Goal: Task Accomplishment & Management: Use online tool/utility

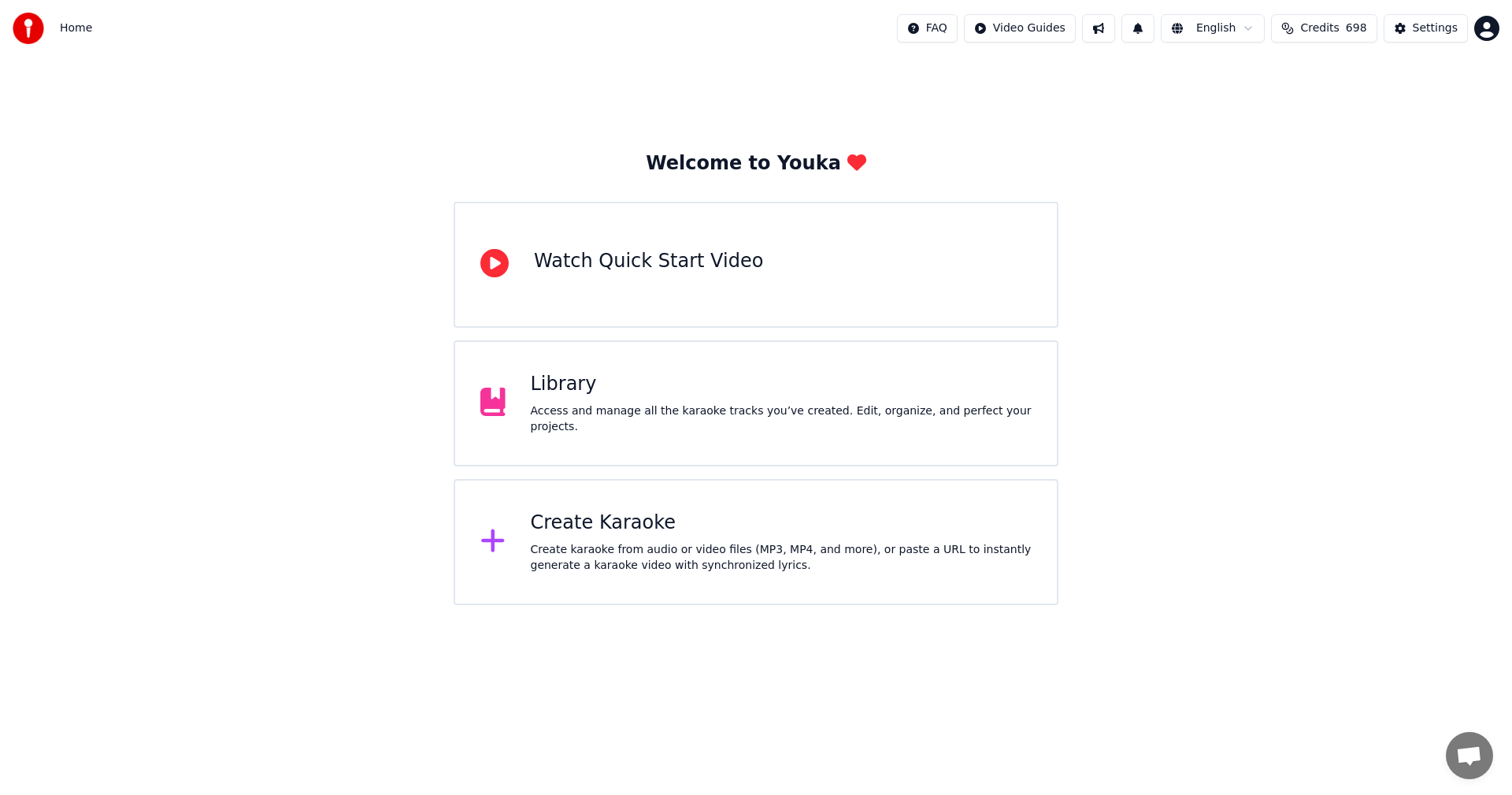
click at [629, 526] on div "Create Karaoke" at bounding box center [781, 523] width 502 height 25
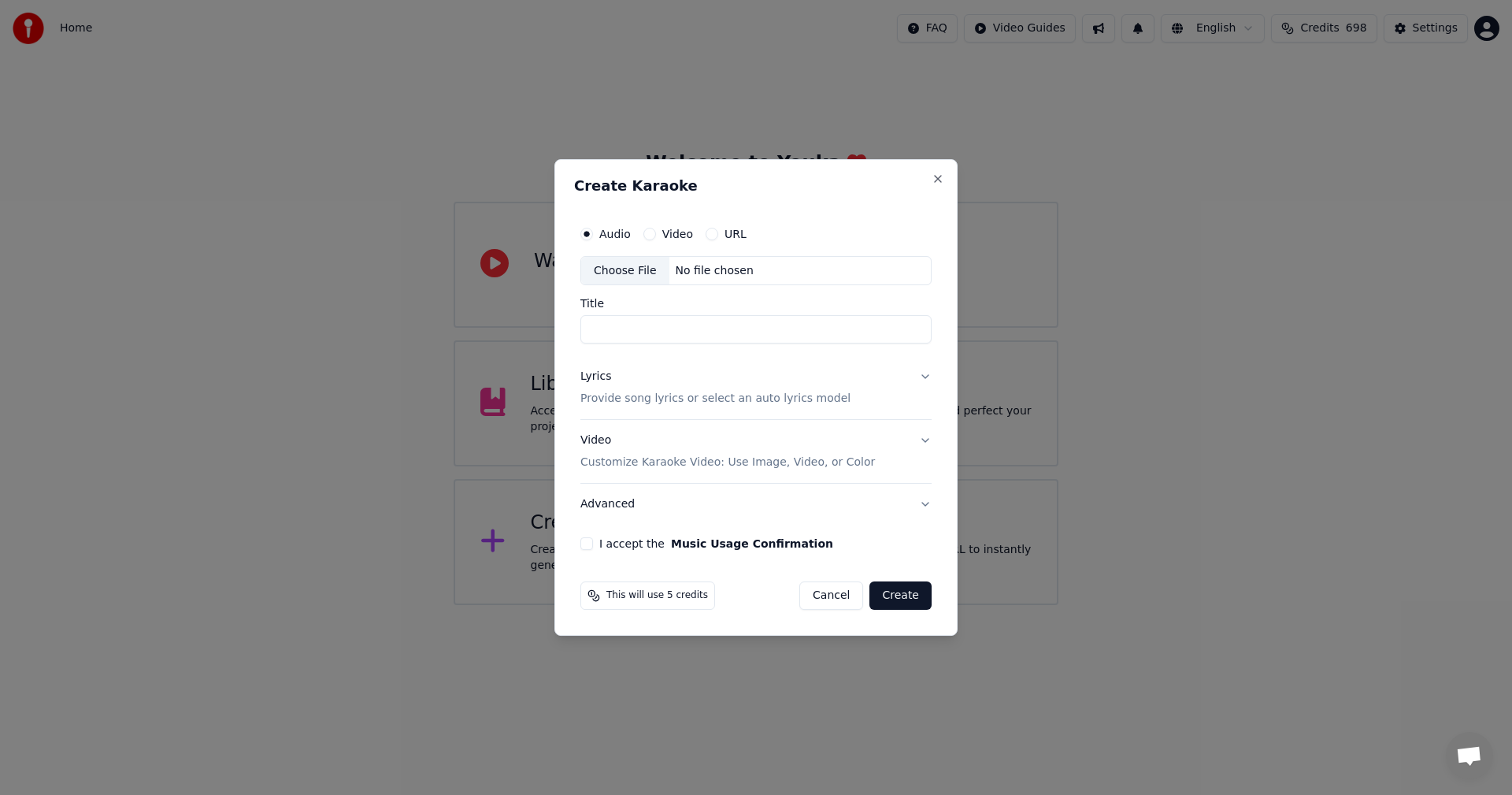
click at [608, 277] on div "Choose File" at bounding box center [625, 271] width 89 height 28
type input "**********"
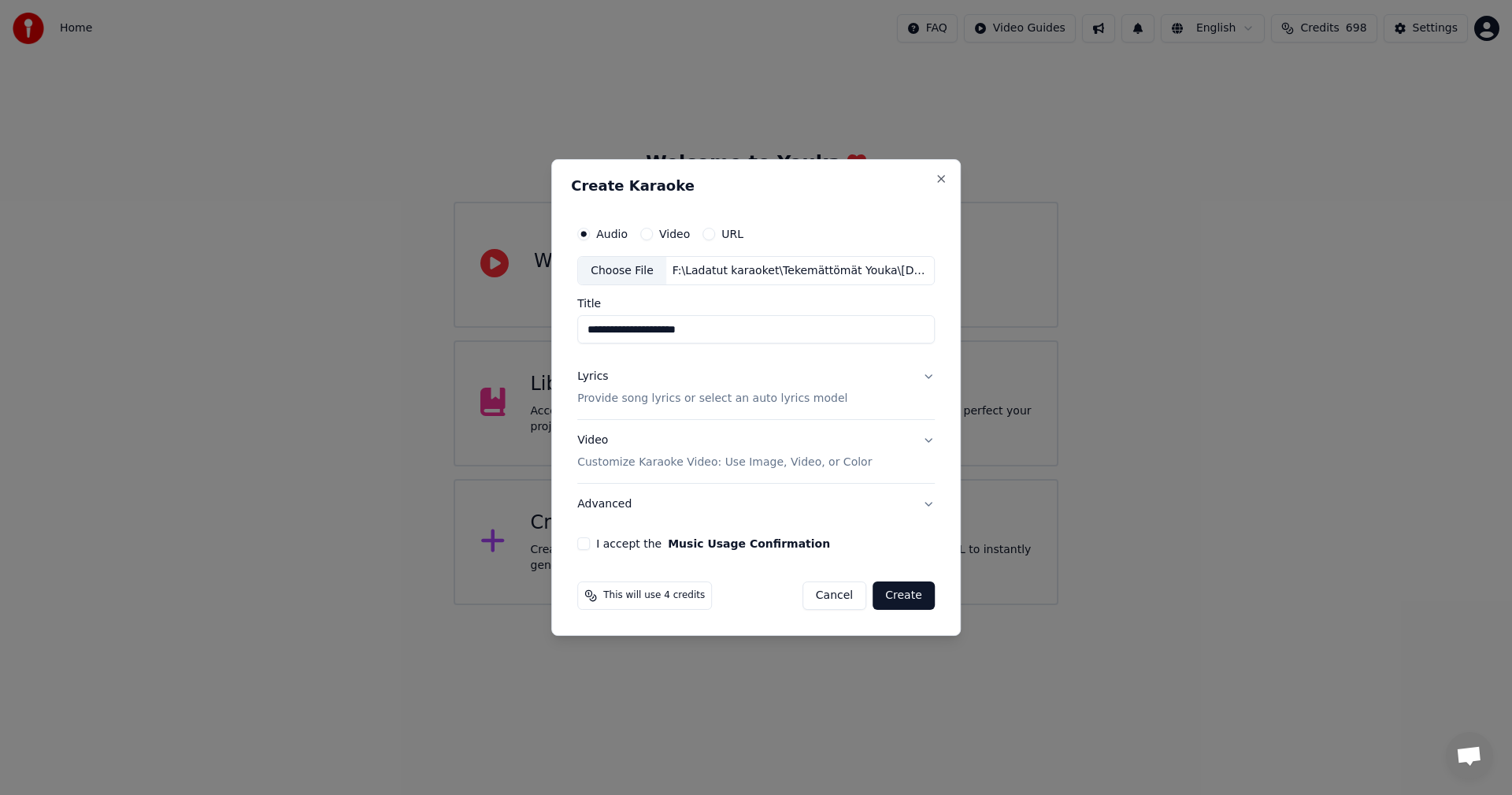
click at [929, 374] on button "Lyrics Provide song lyrics or select an auto lyrics model" at bounding box center [756, 389] width 358 height 63
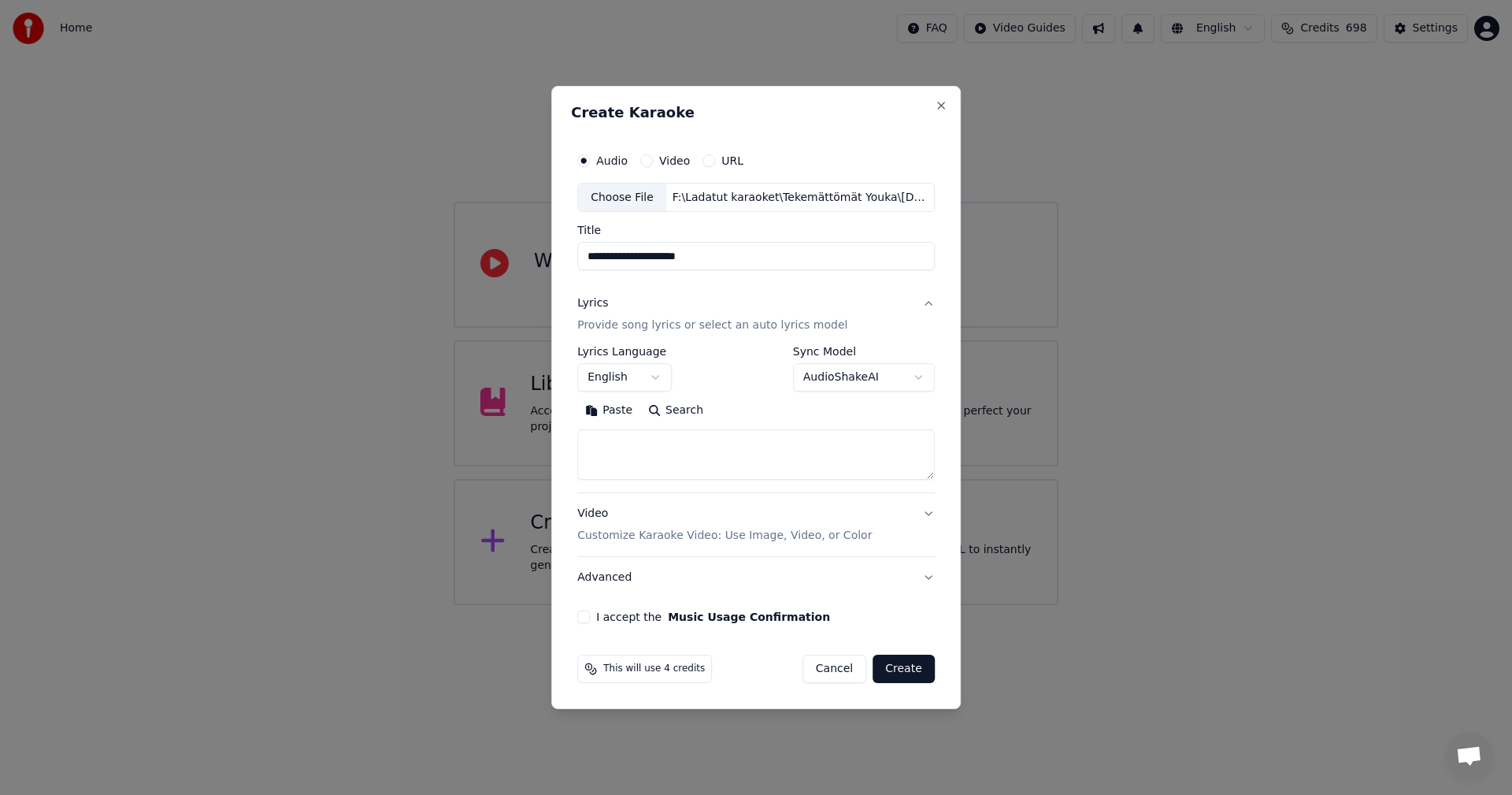
click at [611, 410] on button "Paste" at bounding box center [609, 411] width 63 height 25
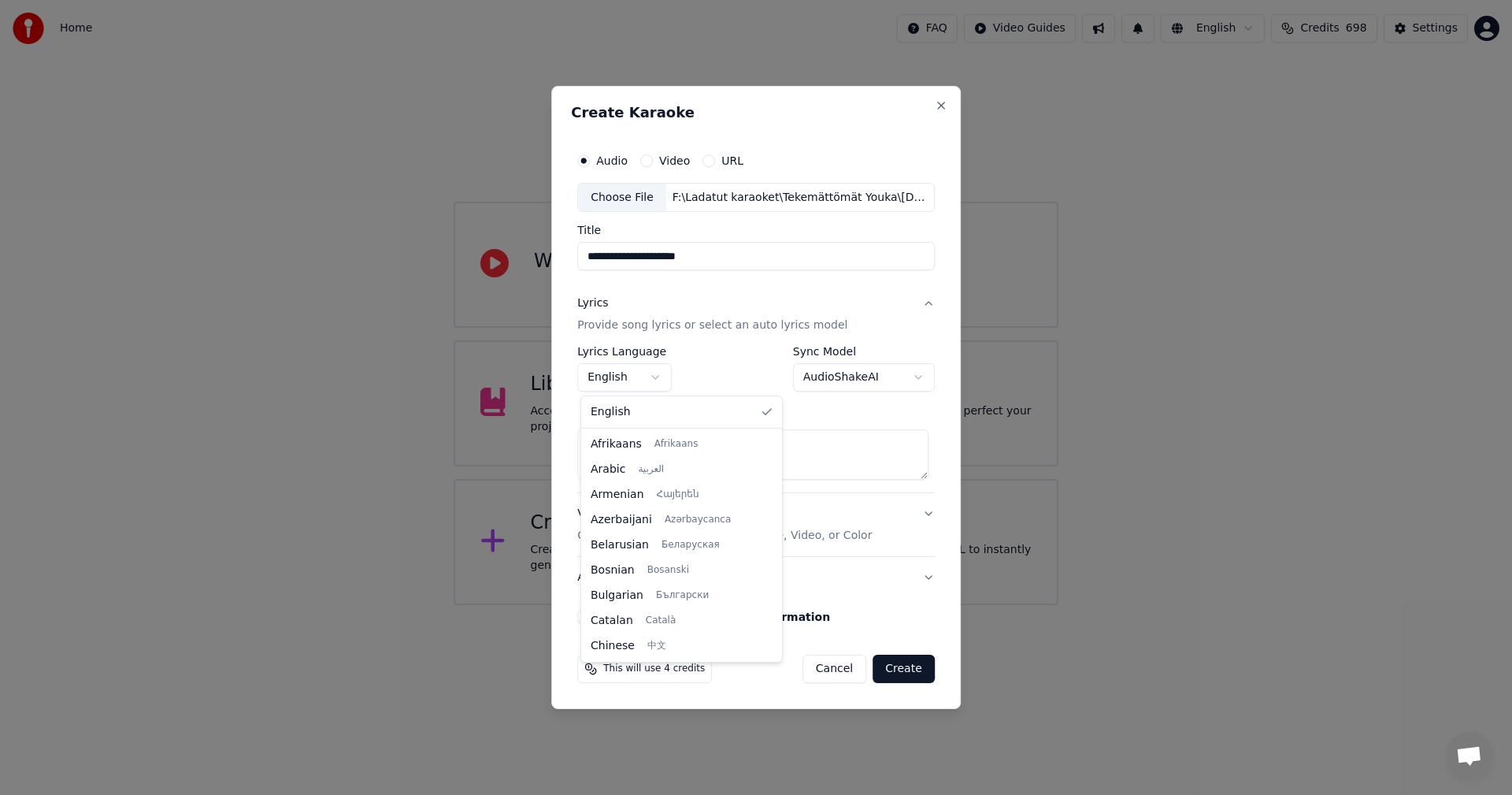
click at [640, 376] on body "**********" at bounding box center [756, 303] width 1512 height 605
type textarea "**********"
select select "**"
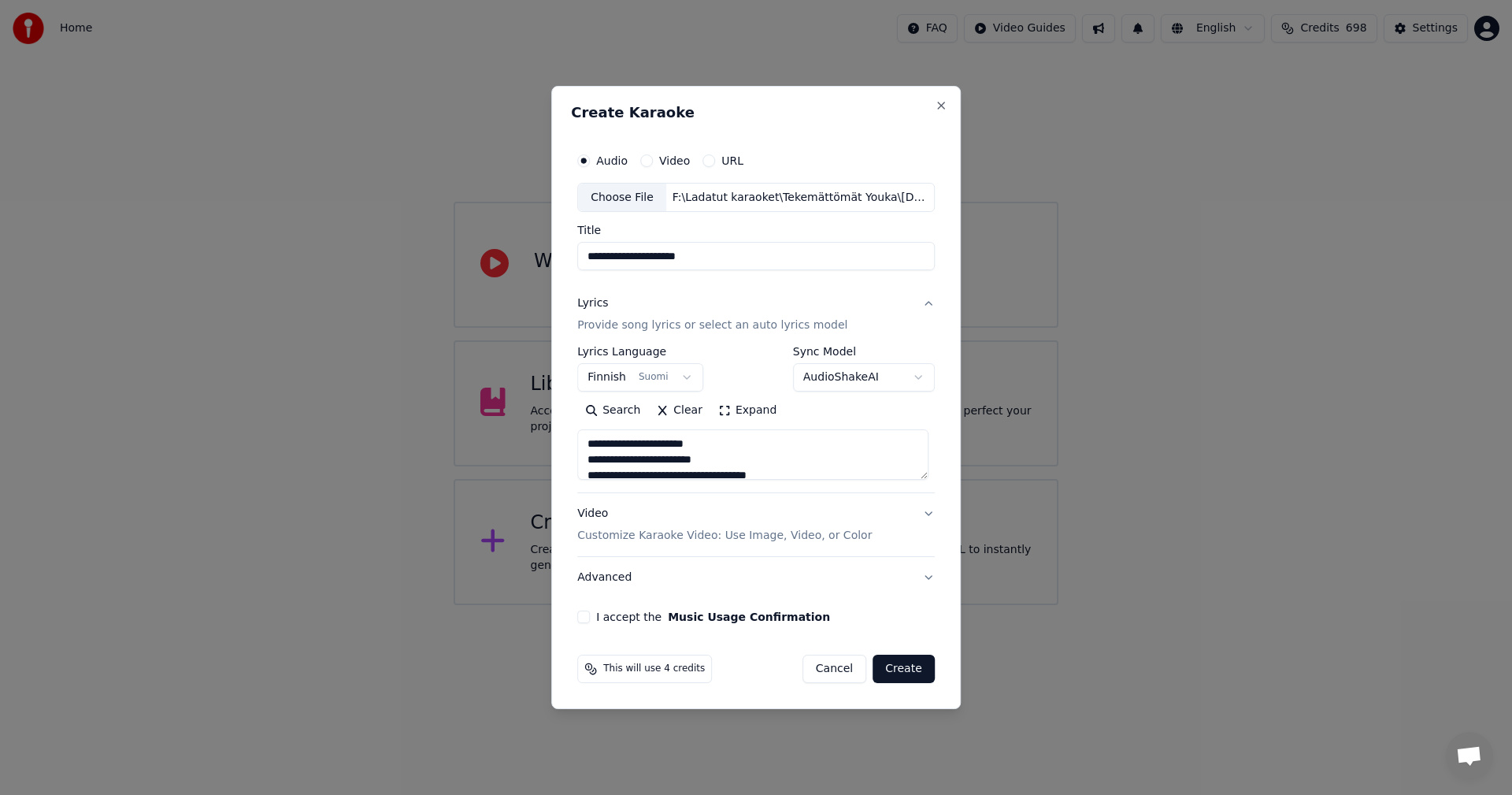
click at [585, 618] on button "I accept the Music Usage Confirmation" at bounding box center [583, 617] width 12 height 12
click at [909, 666] on button "Create" at bounding box center [903, 669] width 62 height 28
type textarea "**********"
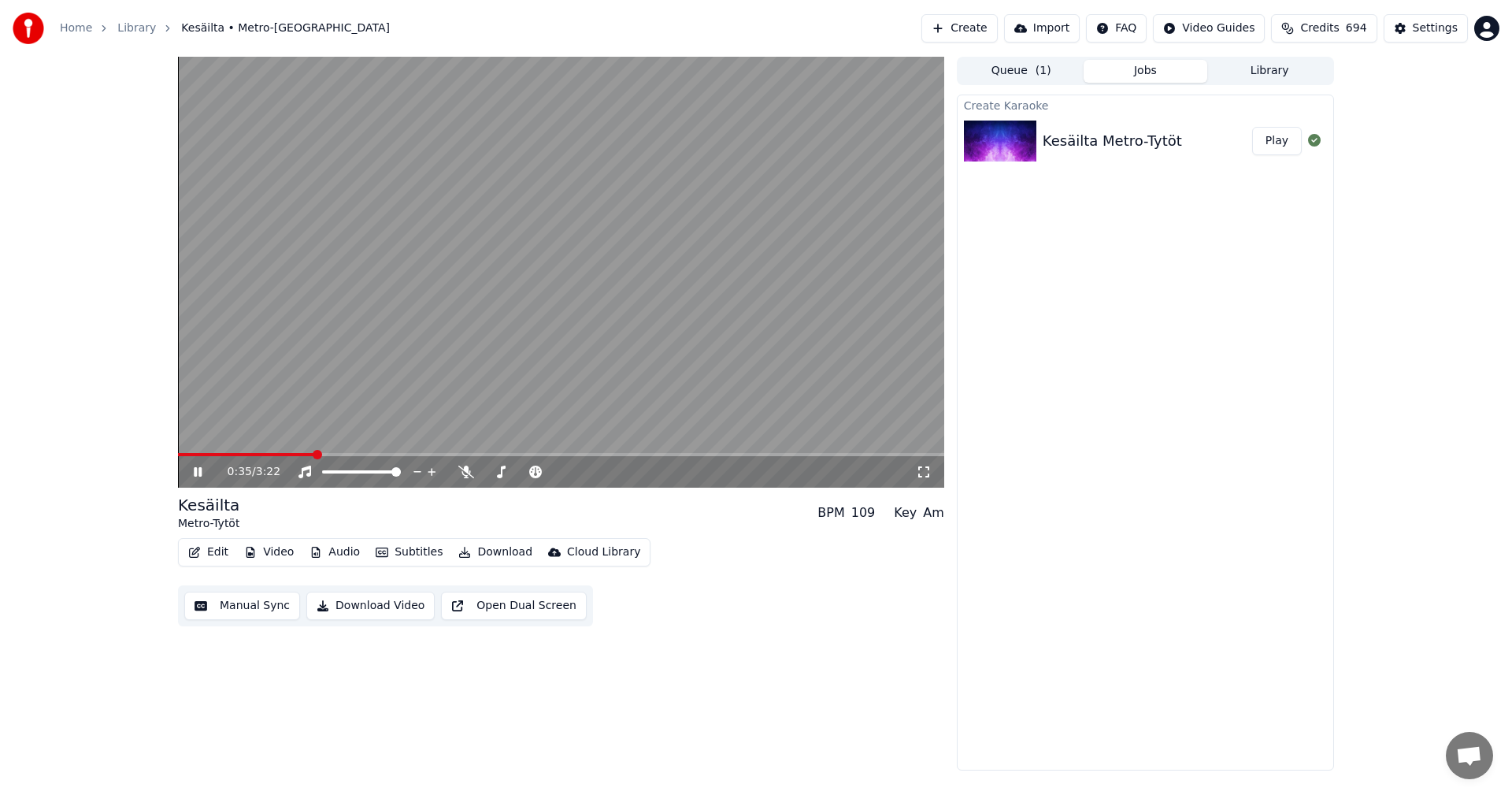
click at [197, 471] on icon at bounding box center [209, 472] width 37 height 12
click at [267, 556] on button "Video" at bounding box center [268, 552] width 62 height 22
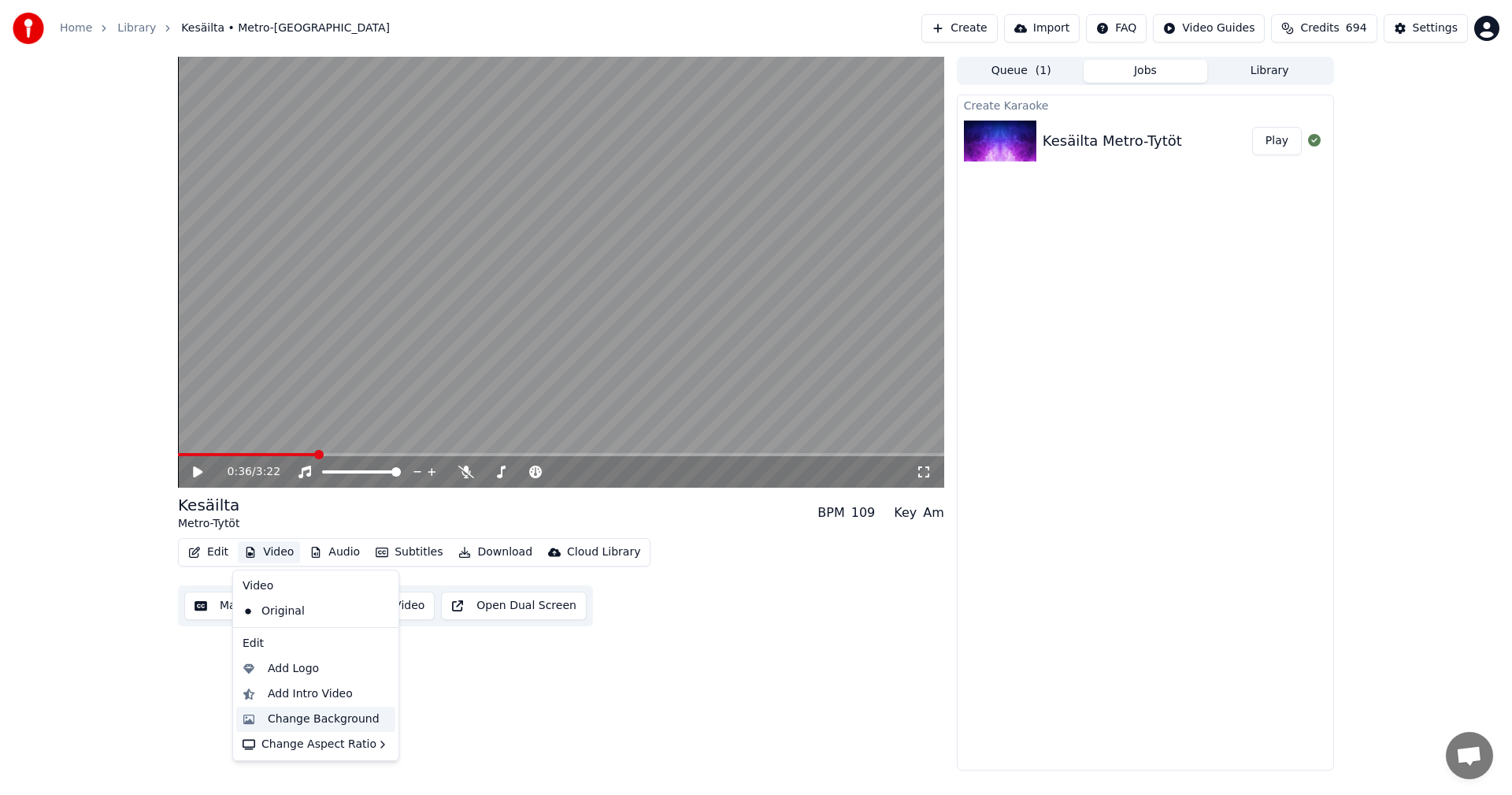
click at [310, 720] on div "Change Background" at bounding box center [324, 720] width 112 height 16
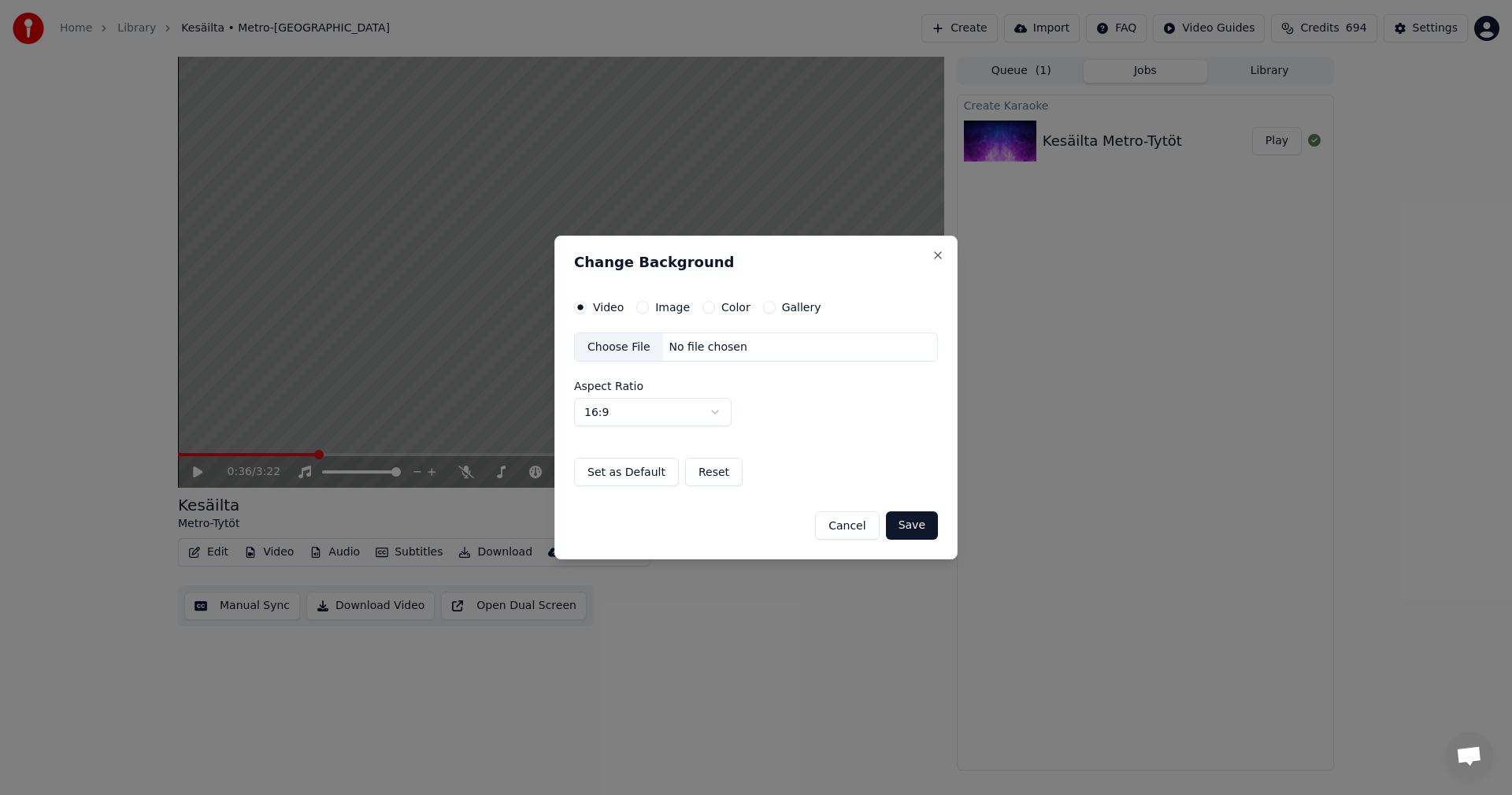
click at [644, 308] on button "Image" at bounding box center [643, 307] width 12 height 12
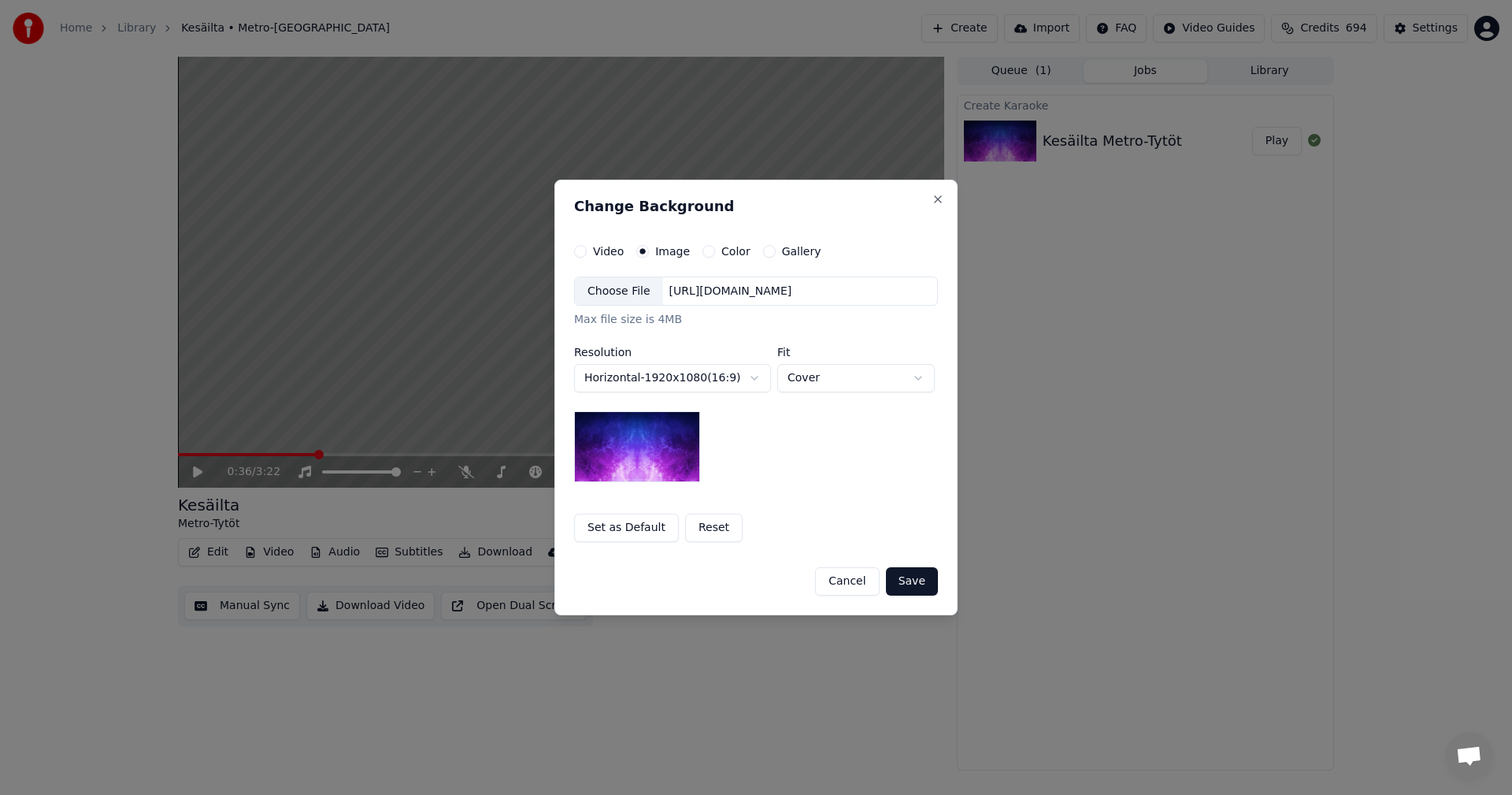
click at [629, 288] on div "Choose File" at bounding box center [618, 291] width 89 height 28
drag, startPoint x: 629, startPoint y: 288, endPoint x: 916, endPoint y: 581, distance: 410.1
click at [915, 580] on button "Save" at bounding box center [911, 582] width 52 height 28
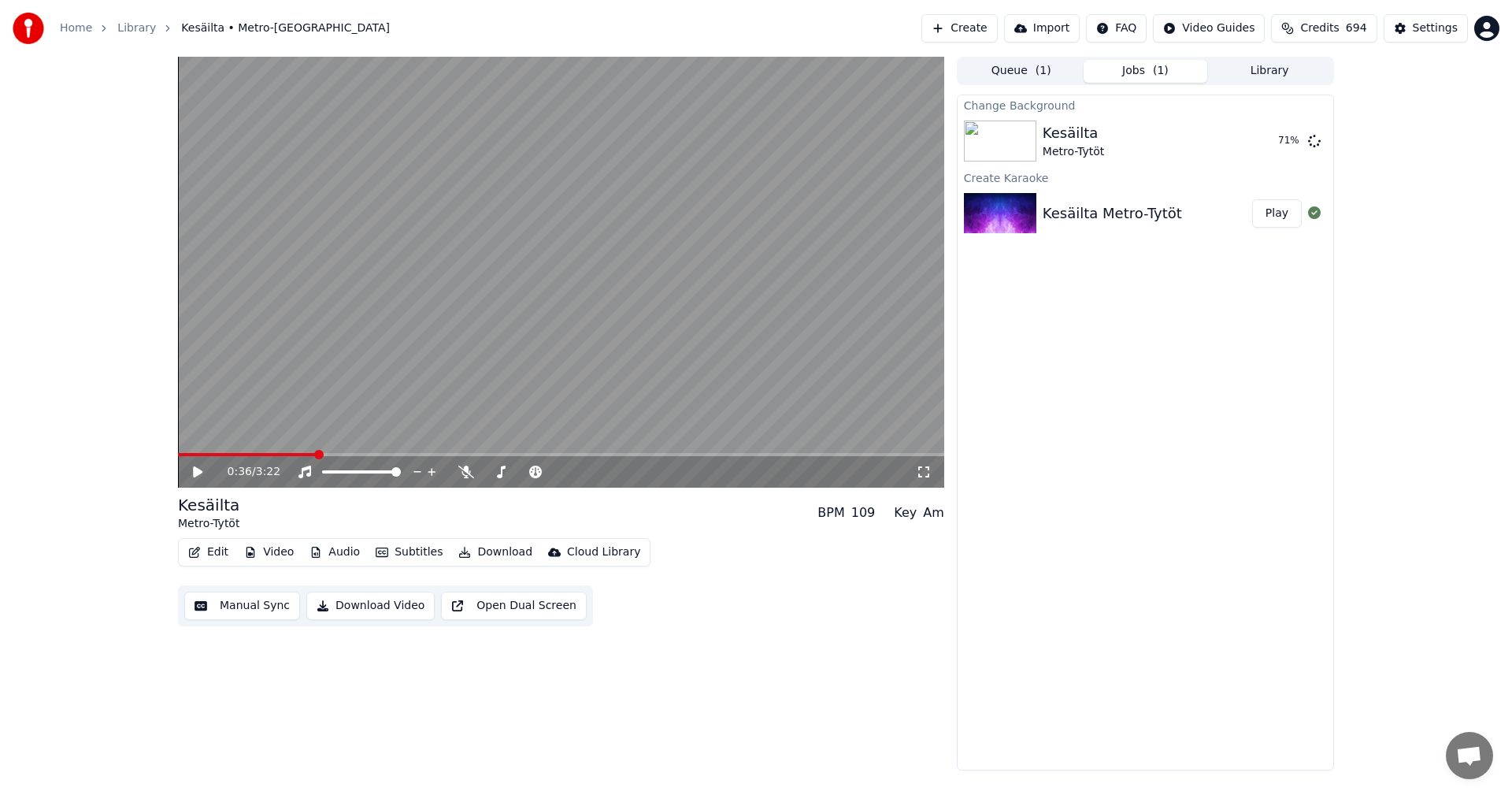
click at [219, 552] on button "Edit" at bounding box center [208, 552] width 53 height 22
click at [82, 562] on div "0:36 / 3:22 Kesäilta Metro-Tytöt BPM 109 Key Am Edit Video Audio Subtitles Down…" at bounding box center [756, 414] width 1512 height 714
click at [196, 476] on icon at bounding box center [197, 472] width 10 height 11
click at [196, 476] on icon at bounding box center [197, 471] width 8 height 10
click at [1286, 138] on button "Play" at bounding box center [1277, 141] width 50 height 28
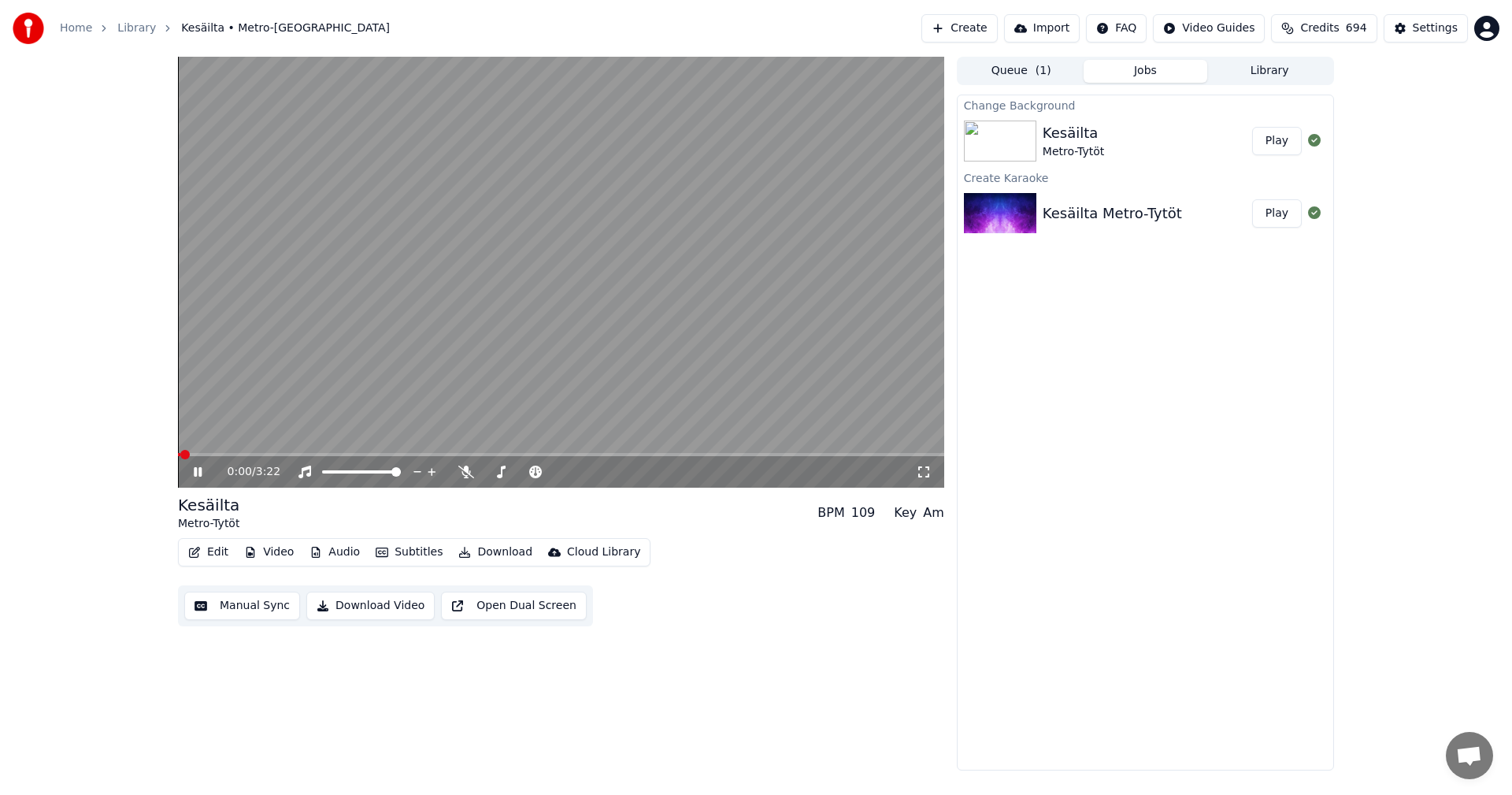
click at [924, 469] on icon at bounding box center [924, 472] width 16 height 12
click at [217, 552] on button "Edit" at bounding box center [208, 552] width 53 height 22
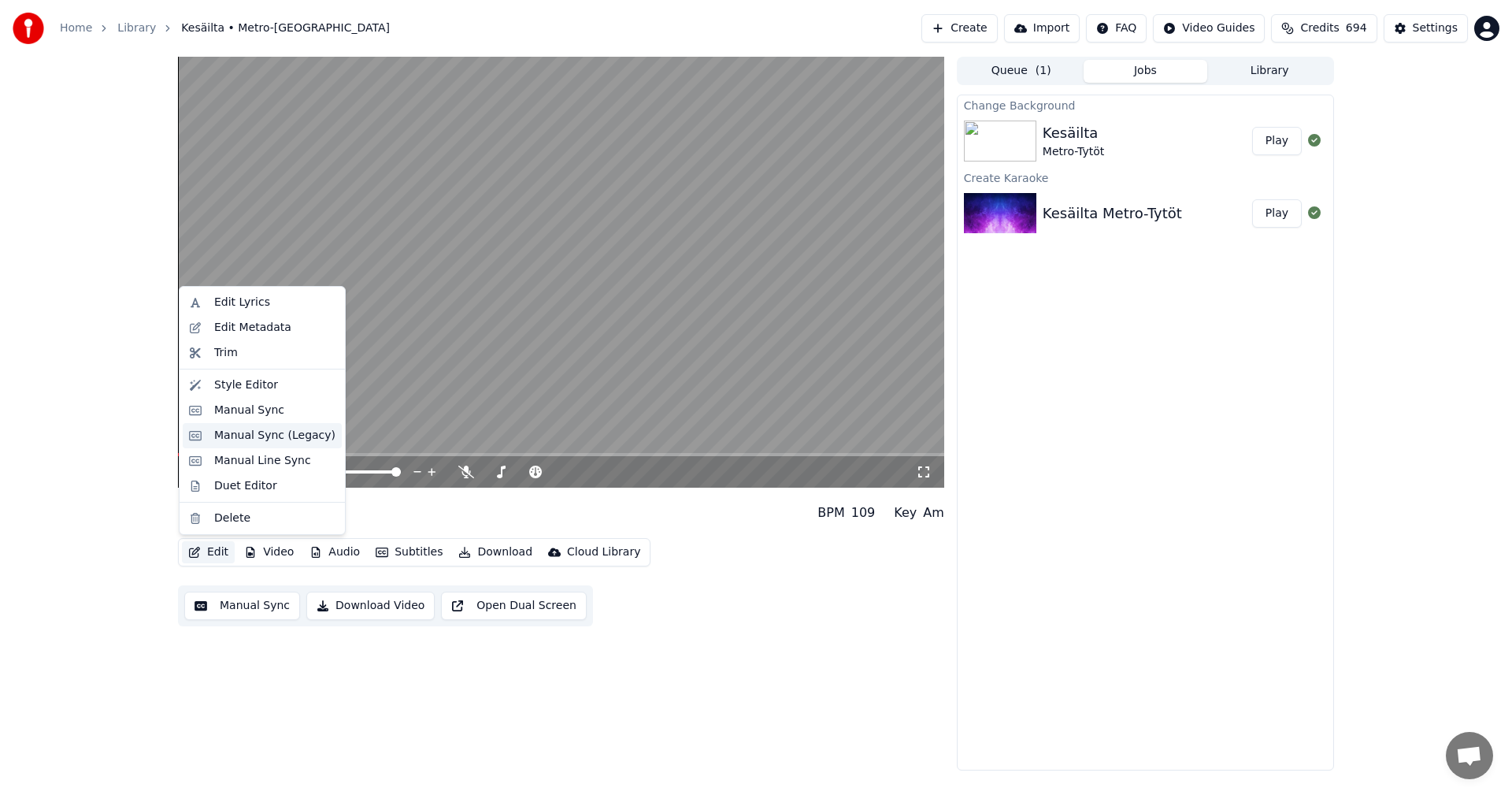
click at [255, 436] on div "Manual Sync (Legacy)" at bounding box center [275, 436] width 121 height 16
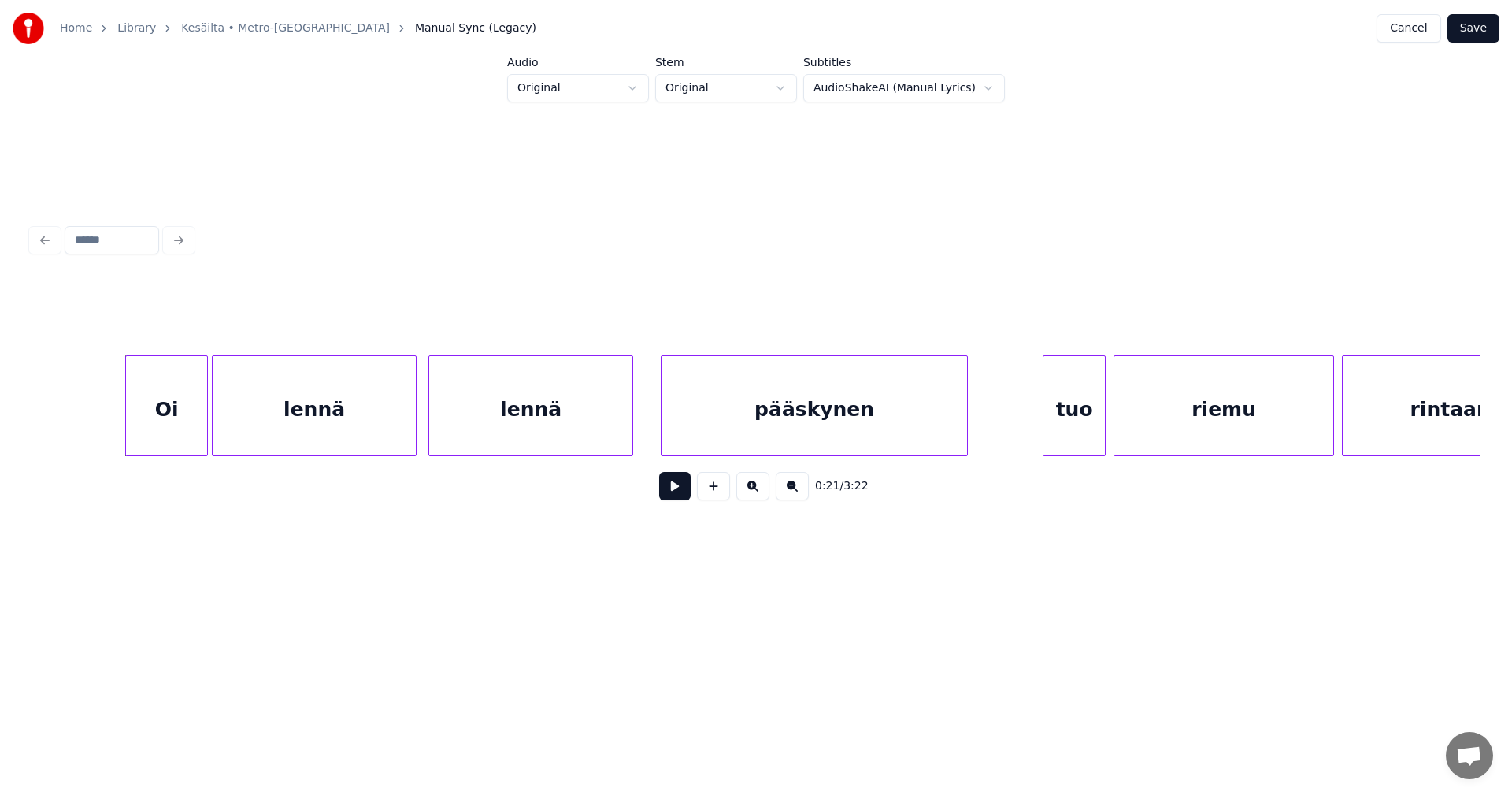
scroll to position [0, 4147]
click at [677, 490] on button at bounding box center [675, 486] width 32 height 28
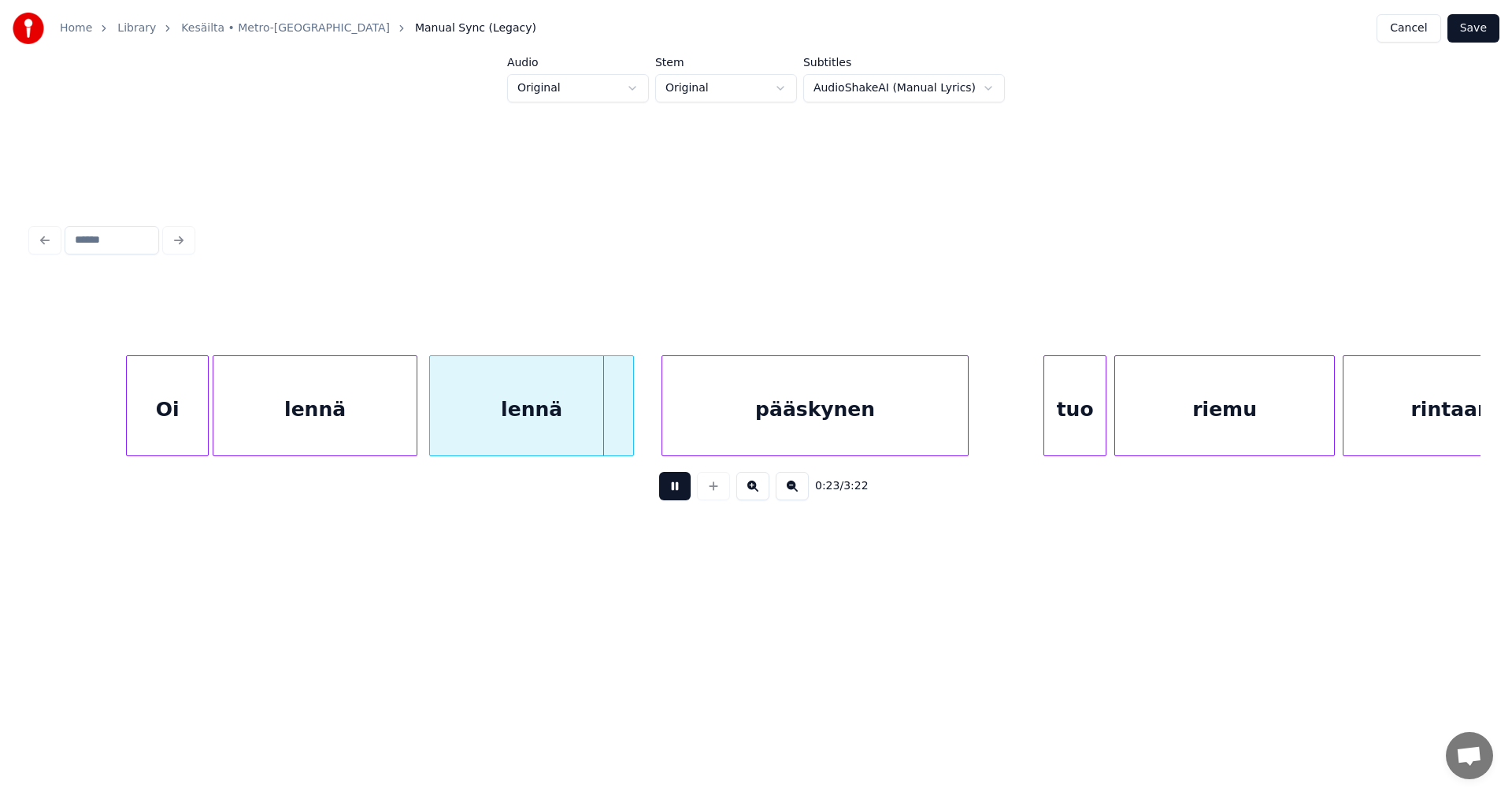
click at [677, 490] on button at bounding box center [675, 486] width 32 height 28
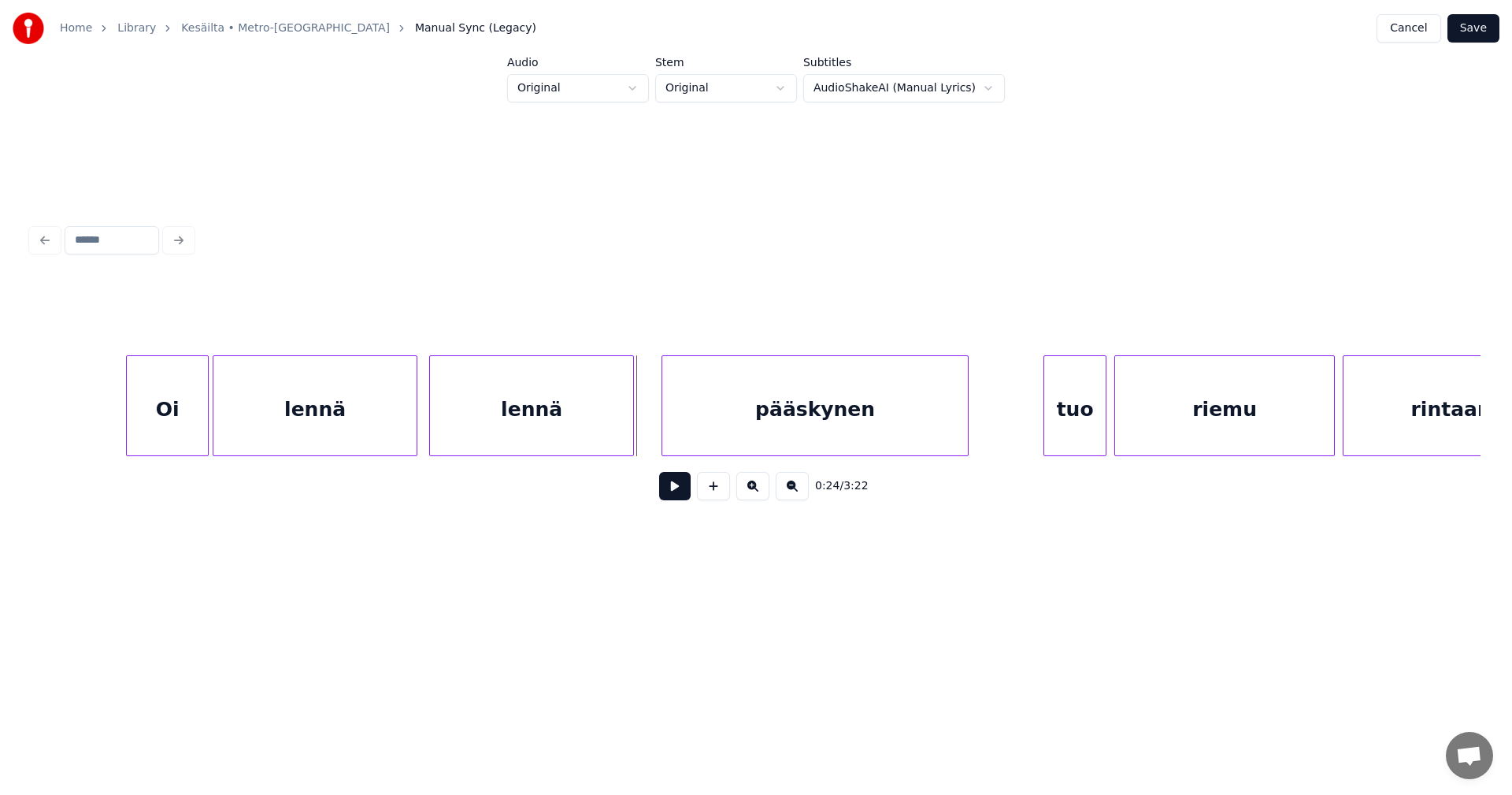
click at [680, 496] on button at bounding box center [675, 486] width 32 height 28
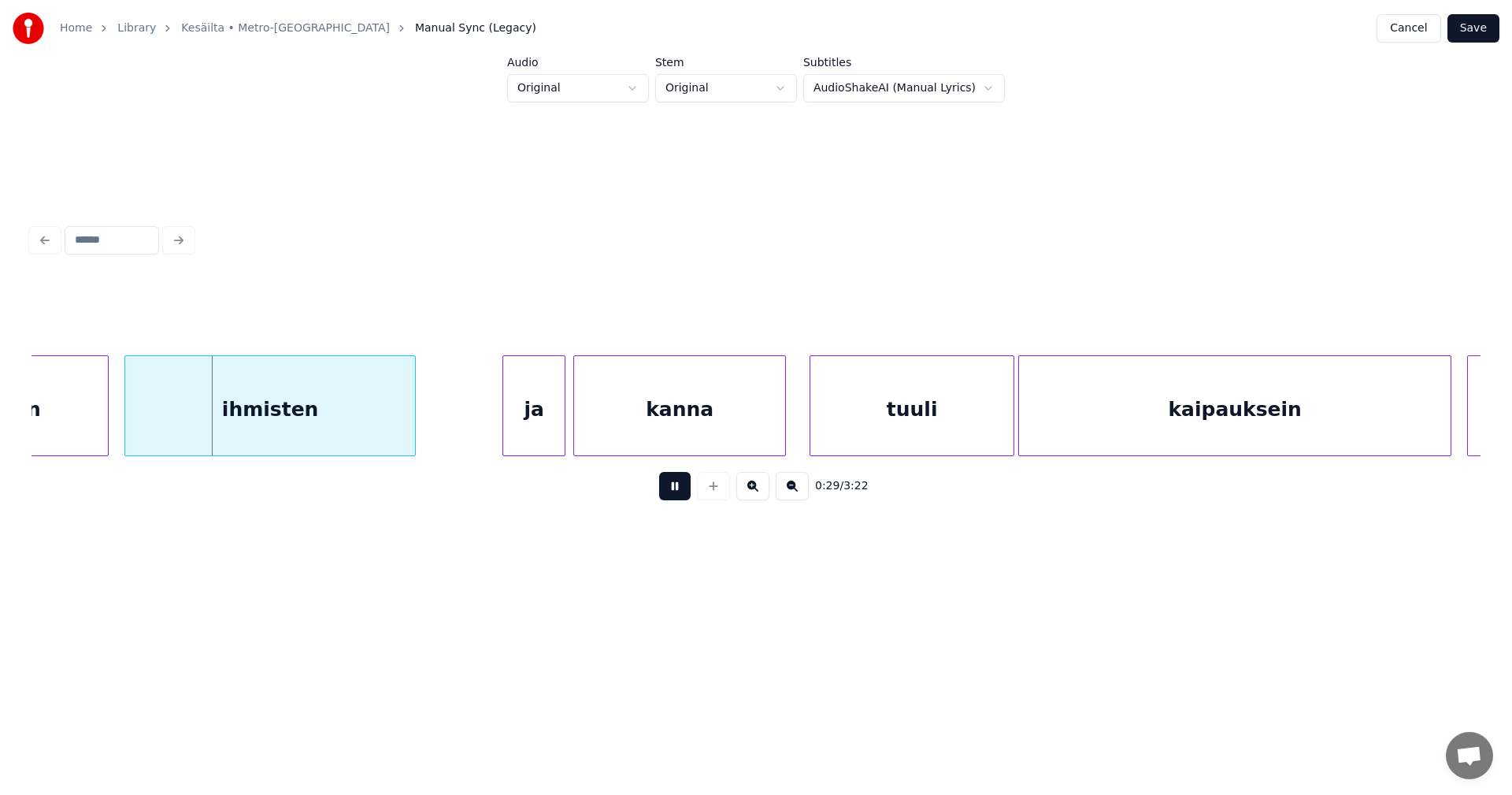
click at [680, 494] on button at bounding box center [675, 486] width 32 height 28
click at [345, 432] on div "ihmisten" at bounding box center [264, 410] width 289 height 107
click at [676, 487] on button at bounding box center [675, 486] width 32 height 28
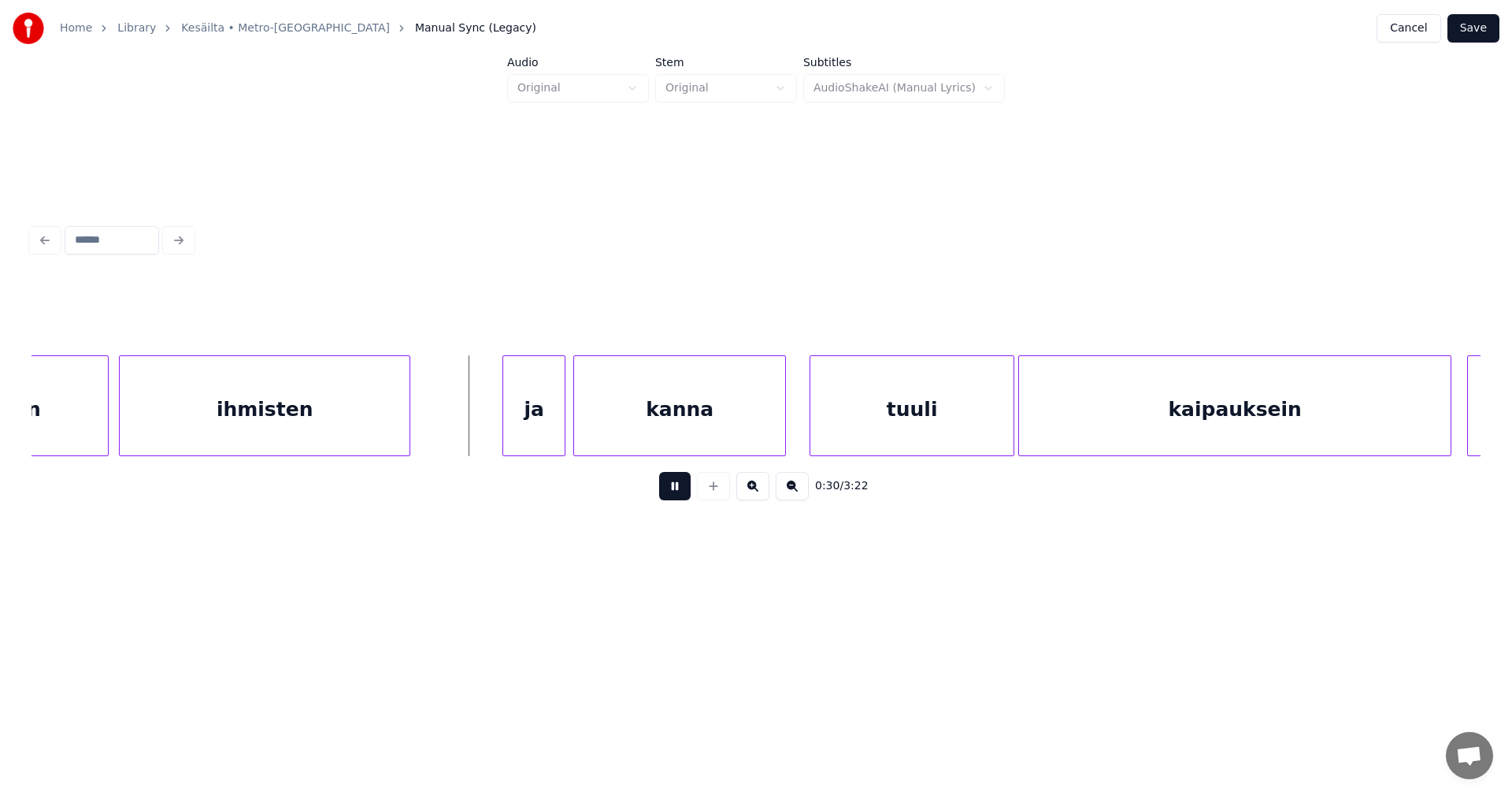
click at [677, 491] on button at bounding box center [675, 486] width 32 height 28
click at [544, 415] on div "ja" at bounding box center [527, 410] width 61 height 107
click at [669, 494] on button at bounding box center [675, 486] width 32 height 28
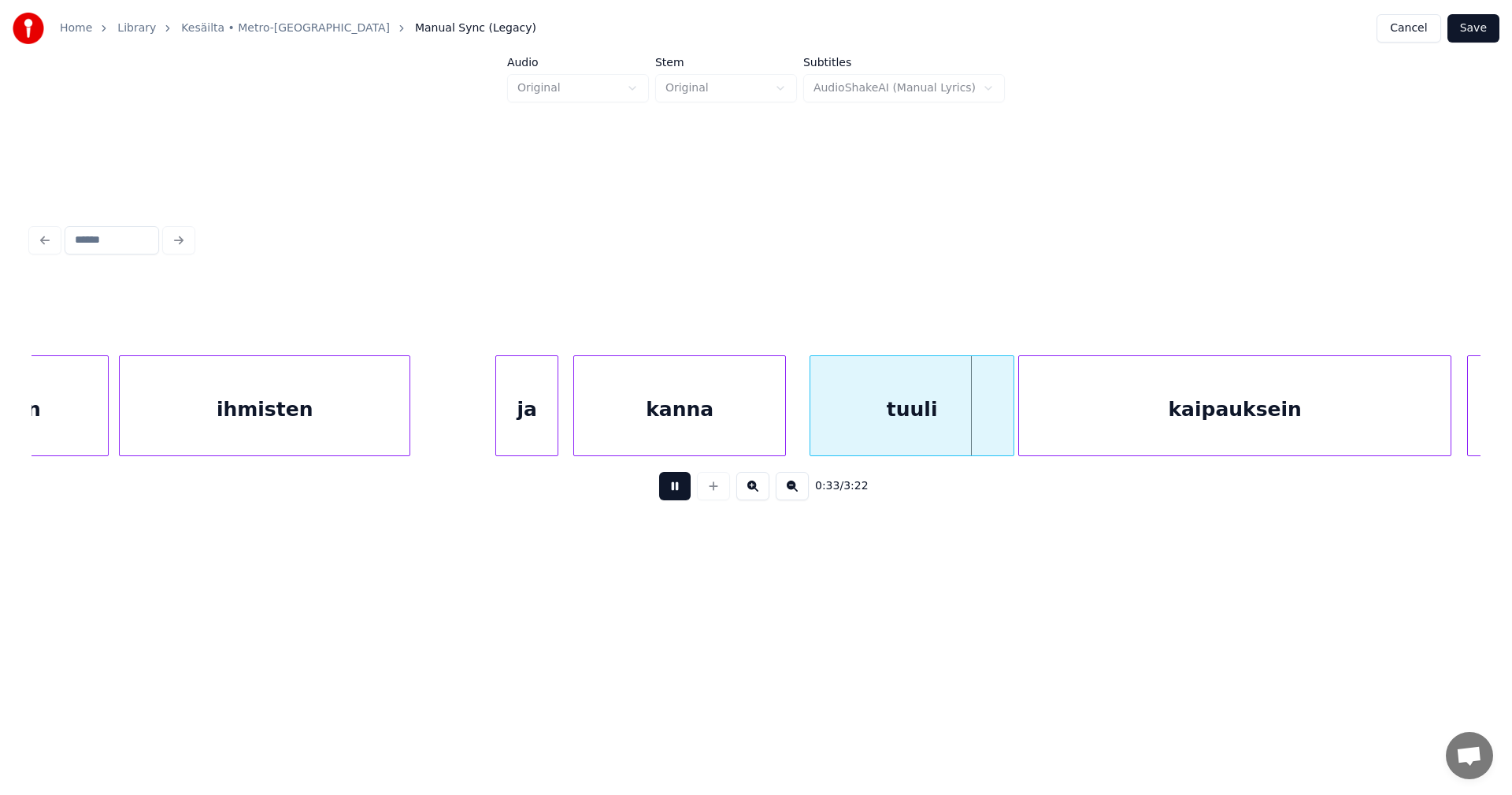
click at [674, 494] on button at bounding box center [675, 486] width 32 height 28
click at [1015, 428] on div "tuuli" at bounding box center [911, 405] width 204 height 101
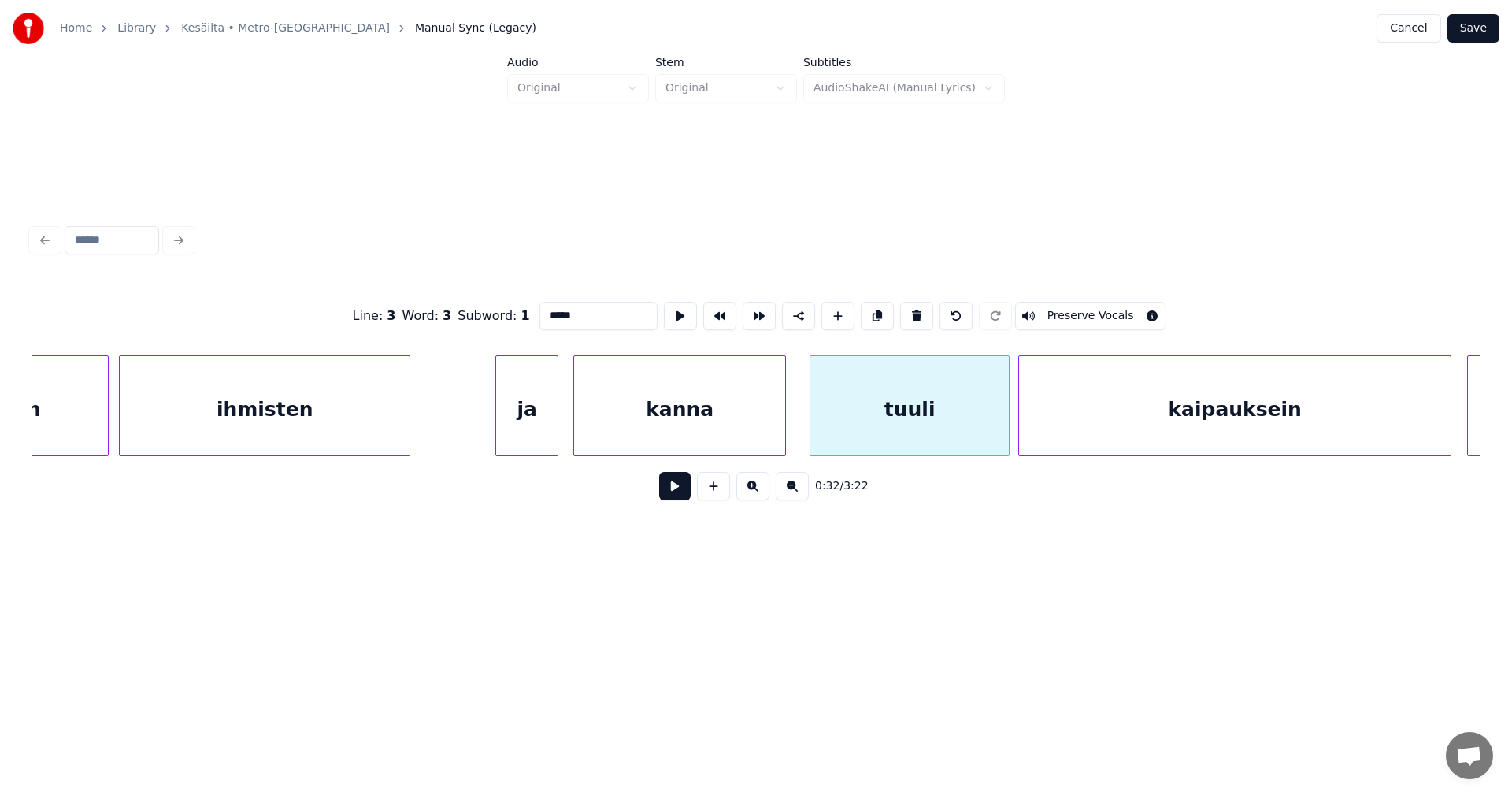
click at [1007, 433] on div at bounding box center [1006, 405] width 4 height 99
click at [677, 499] on button at bounding box center [675, 486] width 32 height 28
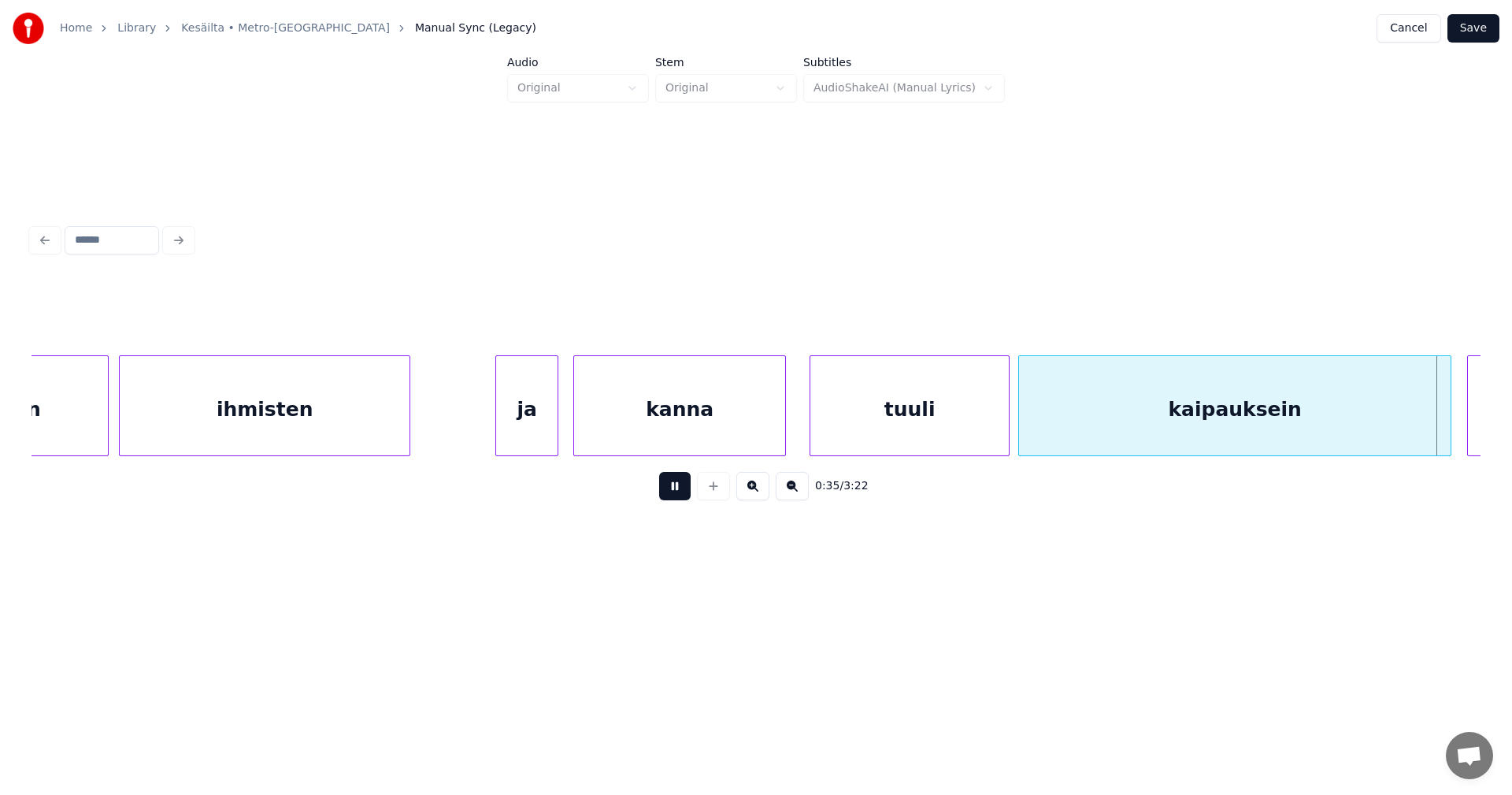
click at [677, 498] on button at bounding box center [675, 486] width 32 height 28
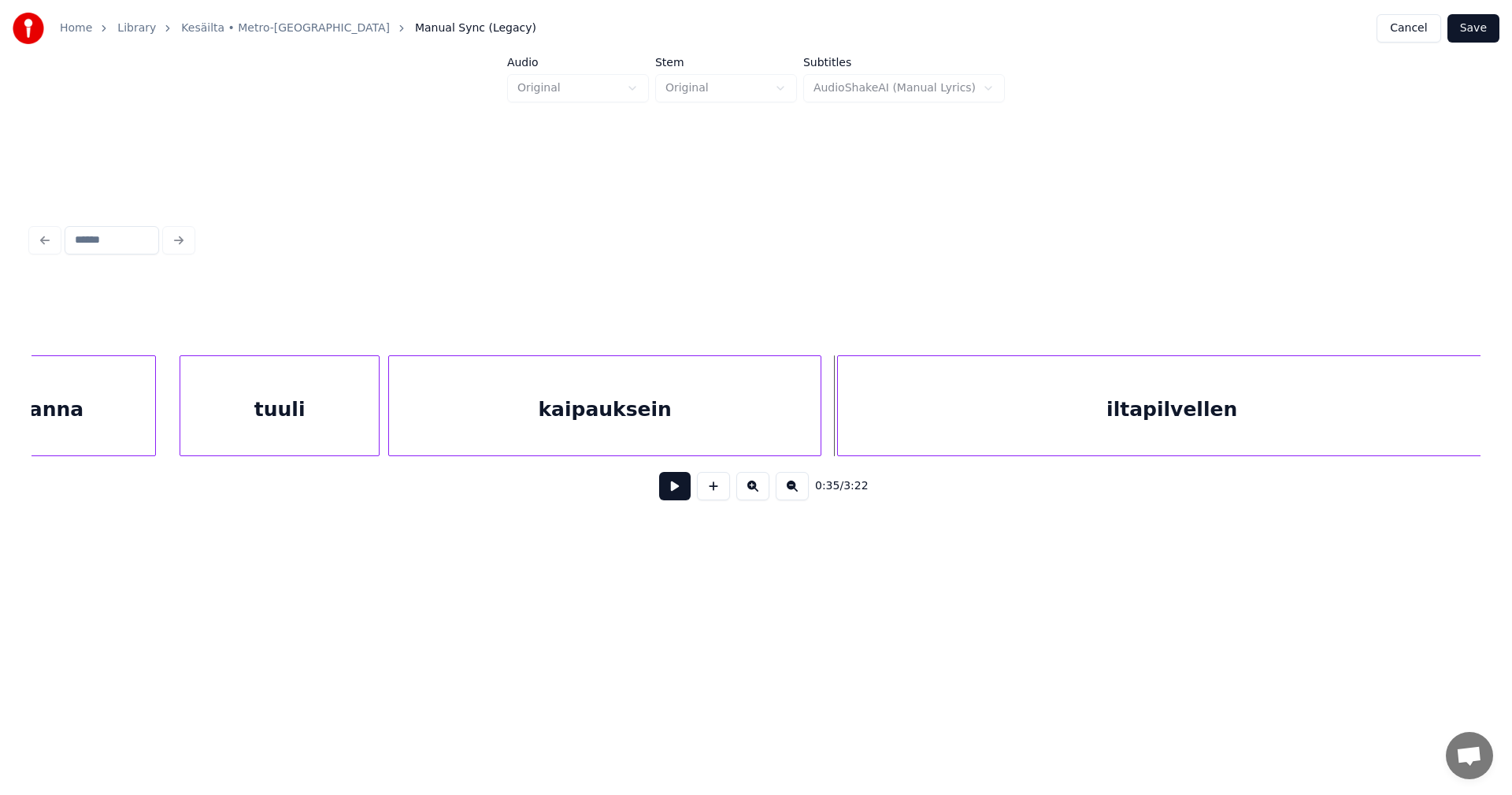
scroll to position [0, 6250]
click at [1192, 441] on div "iltapilvellen" at bounding box center [1142, 410] width 667 height 107
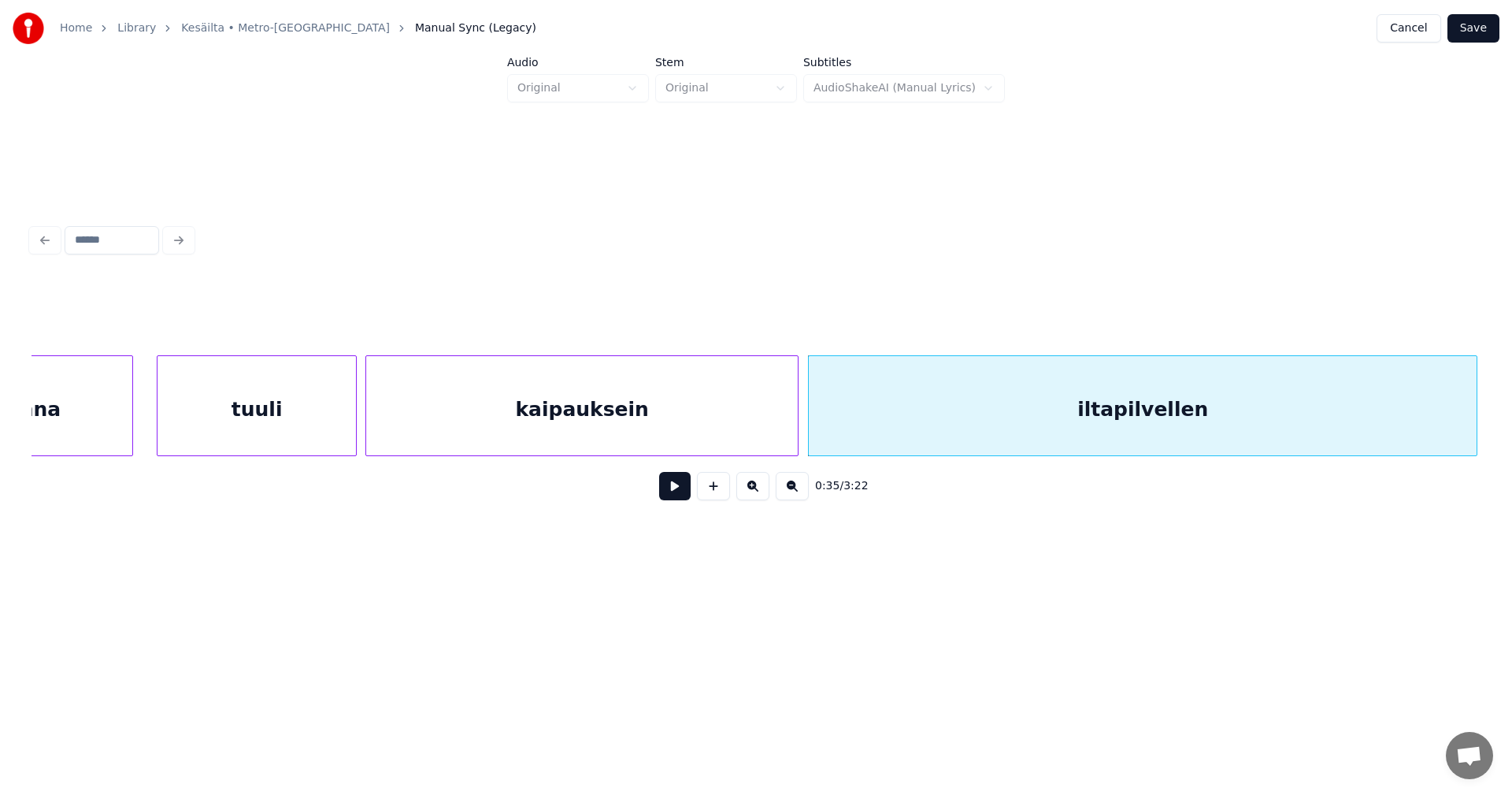
click at [681, 498] on button at bounding box center [675, 486] width 32 height 28
click at [681, 498] on button at bounding box center [675, 486] width 32 height 28
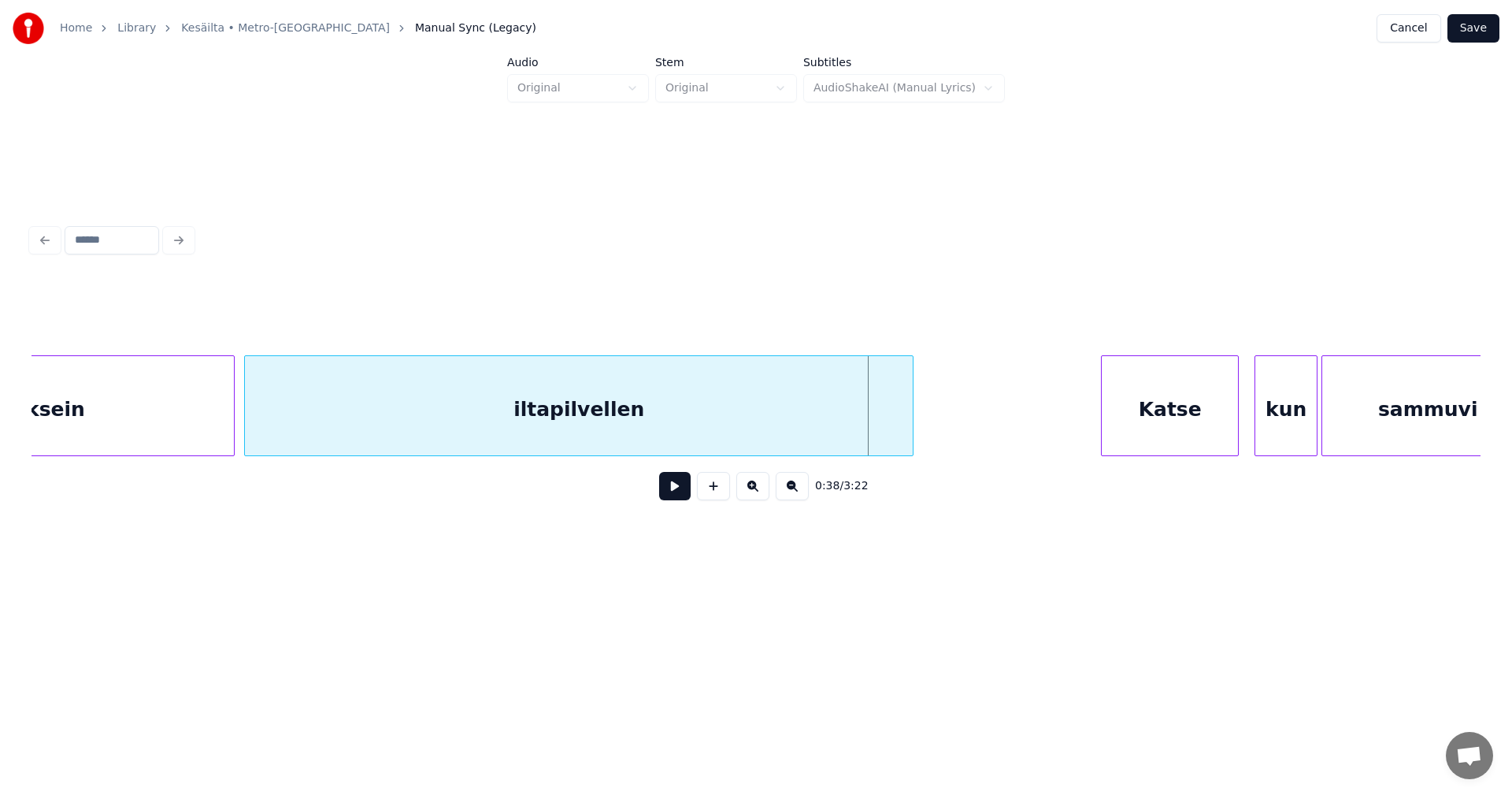
scroll to position [0, 6817]
click at [866, 436] on div at bounding box center [864, 405] width 4 height 99
click at [1227, 428] on div at bounding box center [1229, 405] width 4 height 99
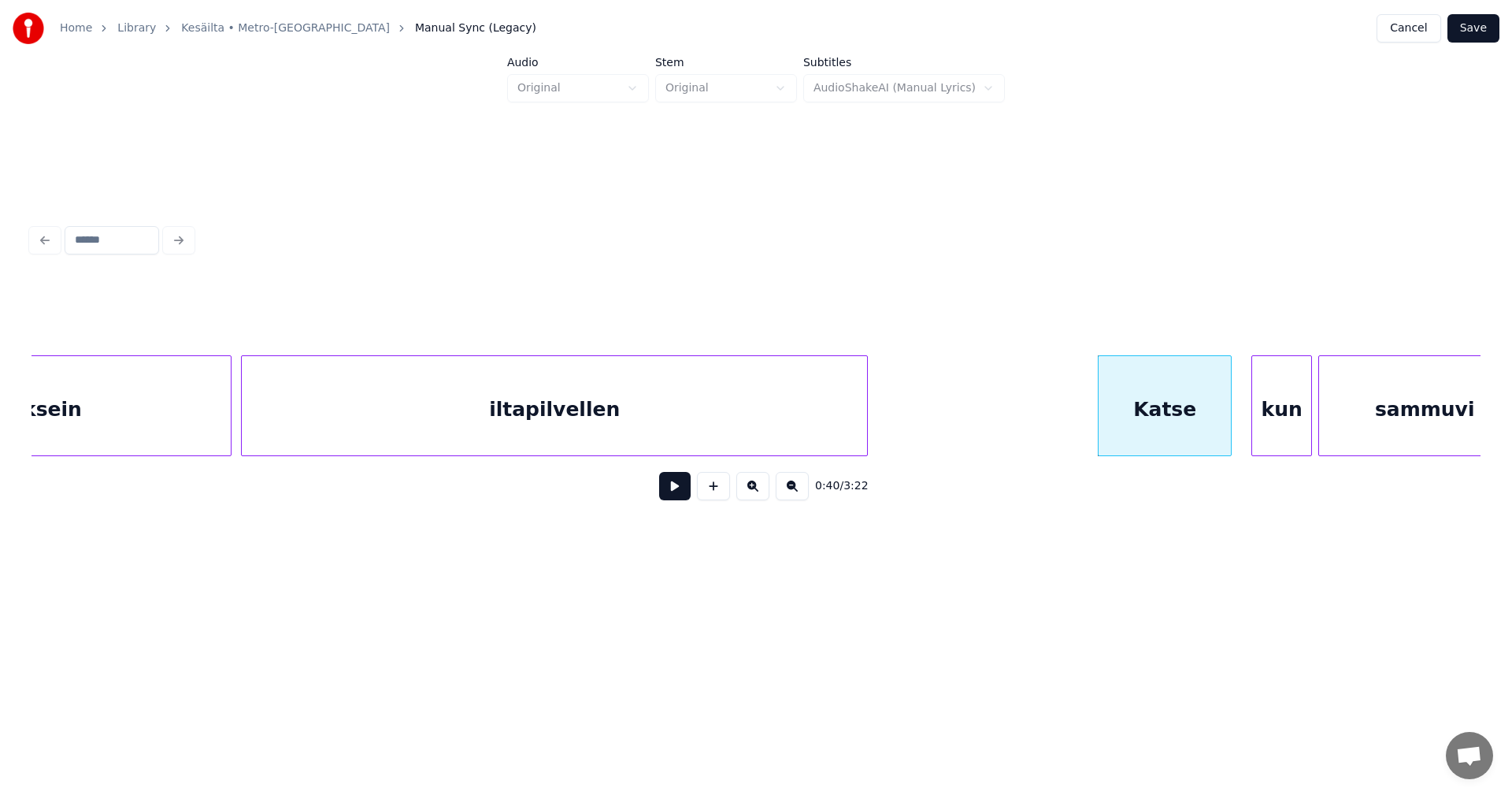
click at [1308, 423] on div at bounding box center [1309, 405] width 4 height 99
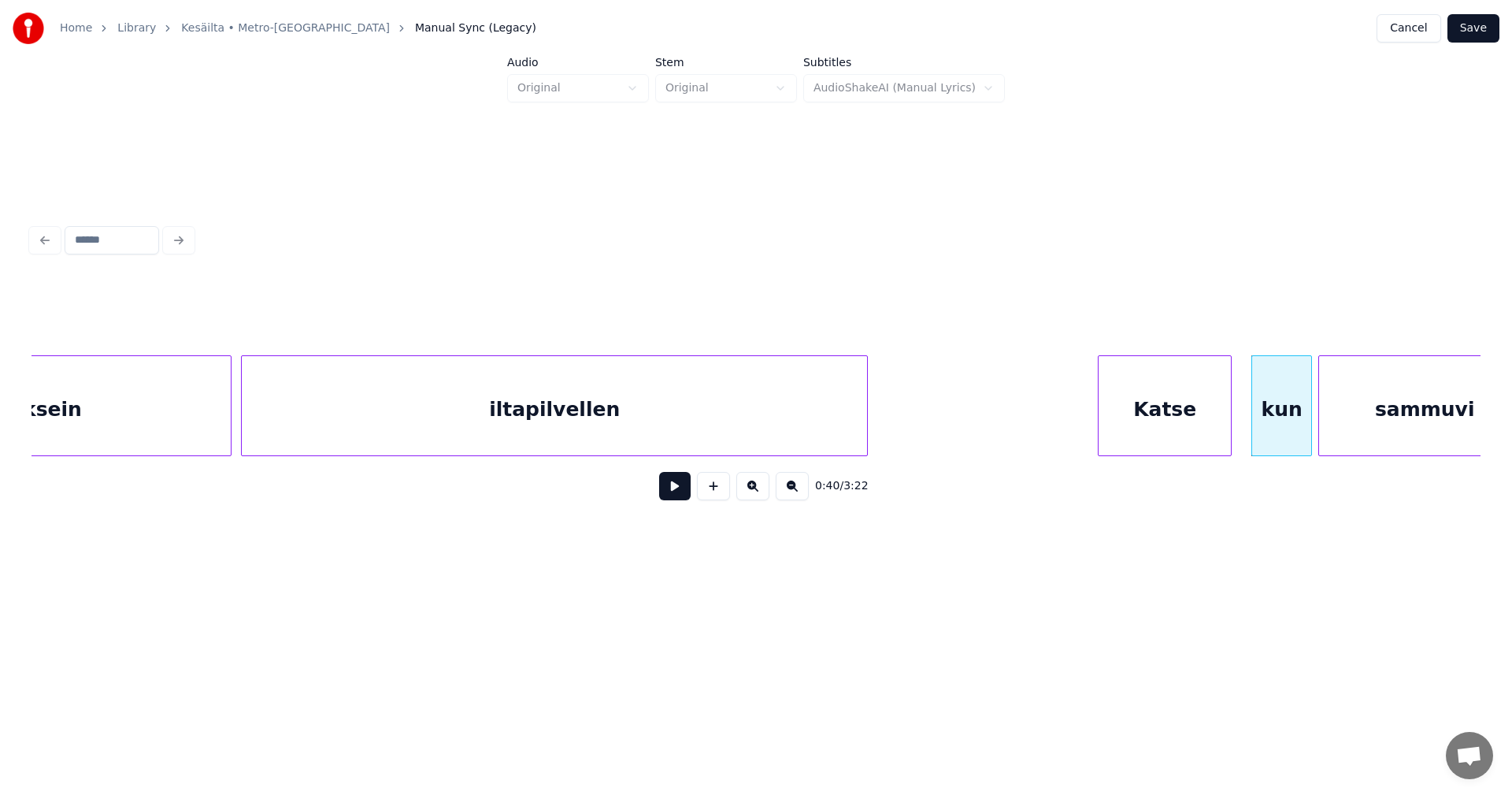
click at [1173, 440] on div "Katse" at bounding box center [1165, 410] width 132 height 107
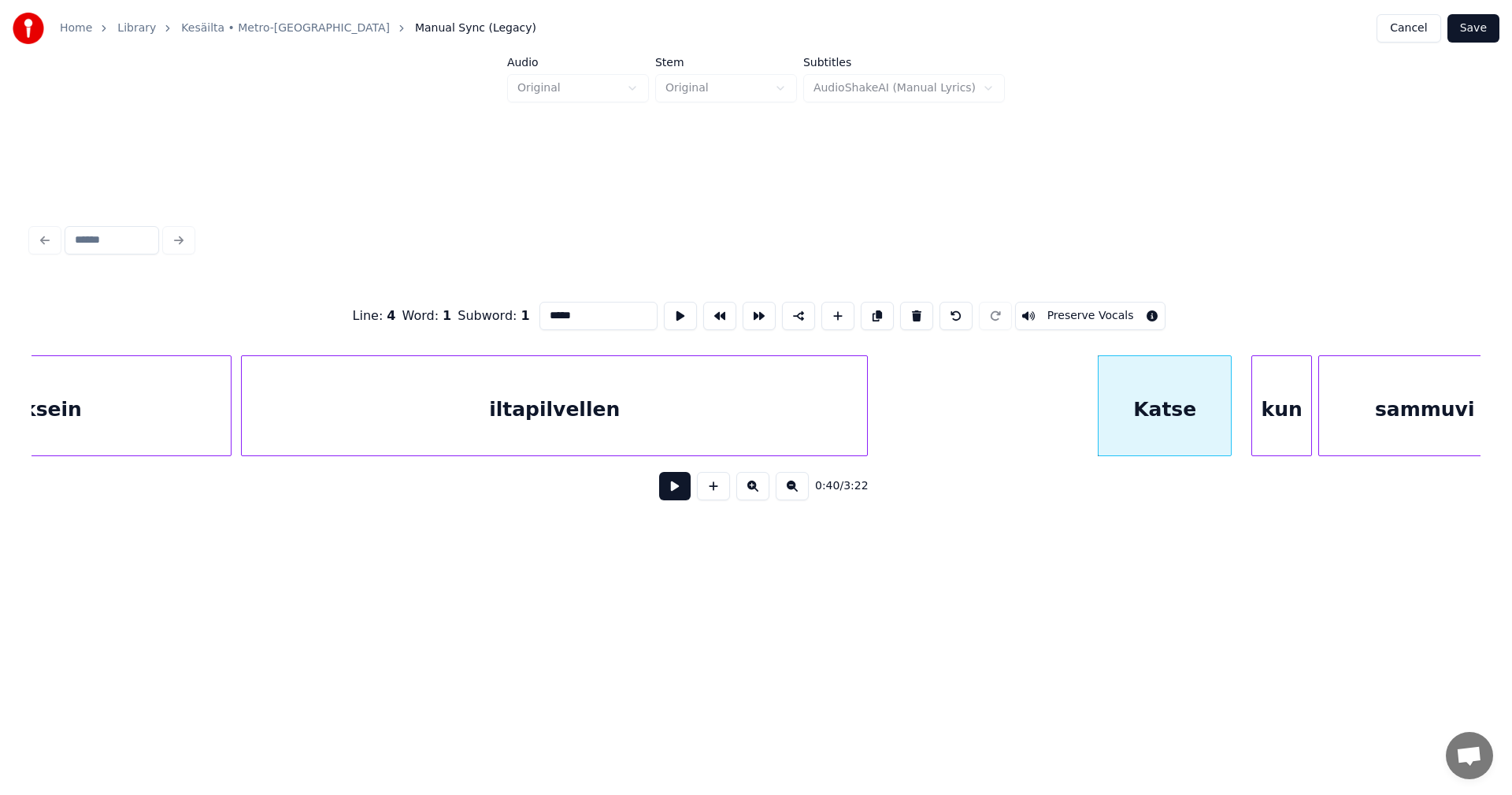
click at [685, 500] on button at bounding box center [675, 486] width 32 height 28
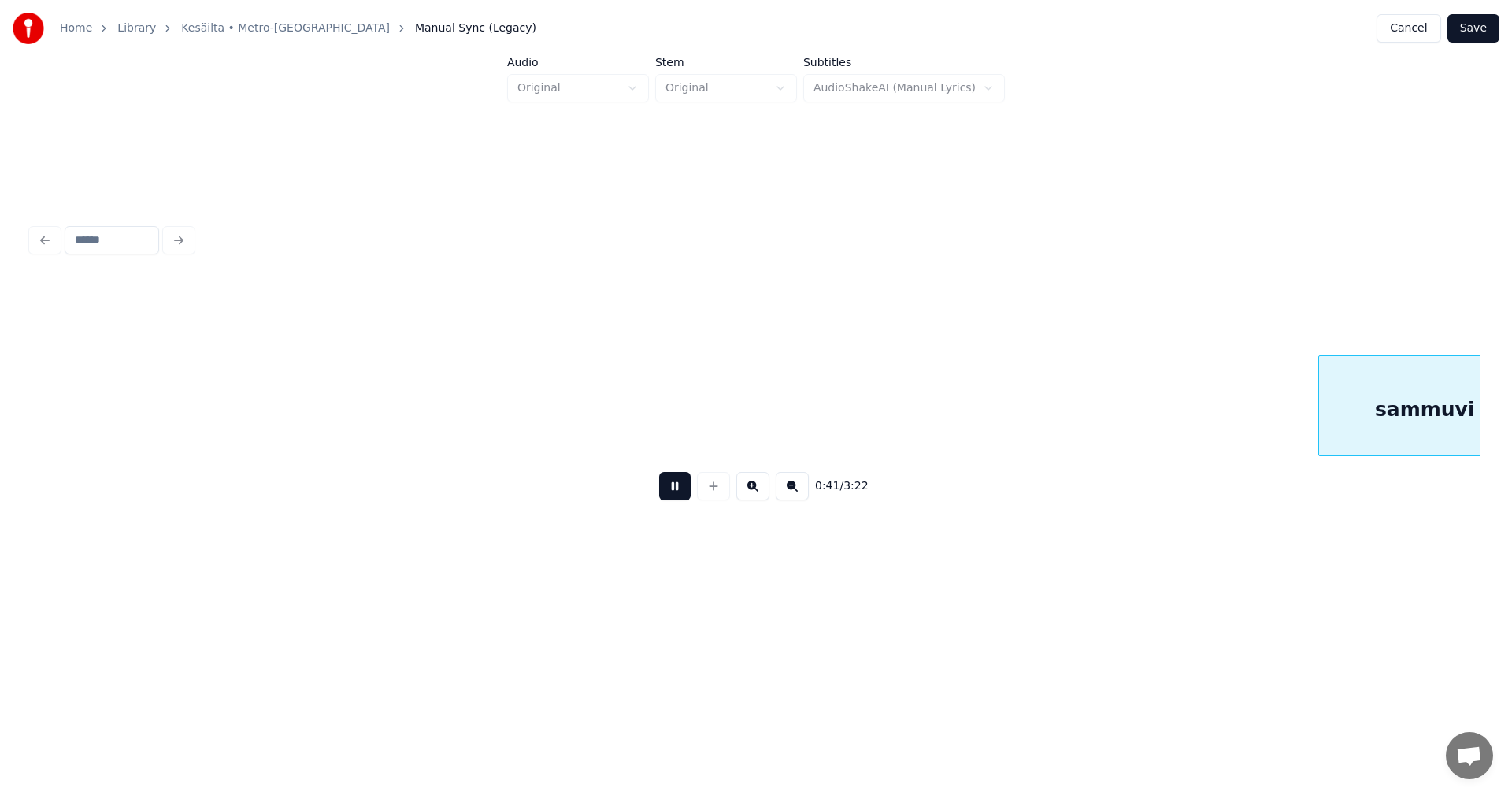
scroll to position [0, 8267]
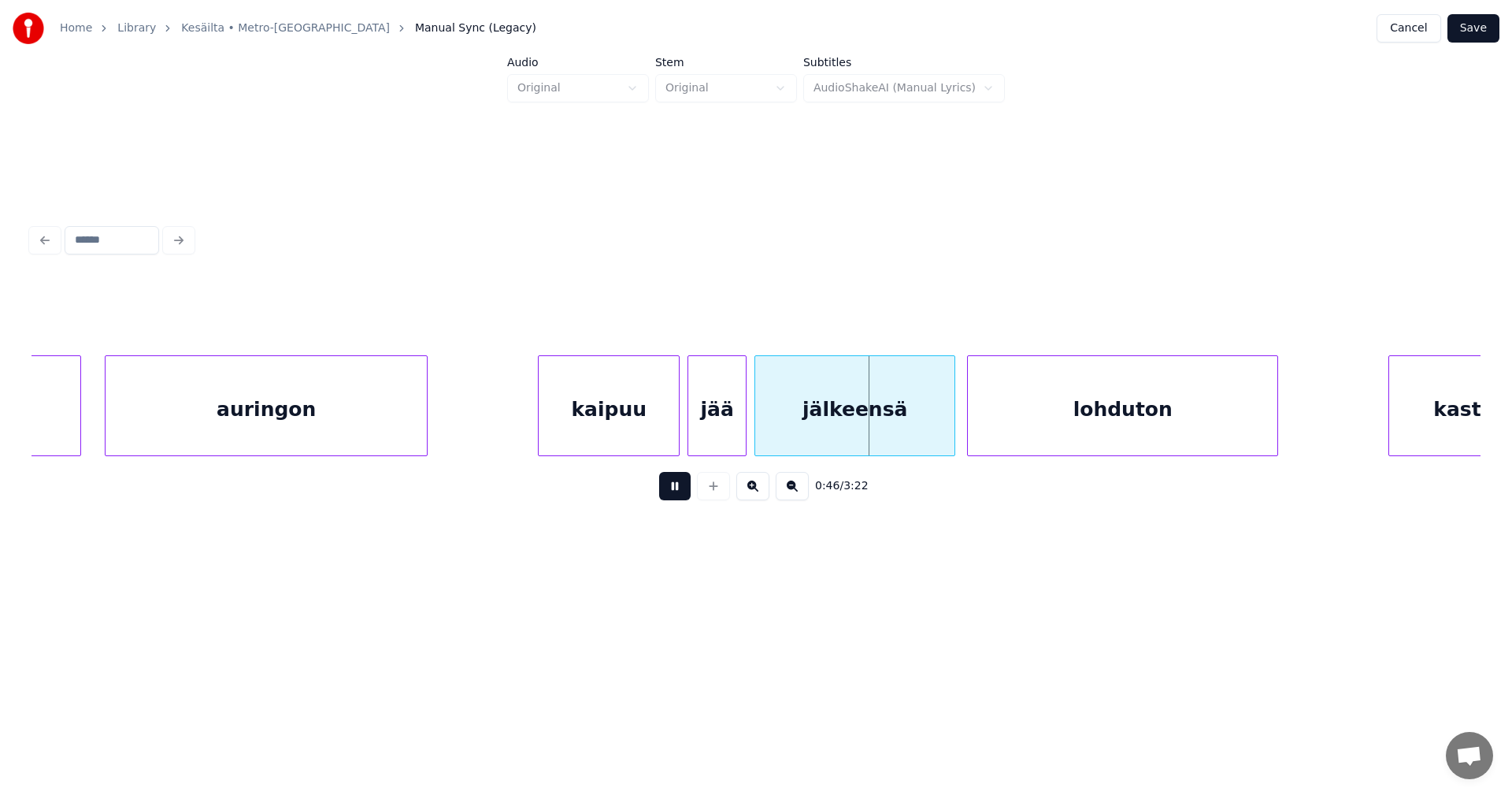
click at [684, 500] on button at bounding box center [675, 486] width 32 height 28
click at [655, 425] on div "kaipuu" at bounding box center [609, 410] width 140 height 107
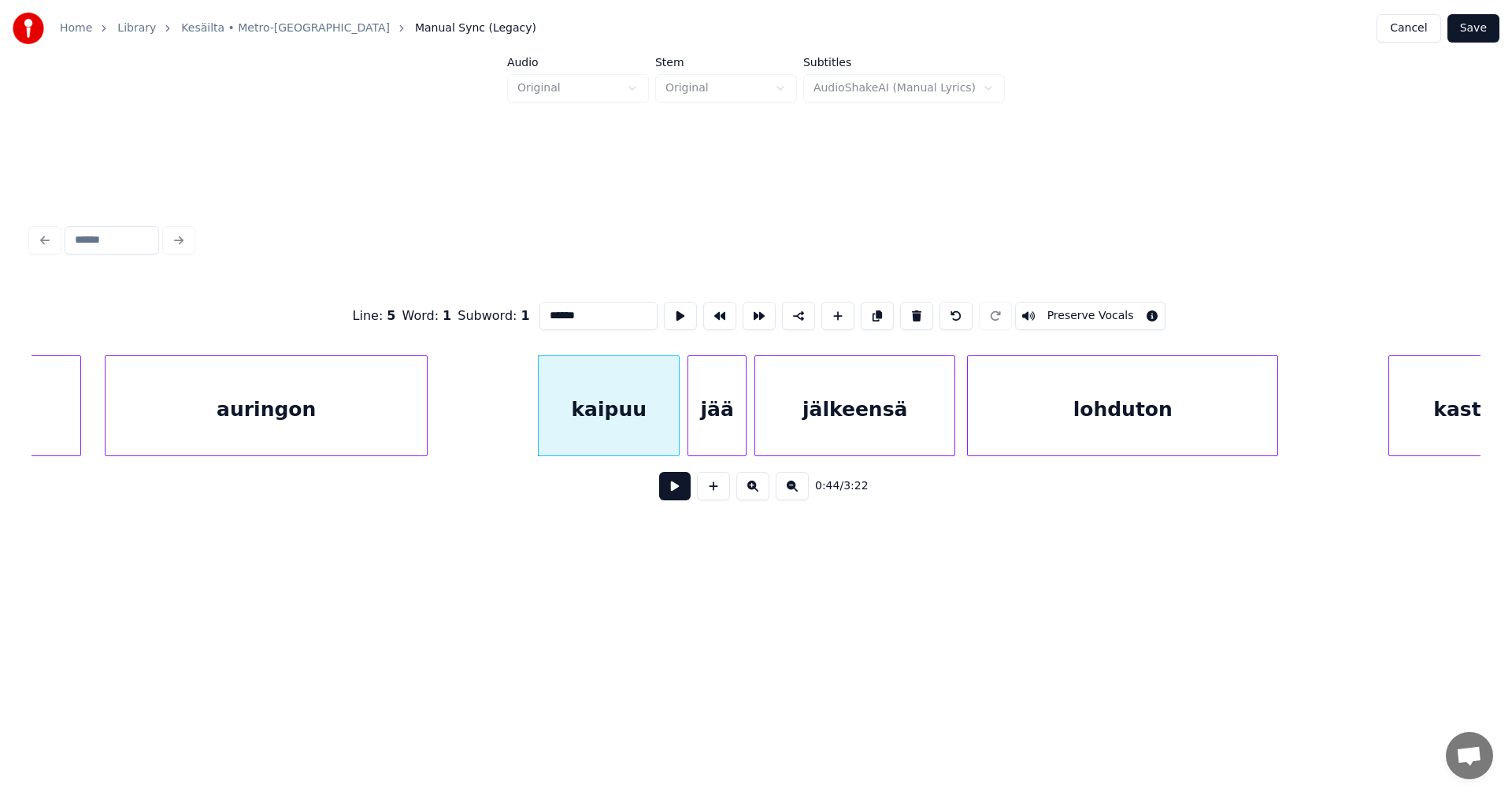
click at [675, 500] on button at bounding box center [675, 486] width 32 height 28
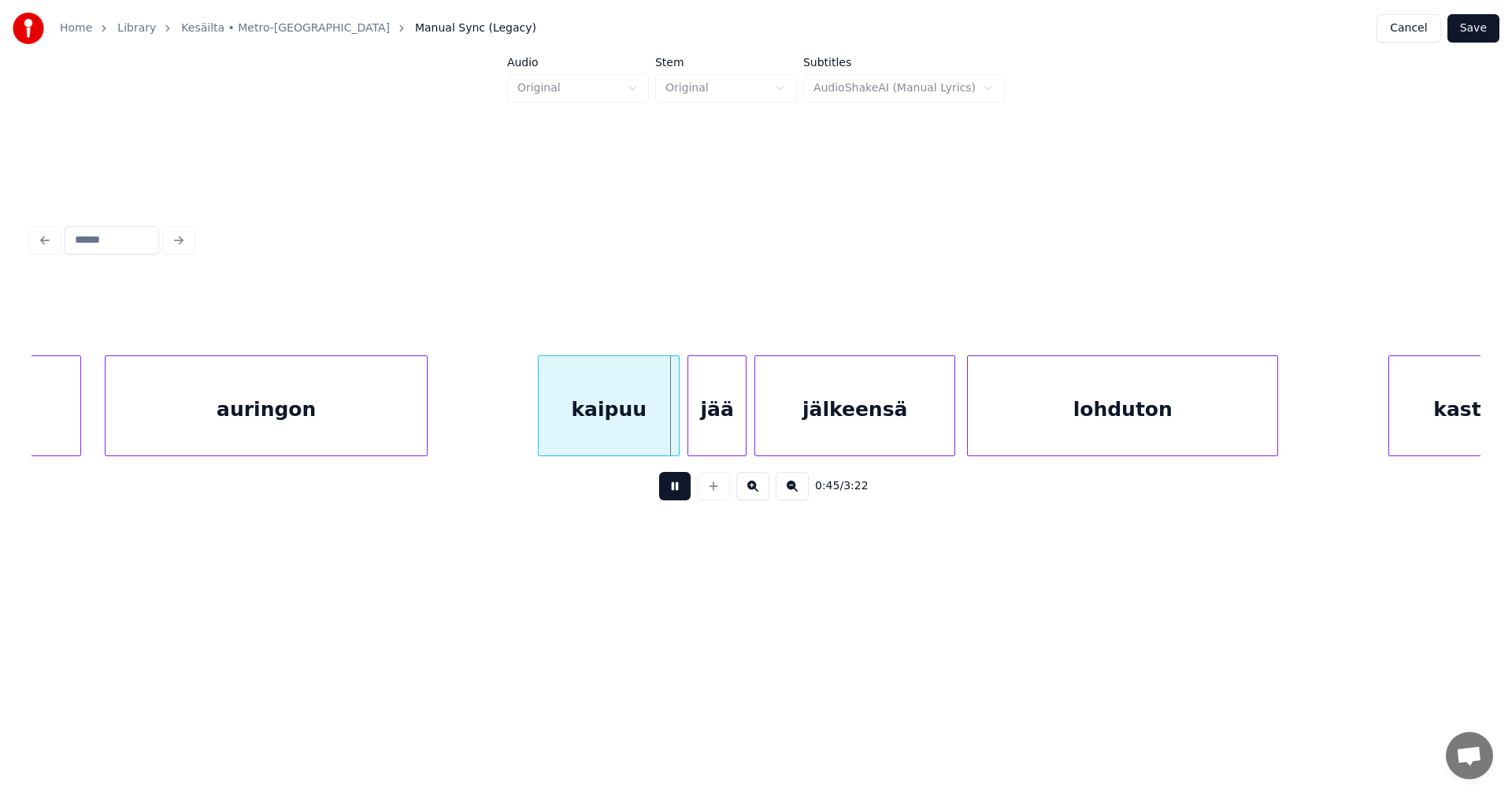
click at [674, 485] on button at bounding box center [675, 486] width 32 height 28
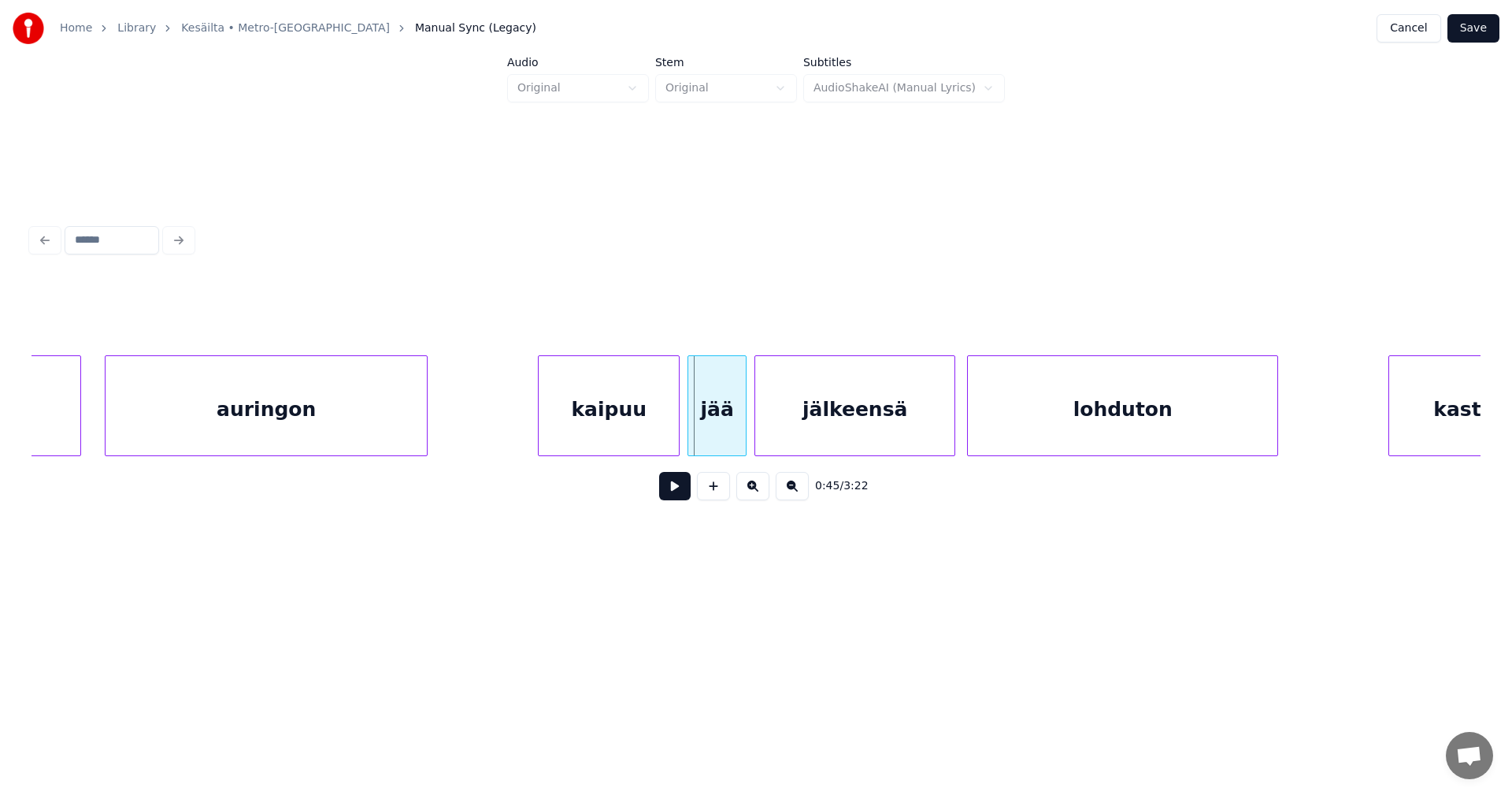
click at [675, 485] on button at bounding box center [675, 486] width 32 height 28
click at [677, 485] on button at bounding box center [675, 486] width 32 height 28
click at [1289, 426] on div at bounding box center [1287, 405] width 4 height 99
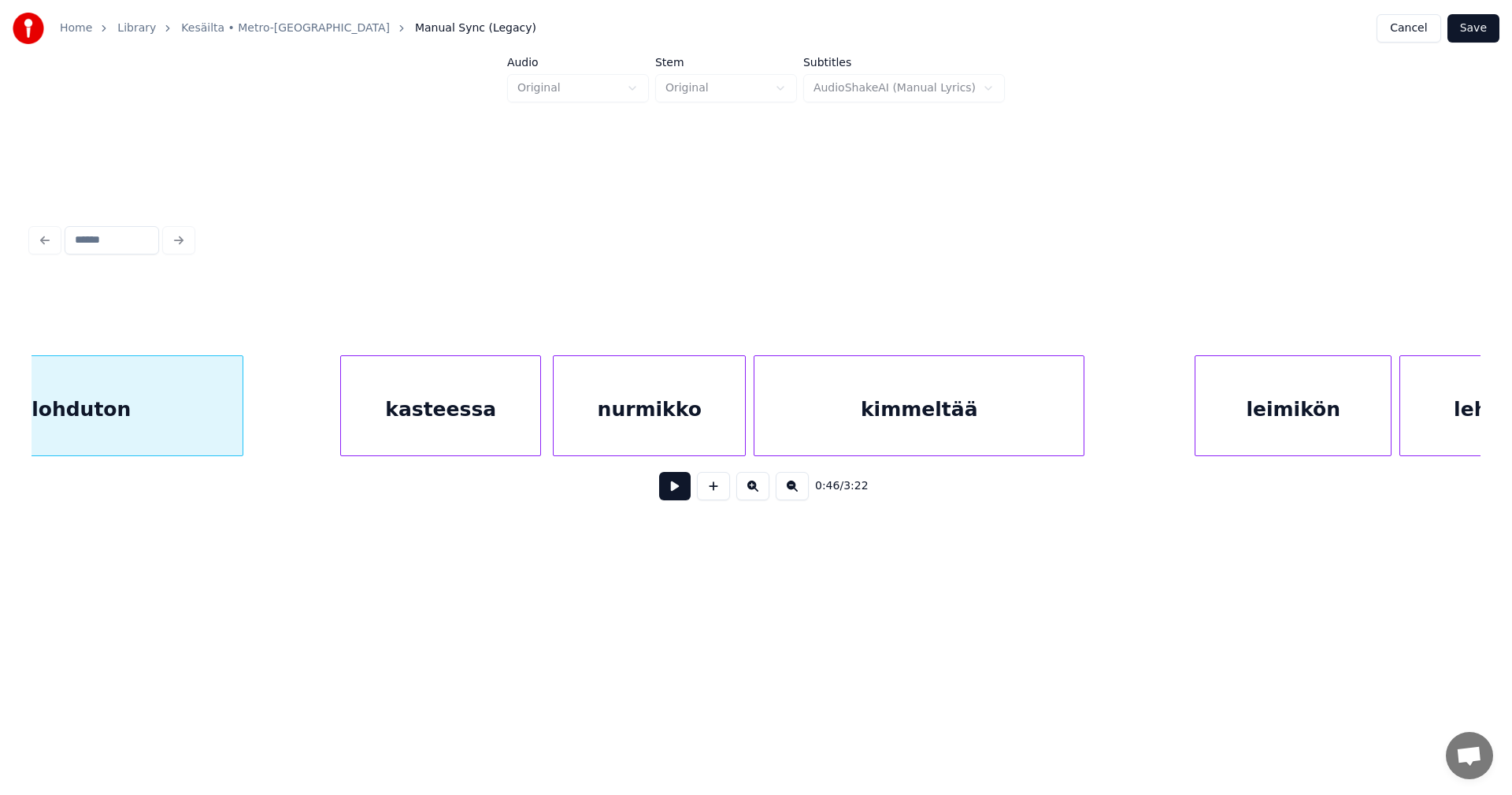
scroll to position [0, 9338]
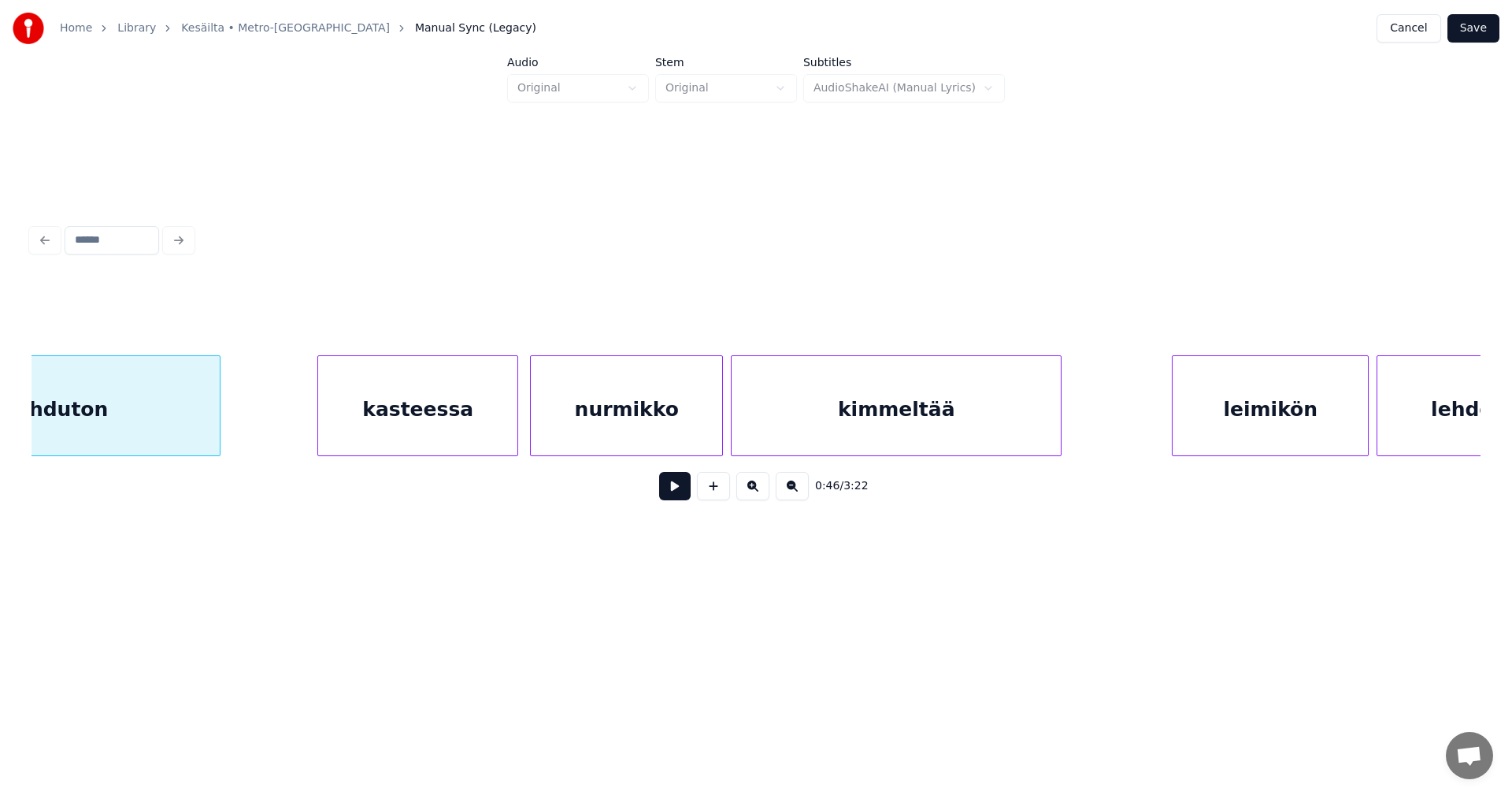
click at [398, 413] on div "kasteessa" at bounding box center [417, 410] width 199 height 107
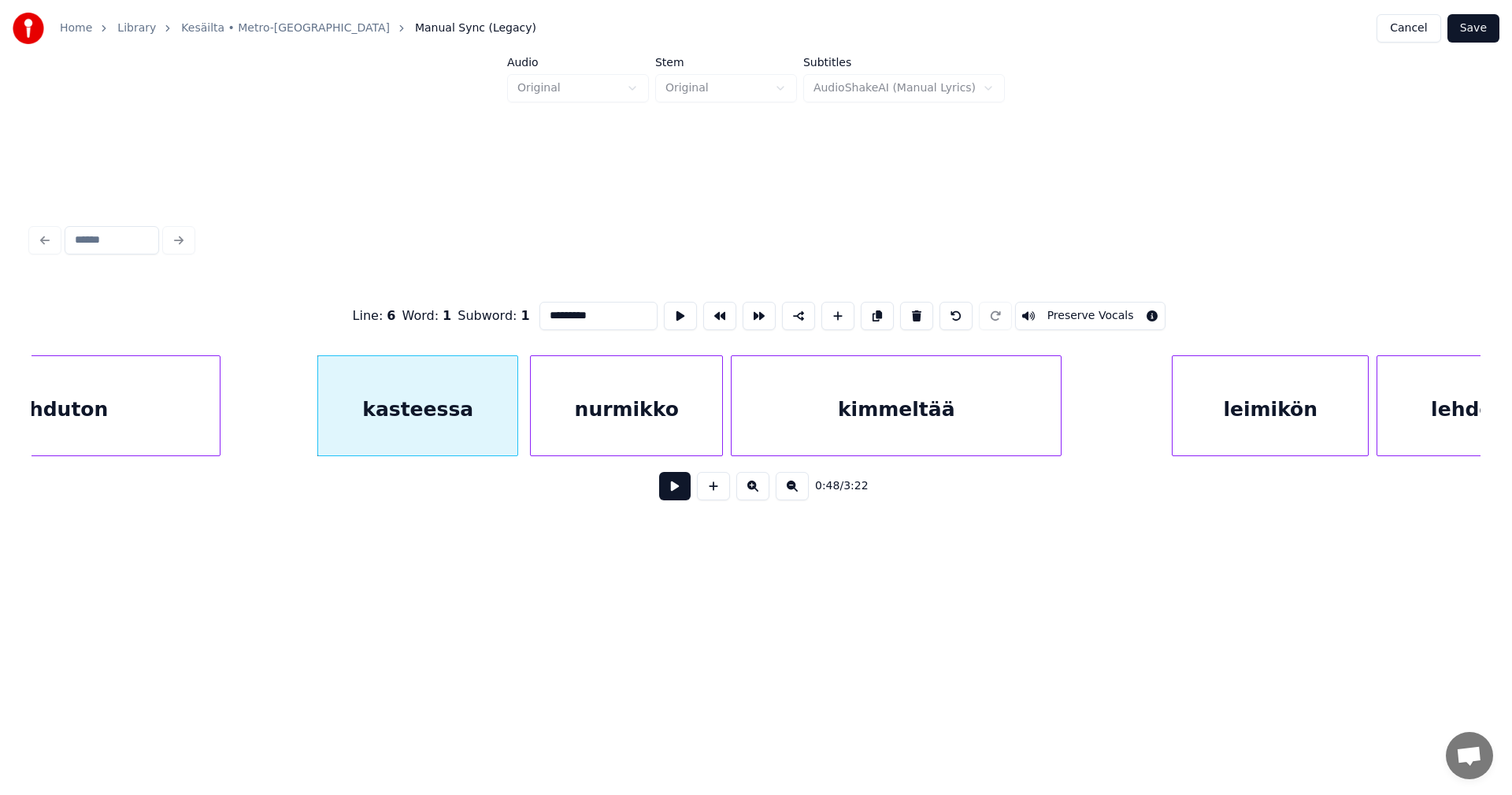
click at [675, 495] on button at bounding box center [675, 486] width 32 height 28
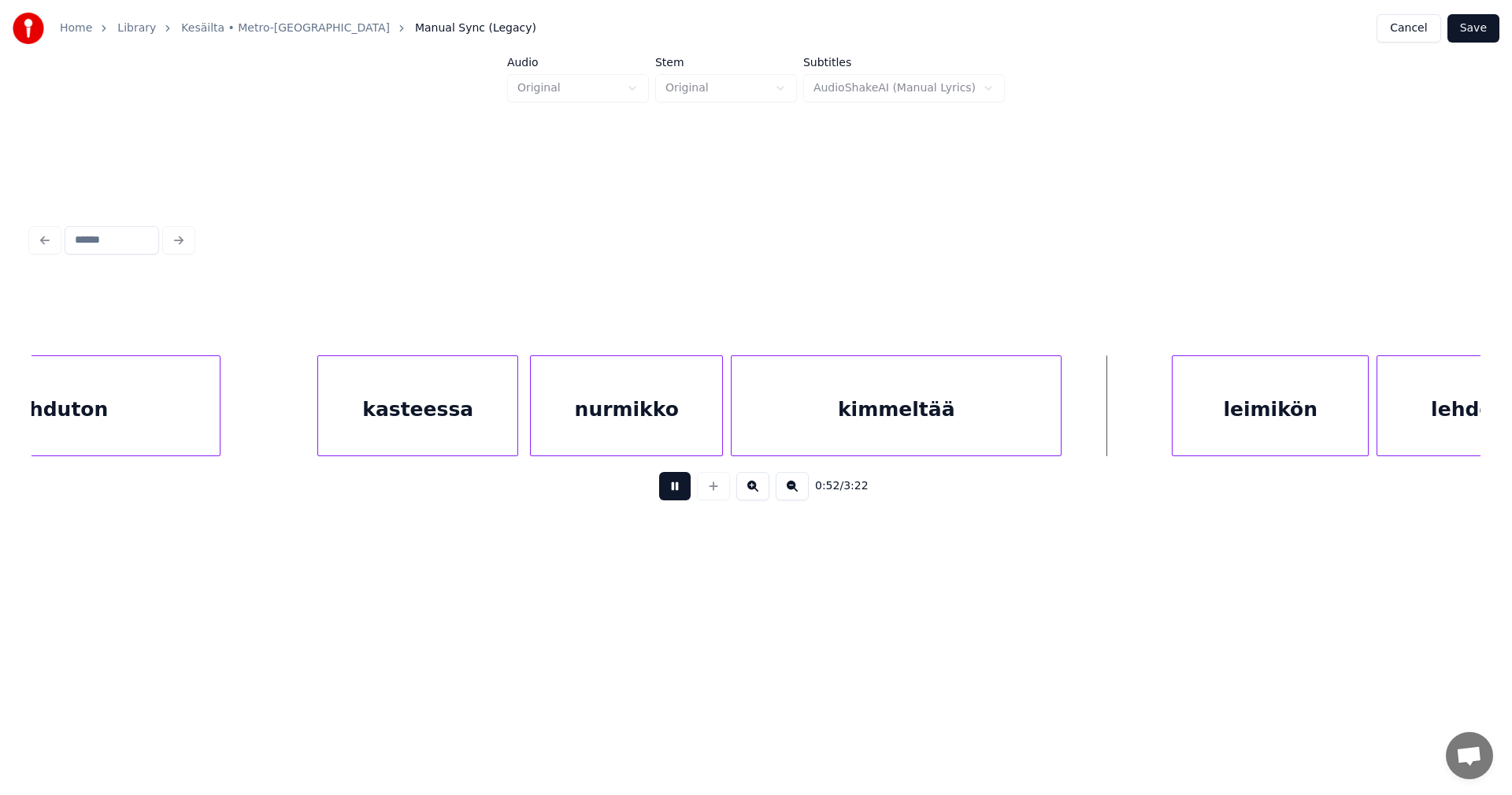
click at [679, 492] on button at bounding box center [675, 486] width 32 height 28
click at [1246, 421] on div "leimikön" at bounding box center [1259, 410] width 196 height 107
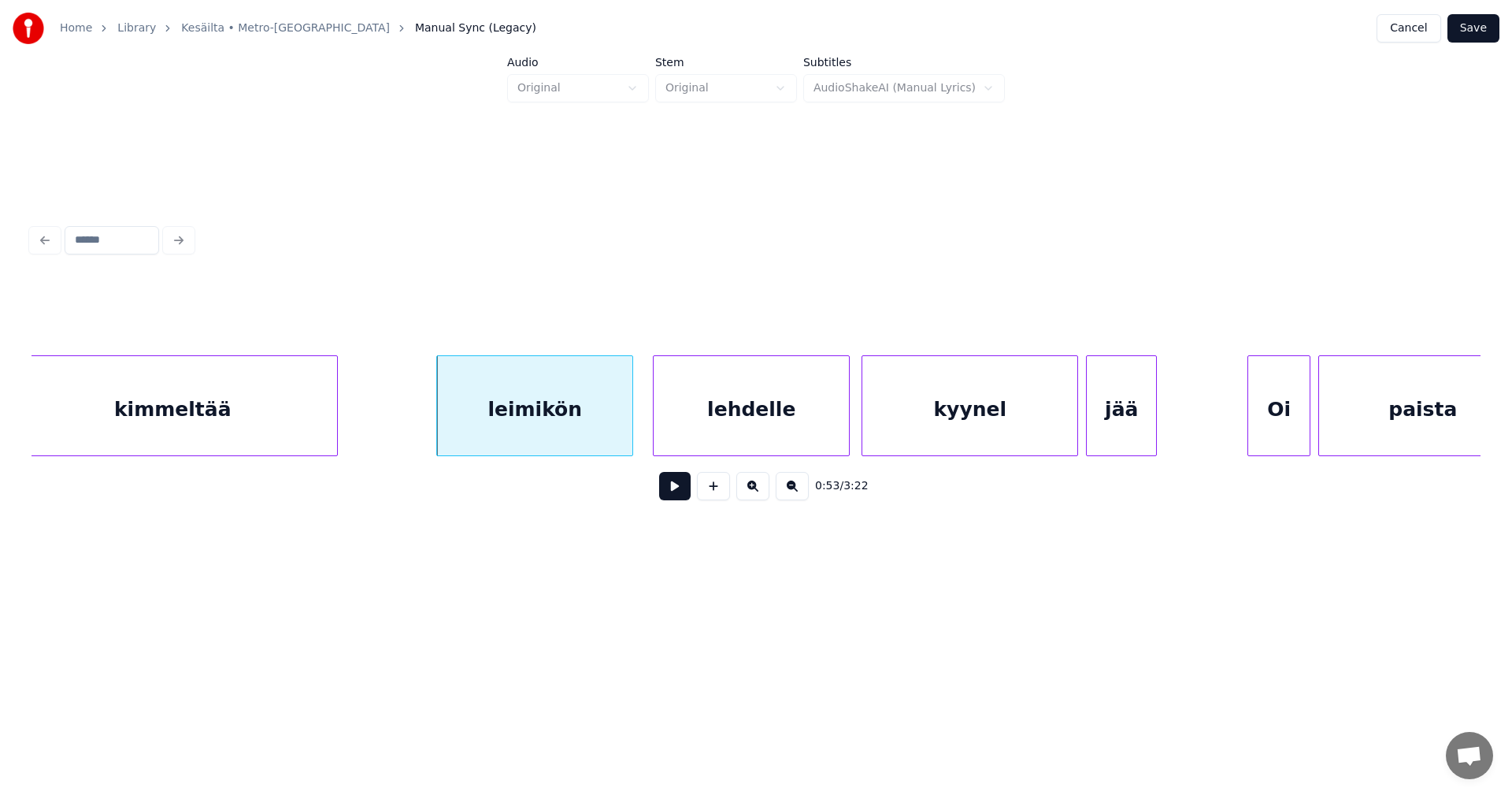
scroll to position [0, 10062]
click at [683, 497] on button at bounding box center [675, 486] width 32 height 28
click at [680, 494] on button at bounding box center [675, 486] width 32 height 28
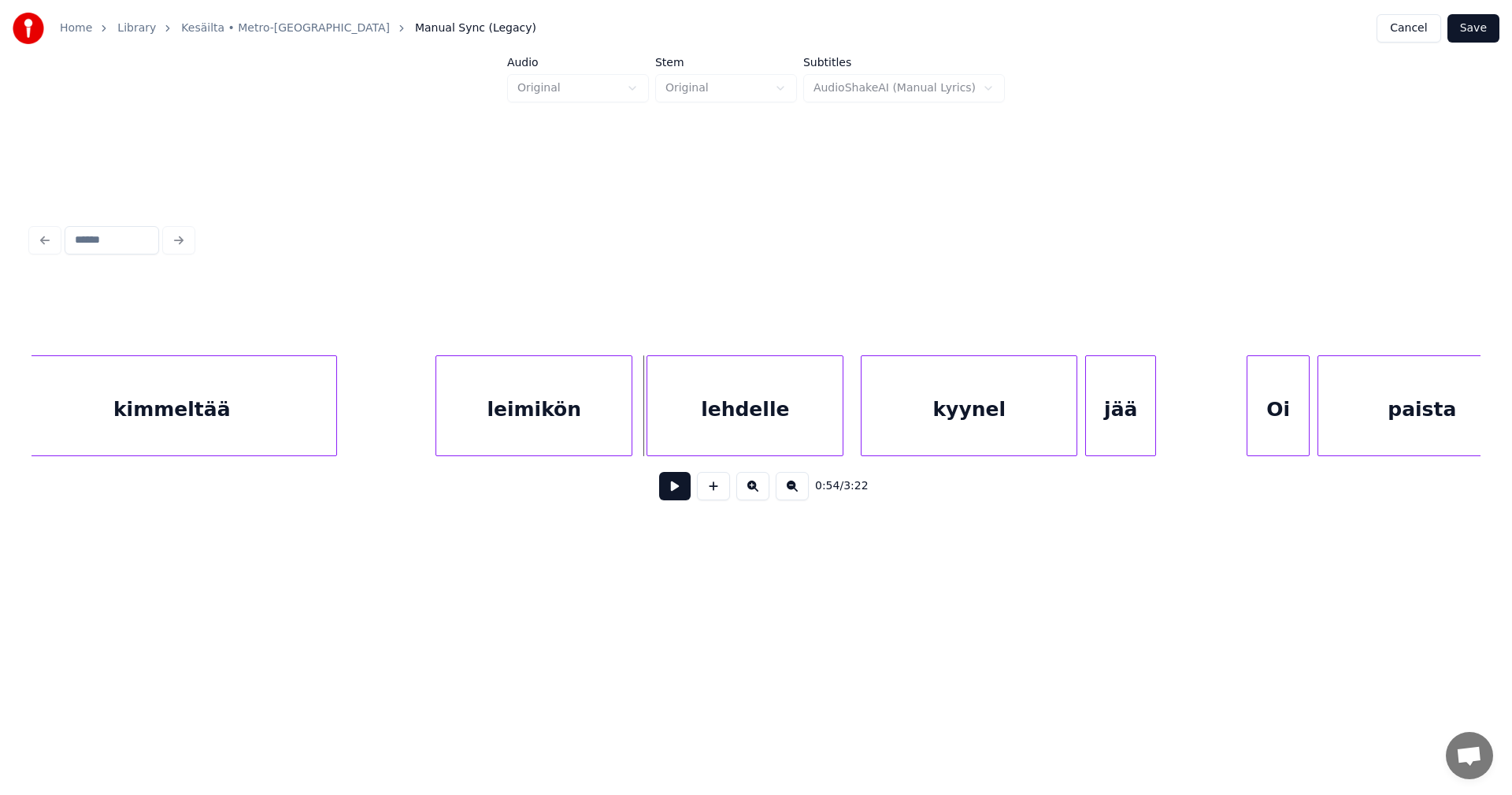
click at [701, 448] on div "lehdelle" at bounding box center [745, 410] width 196 height 107
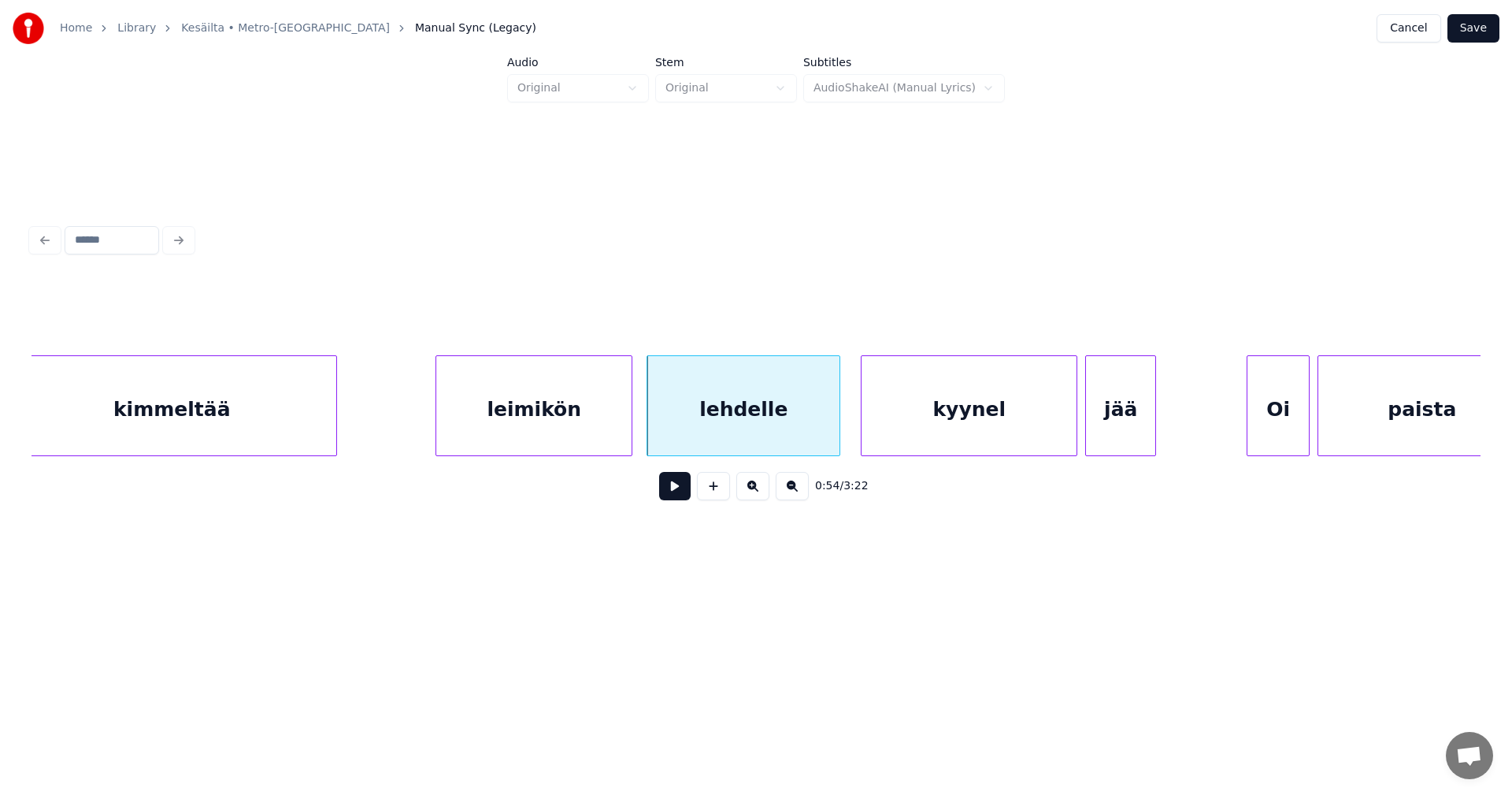
click at [839, 431] on div at bounding box center [837, 405] width 4 height 99
click at [681, 500] on button at bounding box center [675, 486] width 32 height 28
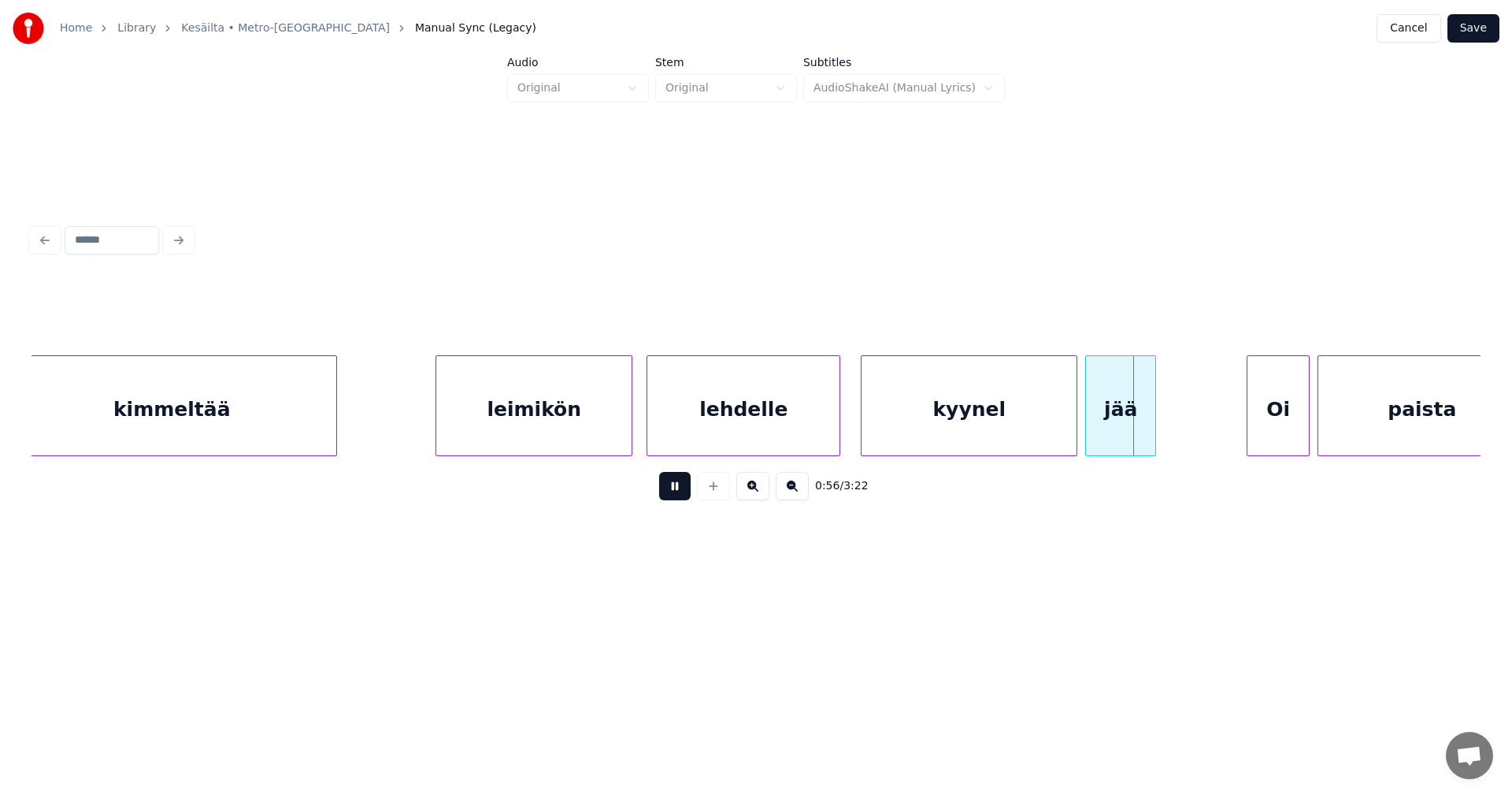
click at [681, 500] on button at bounding box center [675, 486] width 32 height 28
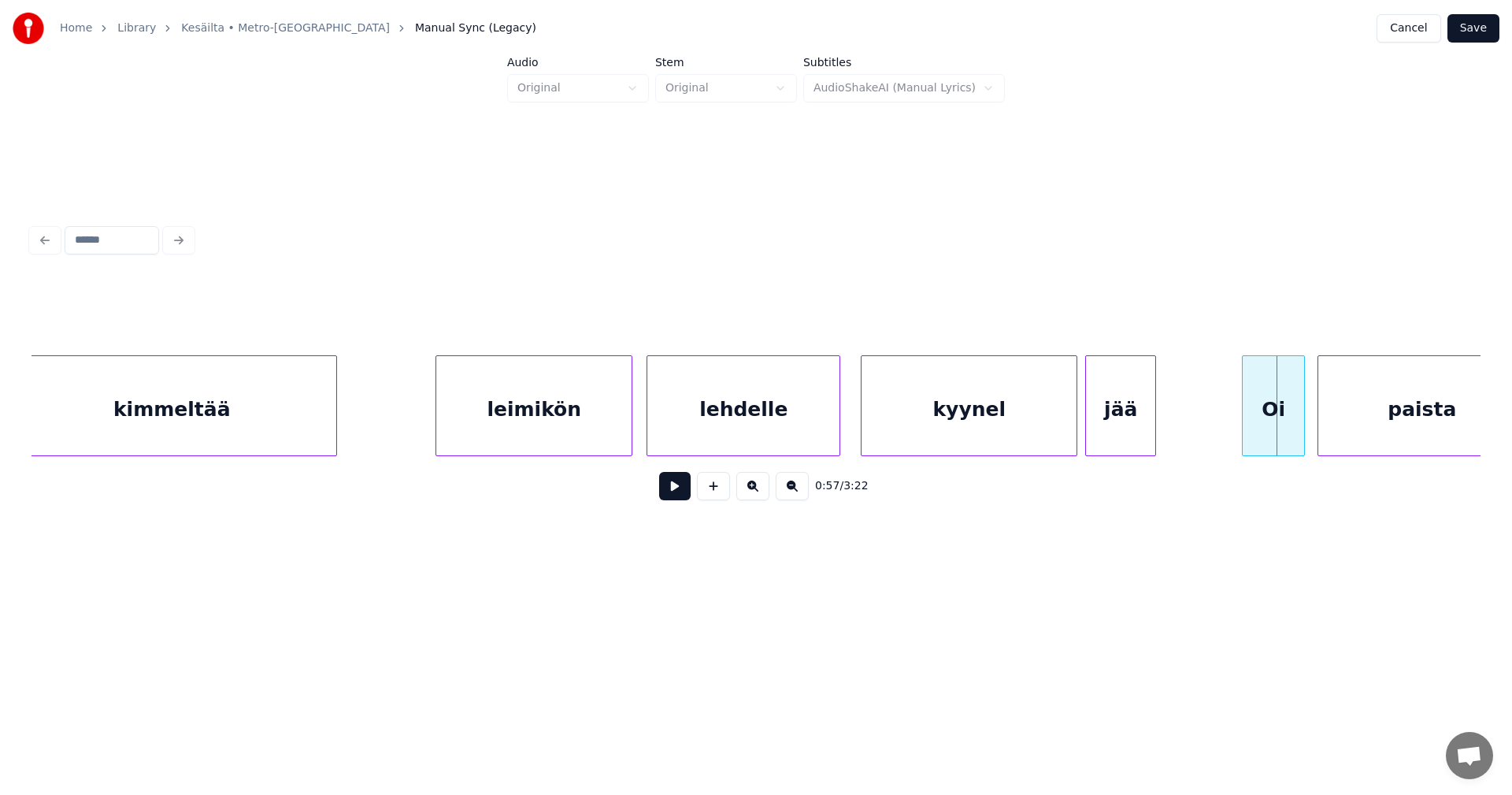
click at [1266, 422] on div "Oi" at bounding box center [1273, 410] width 61 height 107
click at [691, 498] on div "0:57 / 3:22" at bounding box center [755, 486] width 1423 height 35
click at [682, 499] on button at bounding box center [675, 486] width 32 height 28
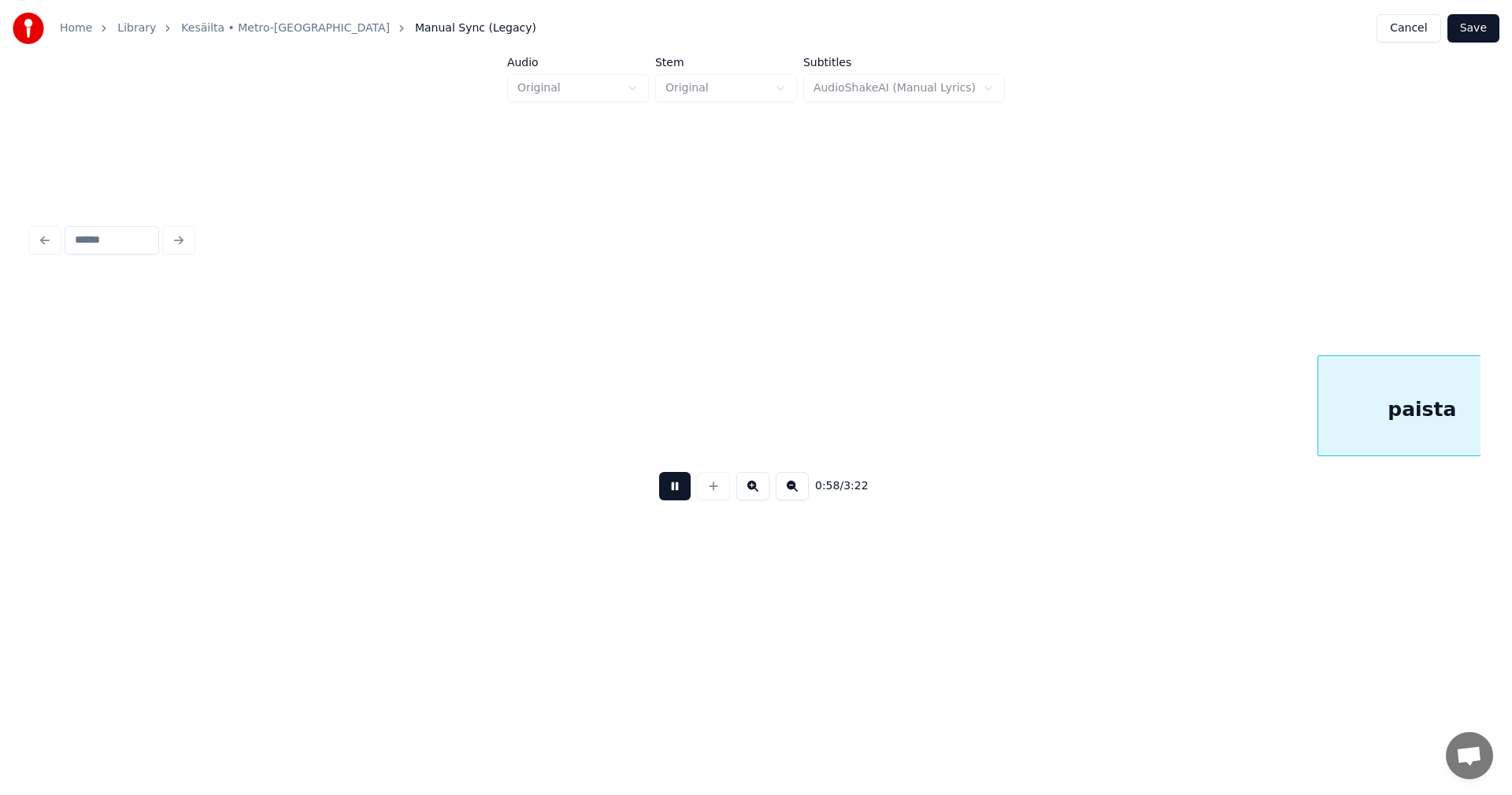
scroll to position [0, 11515]
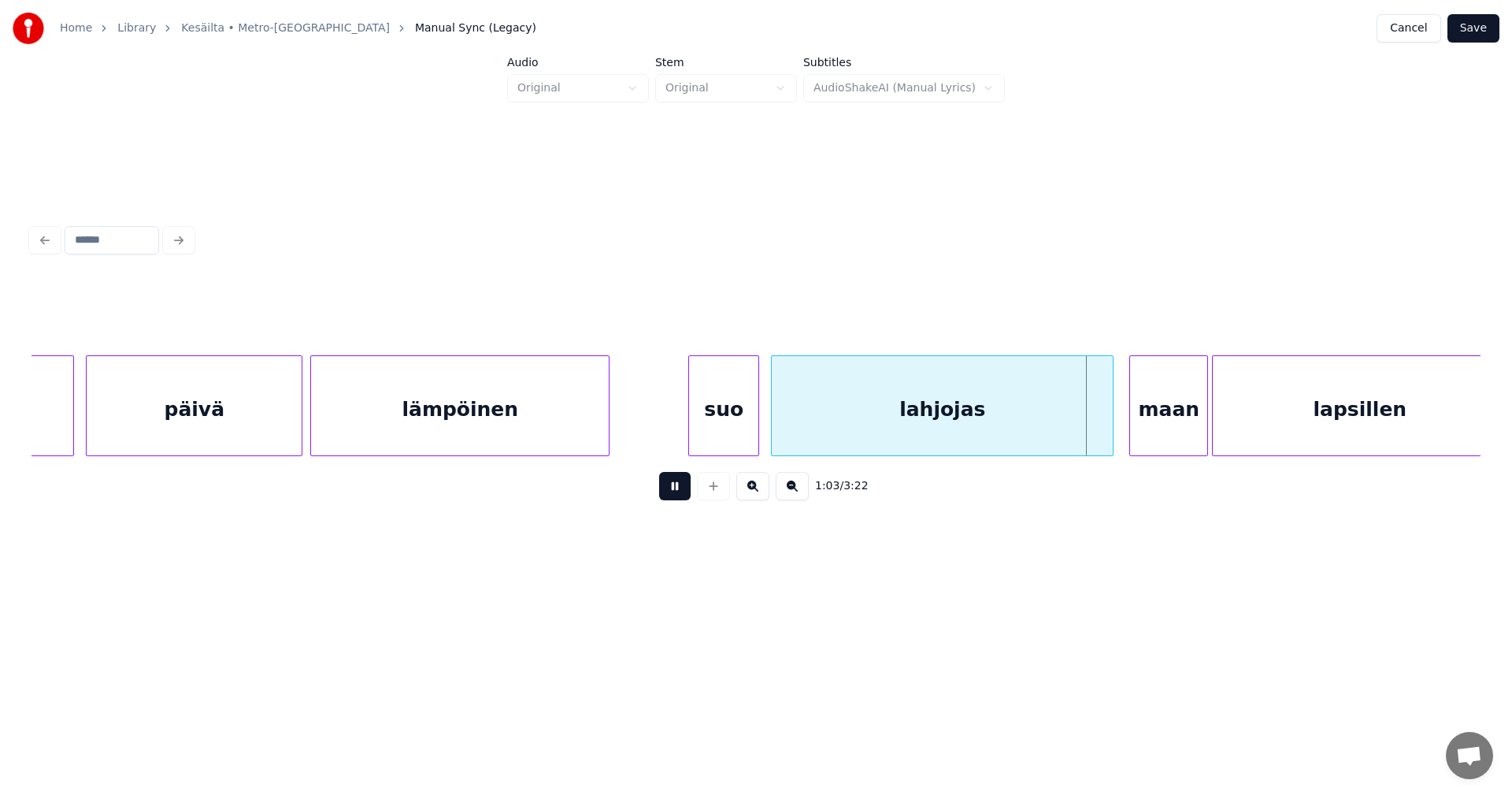
click at [682, 499] on button at bounding box center [675, 486] width 32 height 28
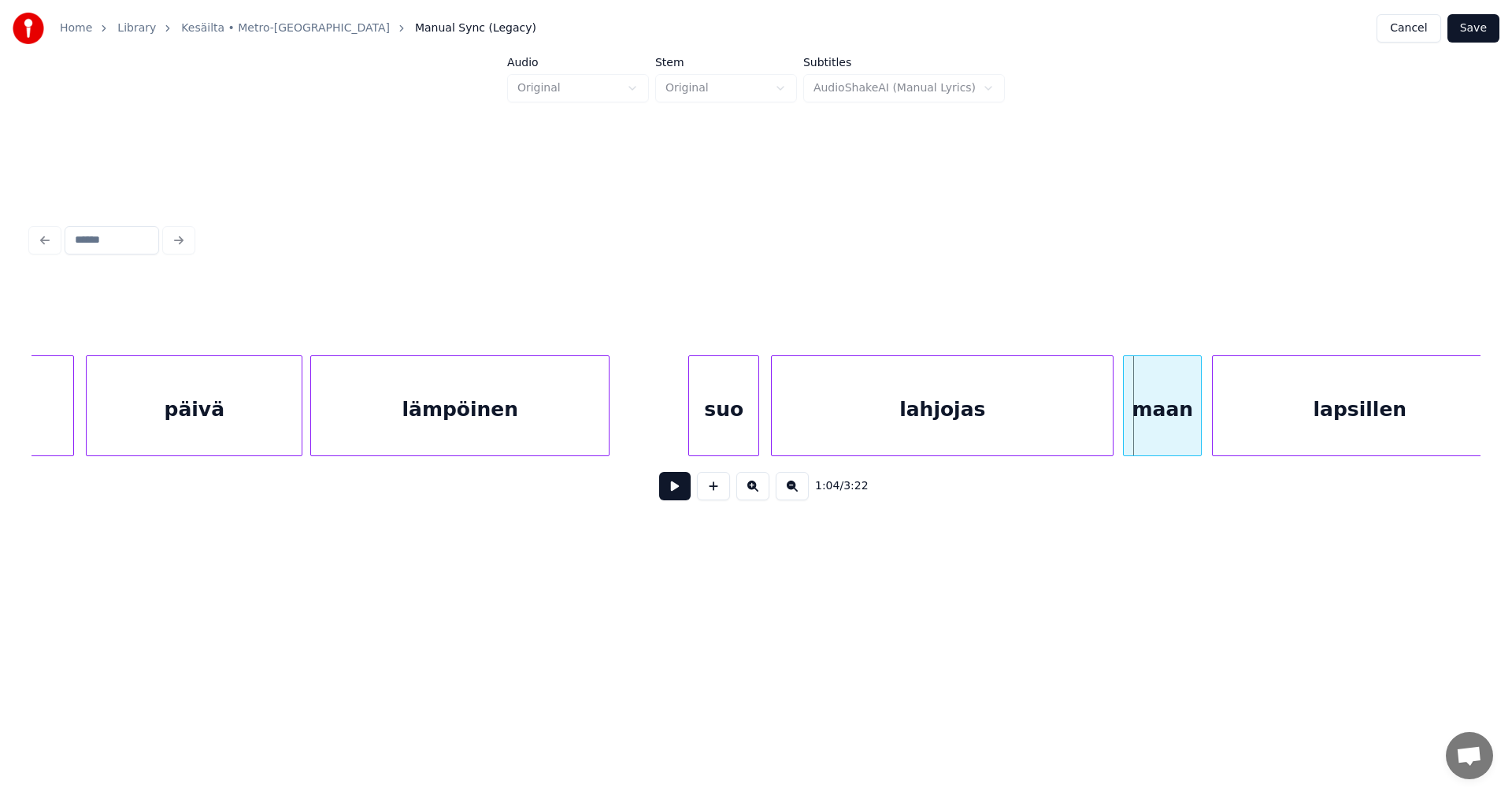
click at [1153, 418] on div "maan" at bounding box center [1162, 410] width 77 height 107
click at [1102, 429] on div at bounding box center [1102, 405] width 4 height 99
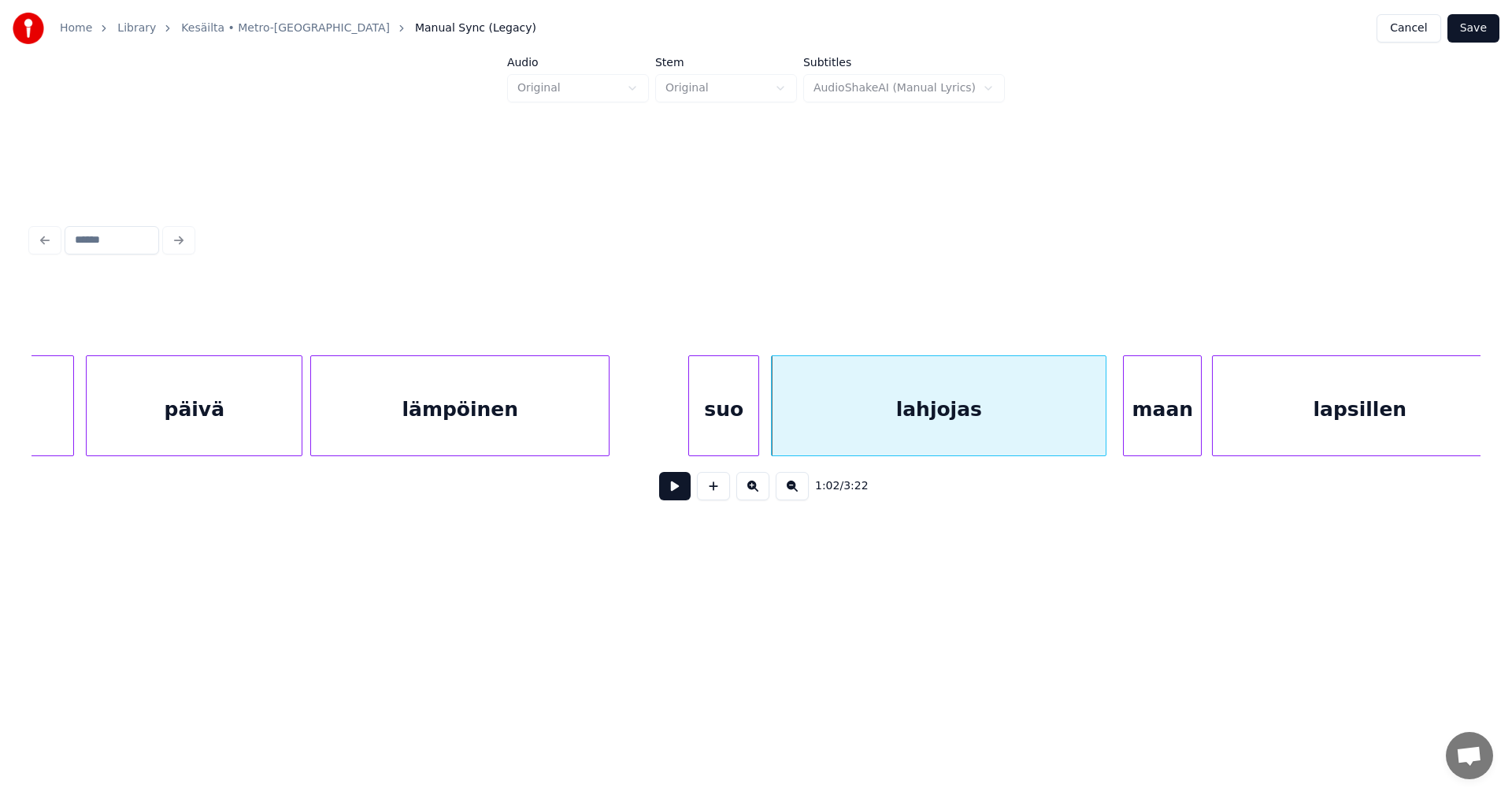
click at [675, 498] on button at bounding box center [675, 486] width 32 height 28
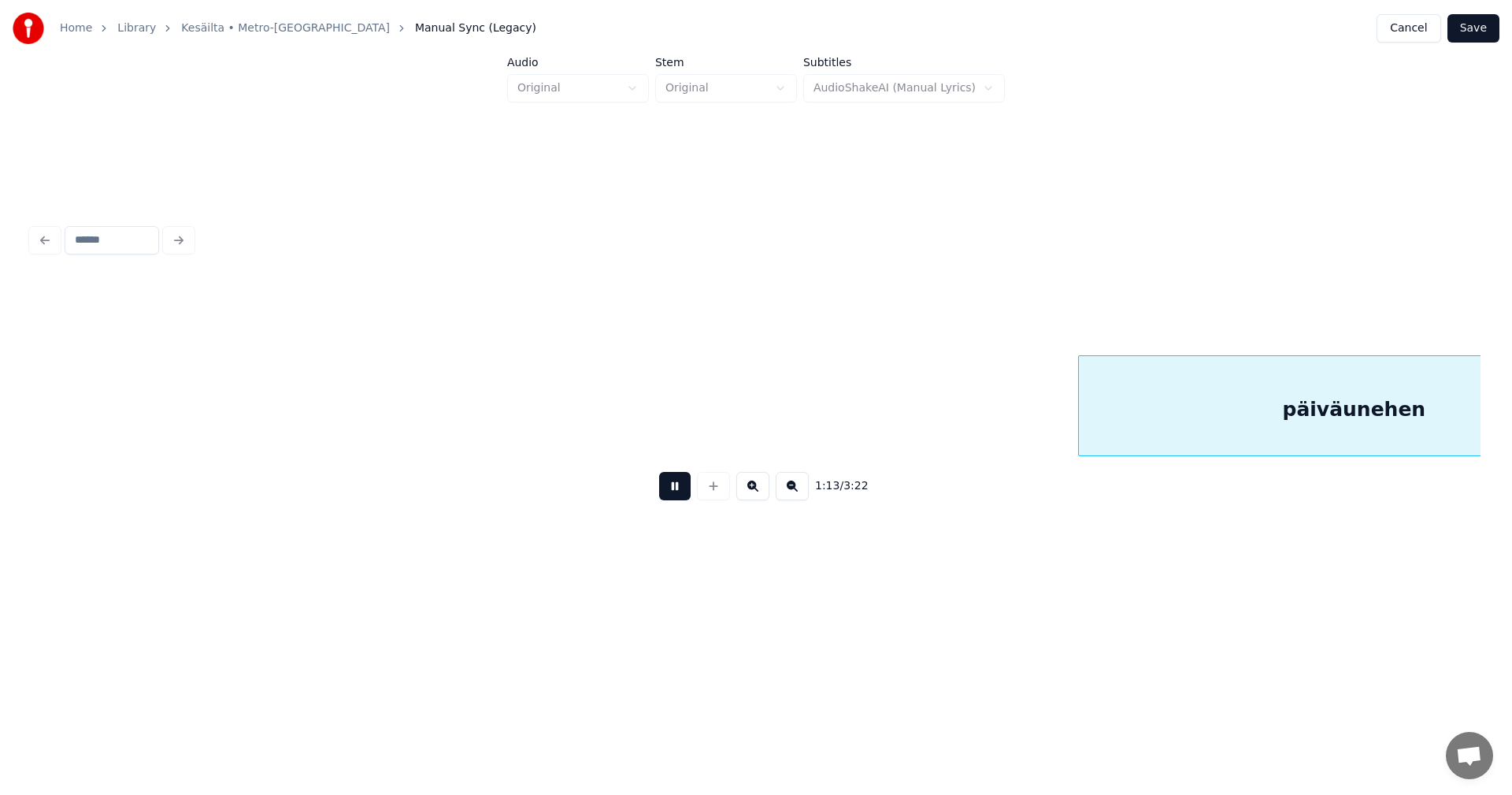
scroll to position [0, 14414]
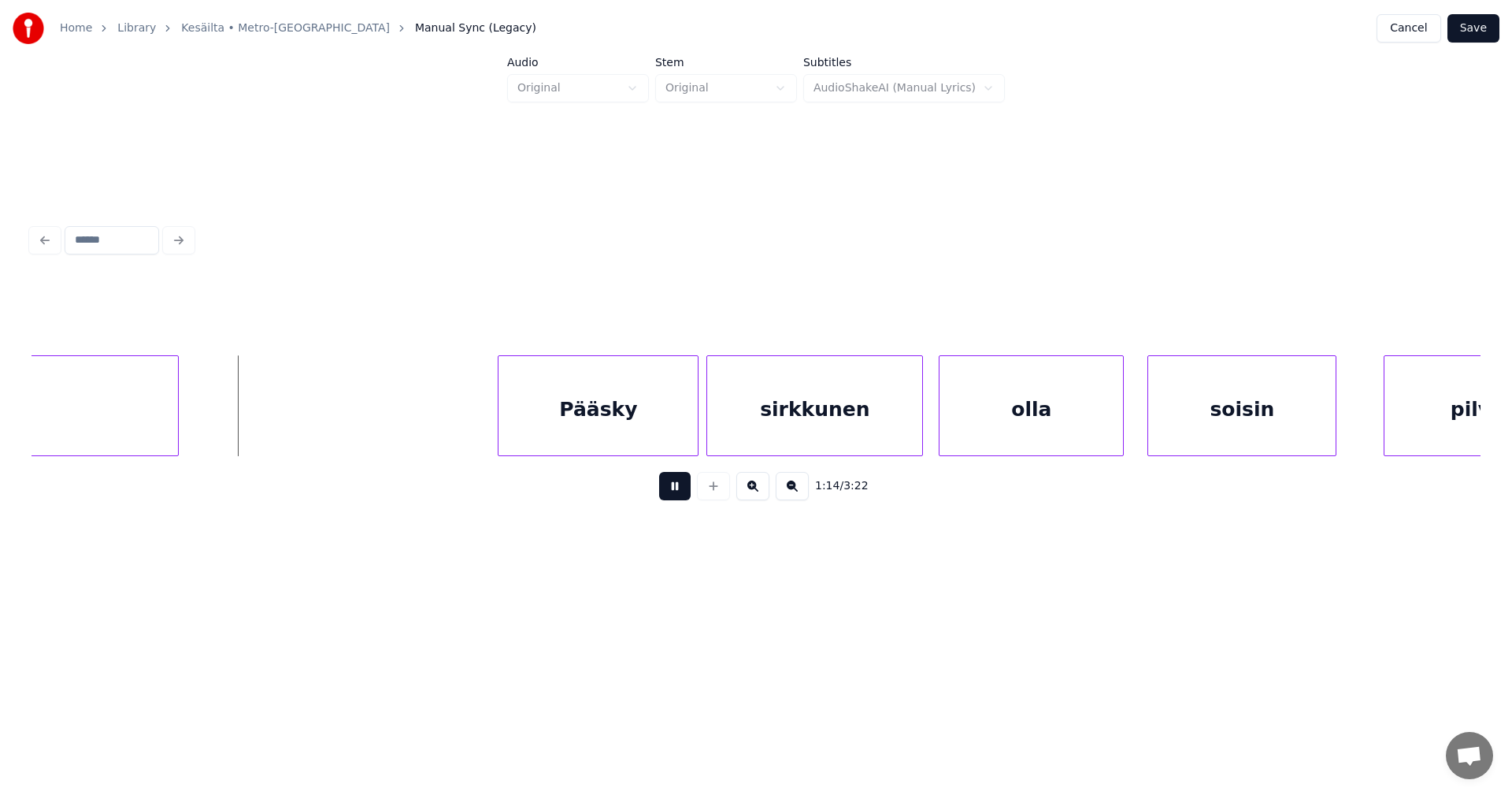
click at [675, 498] on button at bounding box center [675, 486] width 32 height 28
click at [229, 425] on div at bounding box center [227, 405] width 4 height 99
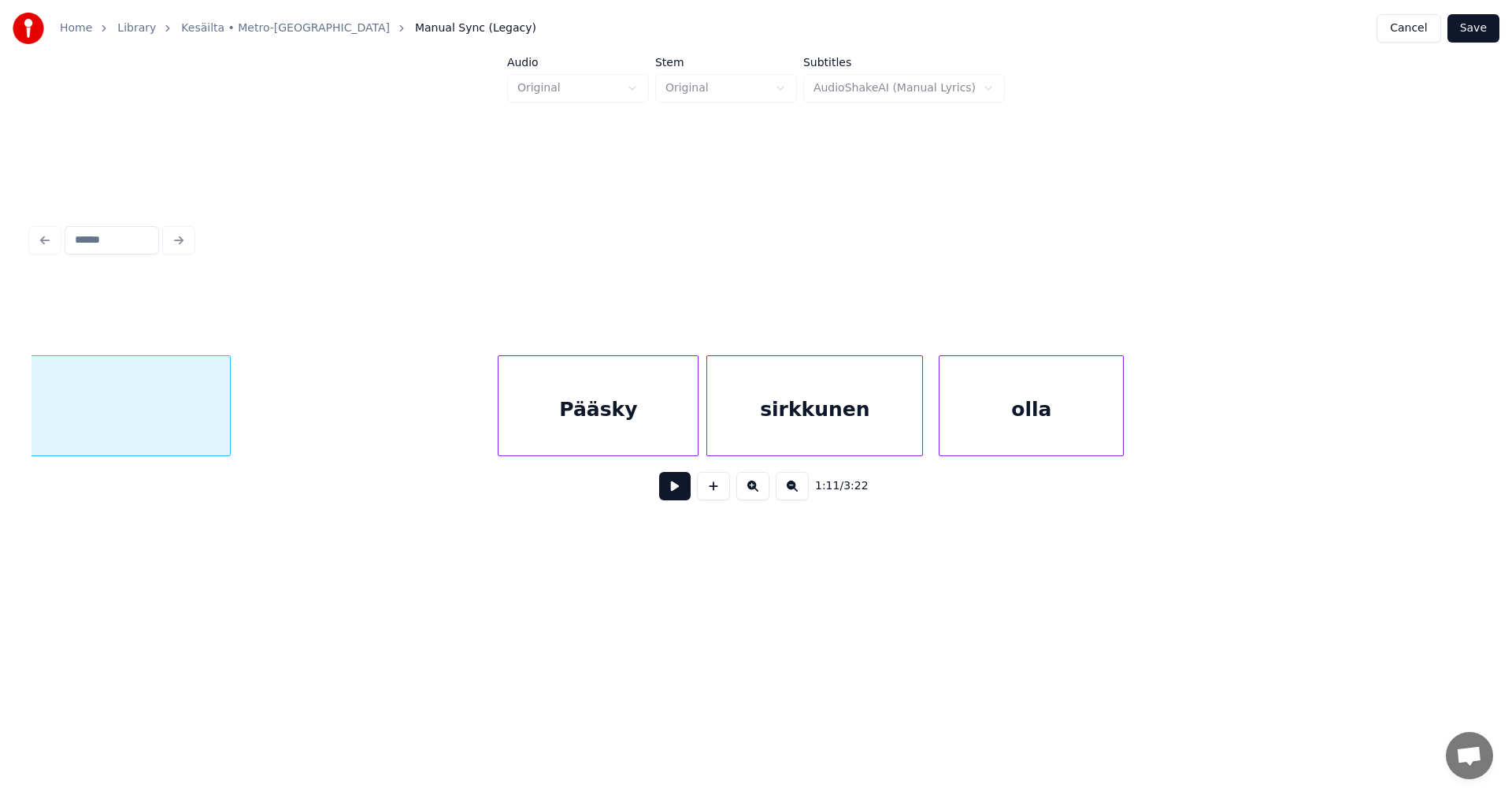
scroll to position [0, 14010]
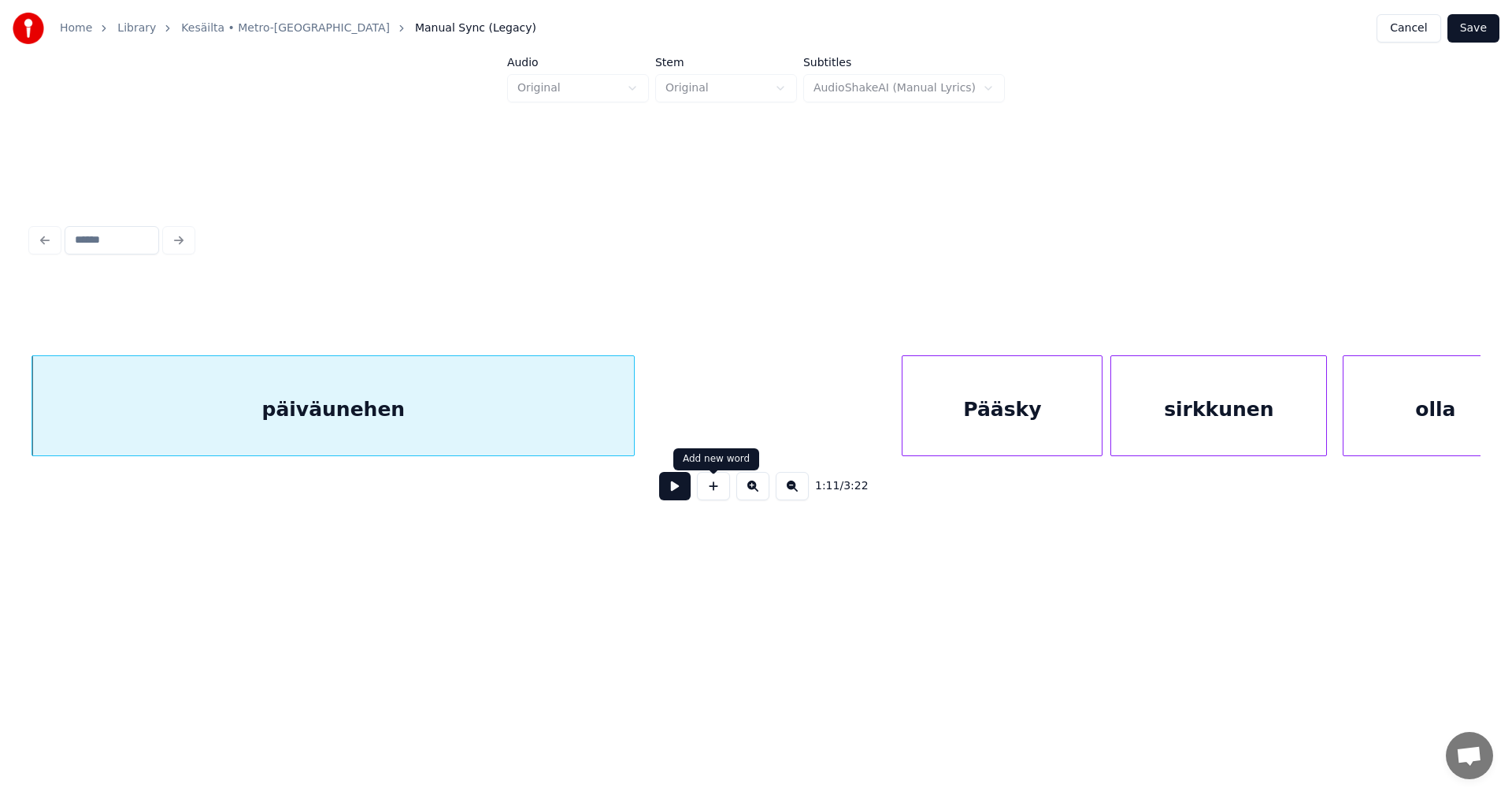
click at [683, 495] on button at bounding box center [675, 486] width 32 height 28
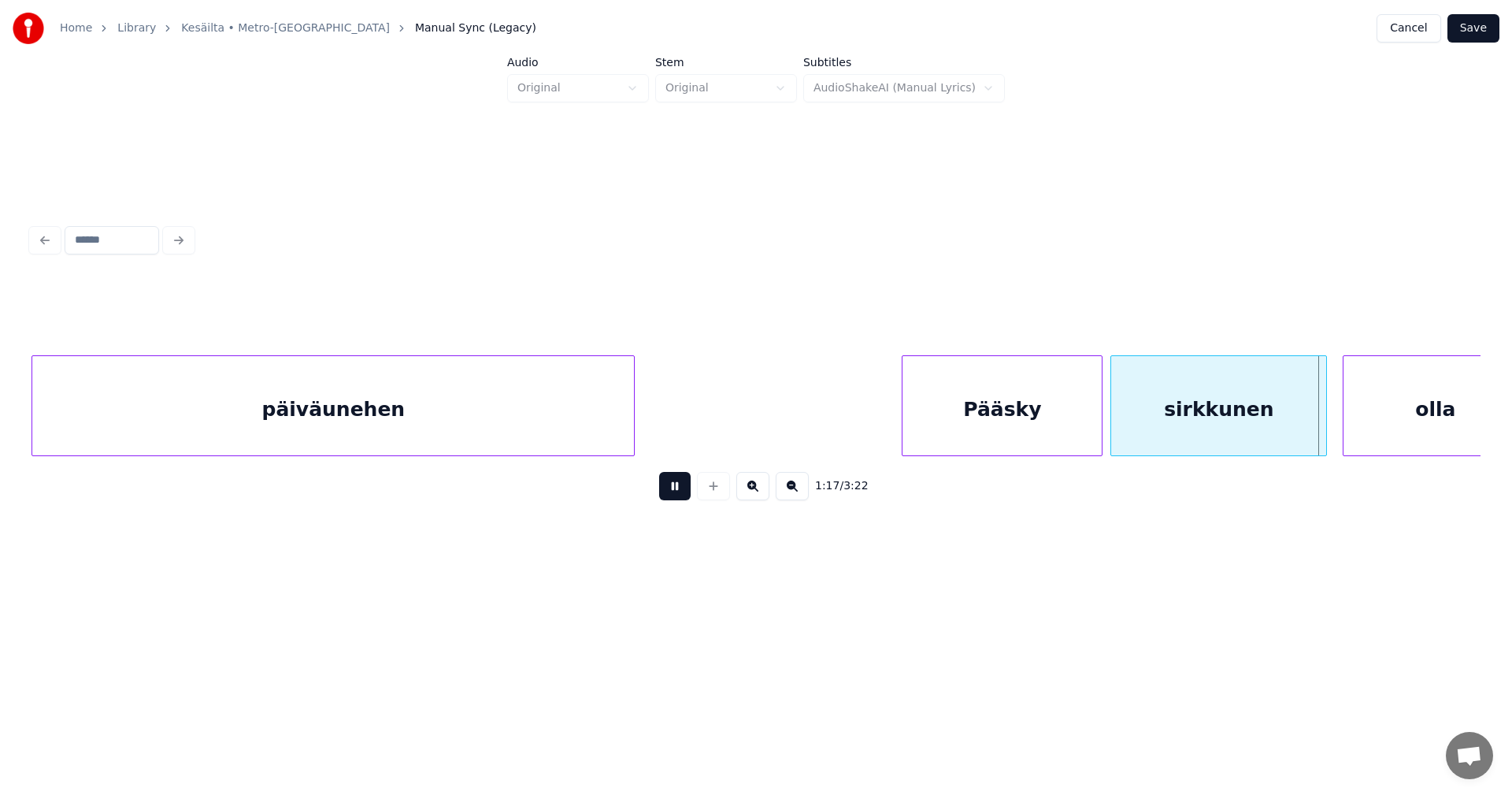
click at [681, 493] on button at bounding box center [675, 486] width 32 height 28
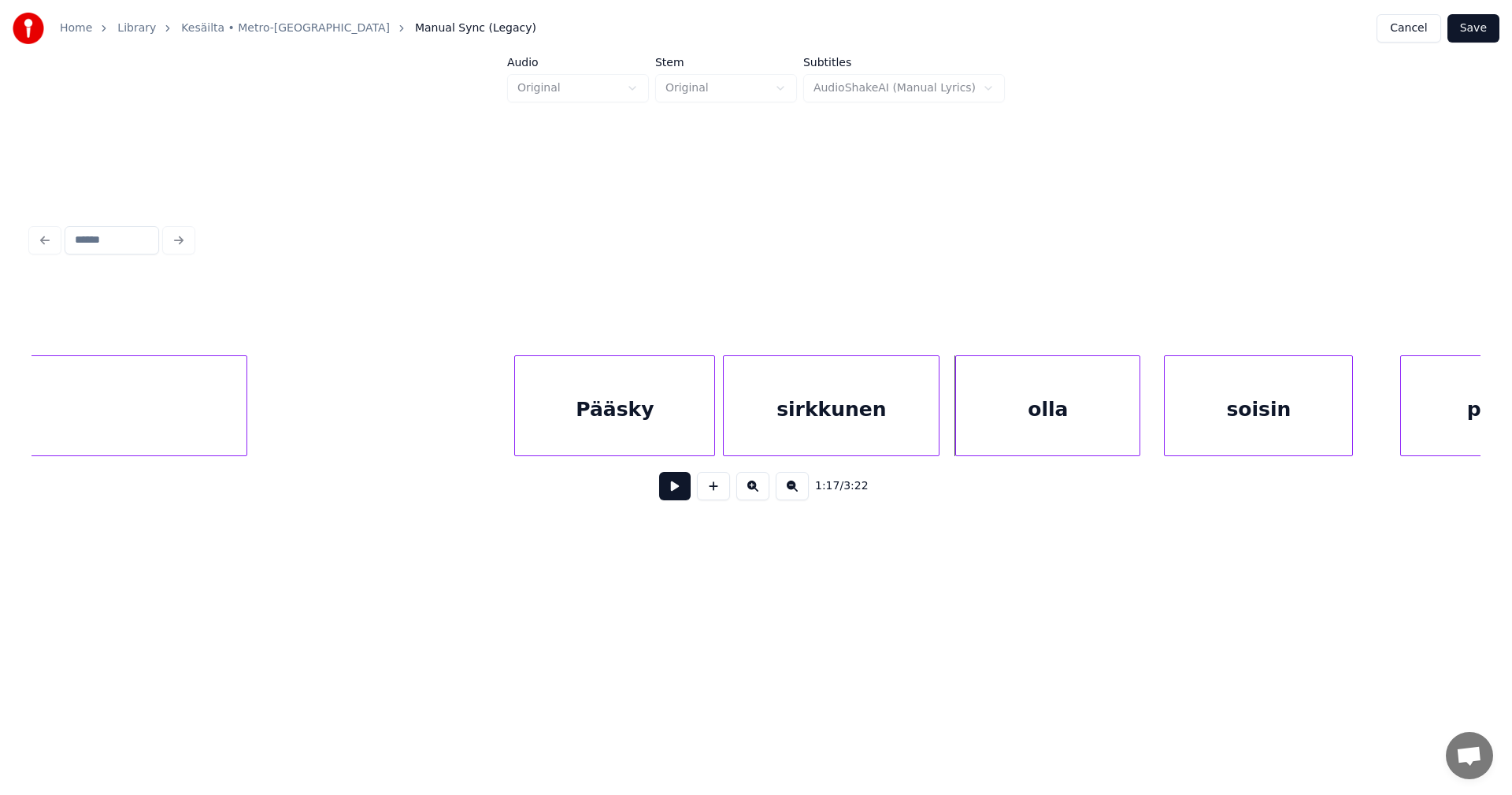
scroll to position [0, 14419]
click at [1101, 436] on div "olla" at bounding box center [1021, 410] width 183 height 107
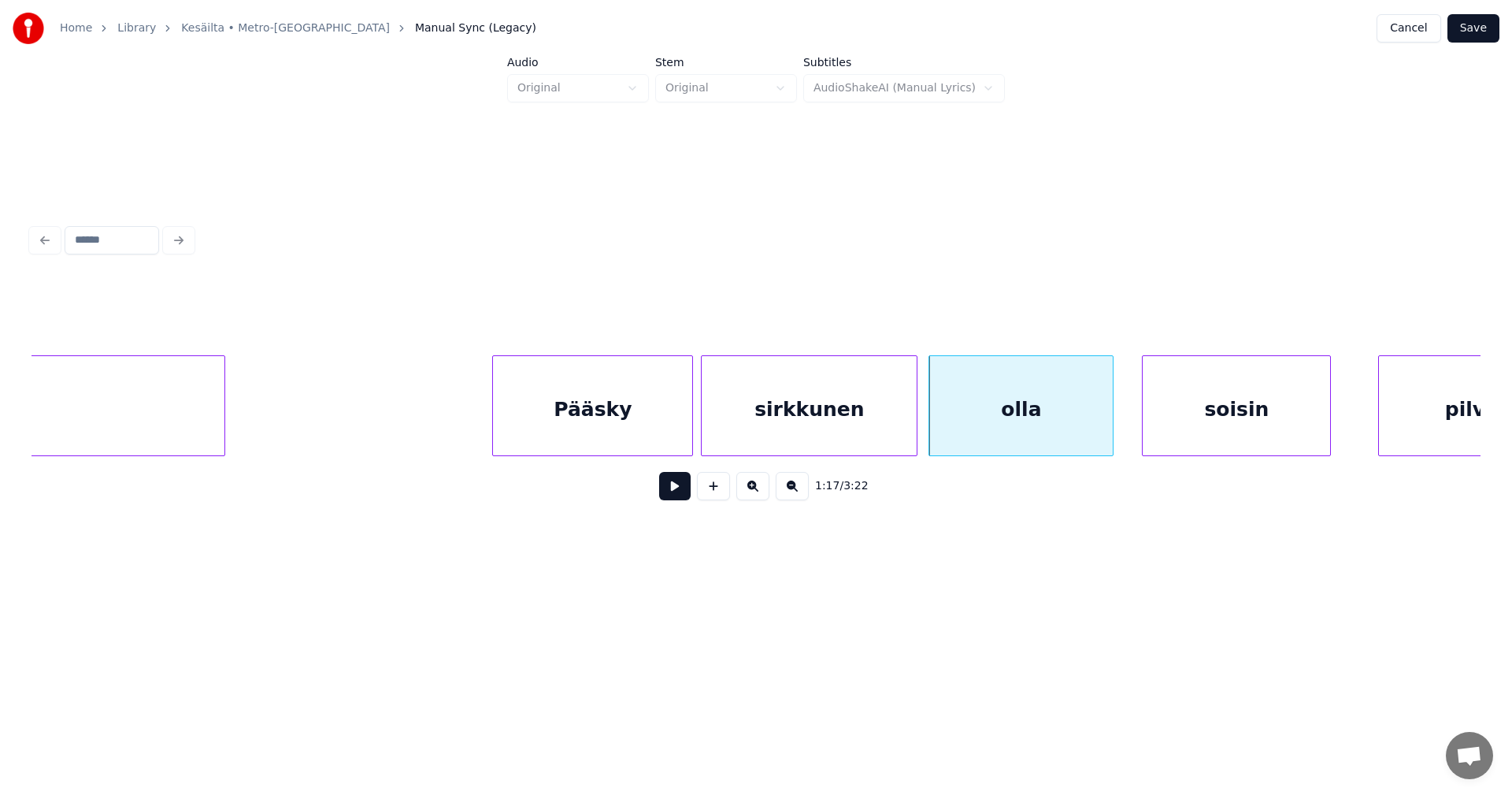
click at [668, 498] on button at bounding box center [675, 486] width 32 height 28
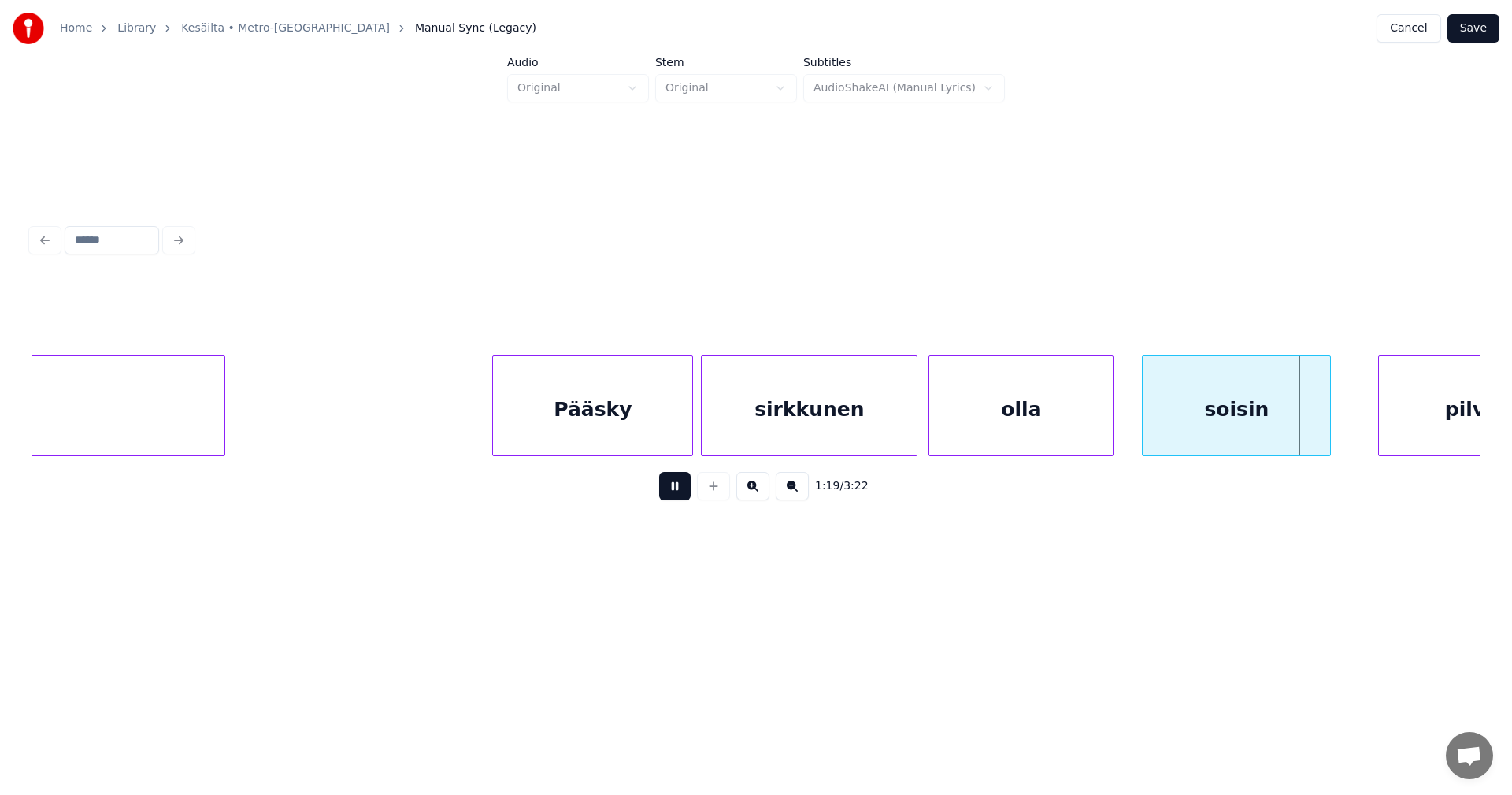
click at [673, 496] on button at bounding box center [675, 486] width 32 height 28
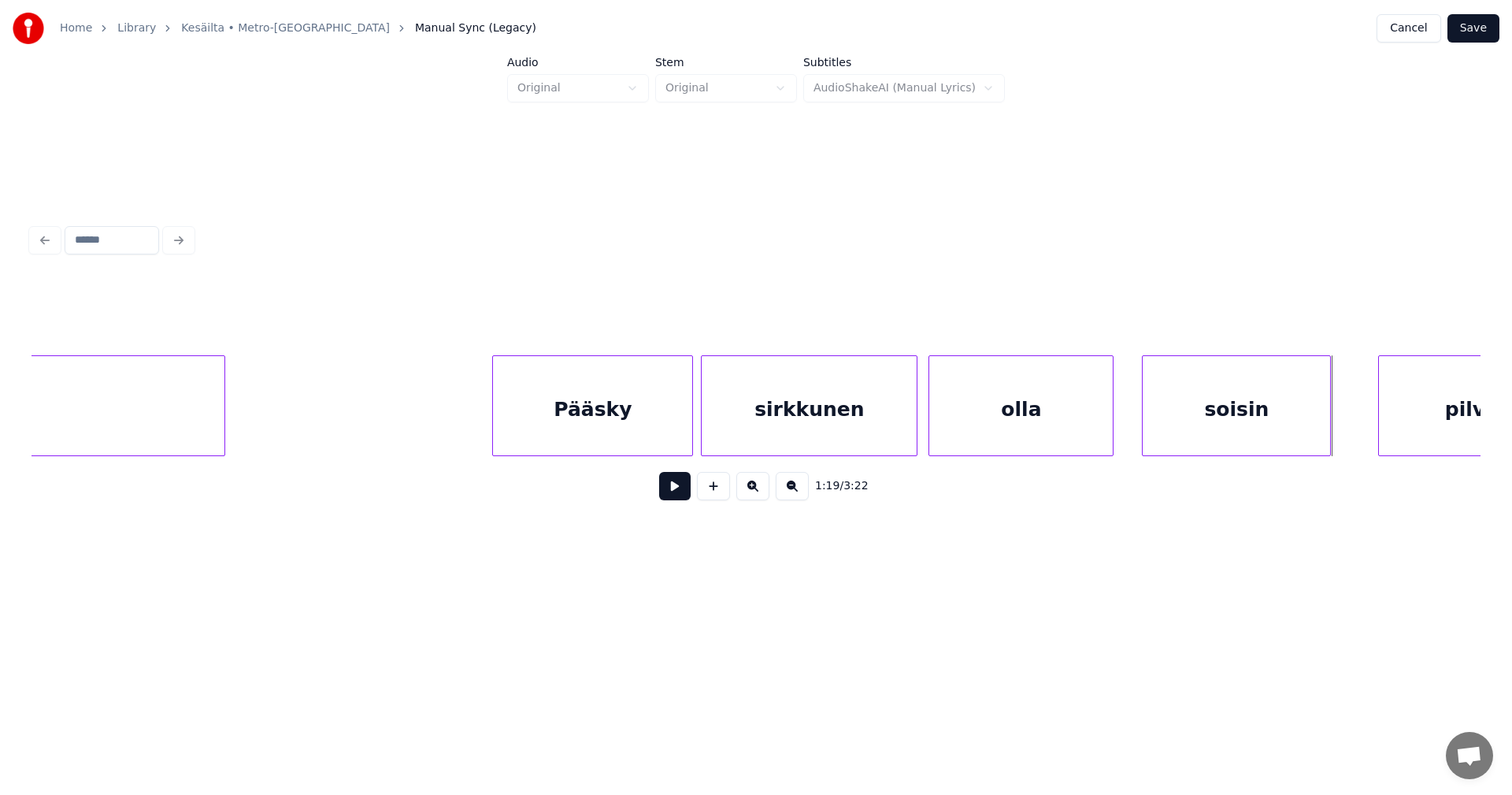
click at [1196, 438] on div "soisin" at bounding box center [1237, 410] width 188 height 107
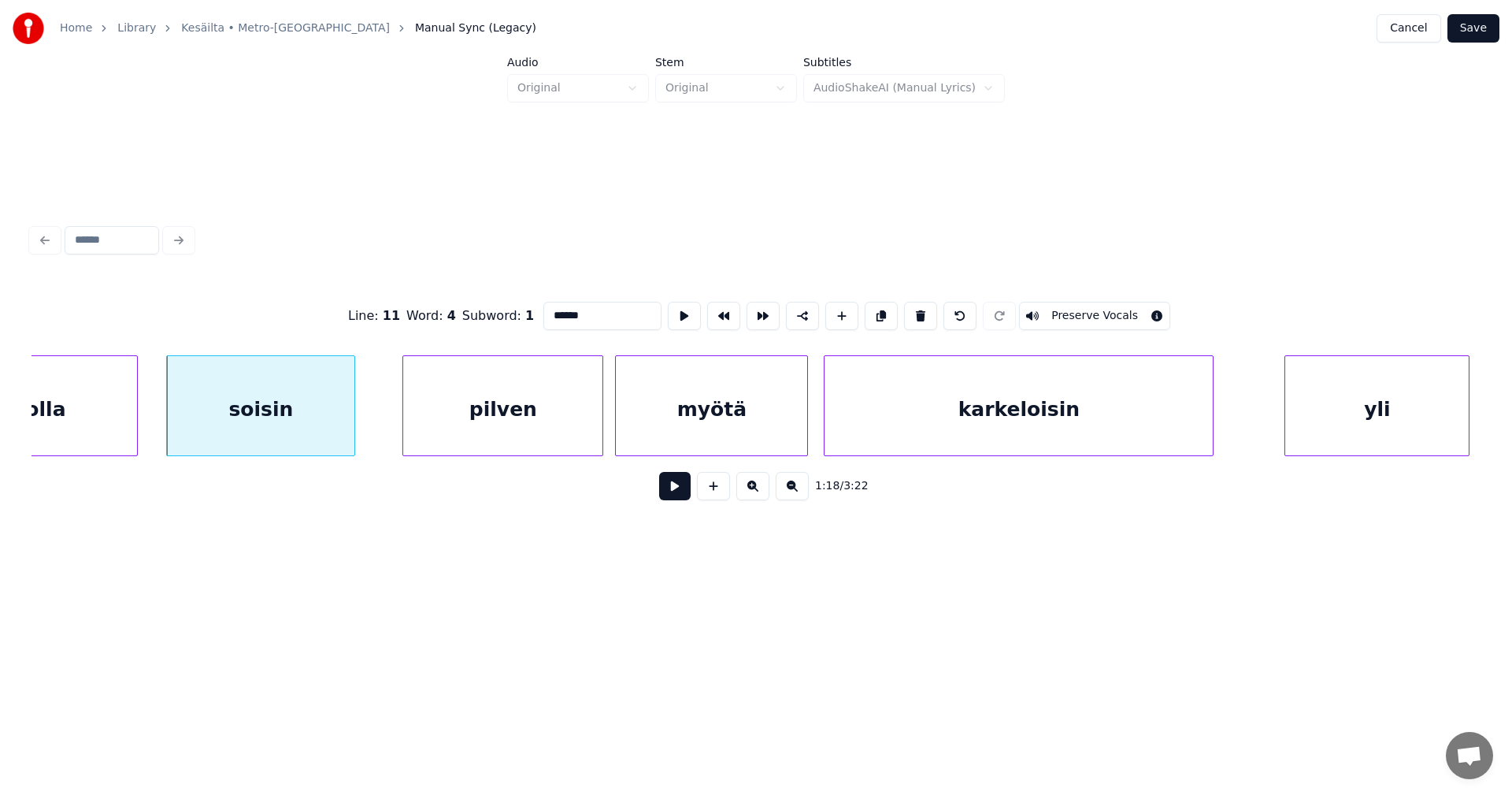
scroll to position [0, 15428]
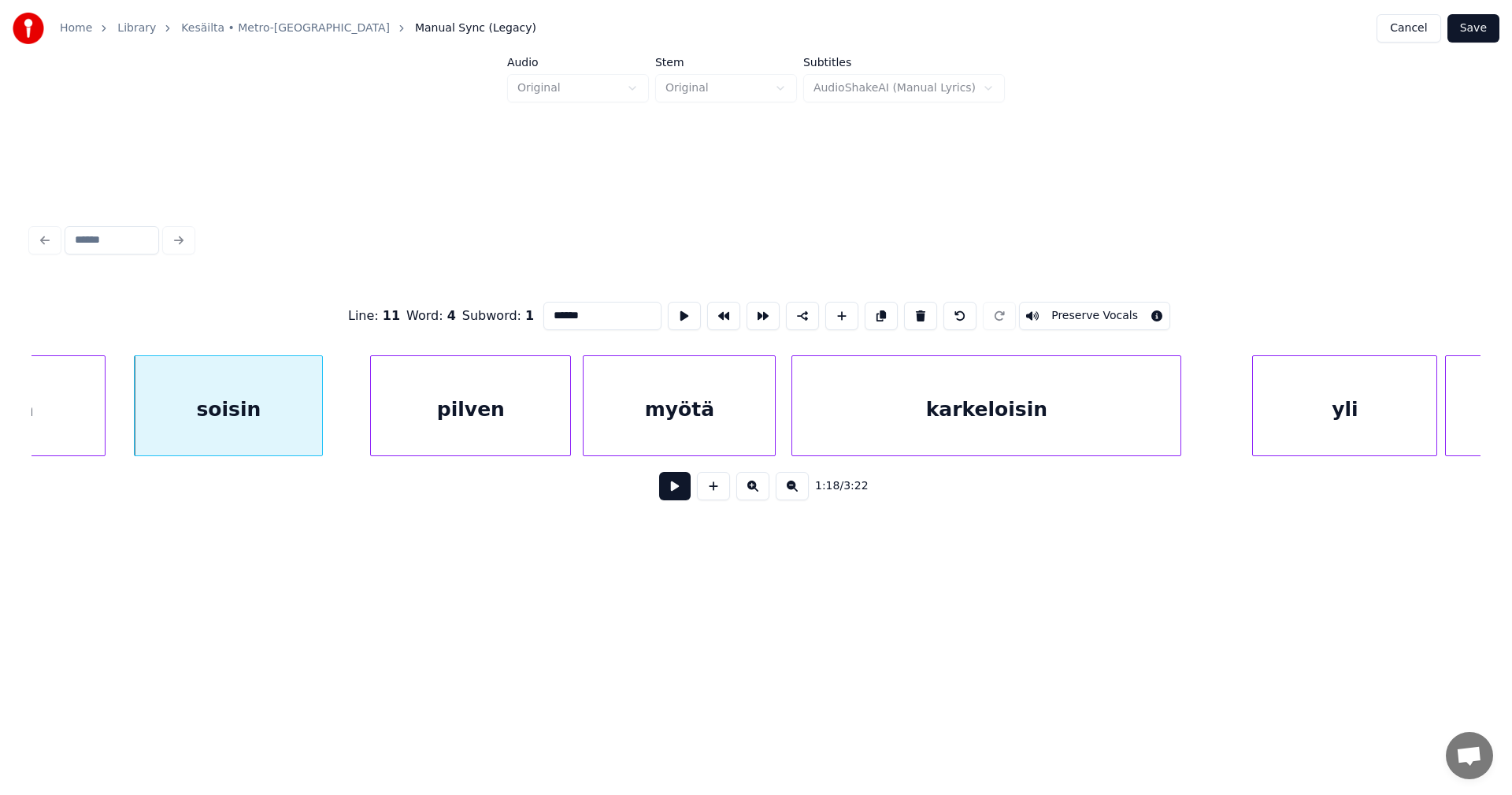
click at [482, 383] on div "pilven" at bounding box center [470, 410] width 199 height 107
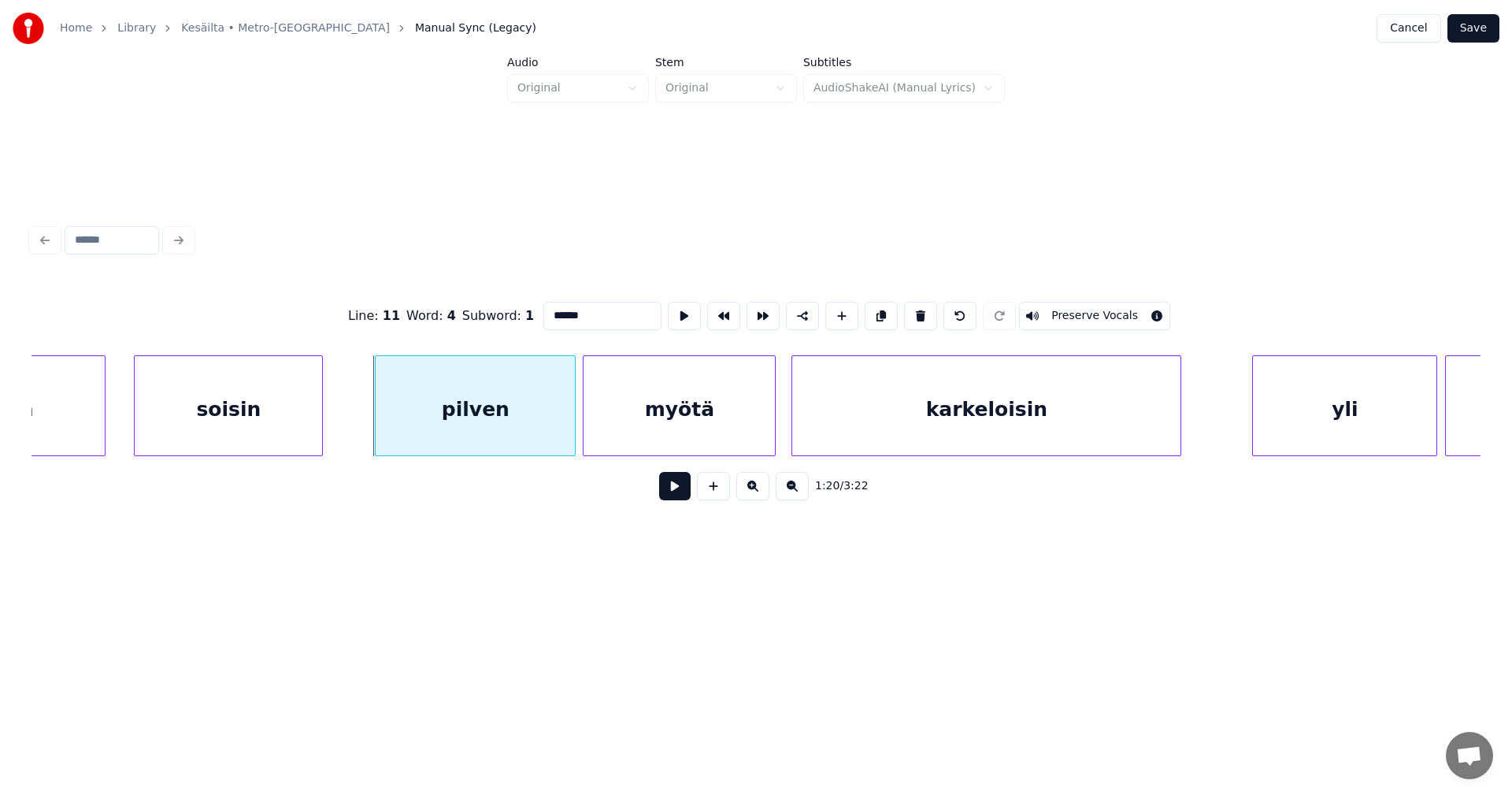
click at [497, 436] on div "pilven" at bounding box center [474, 410] width 199 height 107
click at [686, 497] on button at bounding box center [675, 486] width 32 height 28
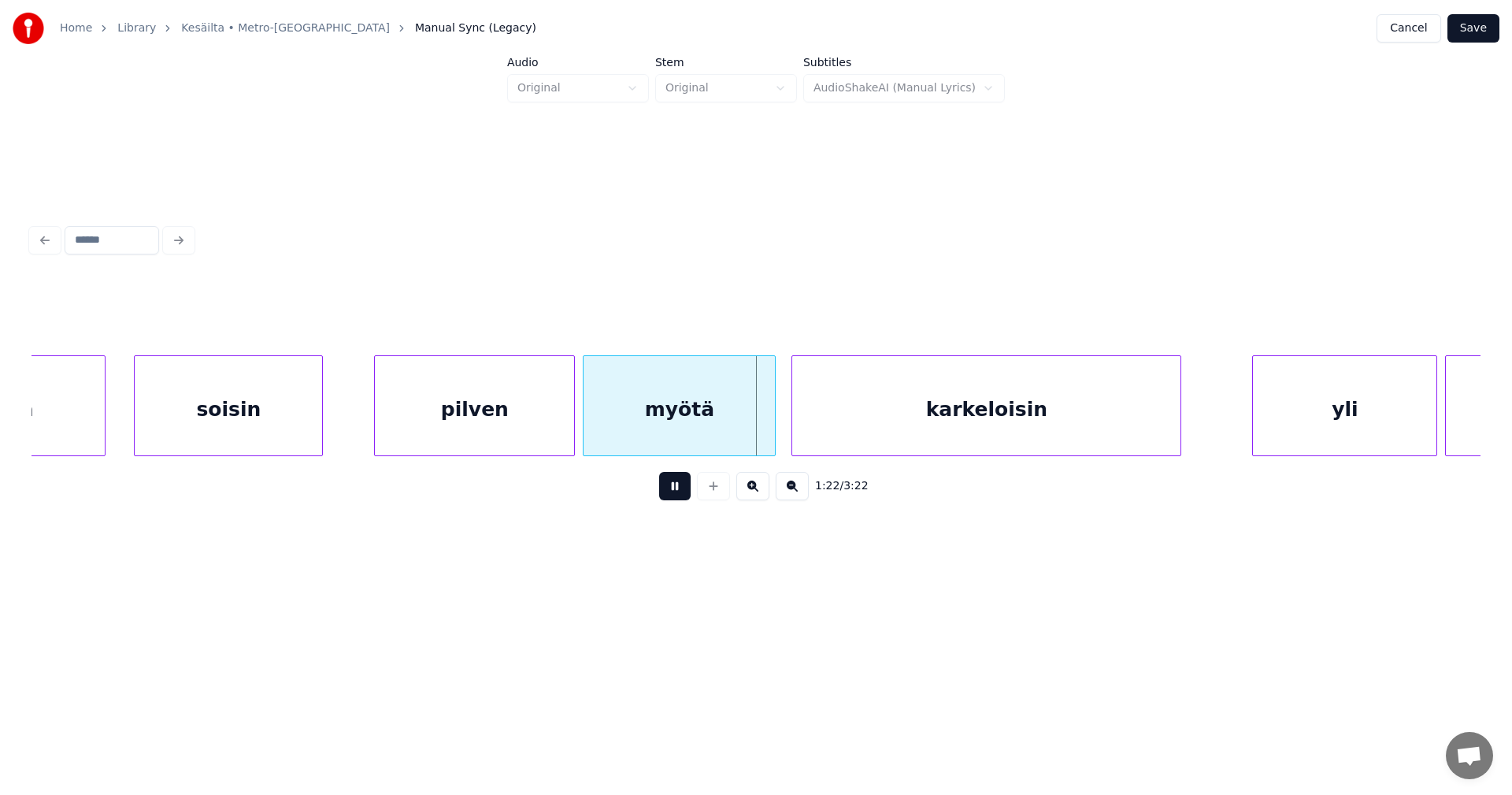
click at [683, 498] on button at bounding box center [675, 486] width 32 height 28
click at [680, 496] on button at bounding box center [675, 486] width 32 height 28
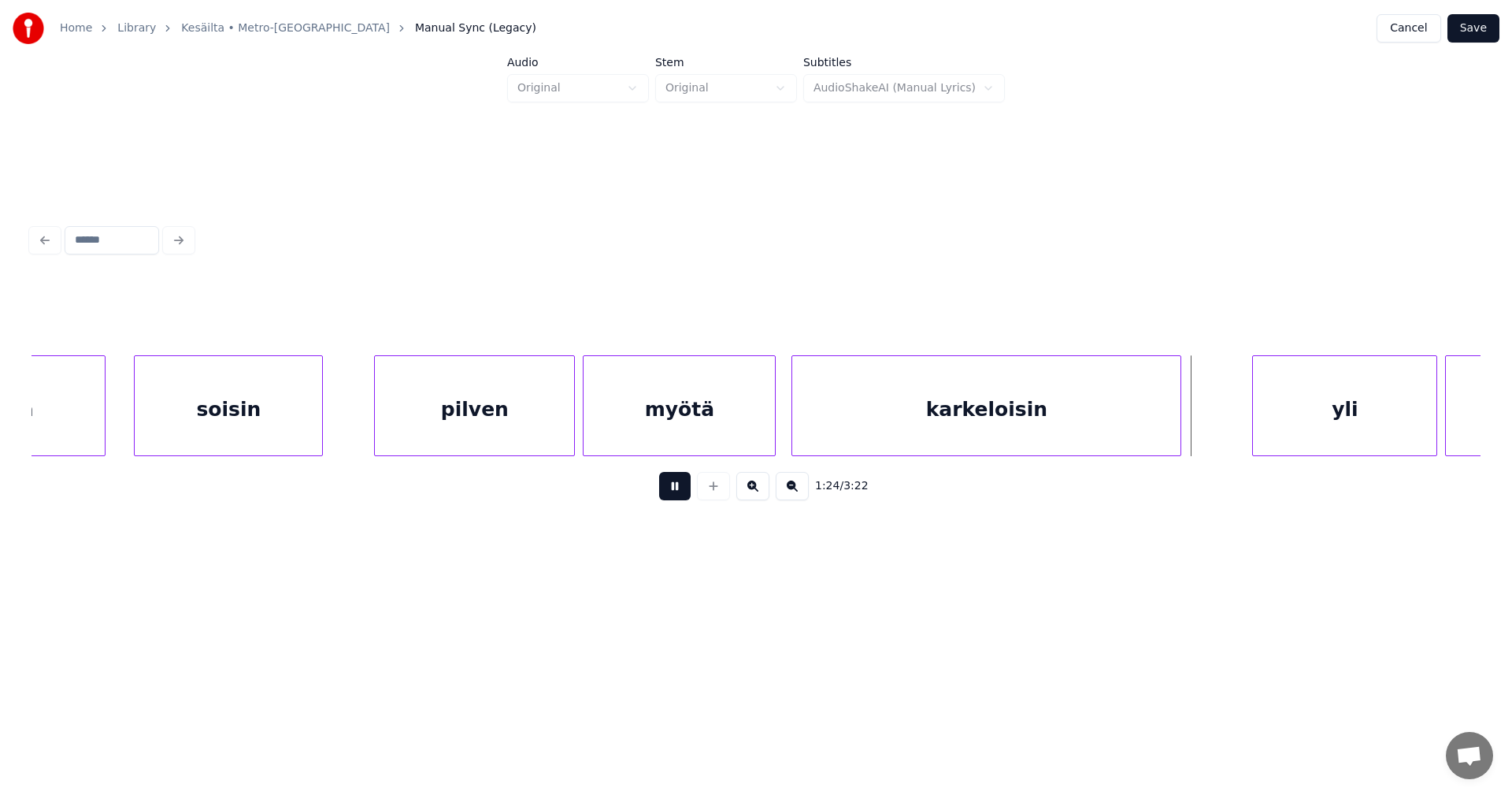
click at [680, 496] on button at bounding box center [675, 486] width 32 height 28
click at [1289, 420] on div "yli" at bounding box center [1334, 410] width 183 height 107
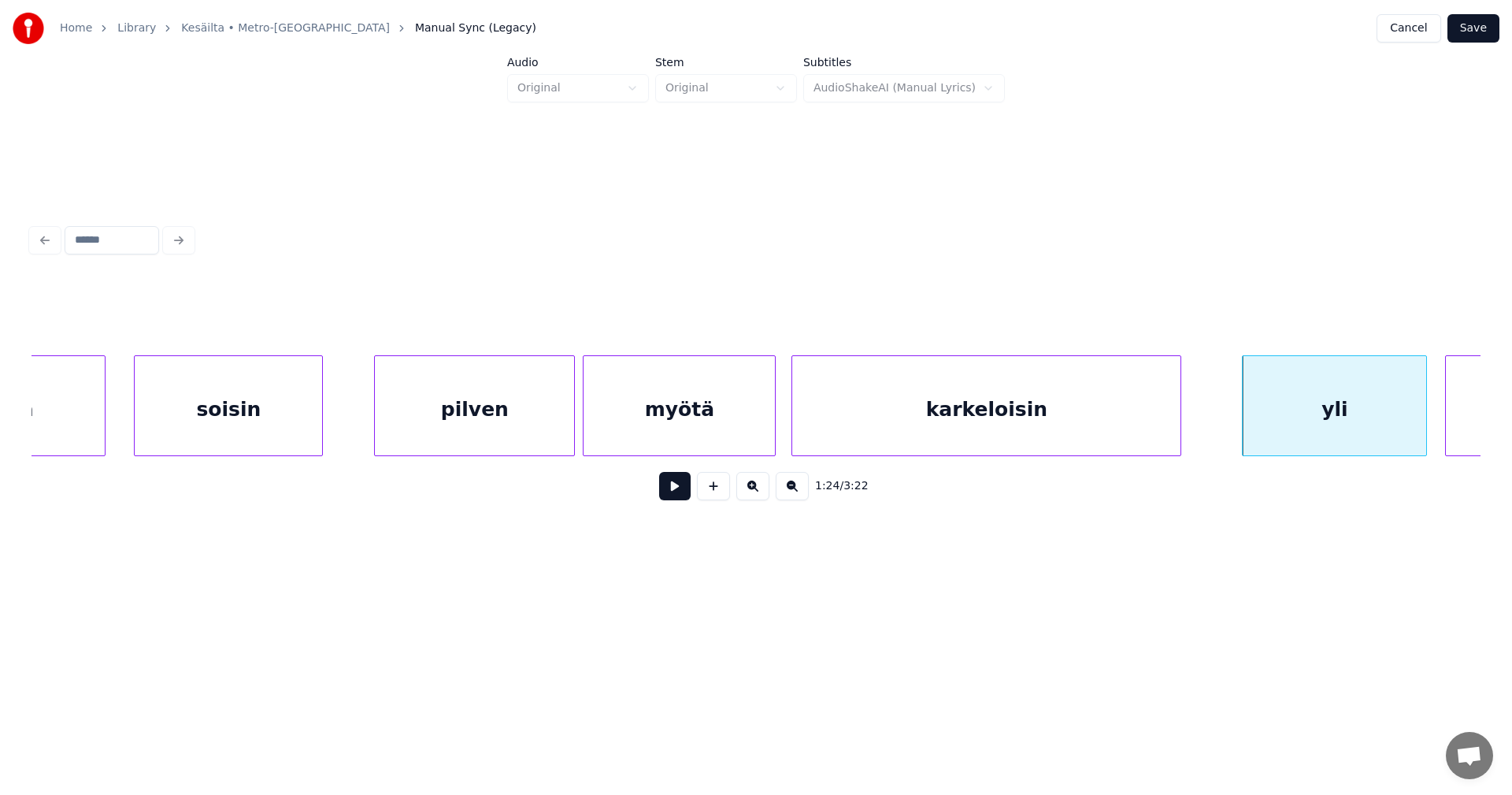
click at [686, 498] on button at bounding box center [675, 486] width 32 height 28
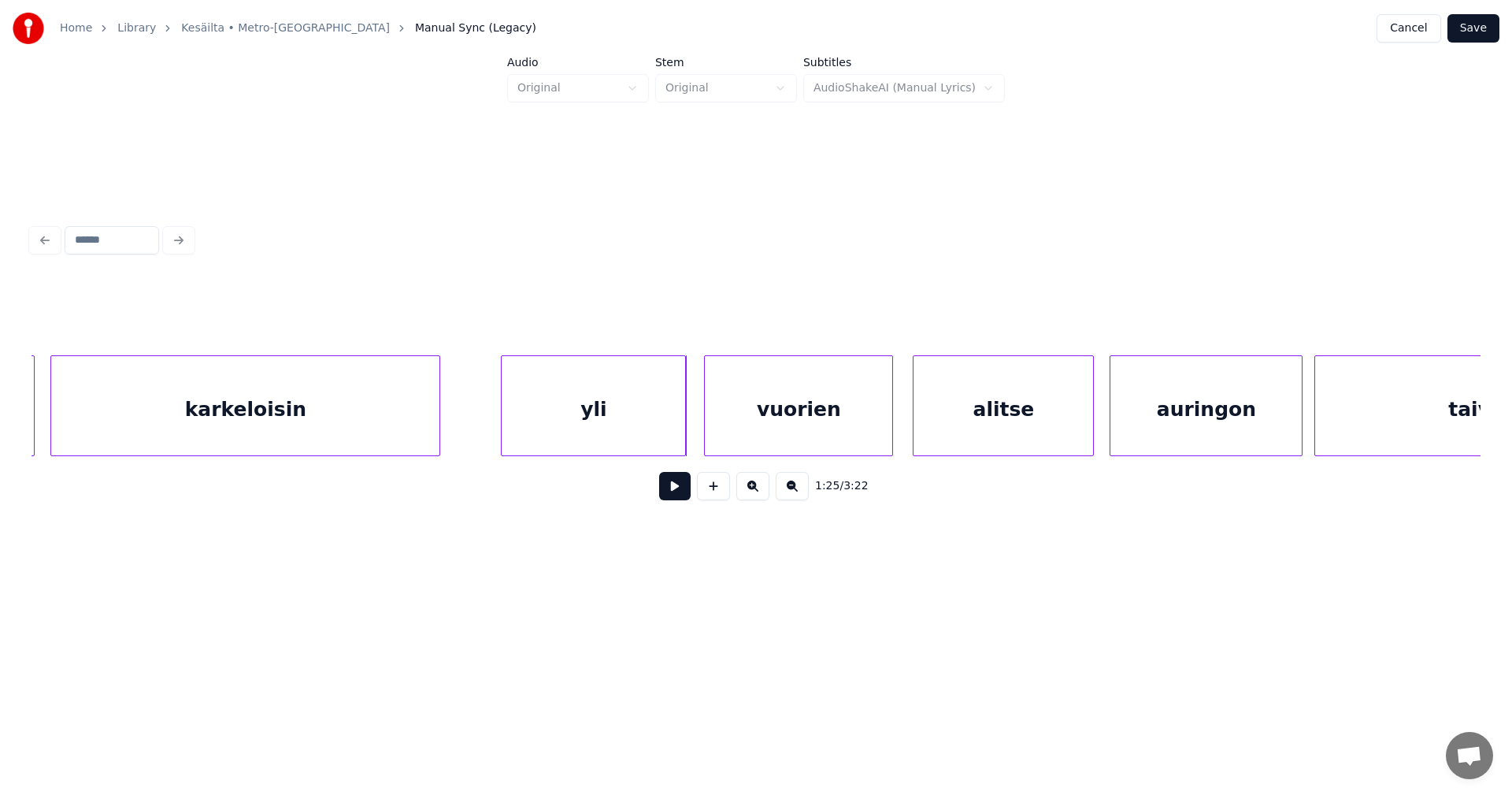
scroll to position [0, 16184]
click at [673, 430] on div at bounding box center [673, 405] width 4 height 99
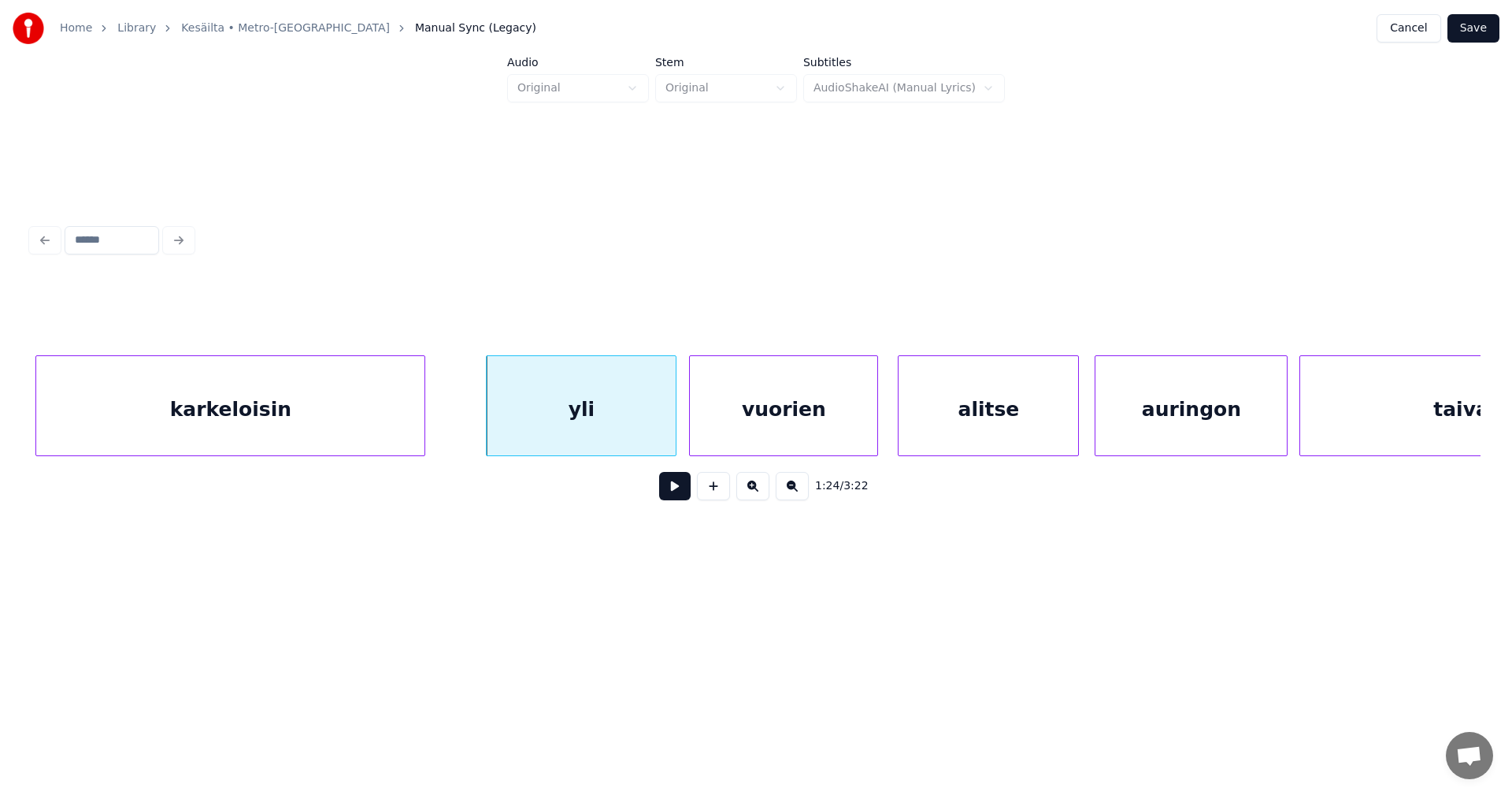
click at [684, 498] on button at bounding box center [675, 486] width 32 height 28
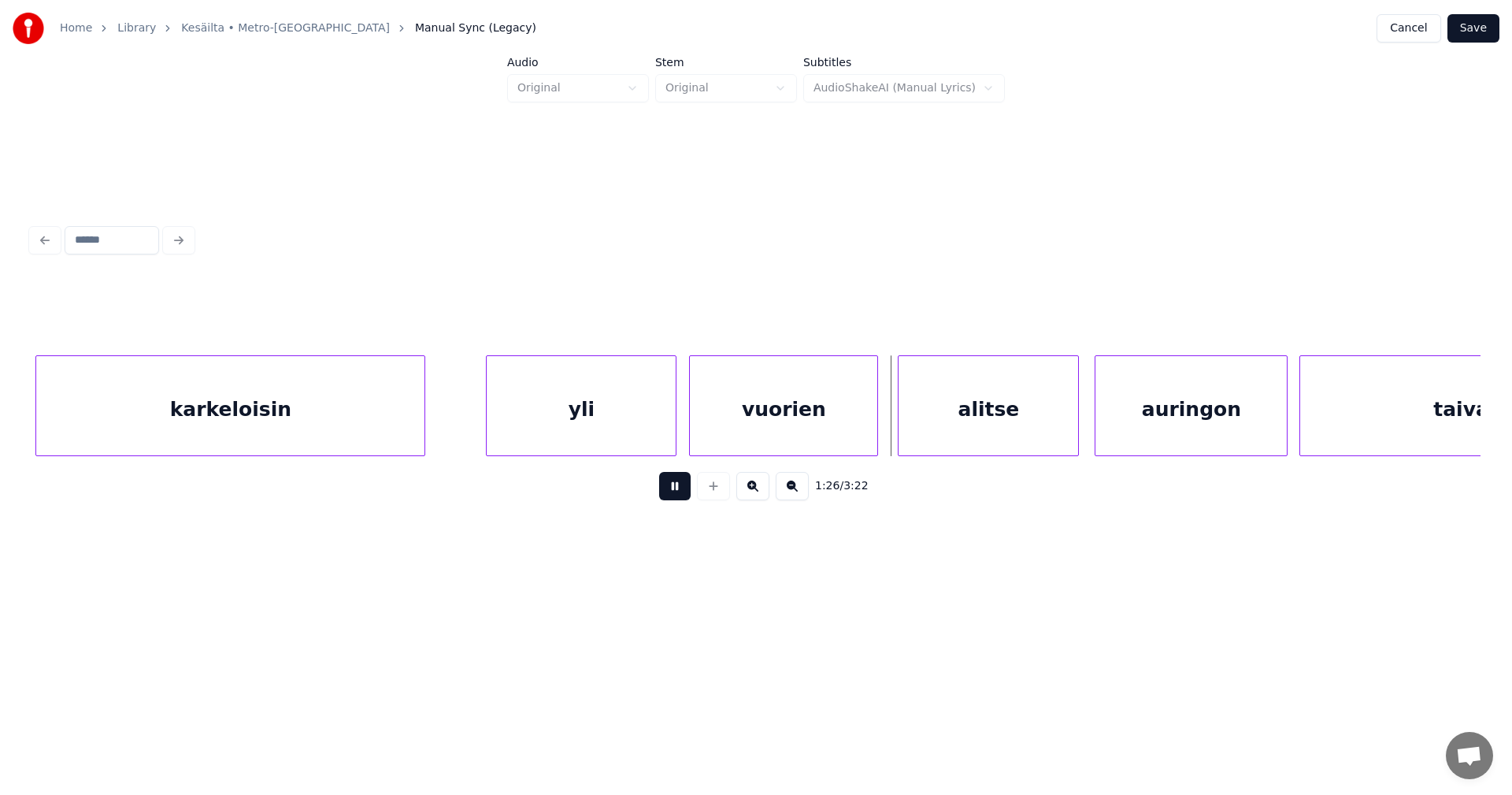
click at [683, 498] on button at bounding box center [675, 486] width 32 height 28
click at [982, 403] on div "alitse" at bounding box center [983, 410] width 180 height 107
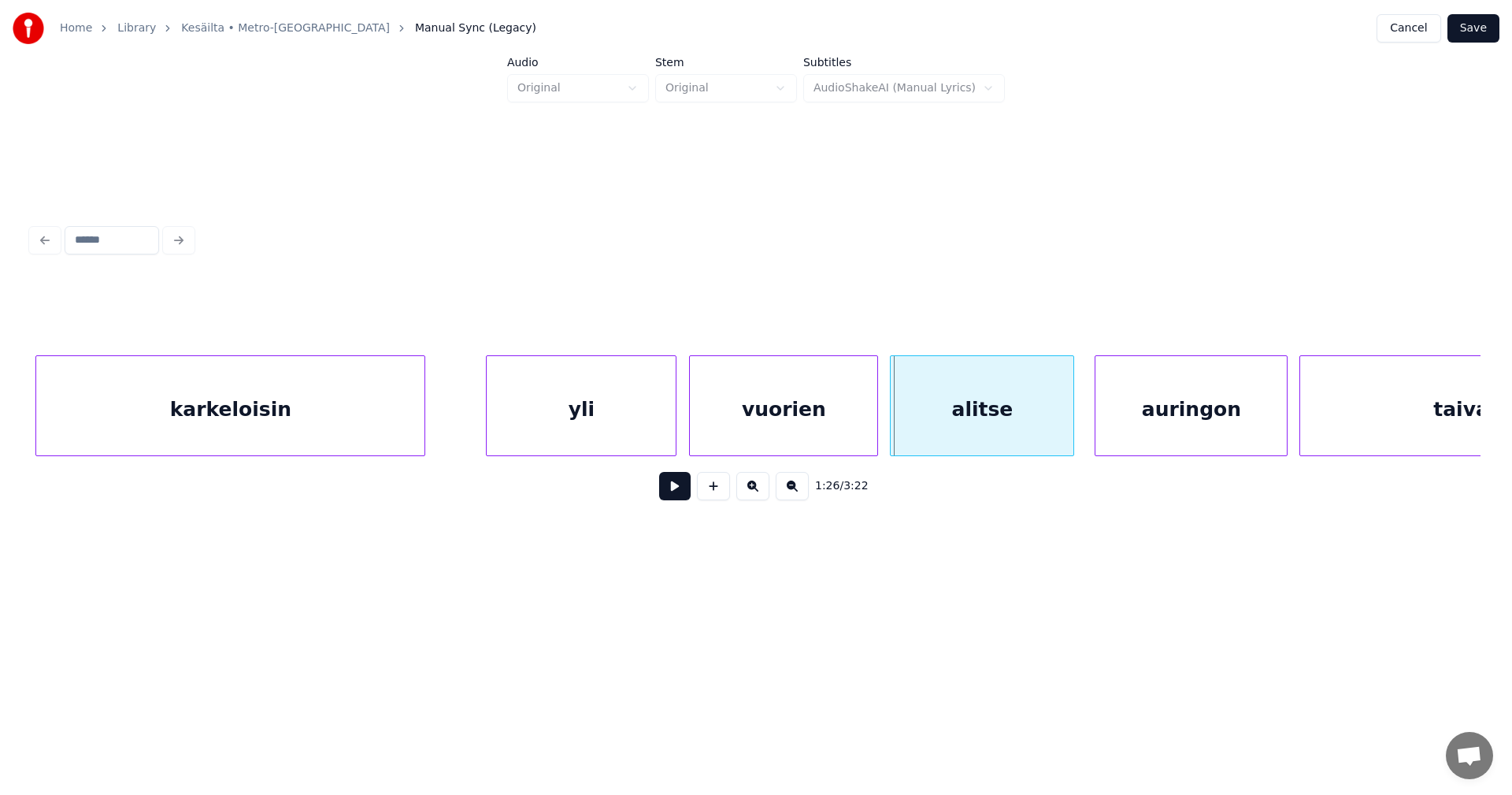
click at [894, 426] on div at bounding box center [893, 405] width 4 height 99
click at [676, 498] on button at bounding box center [675, 486] width 32 height 28
drag, startPoint x: 676, startPoint y: 498, endPoint x: 1103, endPoint y: 455, distance: 429.2
click at [678, 498] on button at bounding box center [675, 486] width 32 height 28
click at [1185, 436] on div "auringon" at bounding box center [1185, 410] width 191 height 107
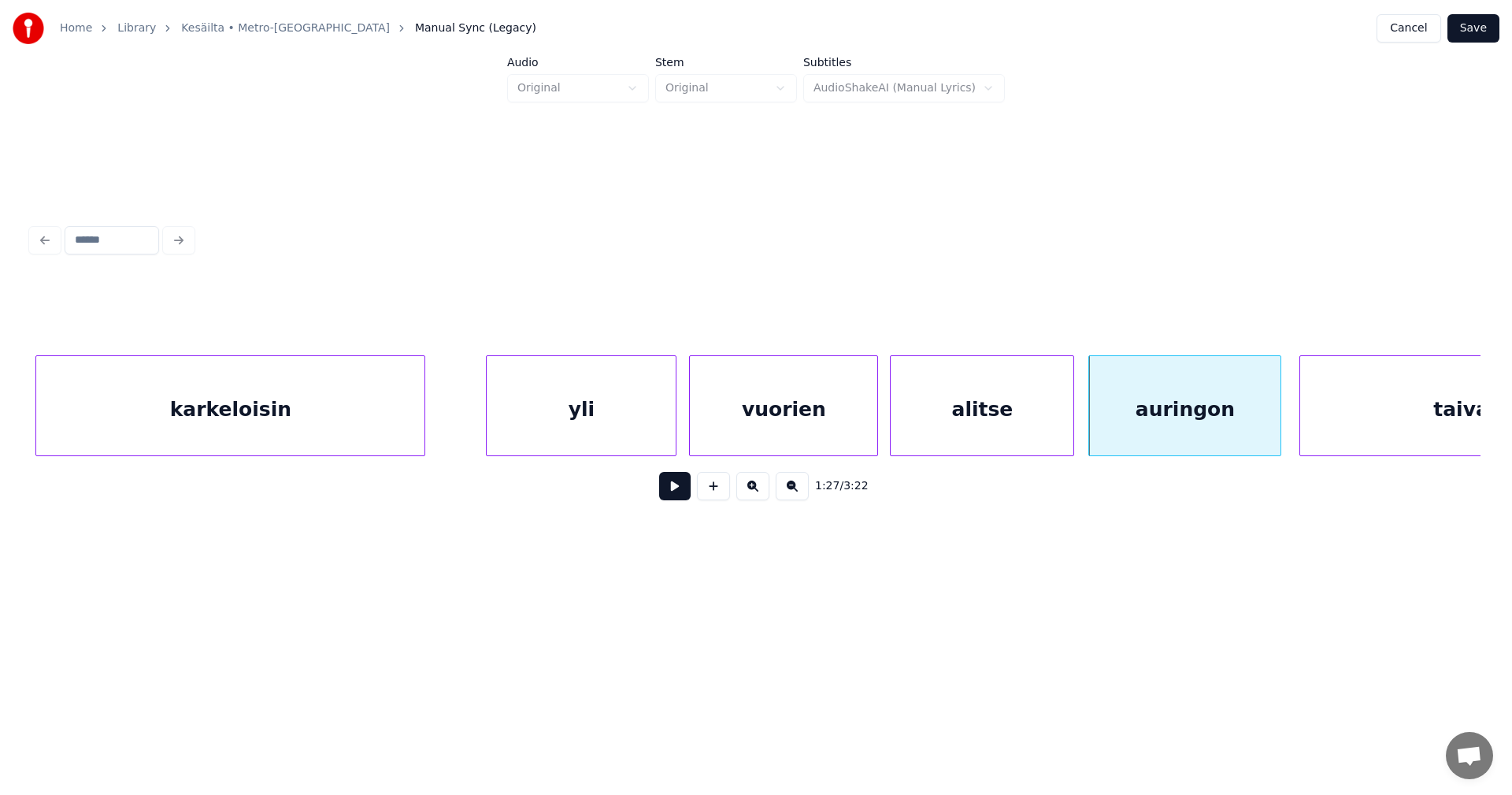
click at [680, 497] on button at bounding box center [675, 486] width 32 height 28
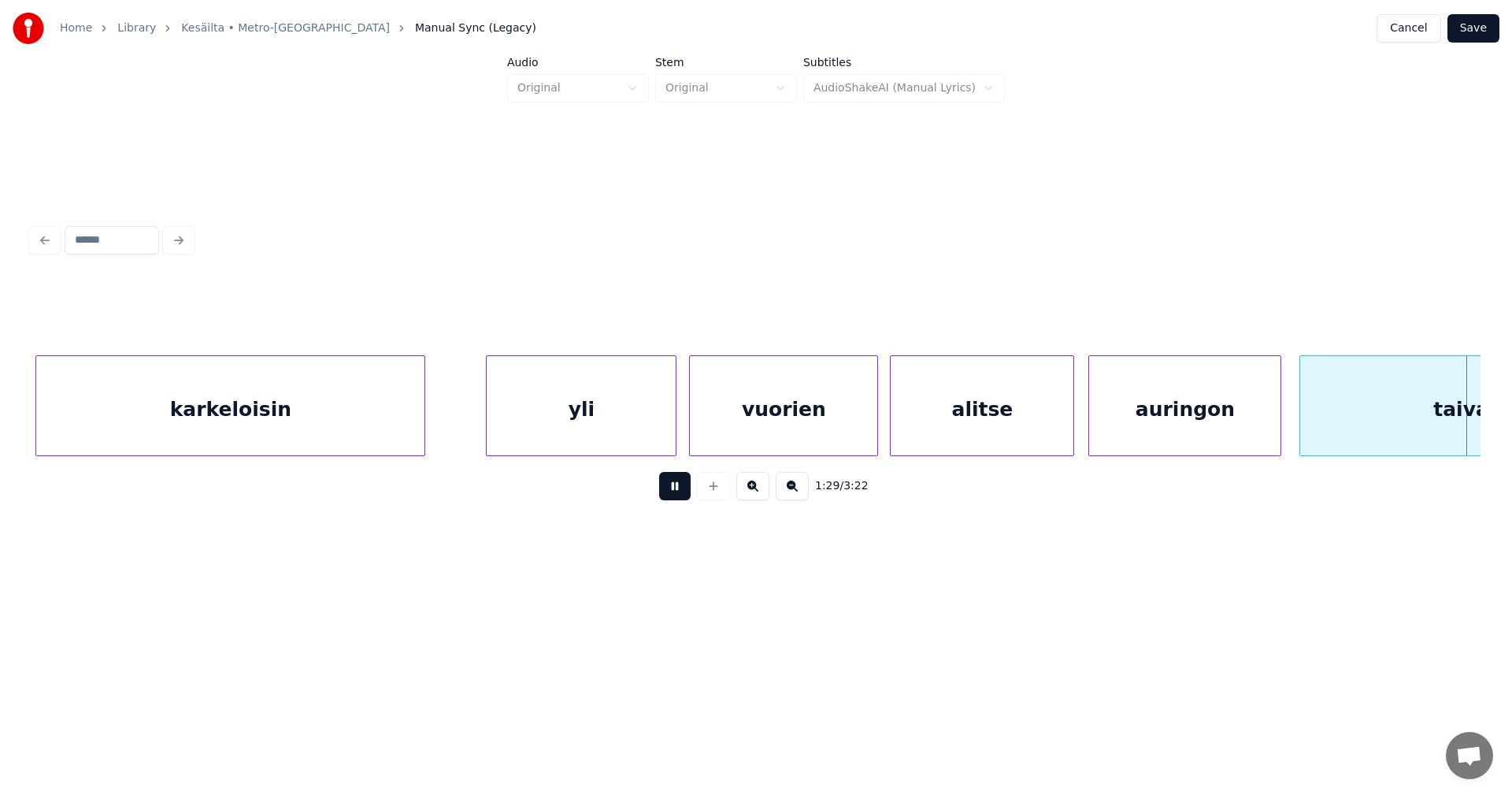
scroll to position [0, 17633]
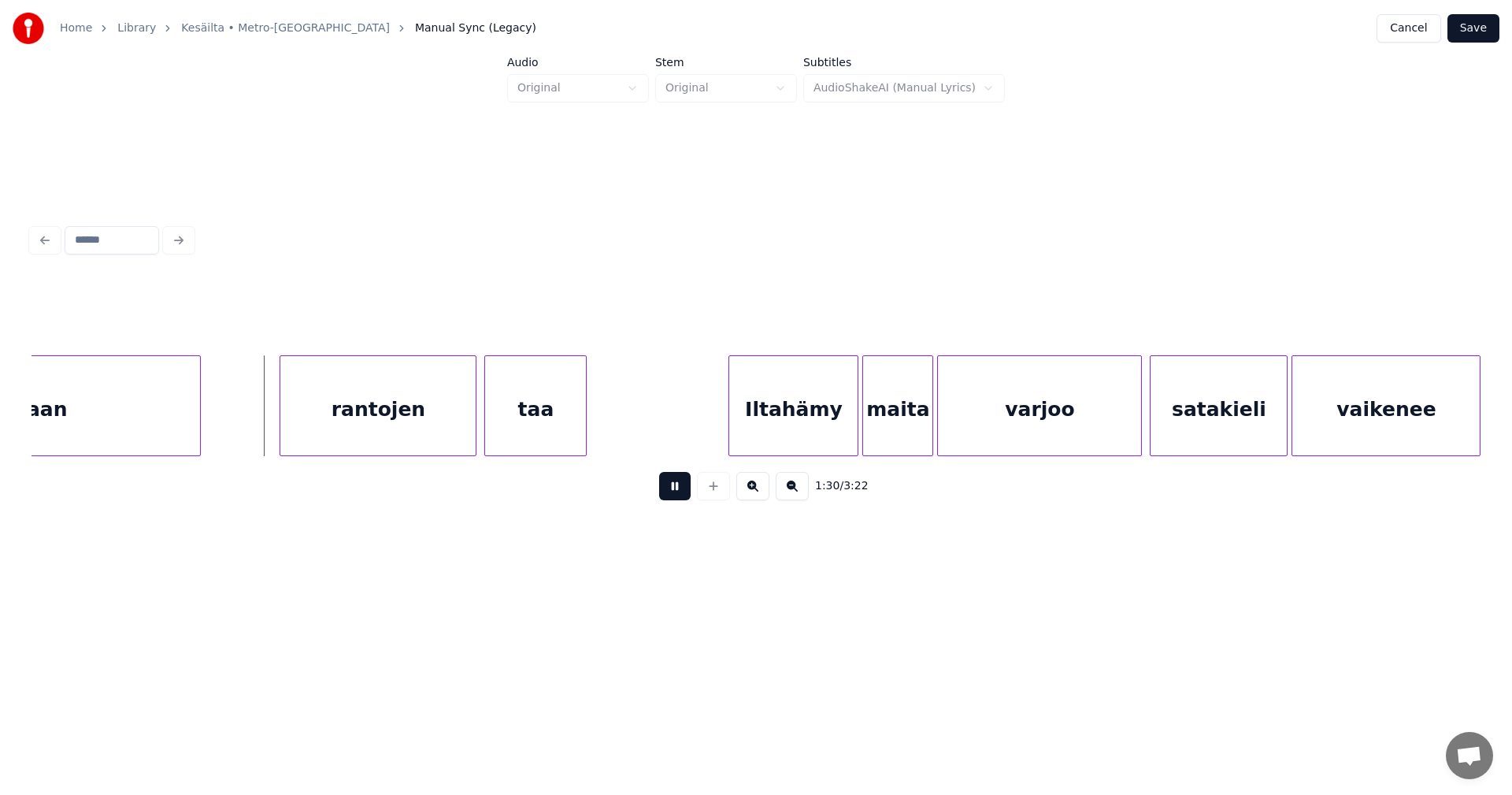
click at [681, 497] on button at bounding box center [675, 486] width 32 height 28
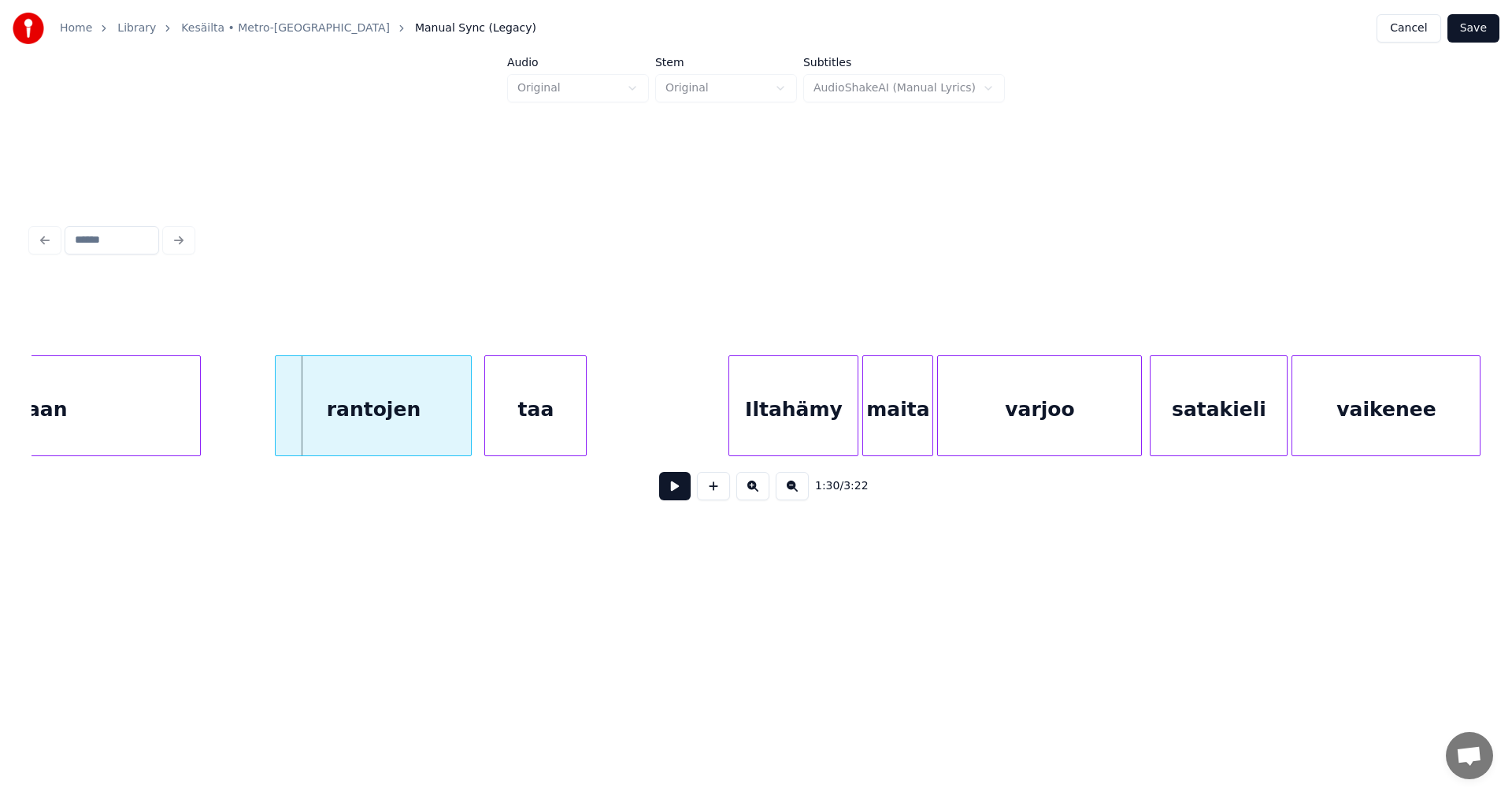
click at [380, 421] on div "rantojen" at bounding box center [373, 410] width 196 height 107
click at [687, 487] on button at bounding box center [675, 486] width 32 height 28
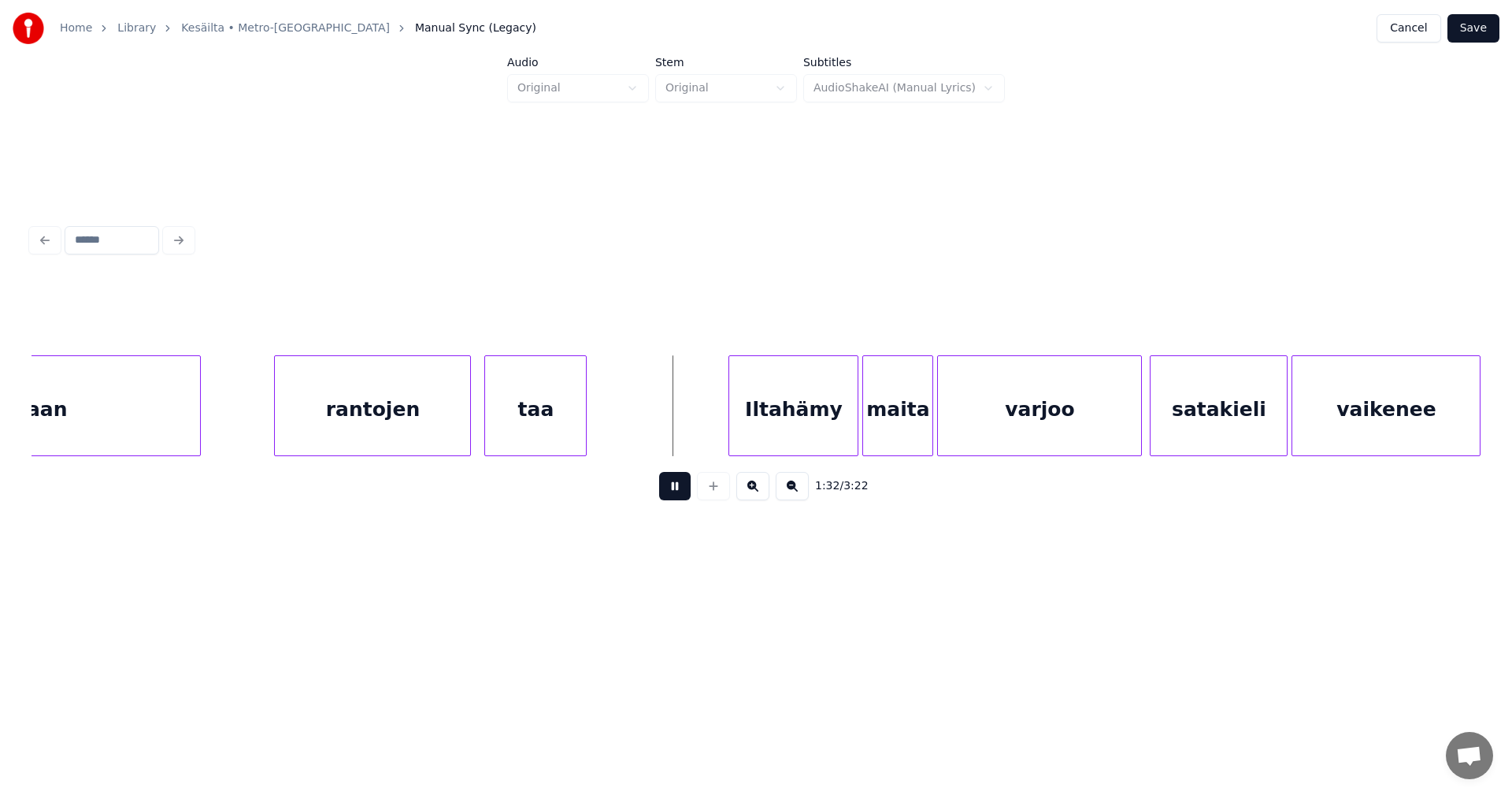
click at [683, 488] on button at bounding box center [675, 486] width 32 height 28
click at [797, 431] on div "Iltahämy" at bounding box center [788, 410] width 128 height 107
click at [683, 491] on button at bounding box center [675, 486] width 32 height 28
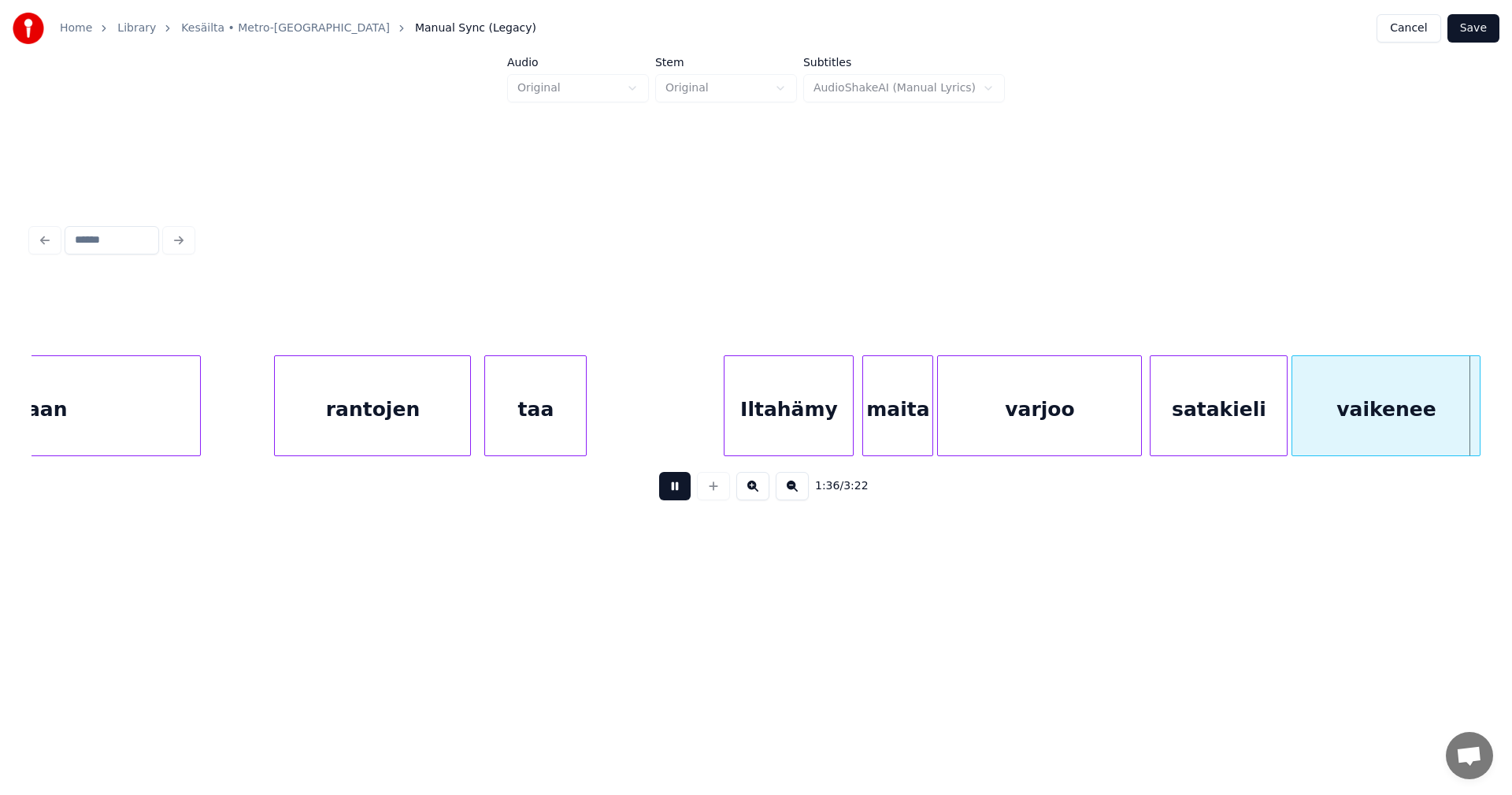
scroll to position [0, 19083]
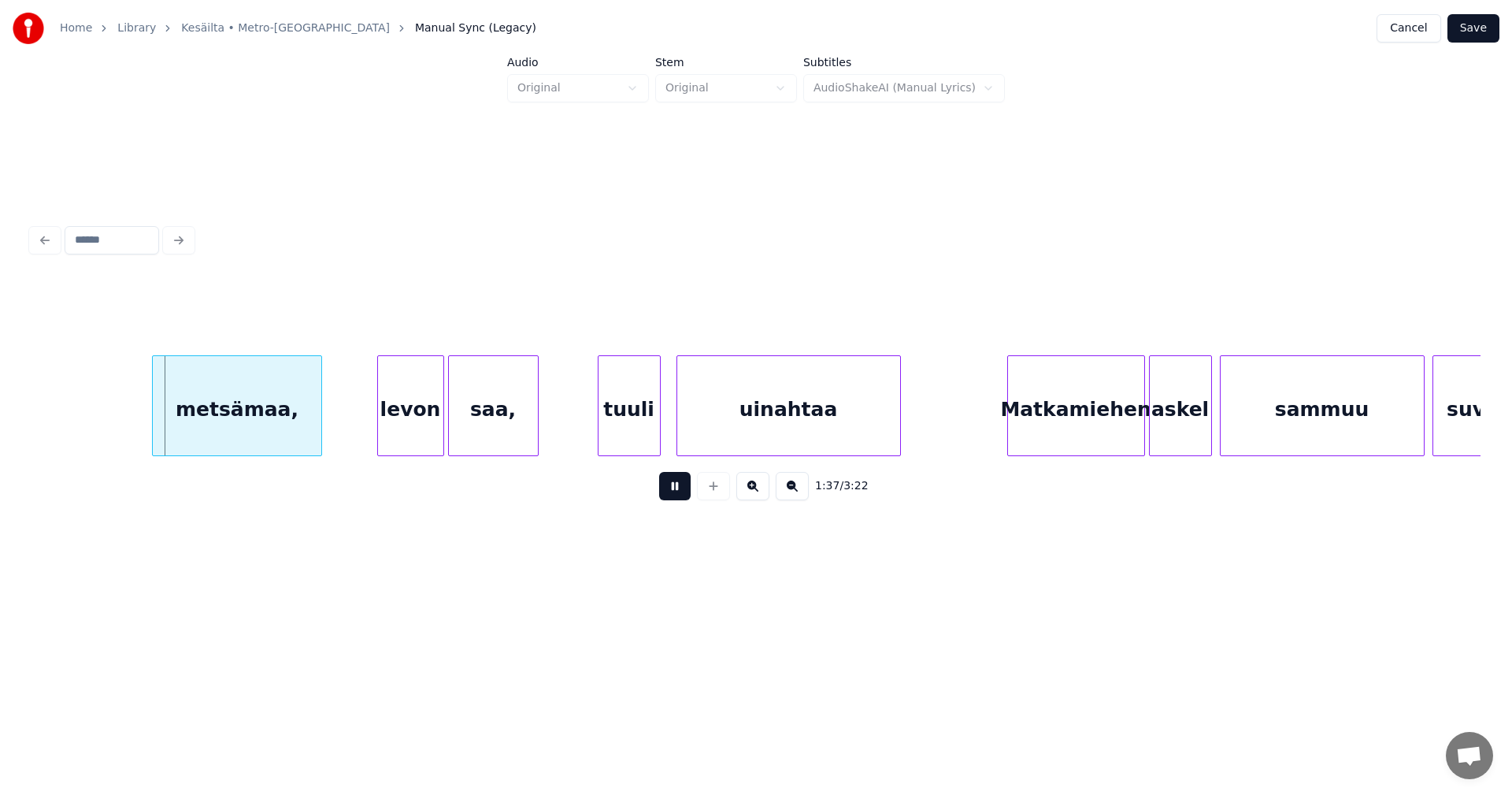
click at [683, 491] on button at bounding box center [675, 486] width 32 height 28
click at [139, 429] on div at bounding box center [138, 405] width 4 height 99
click at [403, 428] on div "levon" at bounding box center [403, 410] width 66 height 107
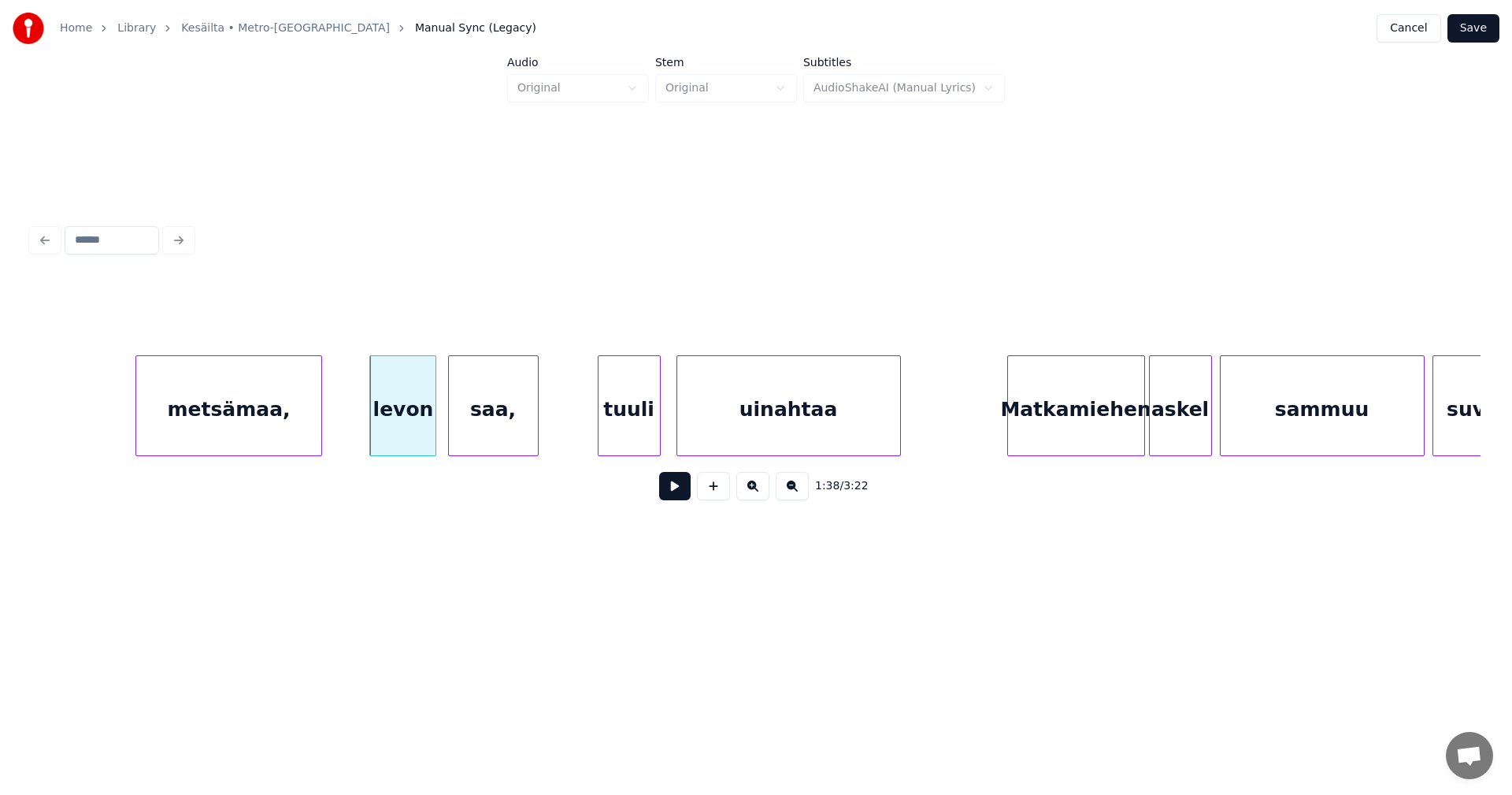
click at [678, 496] on button at bounding box center [675, 486] width 32 height 28
drag, startPoint x: 678, startPoint y: 496, endPoint x: 364, endPoint y: 476, distance: 314.6
click at [664, 495] on button at bounding box center [675, 486] width 32 height 28
click at [271, 431] on div "metsämaa," at bounding box center [228, 410] width 184 height 107
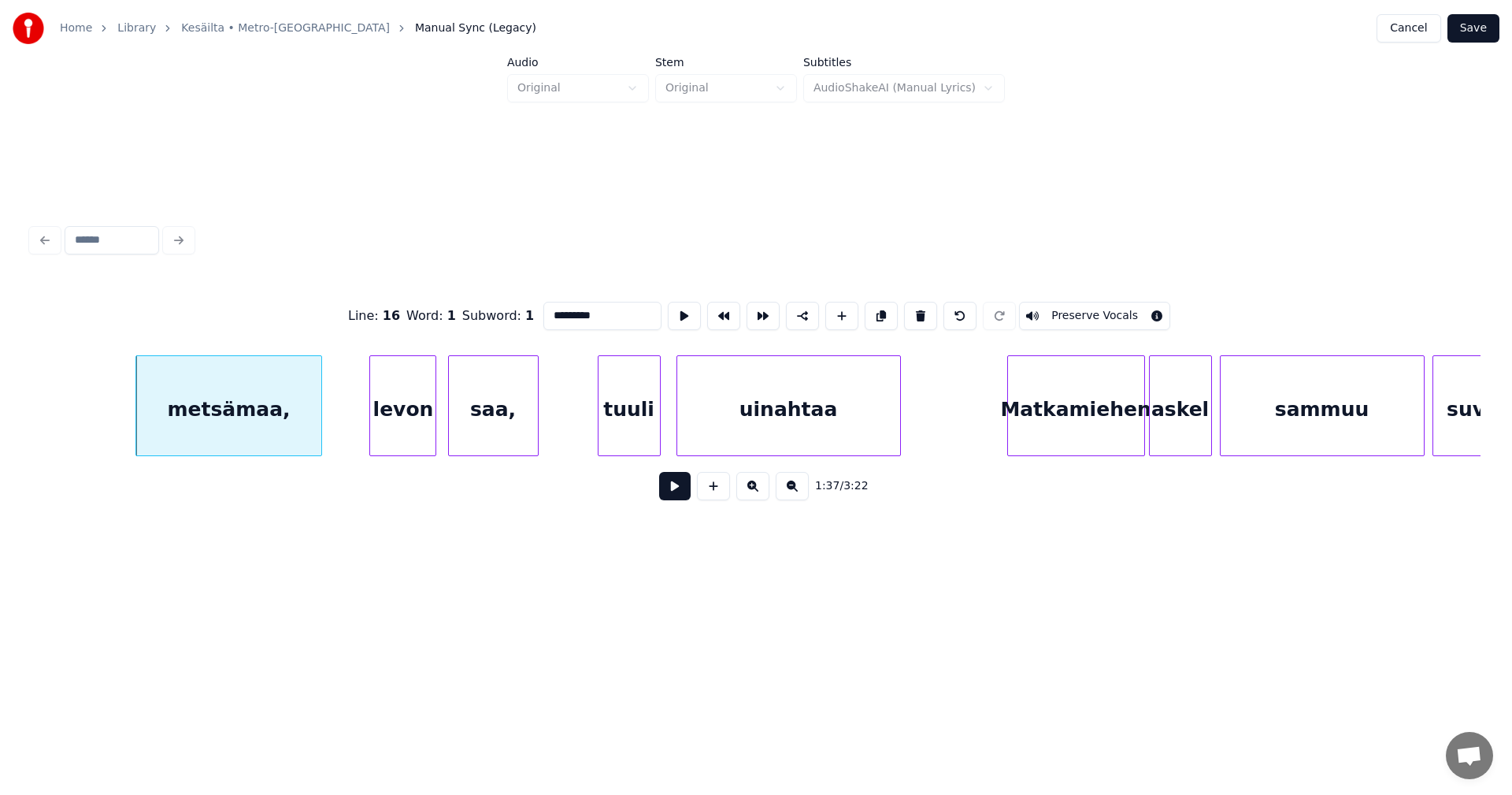
click at [683, 498] on button at bounding box center [675, 486] width 32 height 28
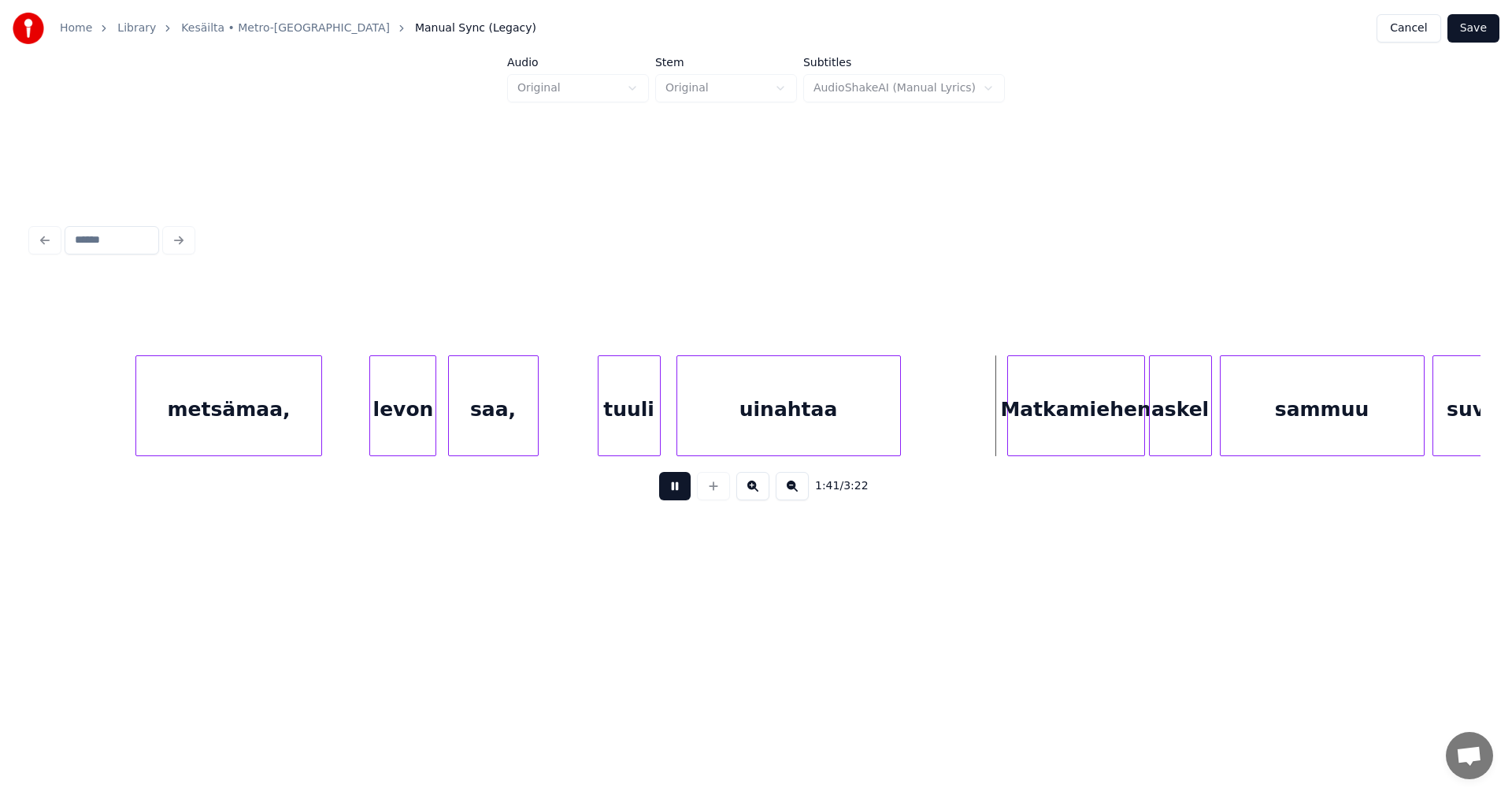
click at [683, 497] on button at bounding box center [675, 486] width 32 height 28
click at [1051, 405] on div "Matkamiehen" at bounding box center [1067, 410] width 136 height 107
click at [680, 498] on button at bounding box center [675, 486] width 32 height 28
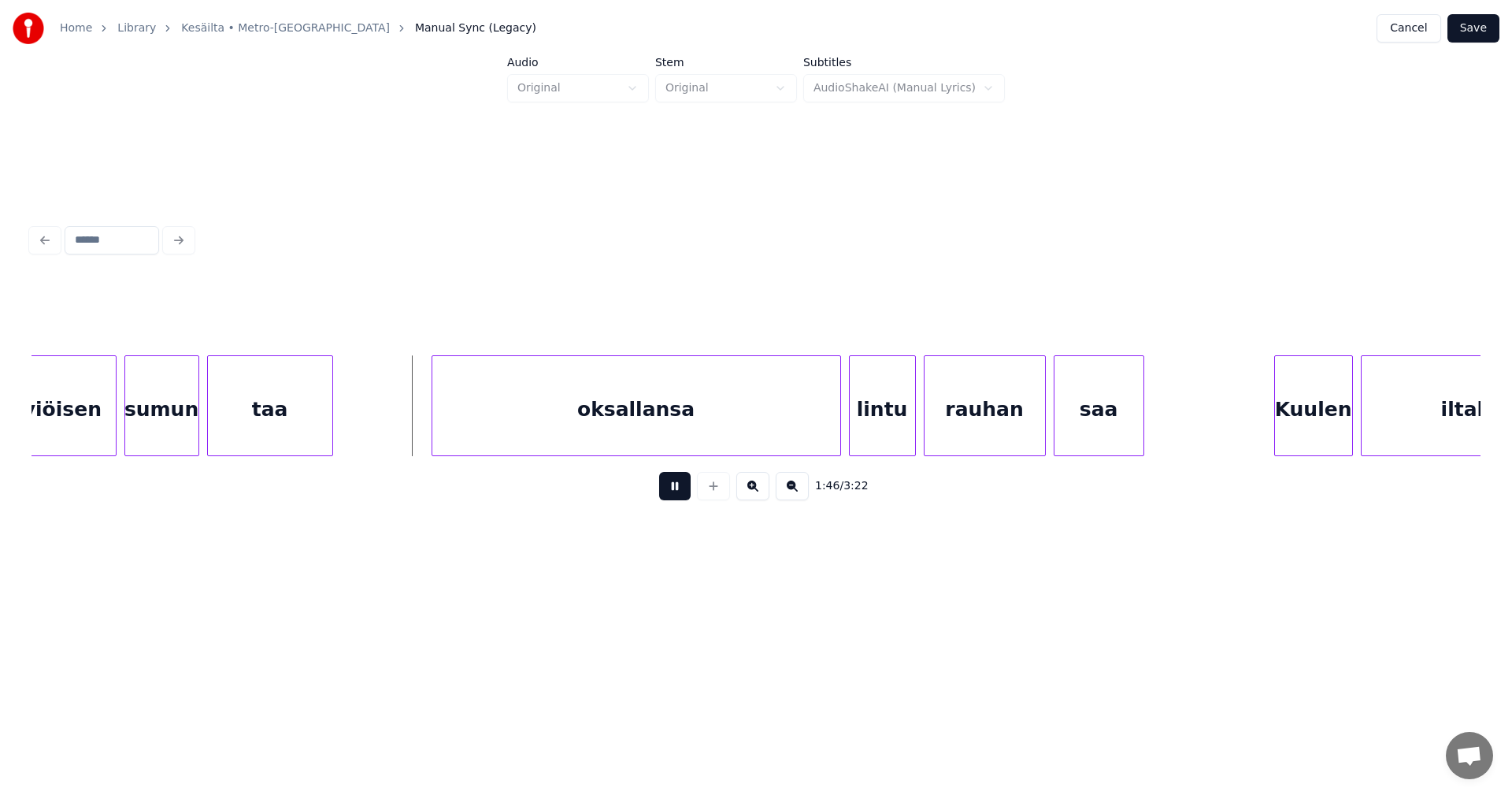
click at [682, 494] on button at bounding box center [675, 486] width 32 height 28
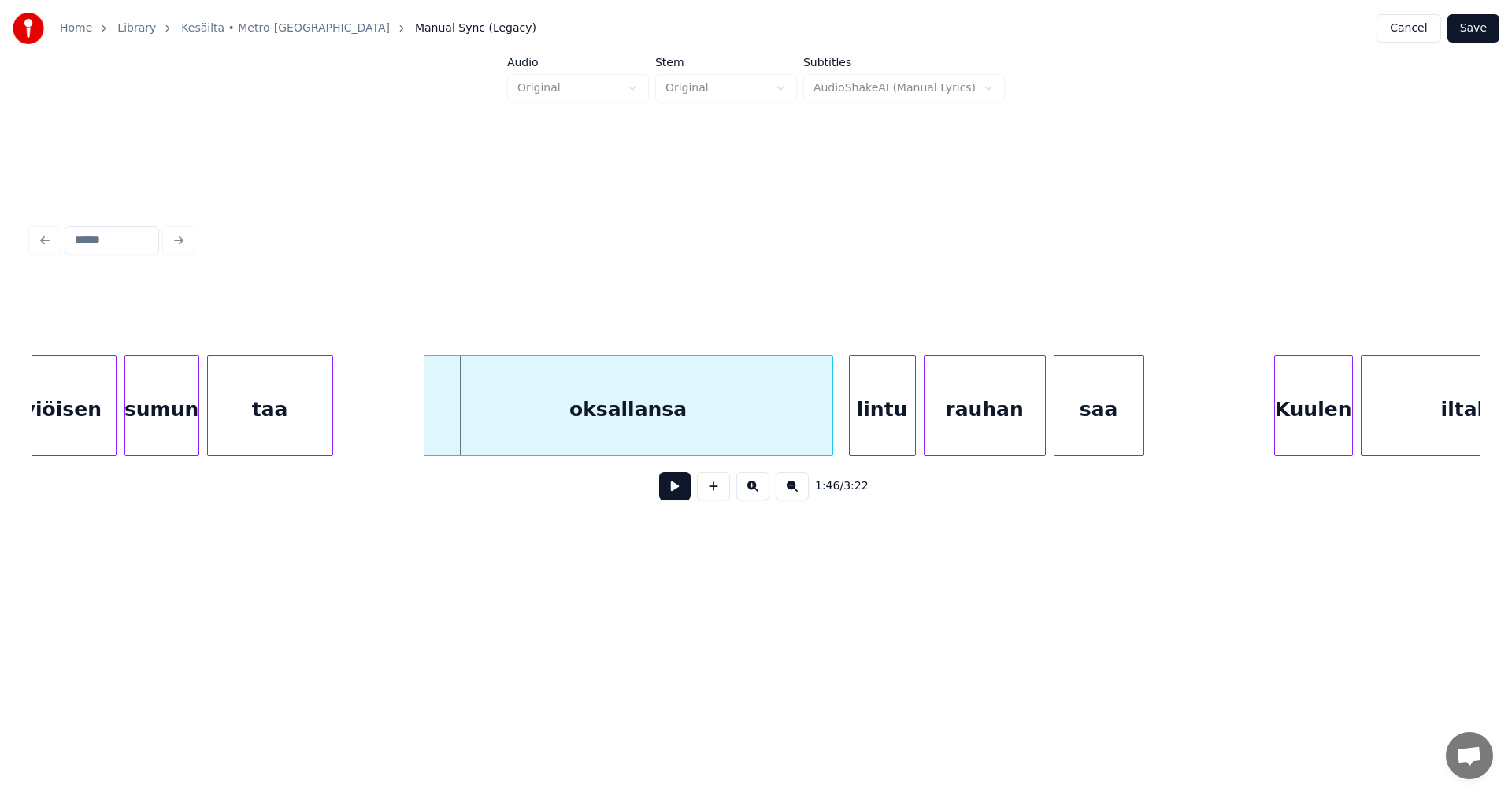
click at [717, 420] on div "oksallansa" at bounding box center [628, 410] width 408 height 107
click at [690, 489] on button at bounding box center [675, 486] width 32 height 28
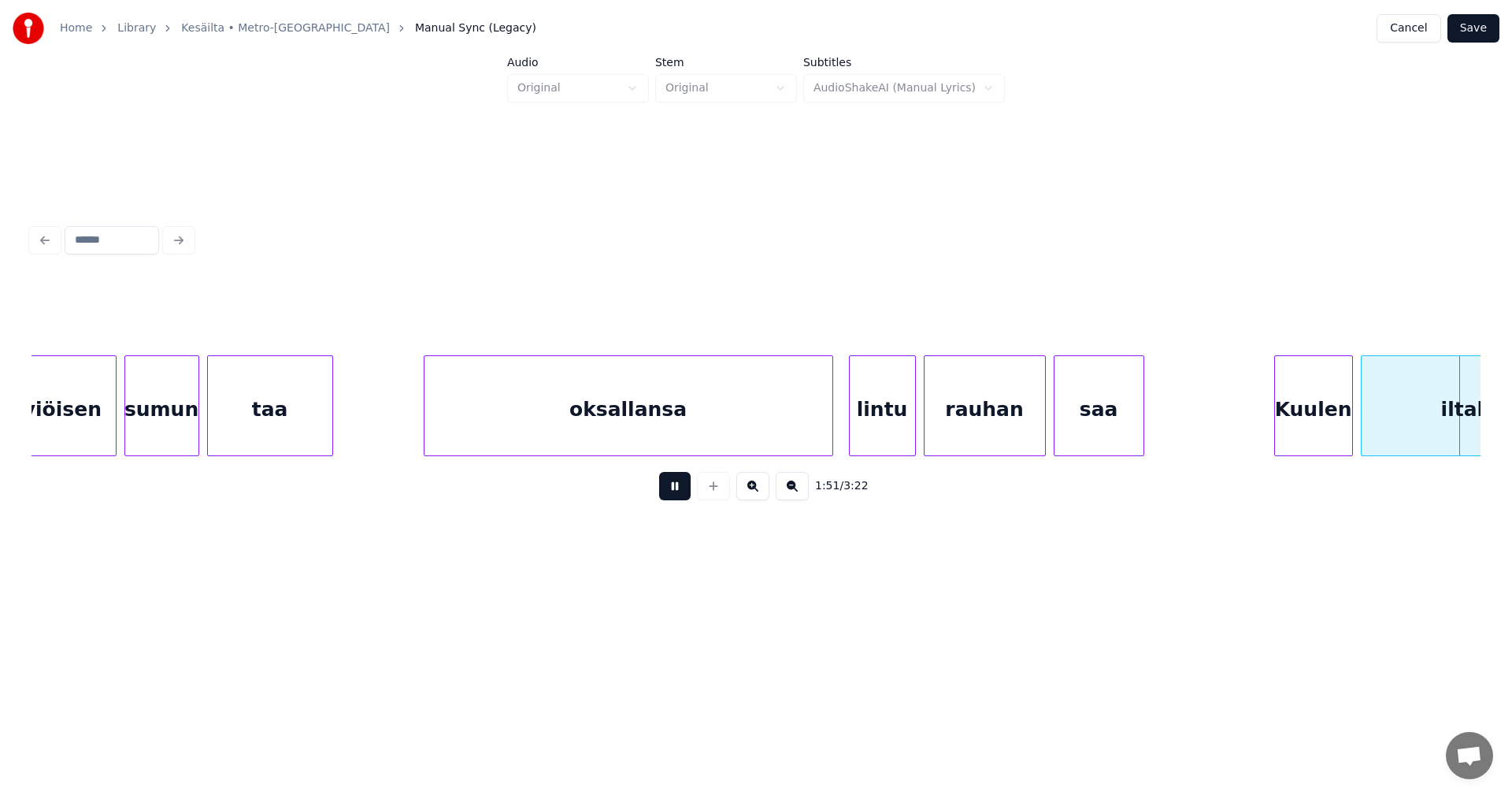
scroll to position [0, 21982]
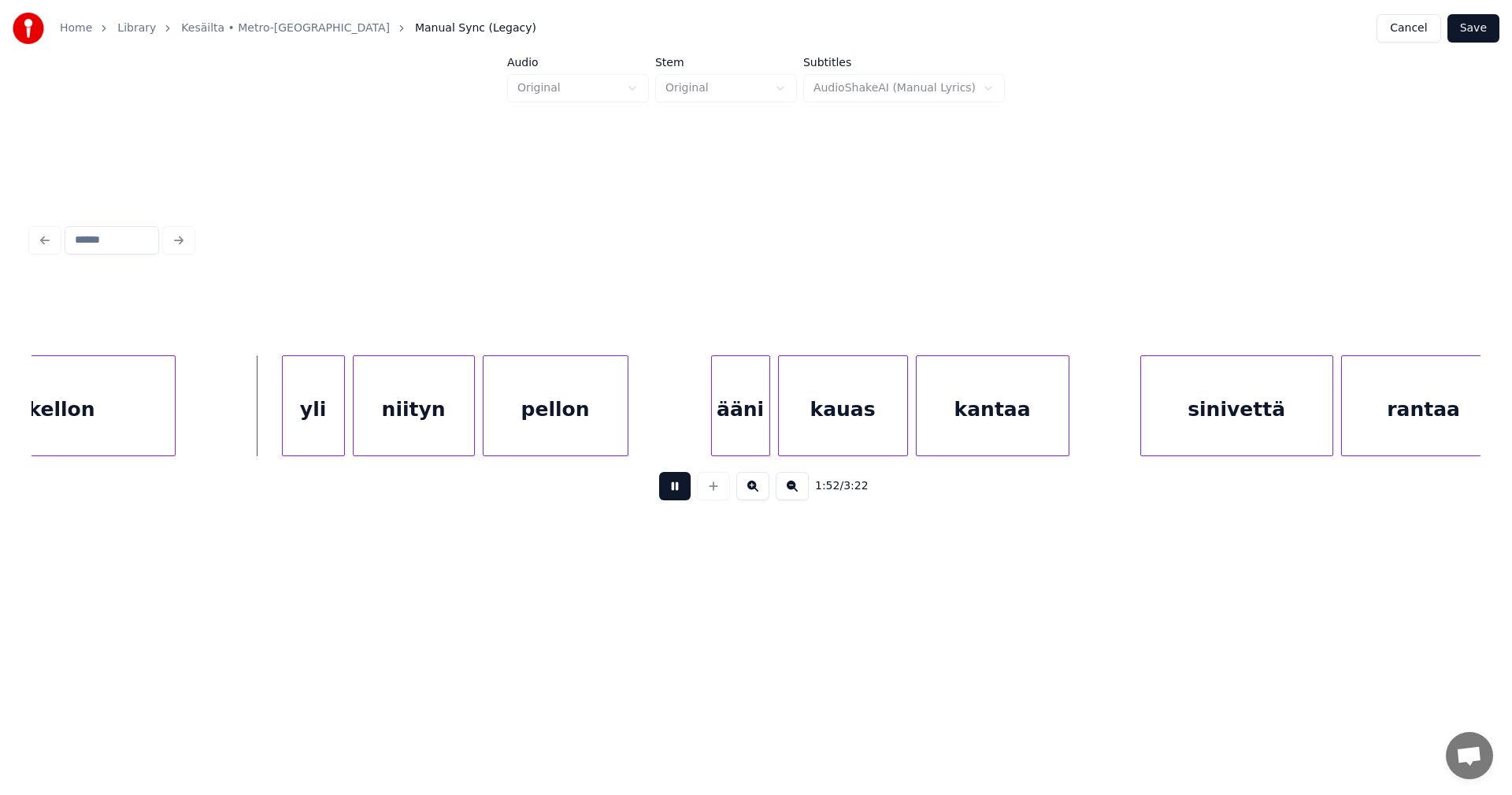
click at [689, 493] on button at bounding box center [675, 486] width 32 height 28
click at [321, 432] on div "yli" at bounding box center [306, 410] width 61 height 107
click at [414, 432] on div "niityn" at bounding box center [409, 410] width 120 height 107
click at [320, 437] on div "yli" at bounding box center [306, 410] width 61 height 107
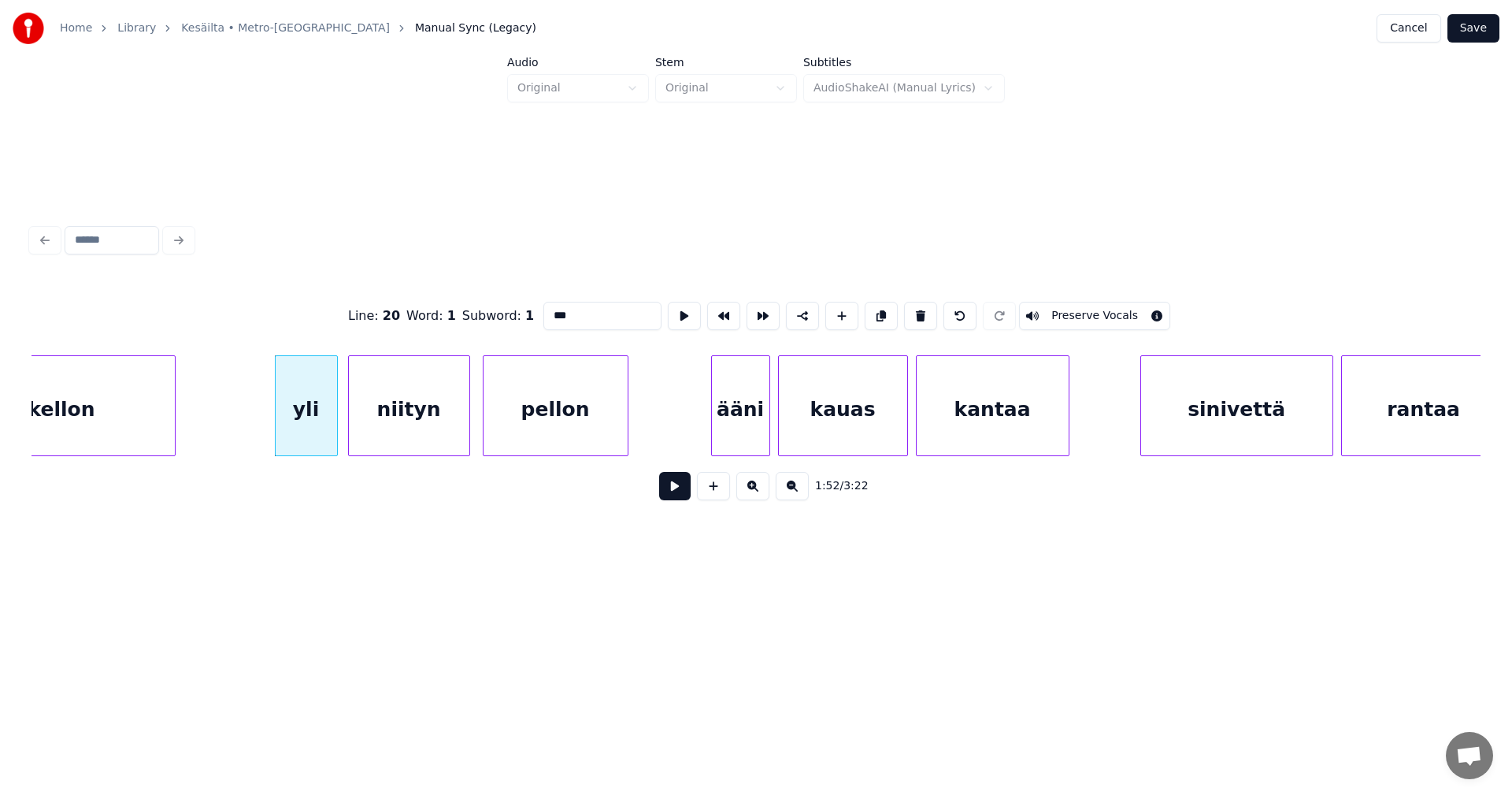
click at [684, 491] on button at bounding box center [675, 486] width 32 height 28
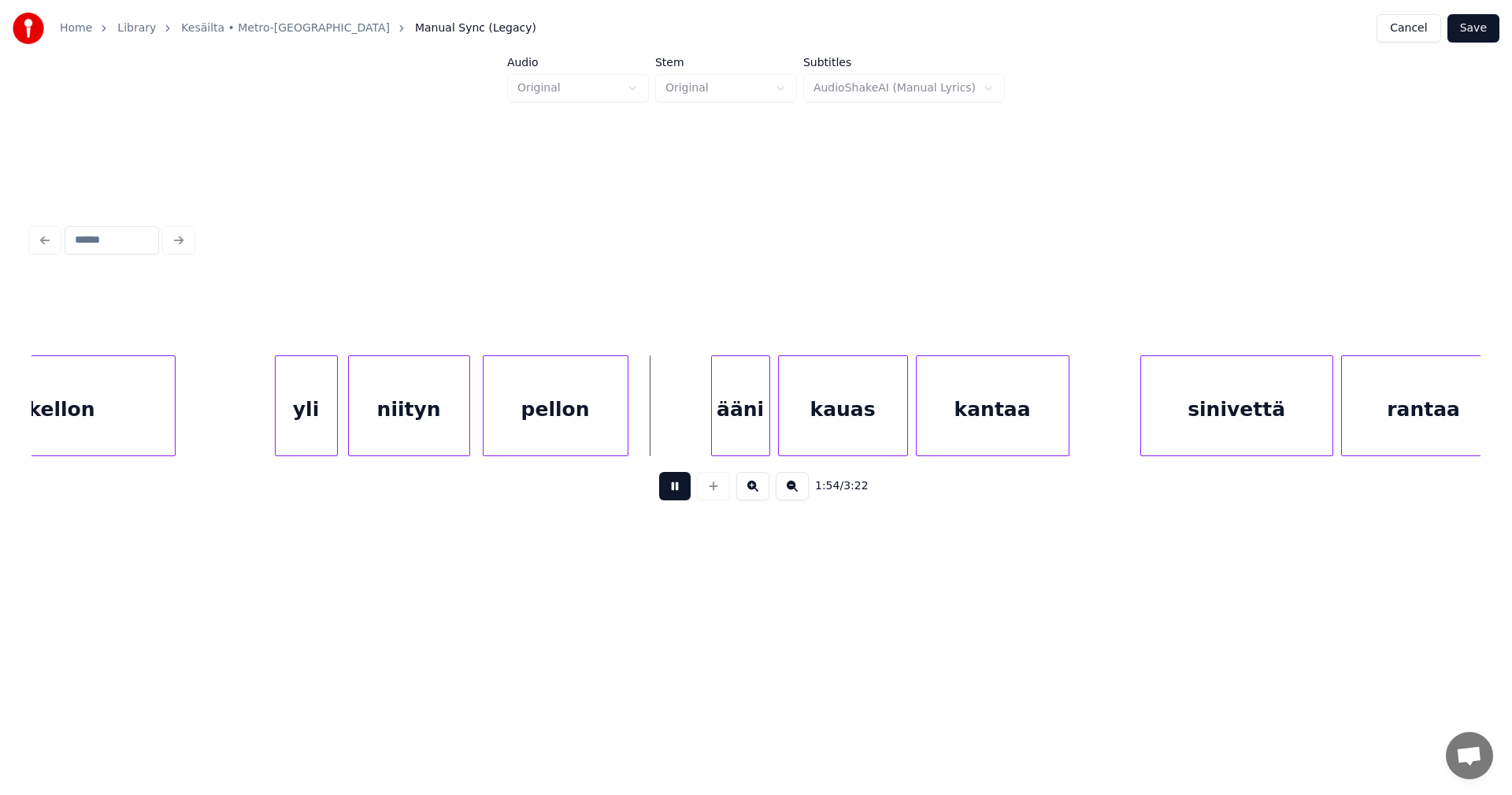
click at [681, 496] on button at bounding box center [675, 486] width 32 height 28
click at [736, 443] on div "ääni" at bounding box center [735, 410] width 58 height 107
click at [824, 426] on div "kauas" at bounding box center [838, 410] width 128 height 107
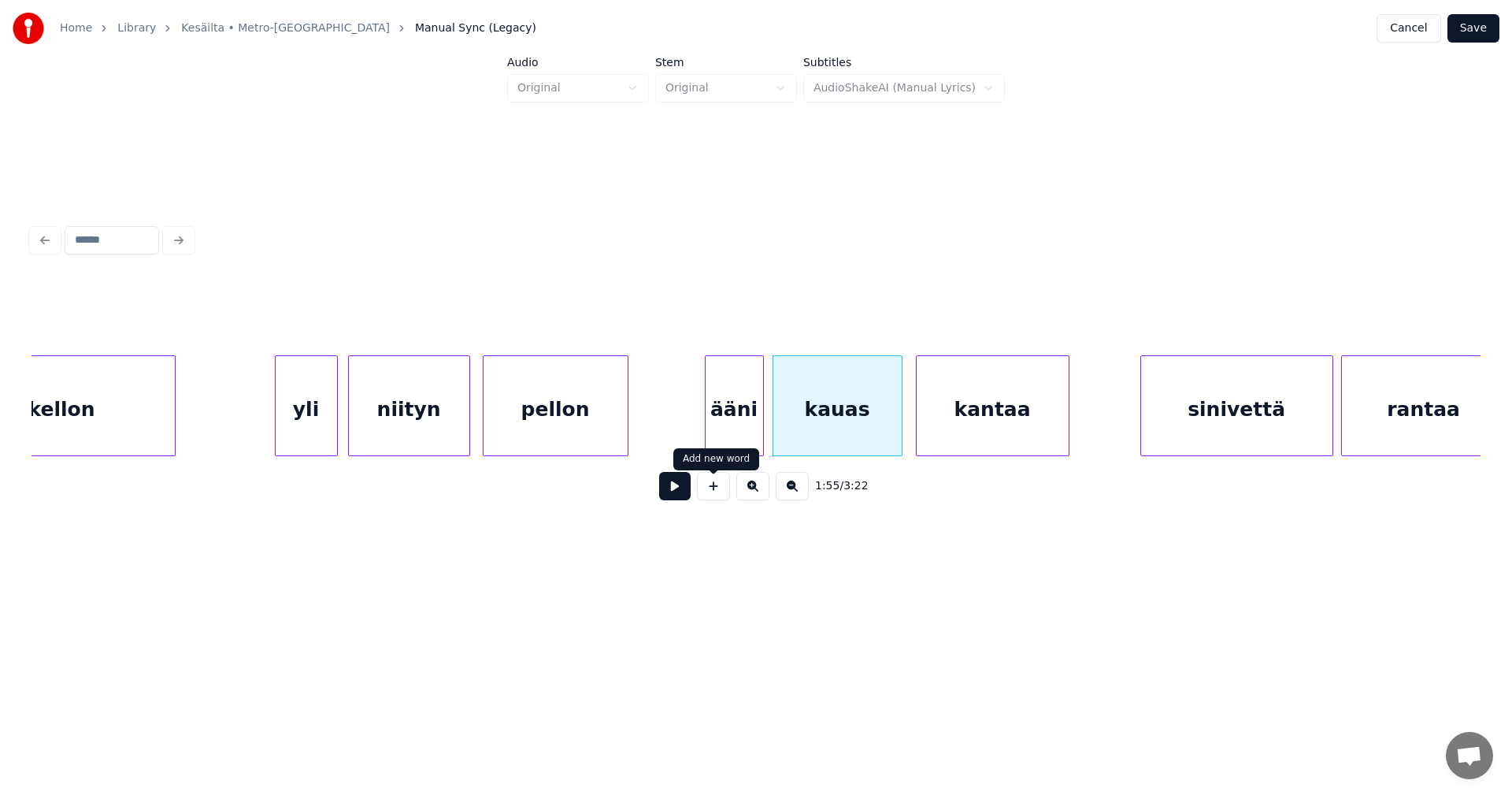
click at [737, 433] on div "ääni" at bounding box center [735, 410] width 58 height 107
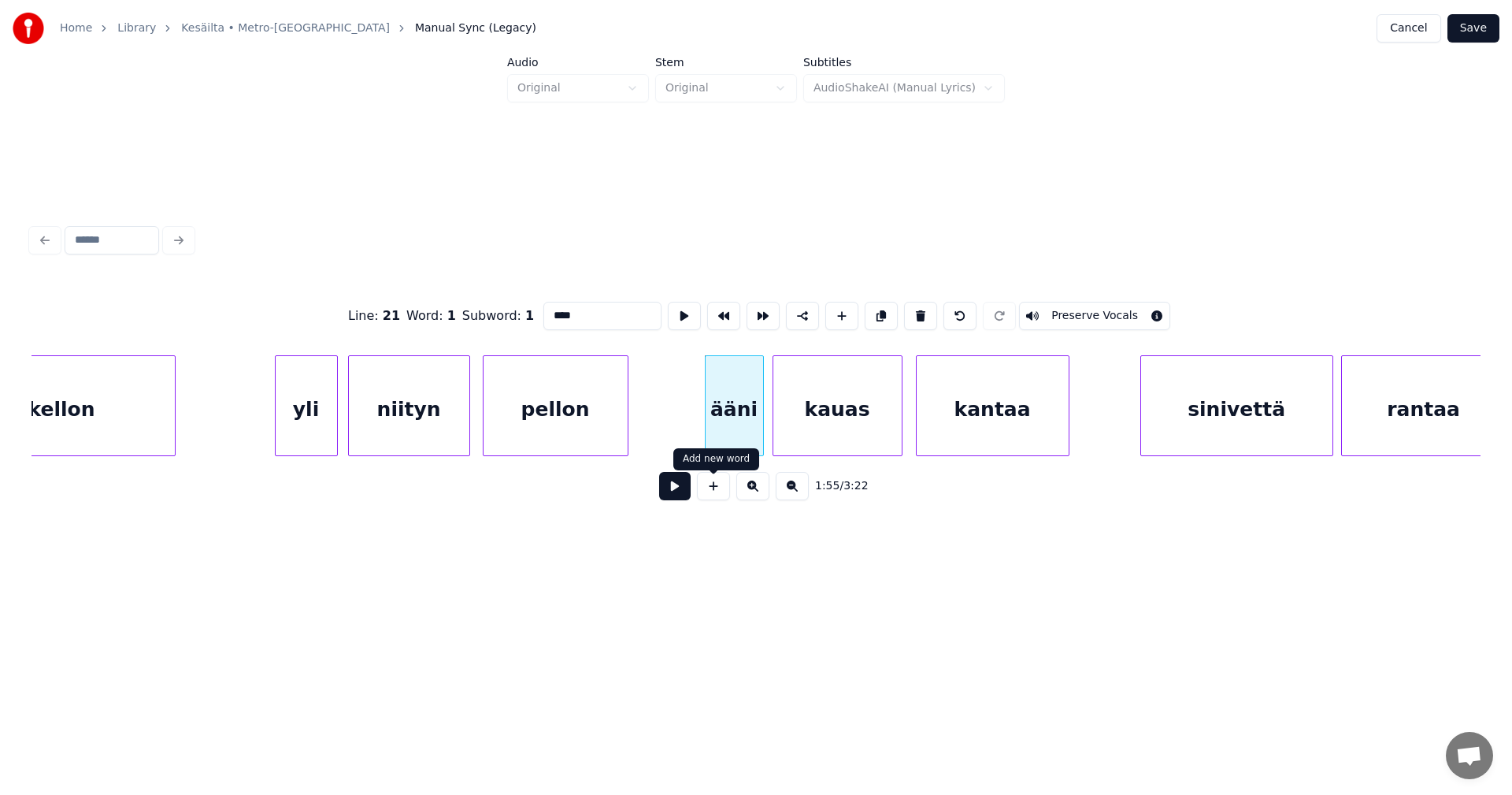
click at [686, 498] on button at bounding box center [675, 486] width 32 height 28
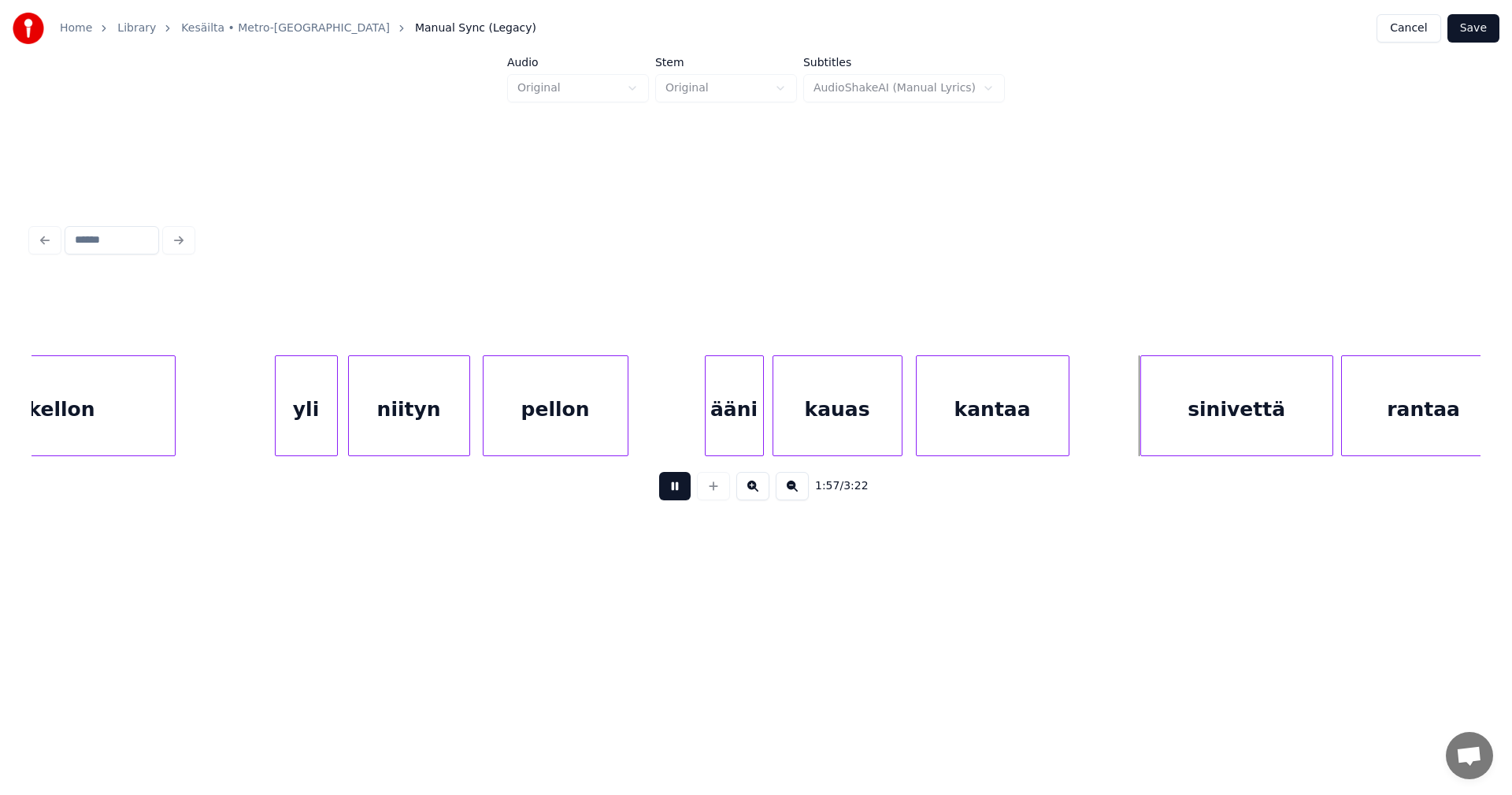
click at [686, 498] on button at bounding box center [675, 486] width 32 height 28
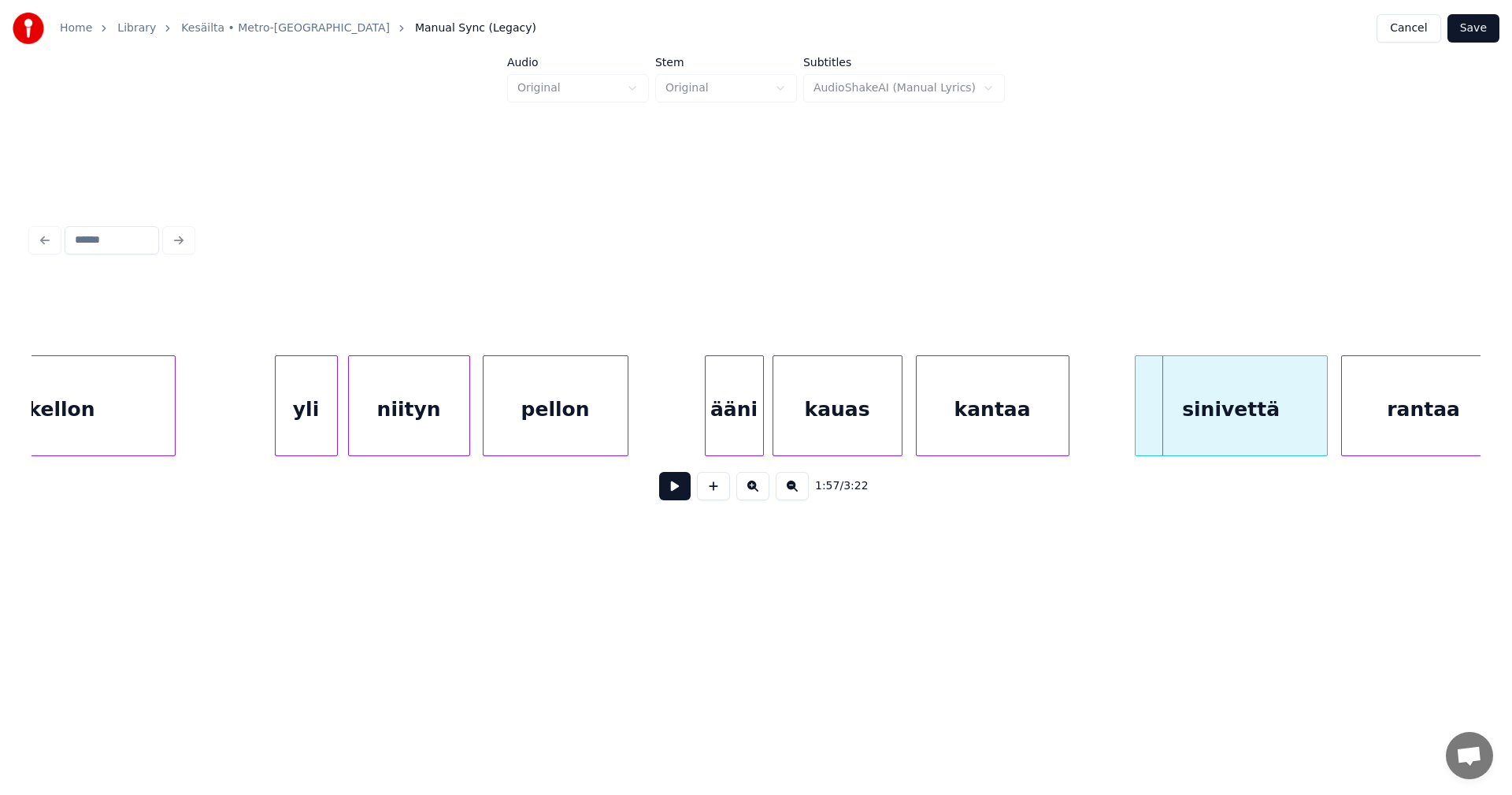
click at [1234, 417] on div "sinivettä" at bounding box center [1231, 410] width 191 height 107
click at [681, 491] on button at bounding box center [675, 486] width 32 height 28
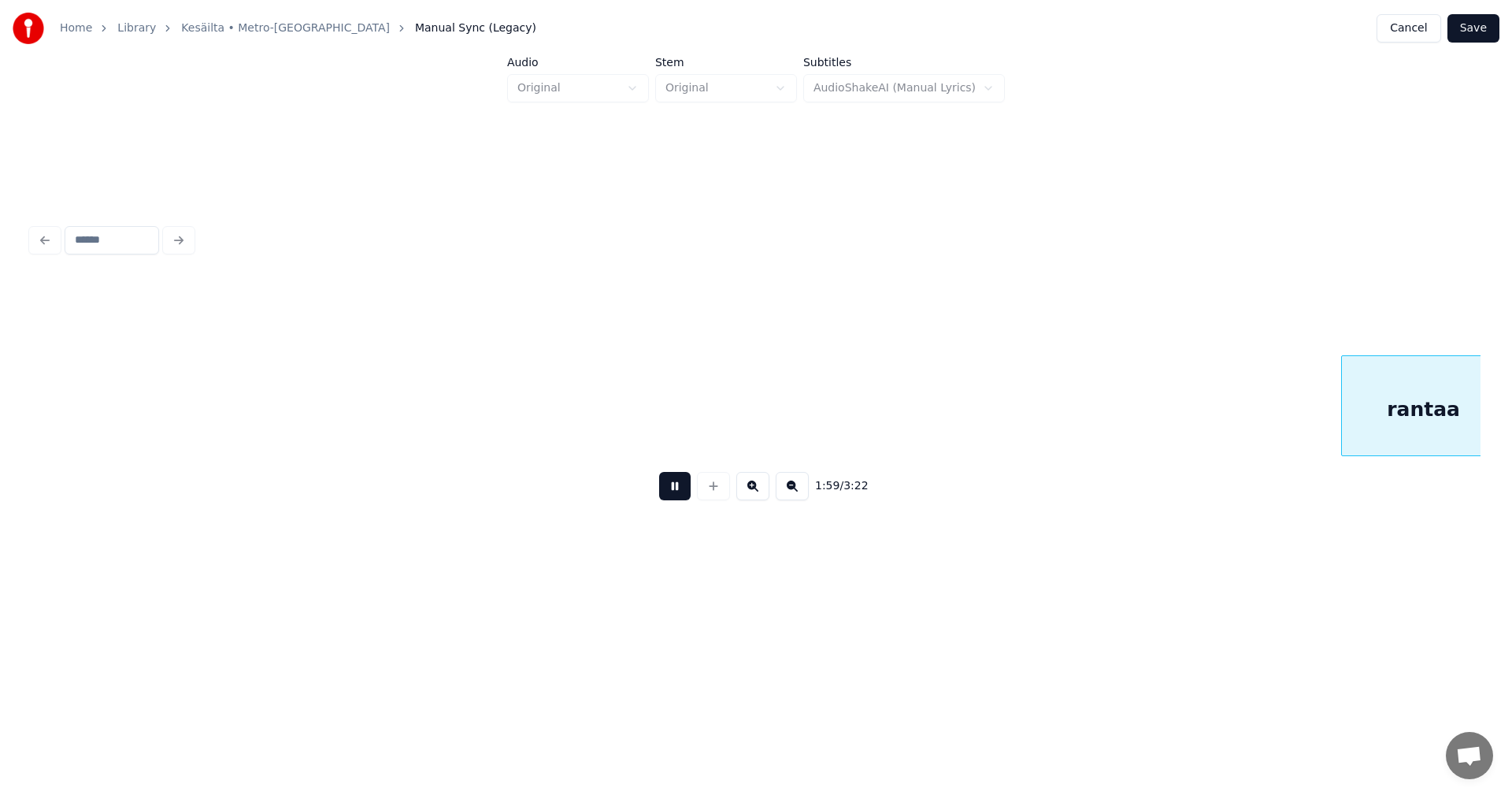
scroll to position [0, 23432]
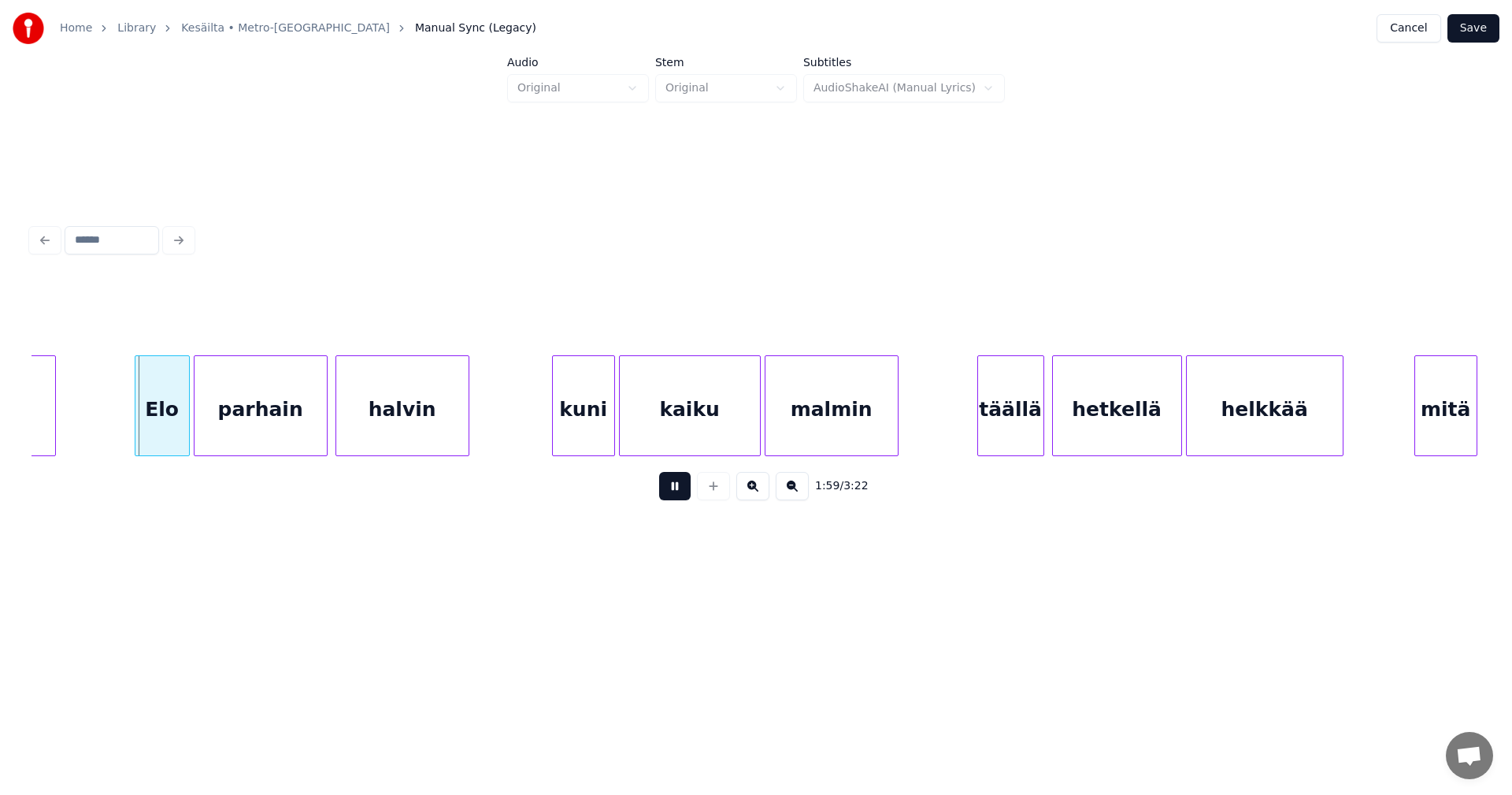
click at [681, 491] on button at bounding box center [675, 486] width 32 height 28
click at [173, 413] on div "Elo" at bounding box center [156, 410] width 53 height 107
click at [675, 494] on button at bounding box center [675, 486] width 32 height 28
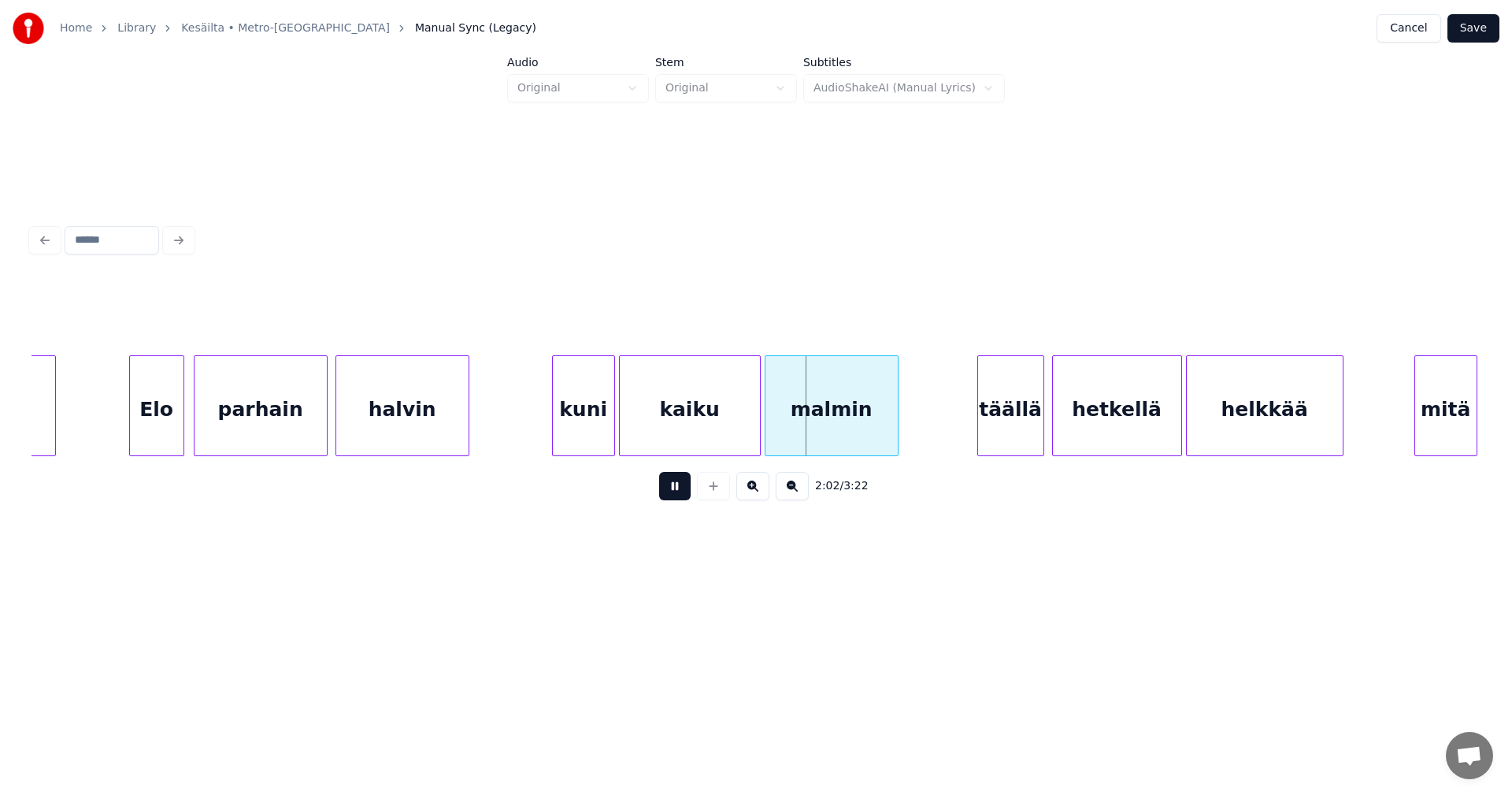
click at [676, 494] on button at bounding box center [675, 486] width 32 height 28
click at [611, 436] on div at bounding box center [610, 405] width 4 height 99
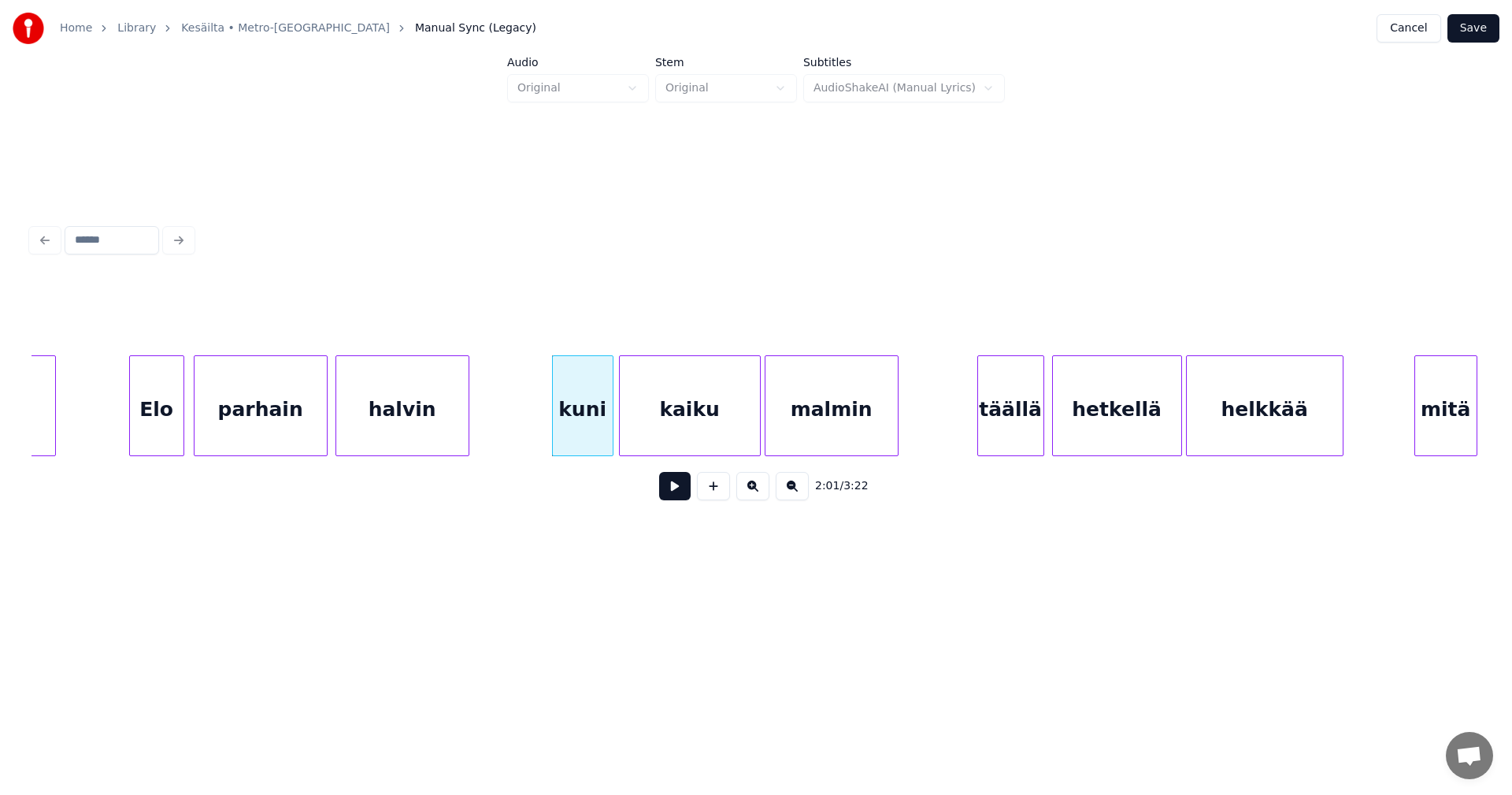
click at [672, 493] on button at bounding box center [675, 486] width 32 height 28
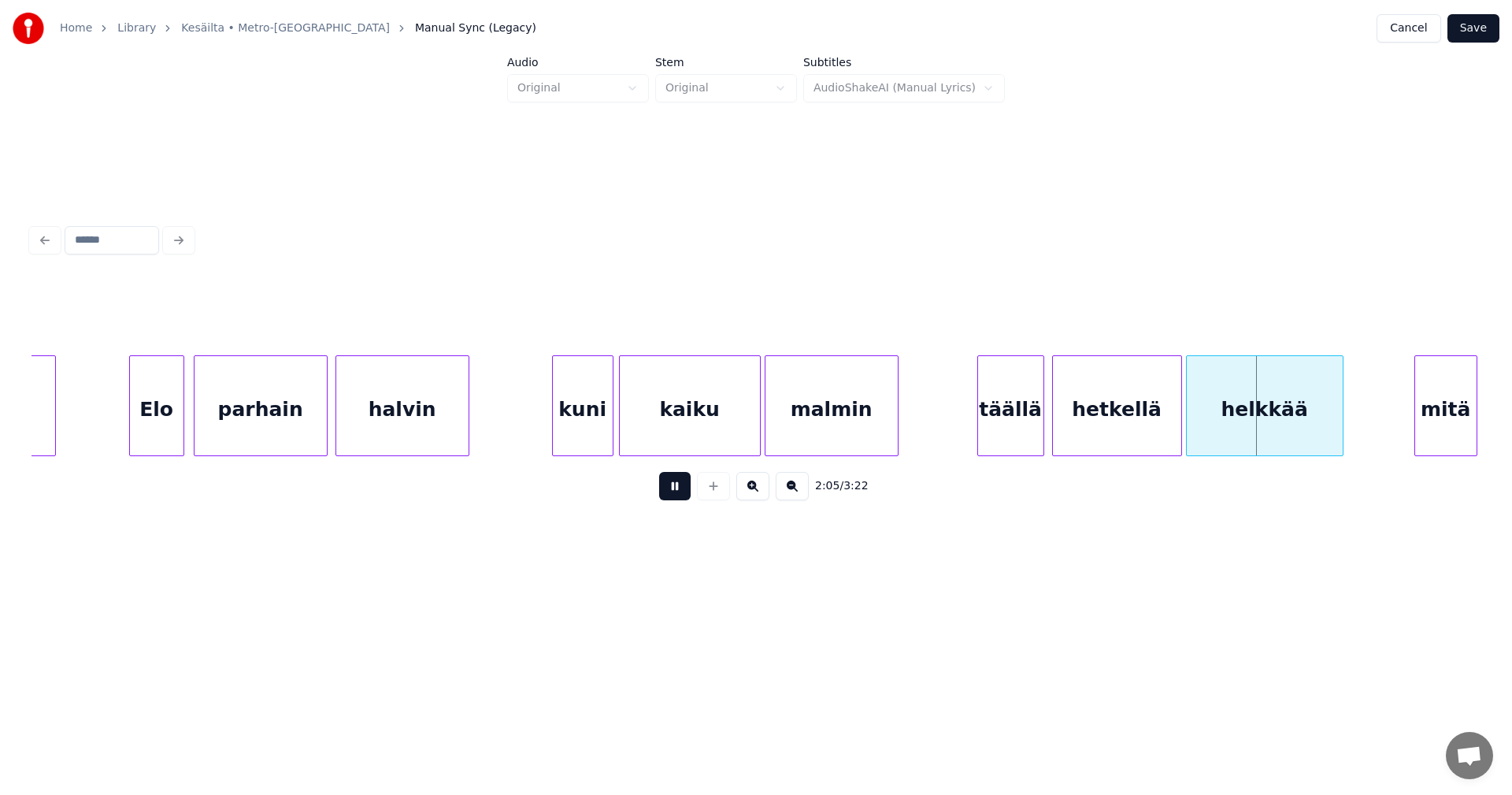
click at [672, 493] on button at bounding box center [675, 486] width 32 height 28
click at [1100, 415] on div "hetkellä" at bounding box center [1117, 410] width 128 height 107
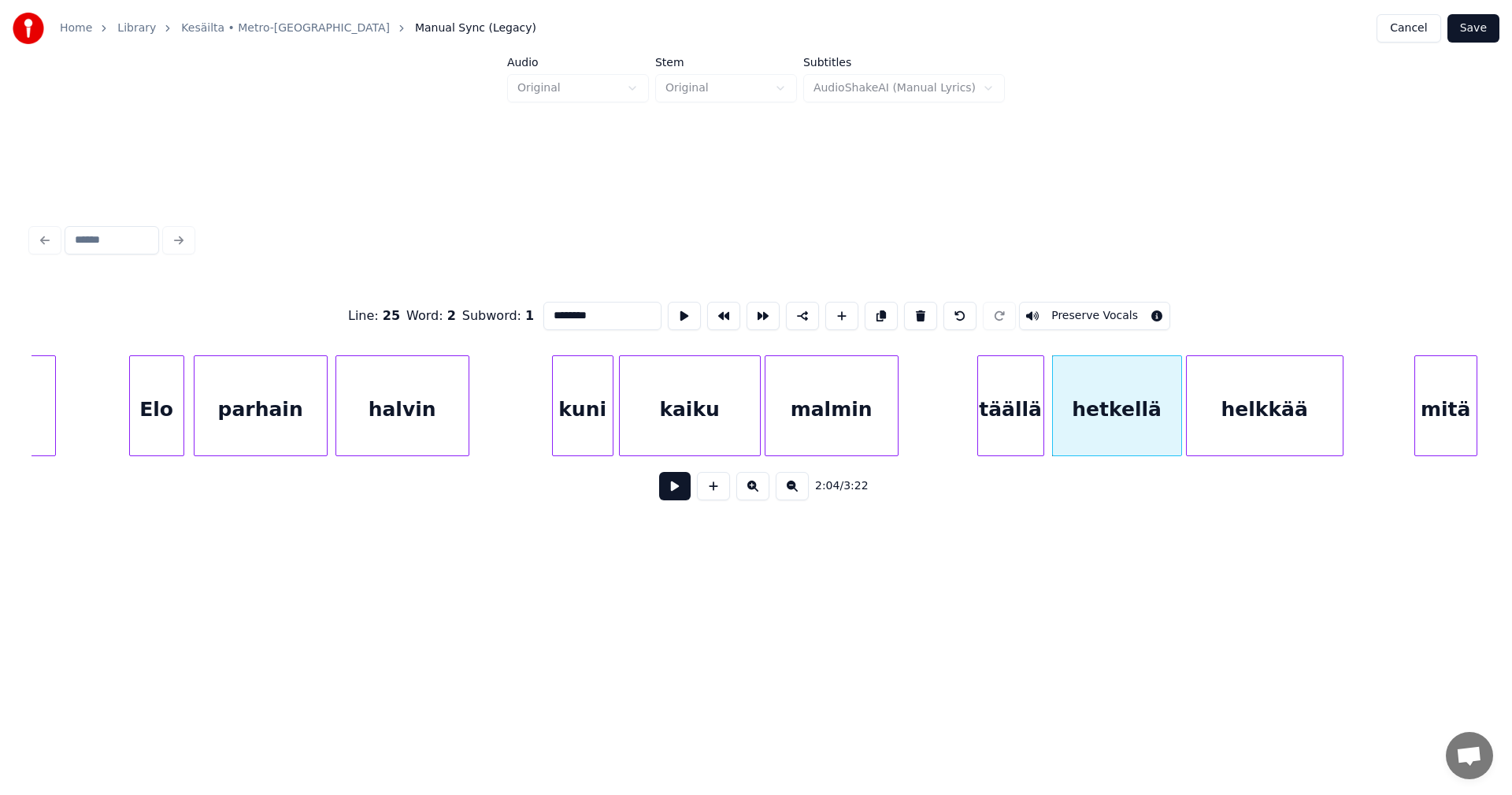
click at [589, 311] on input "********" at bounding box center [603, 316] width 118 height 28
click at [989, 406] on div "täällä" at bounding box center [1010, 410] width 66 height 107
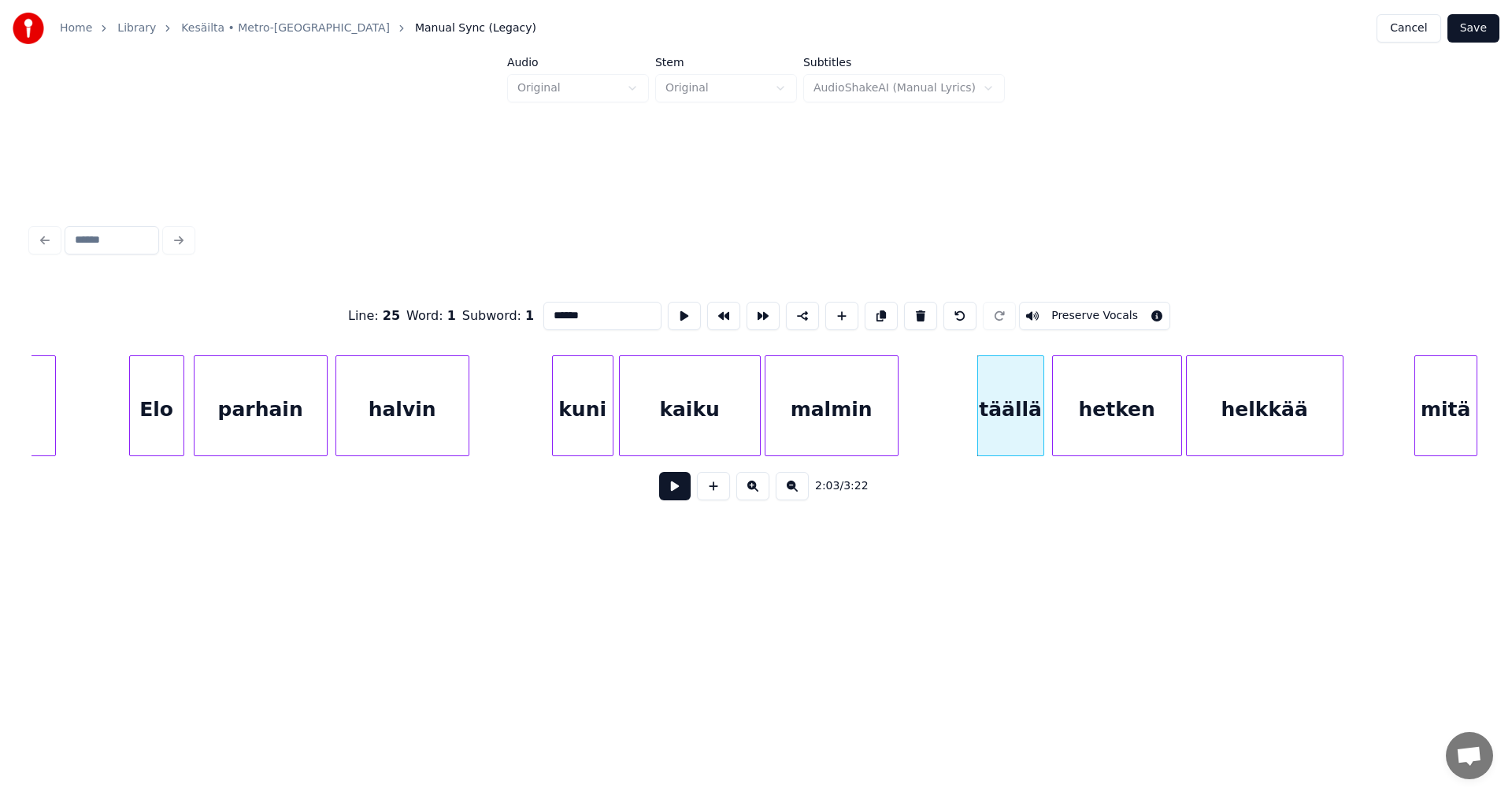
type input "******"
click at [672, 496] on button at bounding box center [675, 486] width 32 height 28
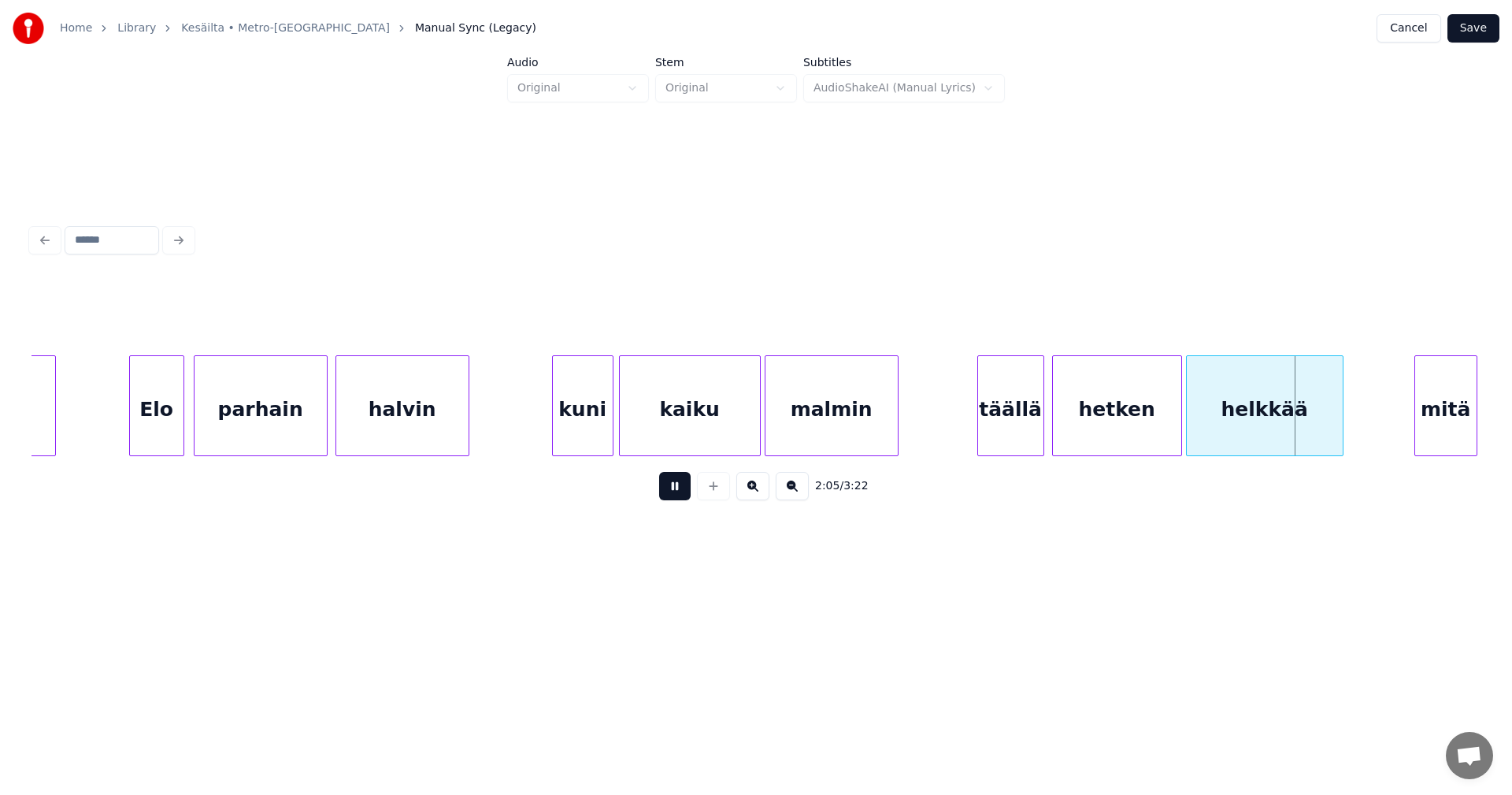
click at [670, 498] on button at bounding box center [675, 486] width 32 height 28
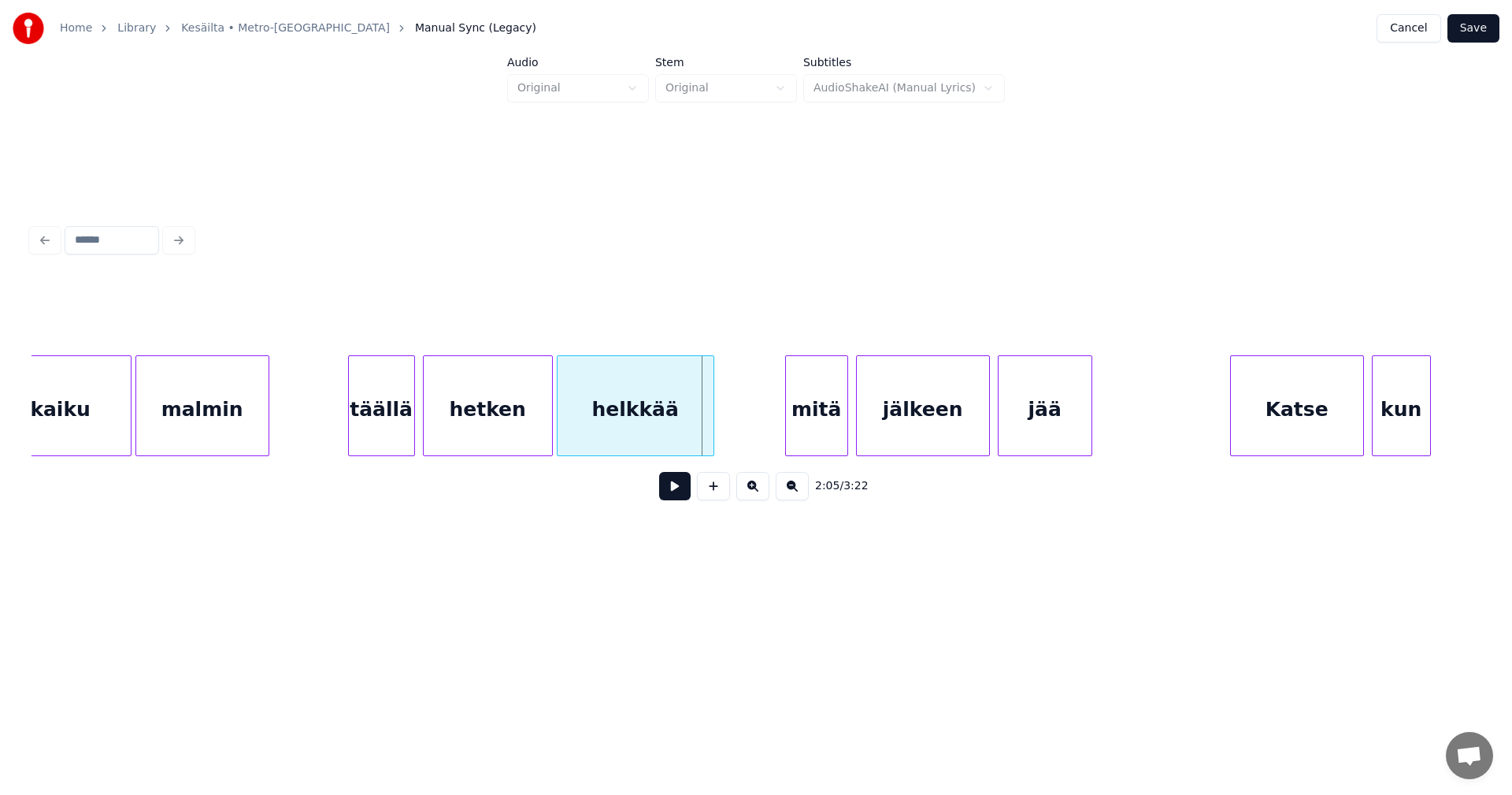
scroll to position [0, 24063]
click at [791, 437] on div "mitä" at bounding box center [804, 410] width 61 height 107
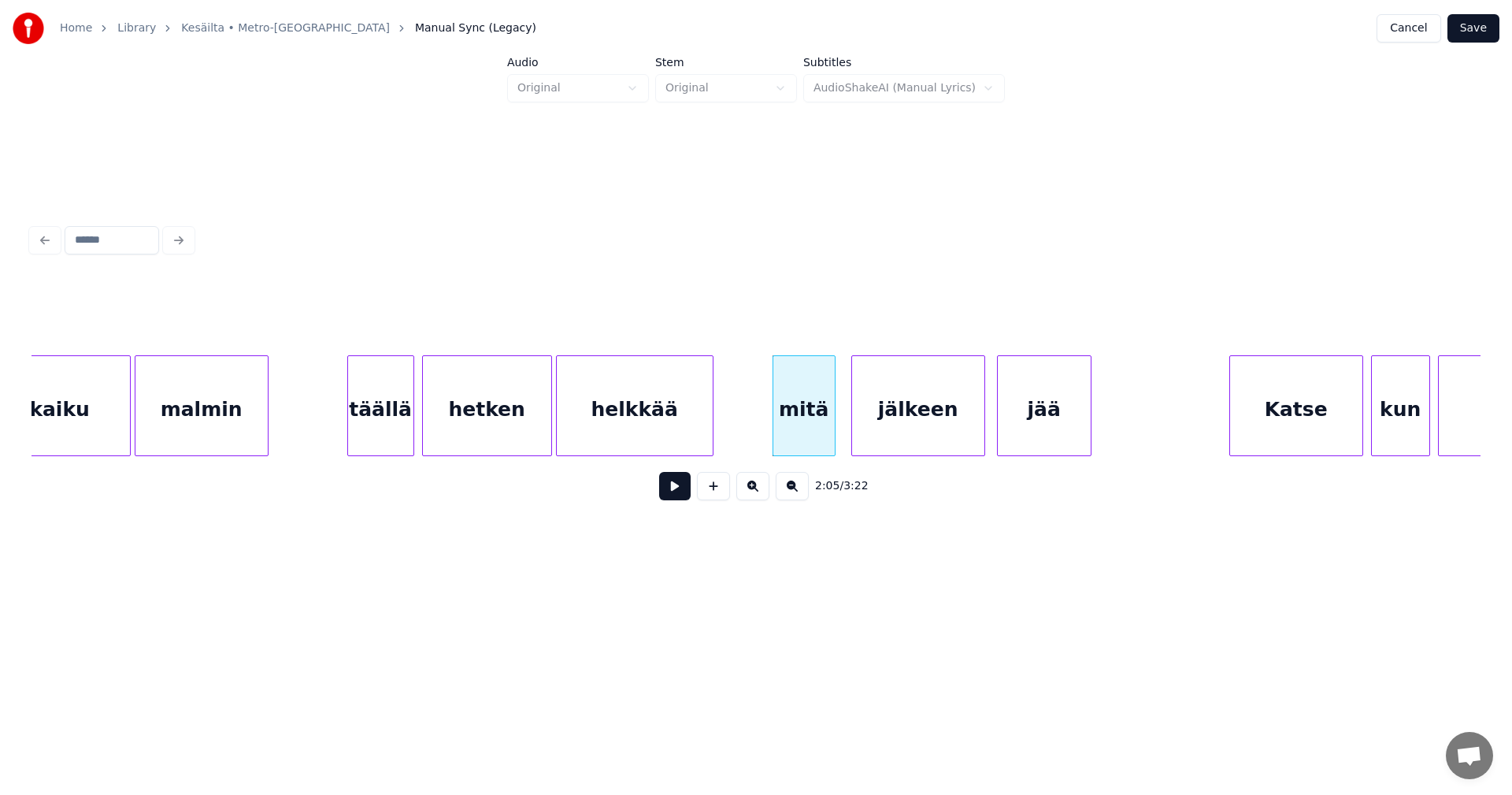
click at [883, 434] on div "jälkeen" at bounding box center [918, 410] width 132 height 107
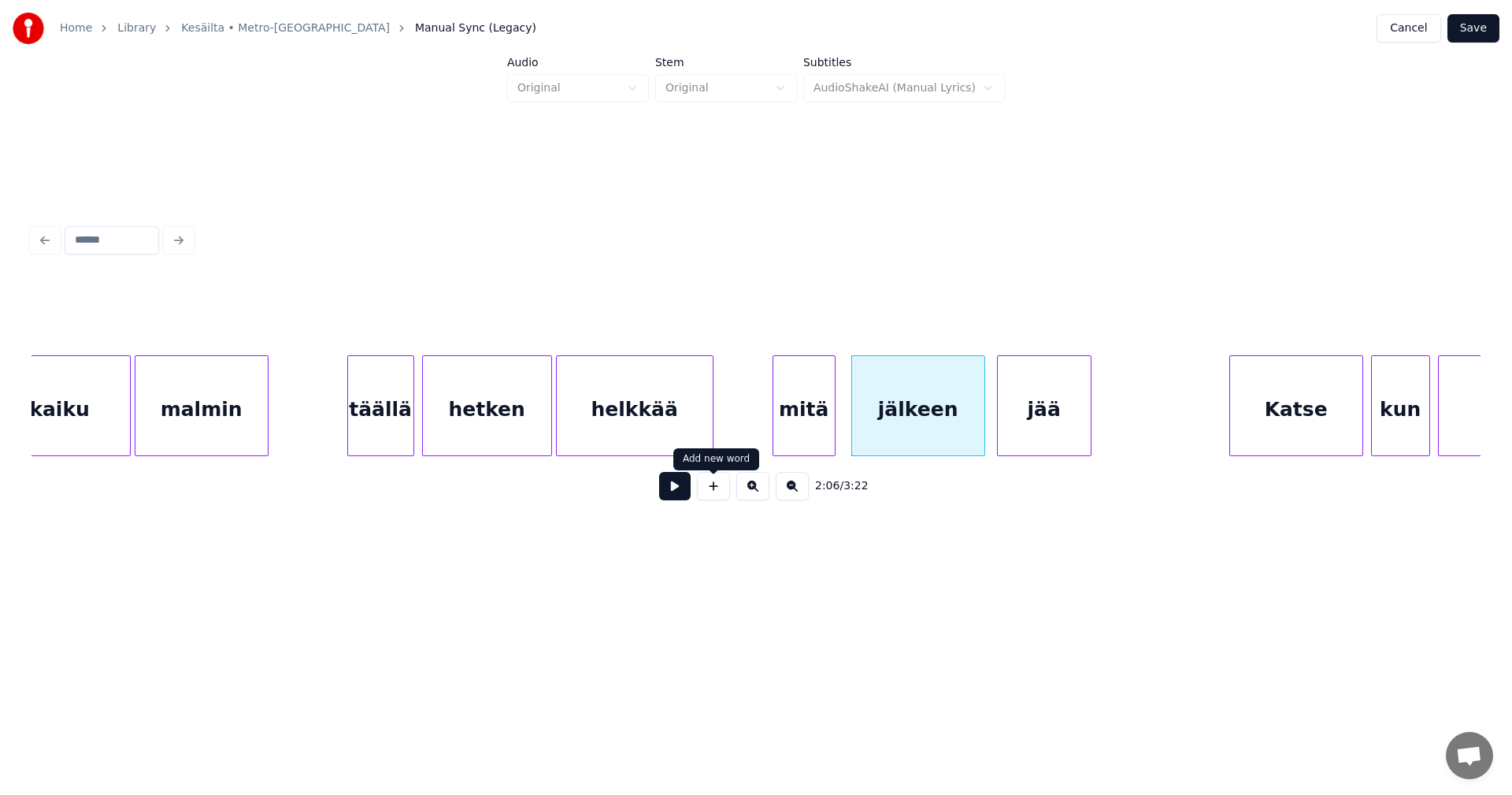
click at [817, 422] on div "mitä" at bounding box center [804, 410] width 61 height 107
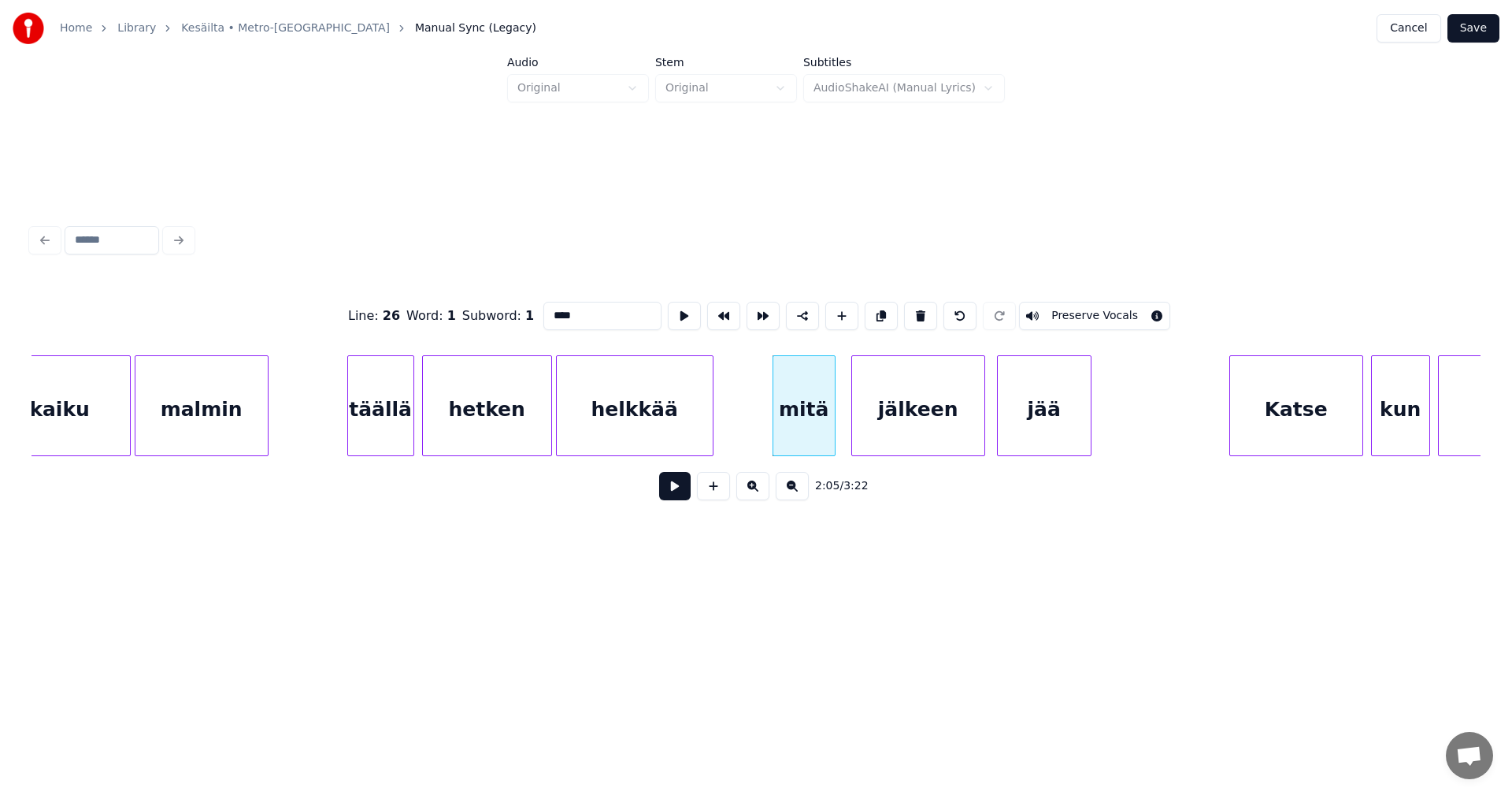
click at [686, 491] on button at bounding box center [675, 486] width 32 height 28
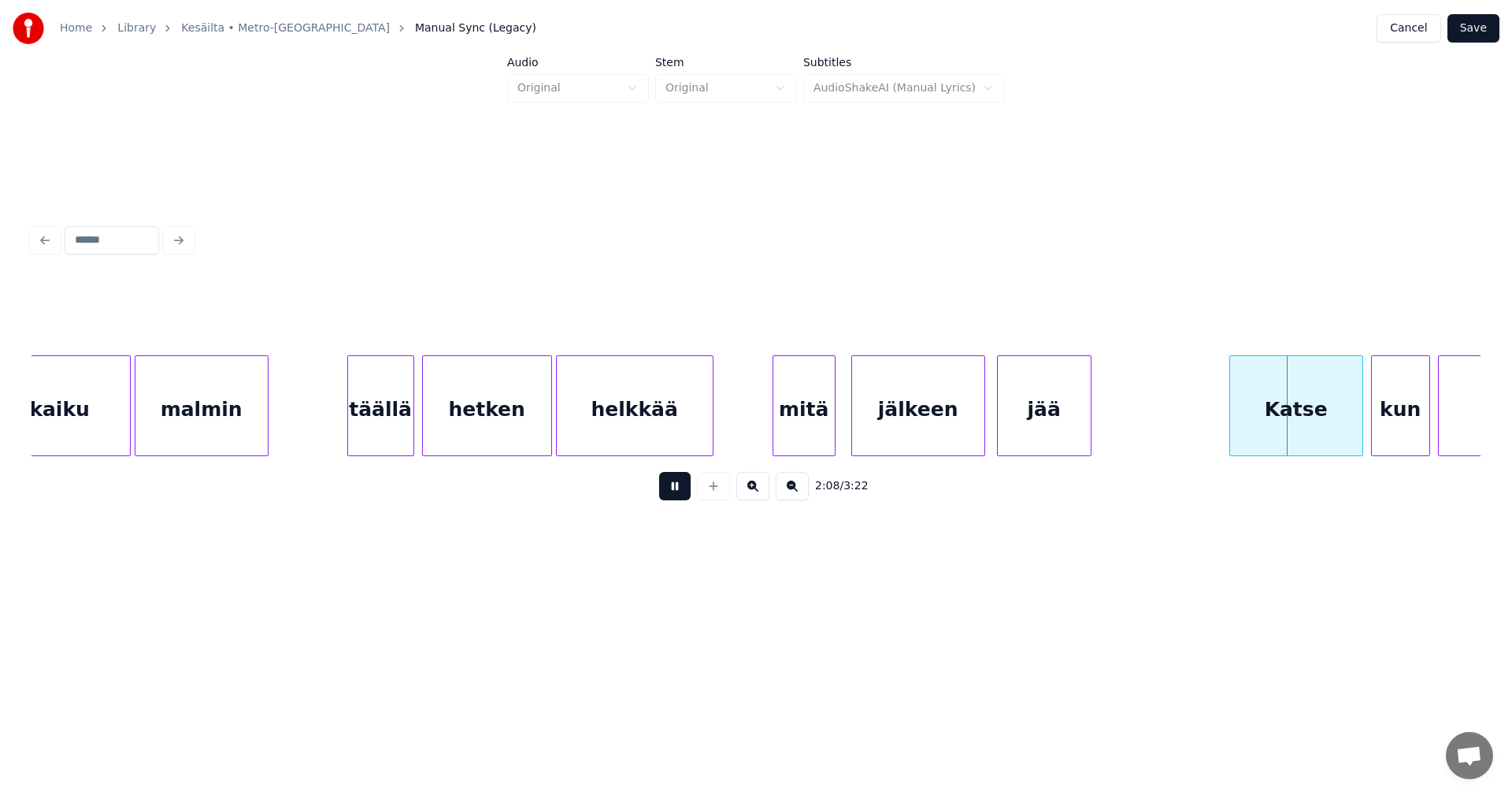
click at [687, 490] on button at bounding box center [675, 486] width 32 height 28
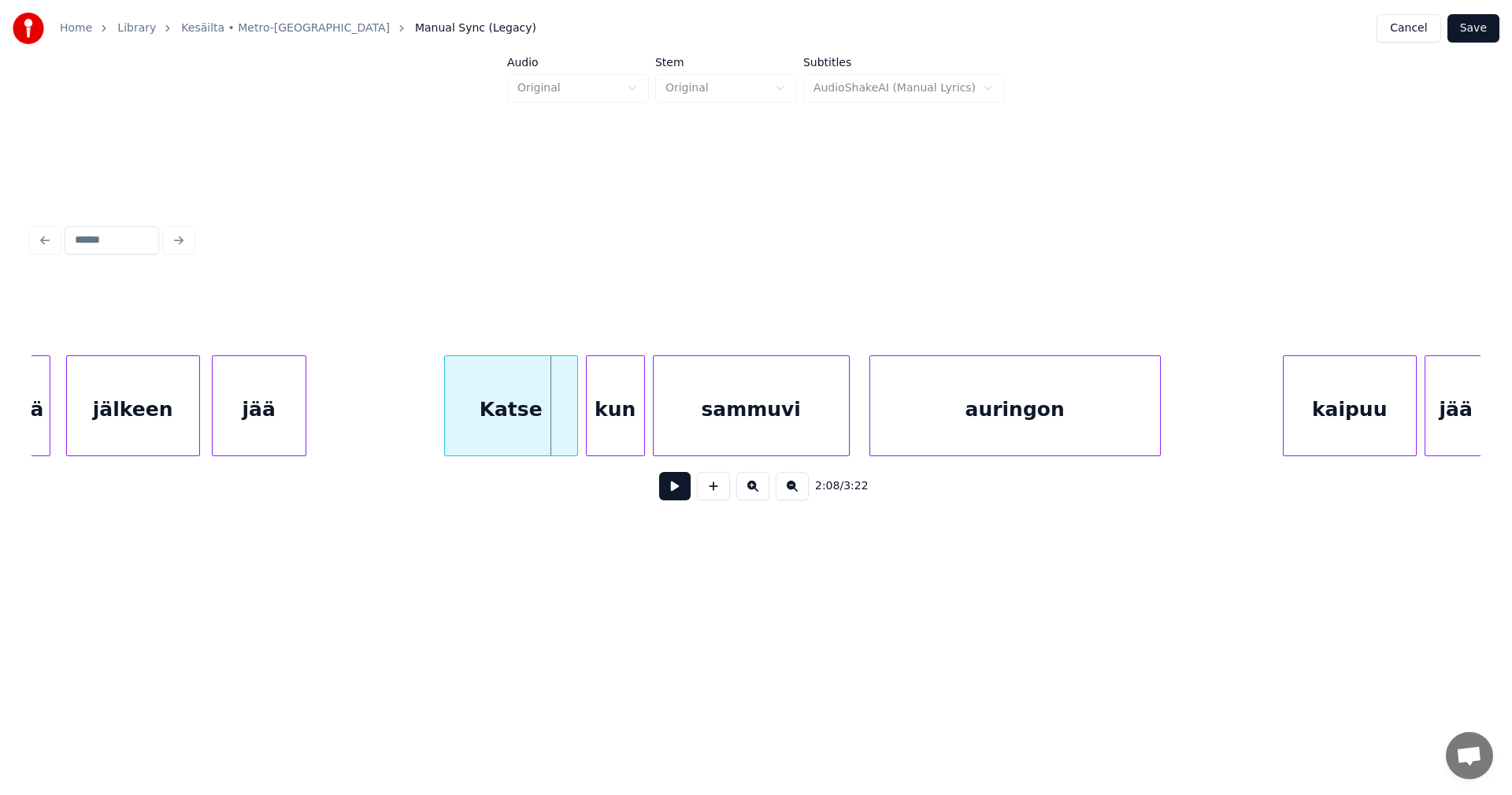
scroll to position [0, 24851]
click at [560, 425] on div at bounding box center [560, 405] width 4 height 99
click at [551, 437] on div "Katse" at bounding box center [503, 410] width 119 height 107
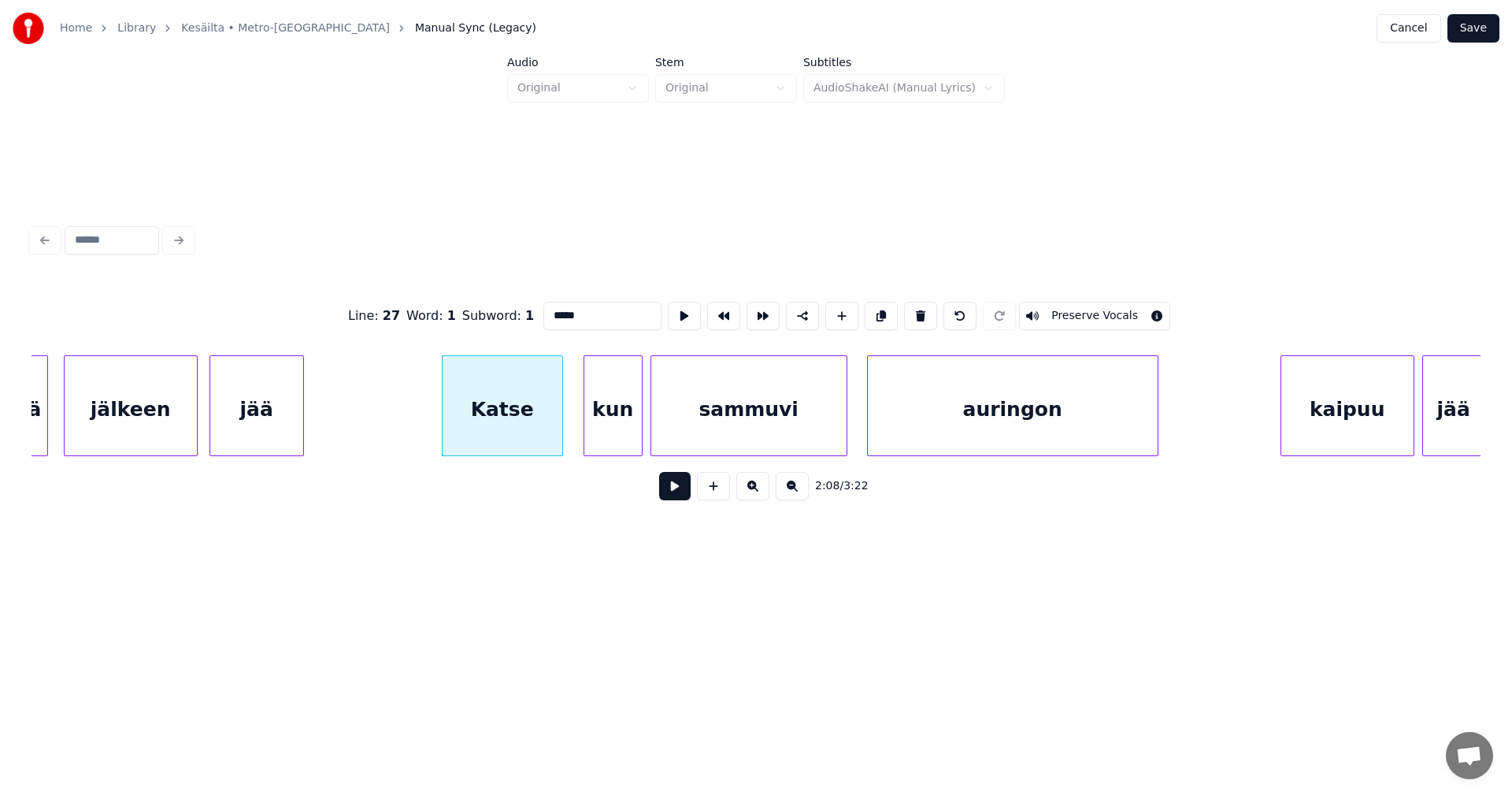
click at [676, 488] on button at bounding box center [675, 486] width 32 height 28
click at [677, 488] on button at bounding box center [675, 486] width 32 height 28
click at [678, 490] on button at bounding box center [675, 486] width 32 height 28
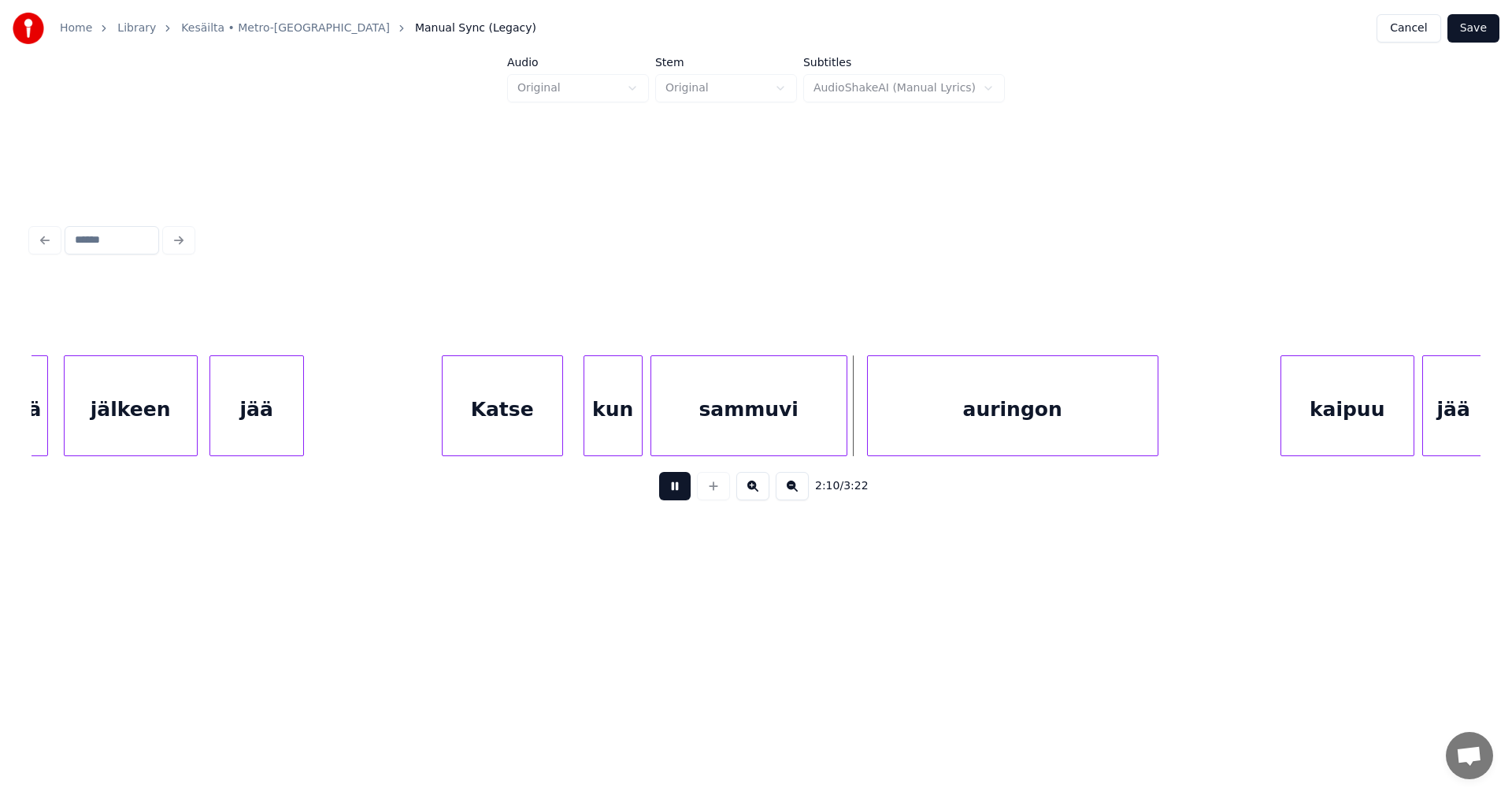
click at [678, 490] on button at bounding box center [675, 486] width 32 height 28
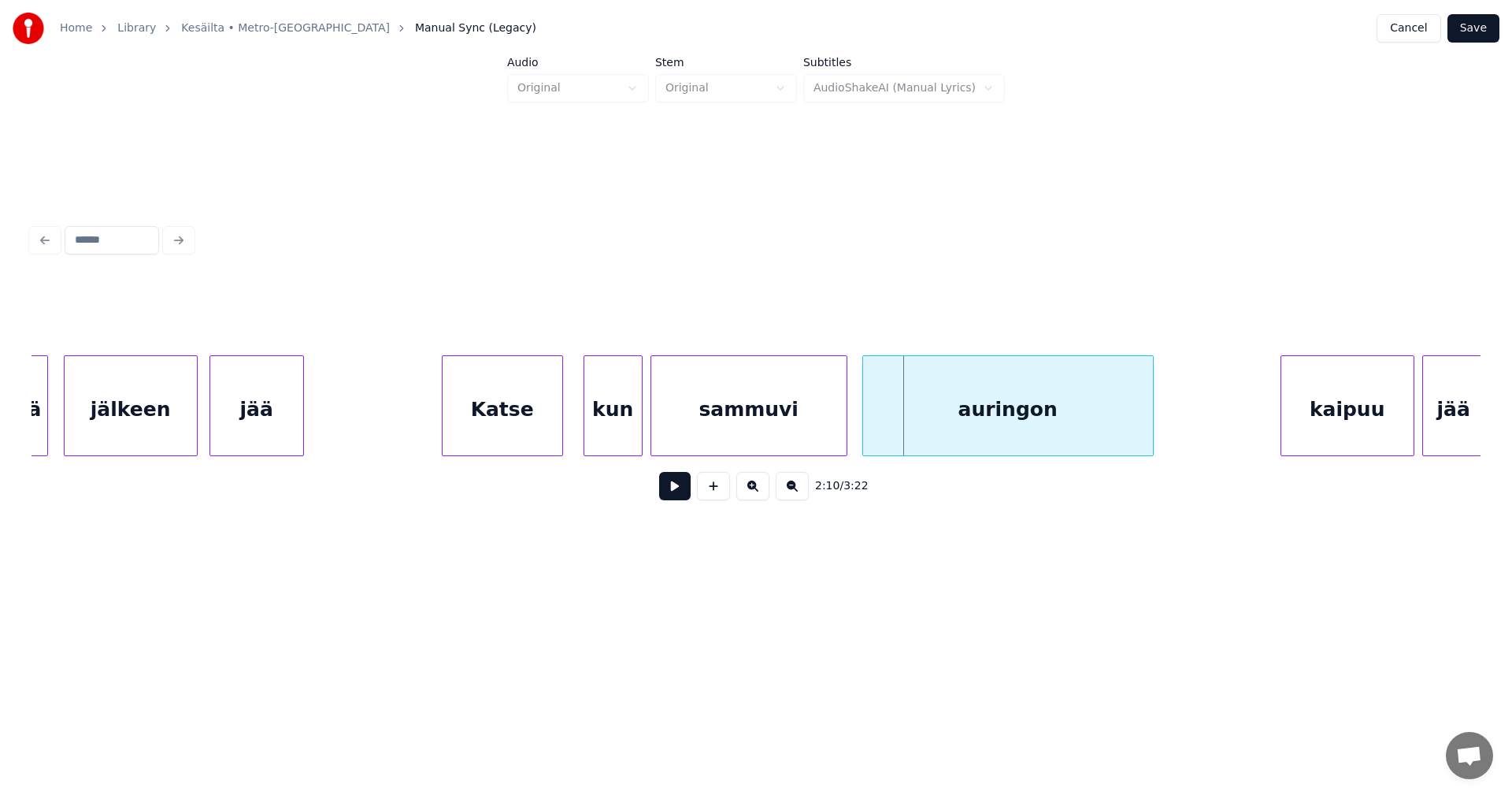
click at [958, 405] on div "auringon" at bounding box center [1008, 410] width 289 height 107
click at [1169, 426] on div at bounding box center [1168, 405] width 4 height 99
click at [684, 499] on button at bounding box center [675, 486] width 32 height 28
click at [685, 498] on button at bounding box center [675, 486] width 32 height 28
click at [553, 433] on div "Katse" at bounding box center [503, 410] width 119 height 107
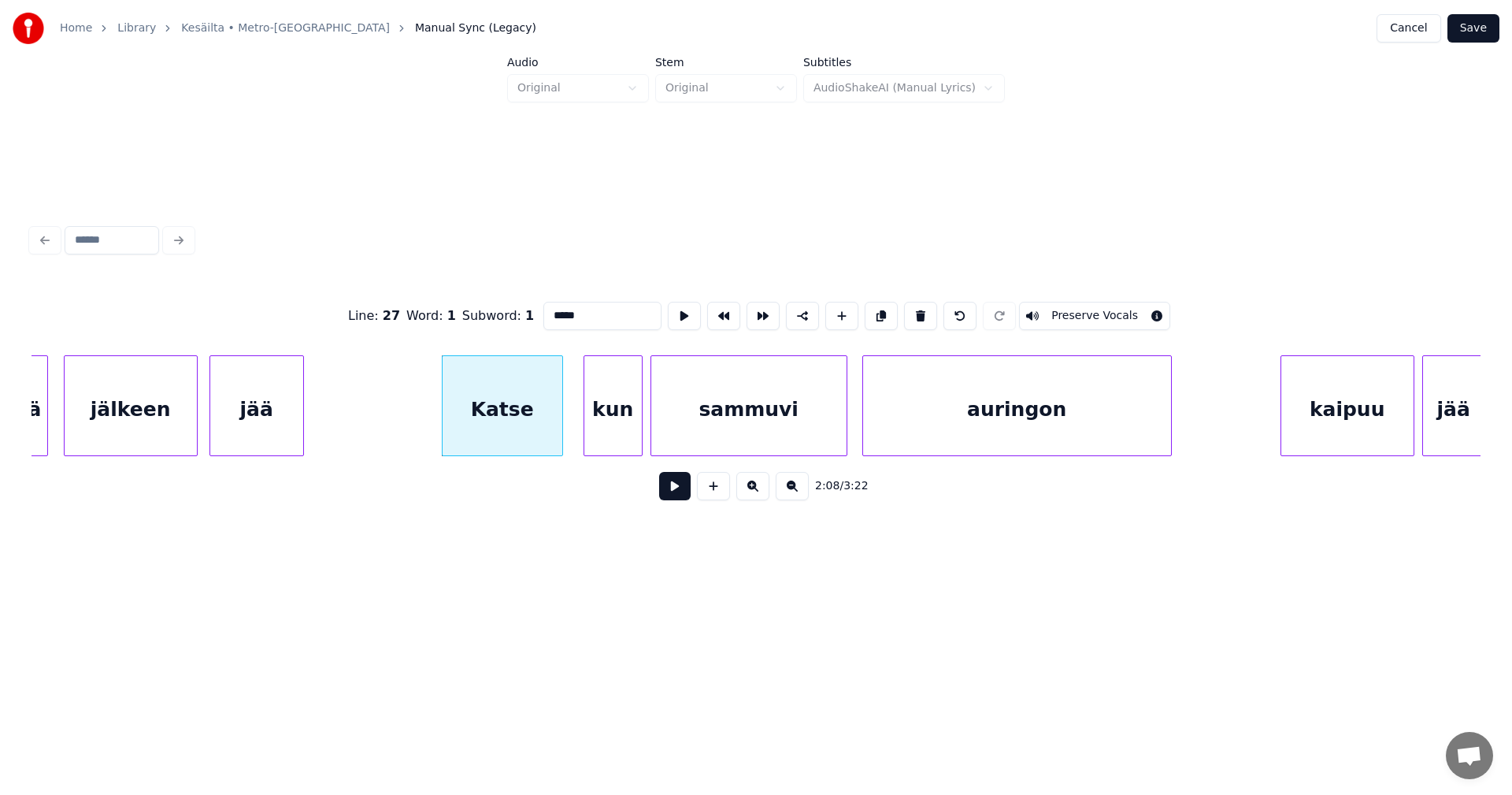
click at [677, 494] on button at bounding box center [675, 486] width 32 height 28
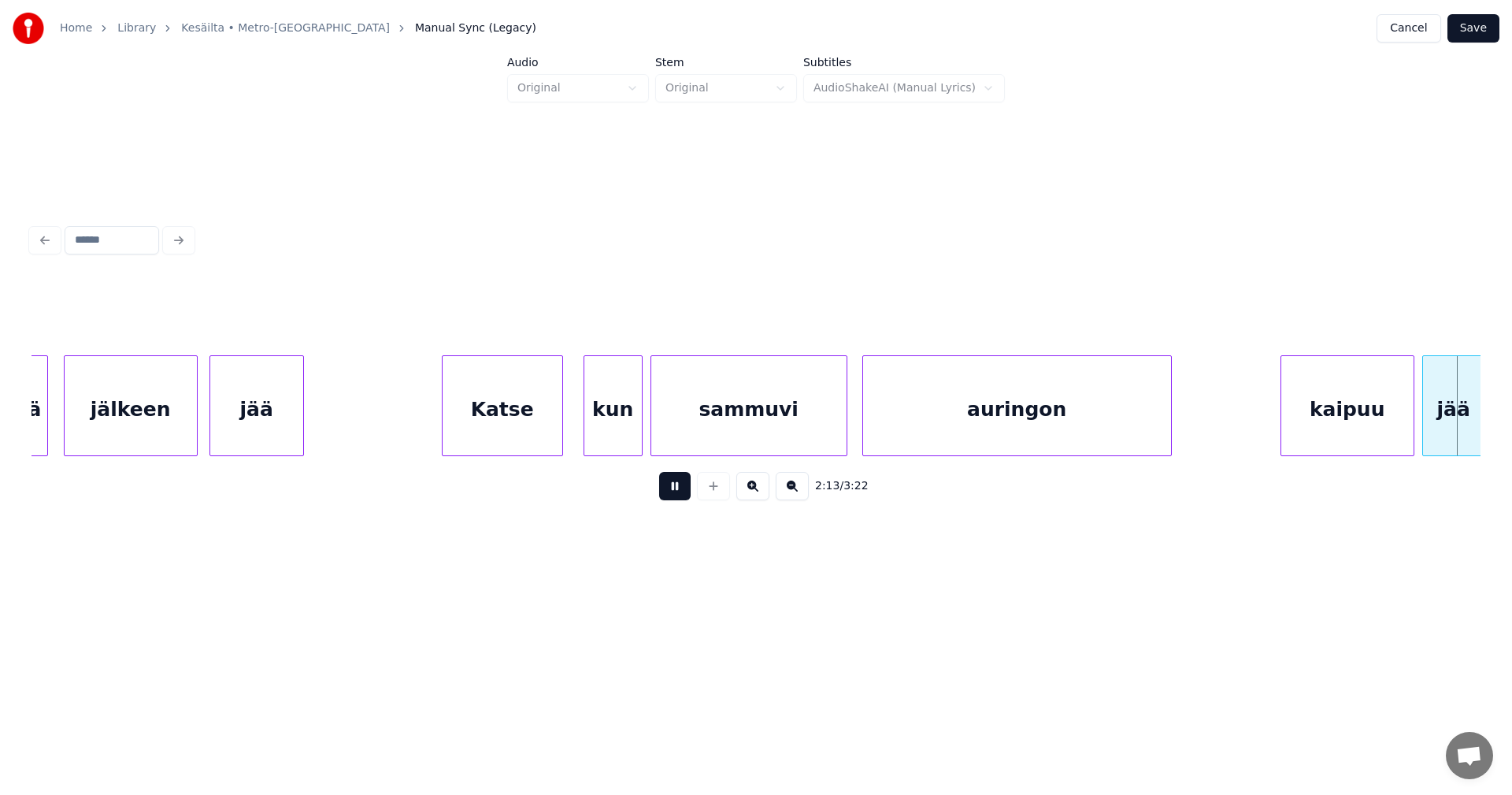
scroll to position [0, 26300]
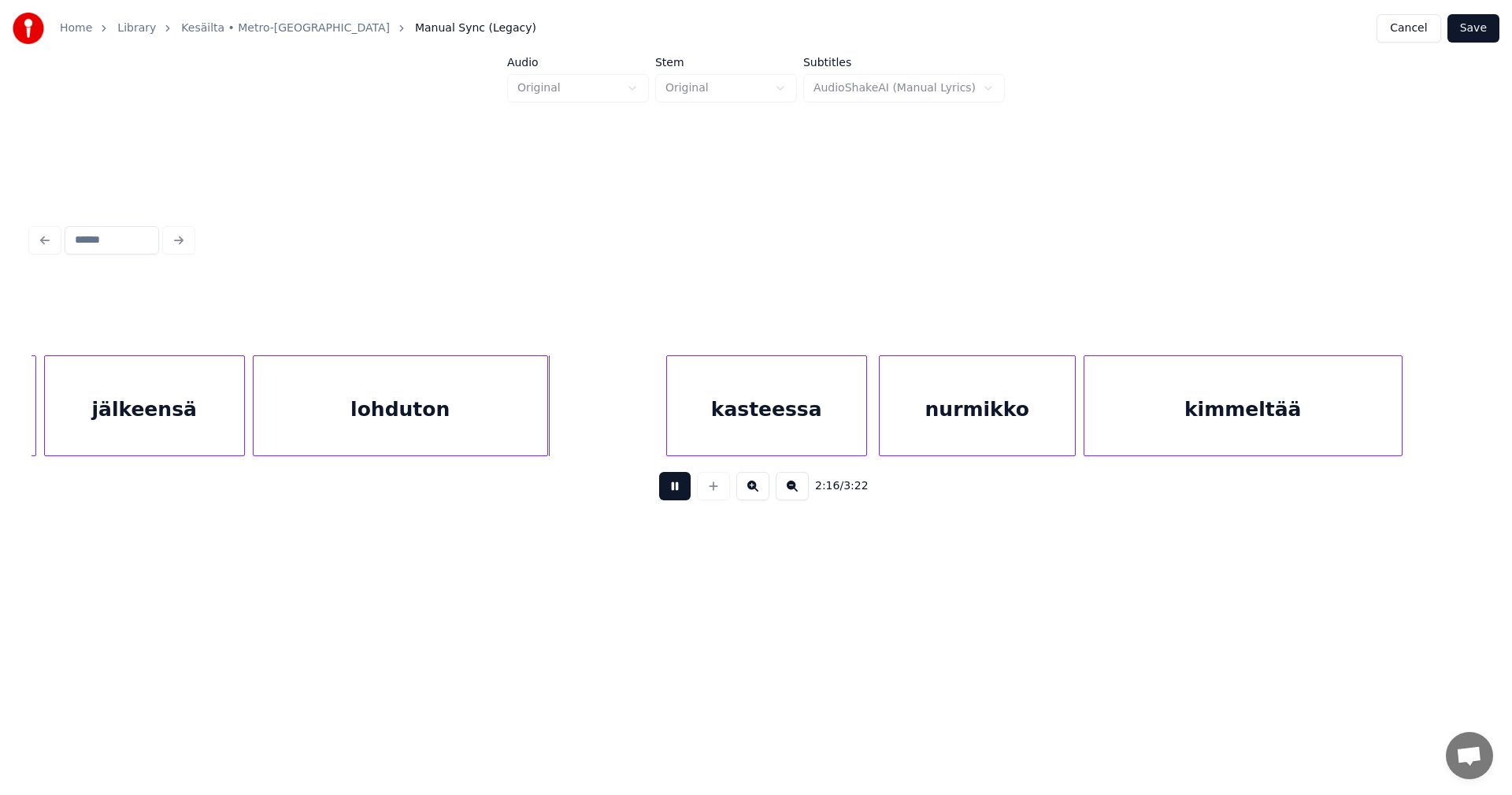
click at [677, 494] on button at bounding box center [675, 486] width 32 height 28
click at [553, 428] on div at bounding box center [553, 405] width 4 height 99
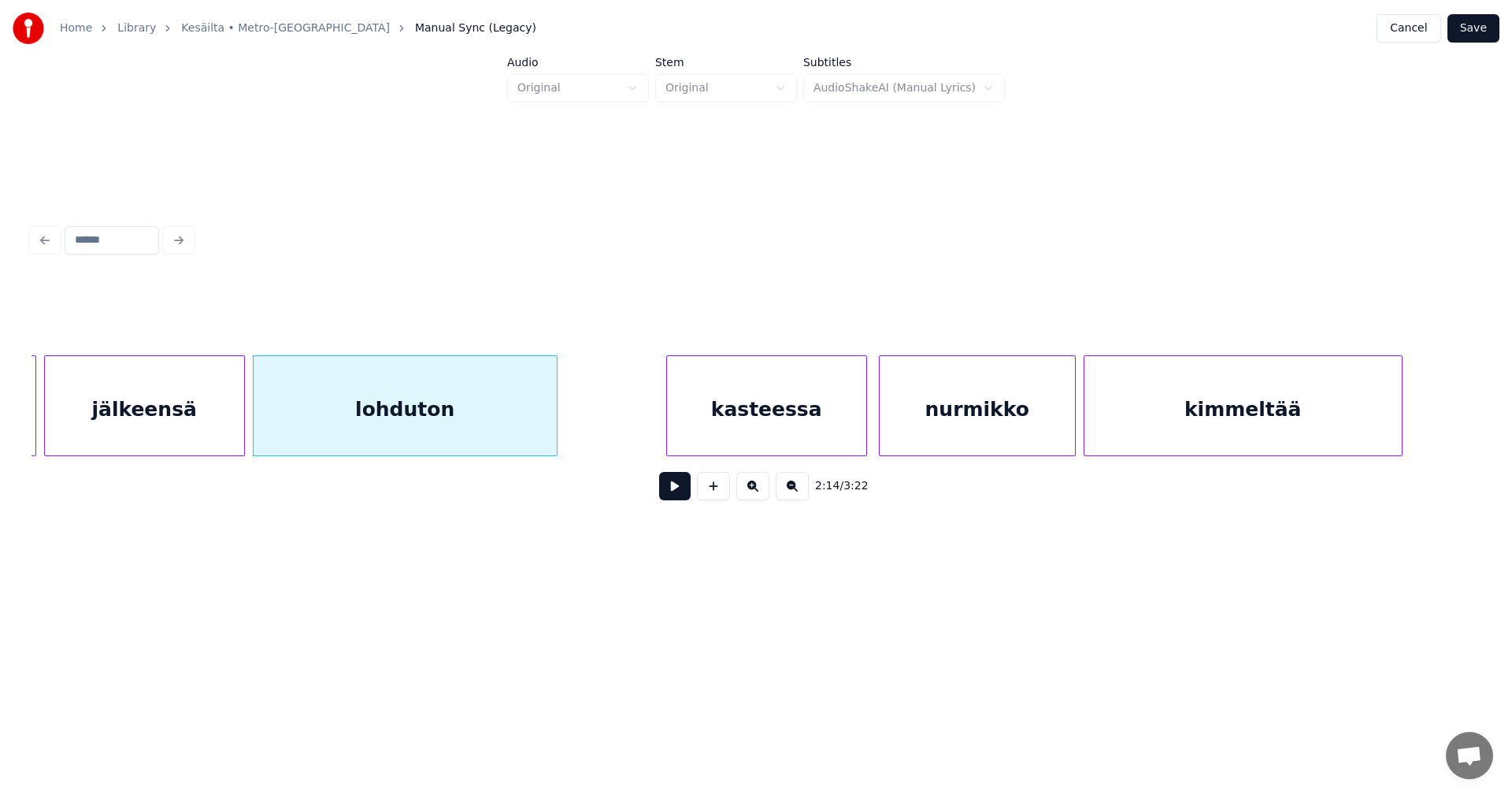
click at [688, 495] on button at bounding box center [675, 486] width 32 height 28
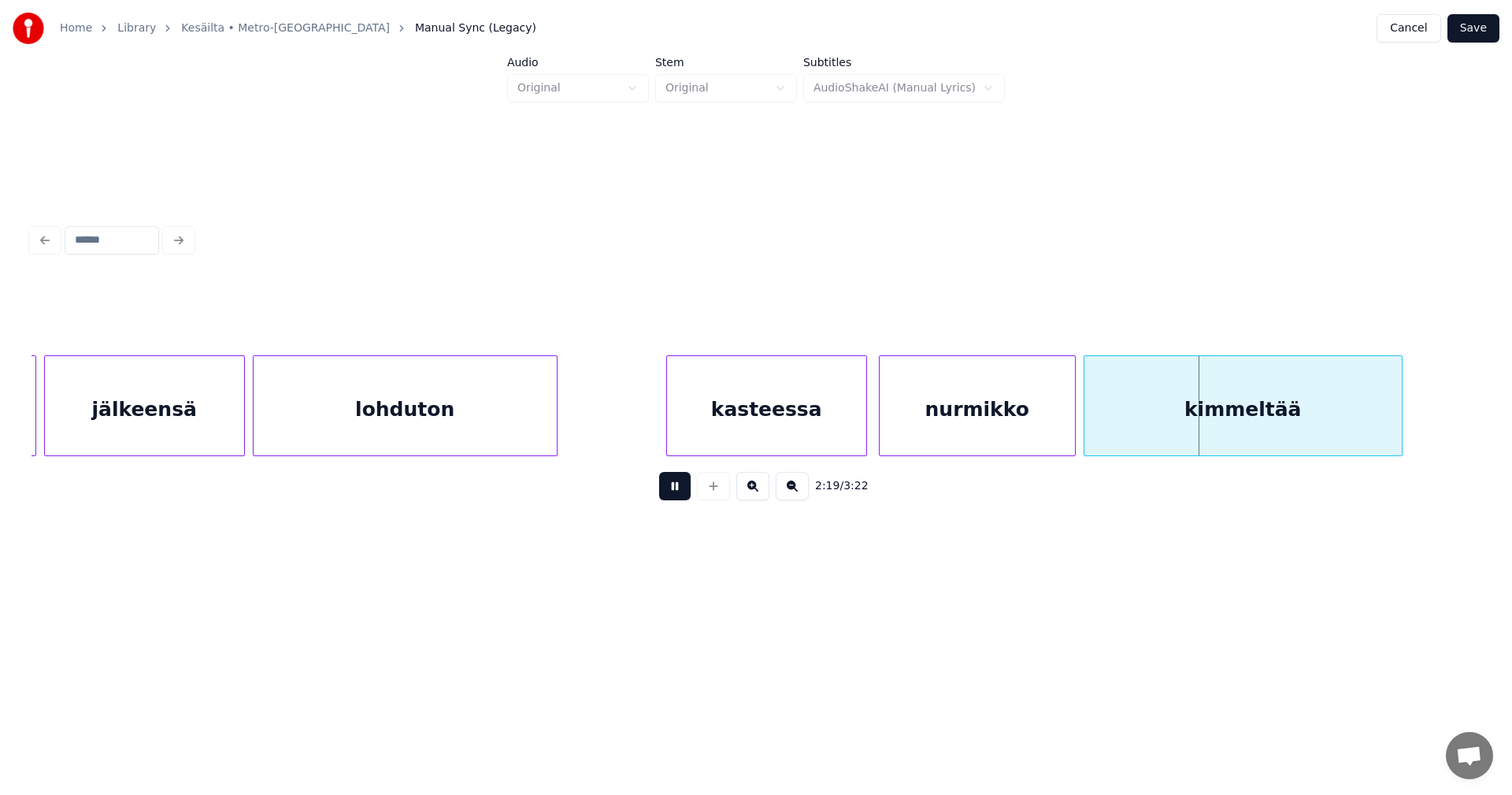
click at [686, 495] on button at bounding box center [675, 486] width 32 height 28
click at [1066, 415] on div at bounding box center [1067, 405] width 4 height 99
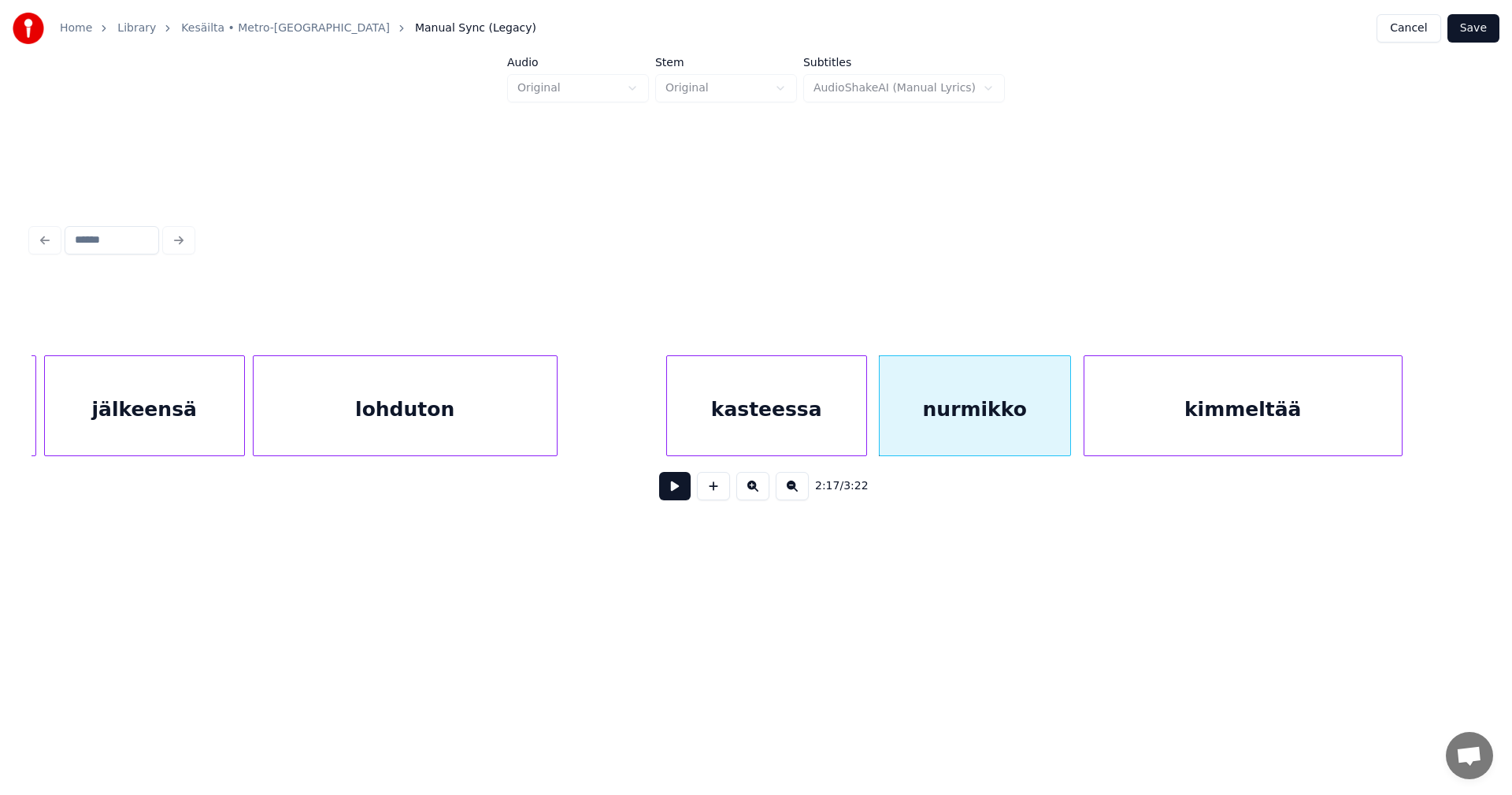
click at [677, 498] on button at bounding box center [675, 486] width 32 height 28
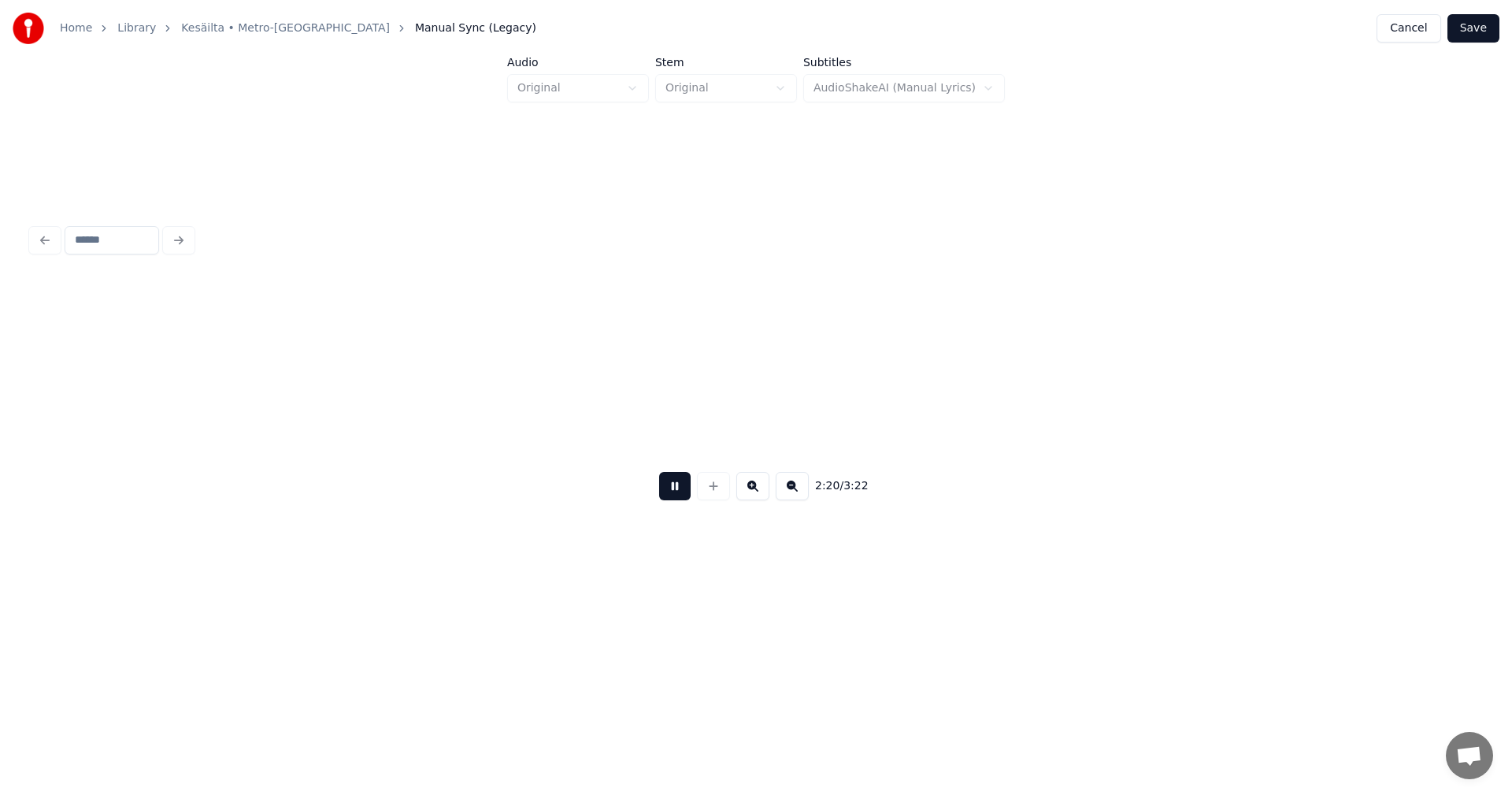
scroll to position [0, 27752]
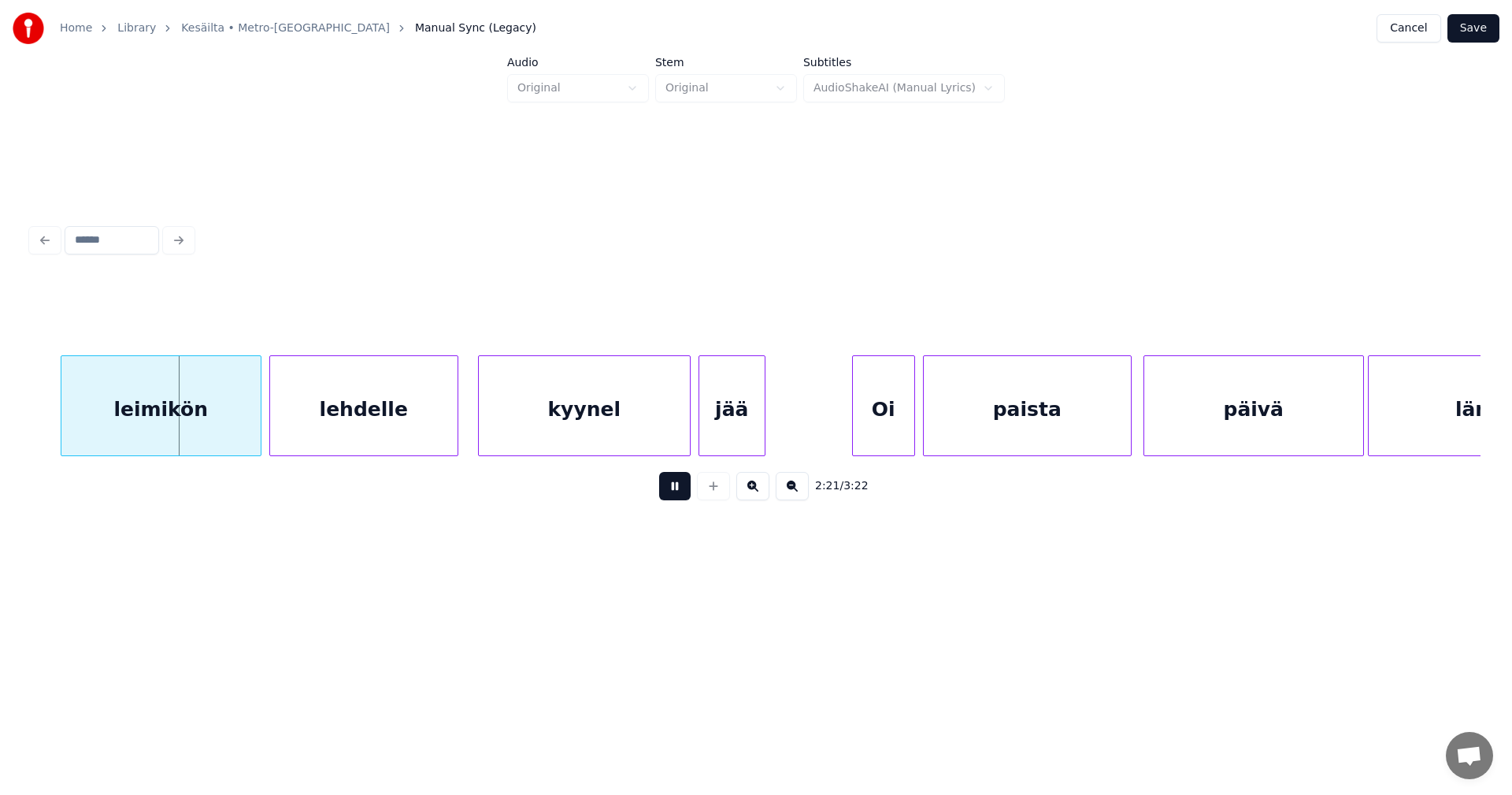
click at [679, 496] on button at bounding box center [675, 486] width 32 height 28
click at [209, 427] on div "leimikön" at bounding box center [150, 410] width 199 height 107
click at [326, 434] on div "lehdelle" at bounding box center [360, 410] width 188 height 107
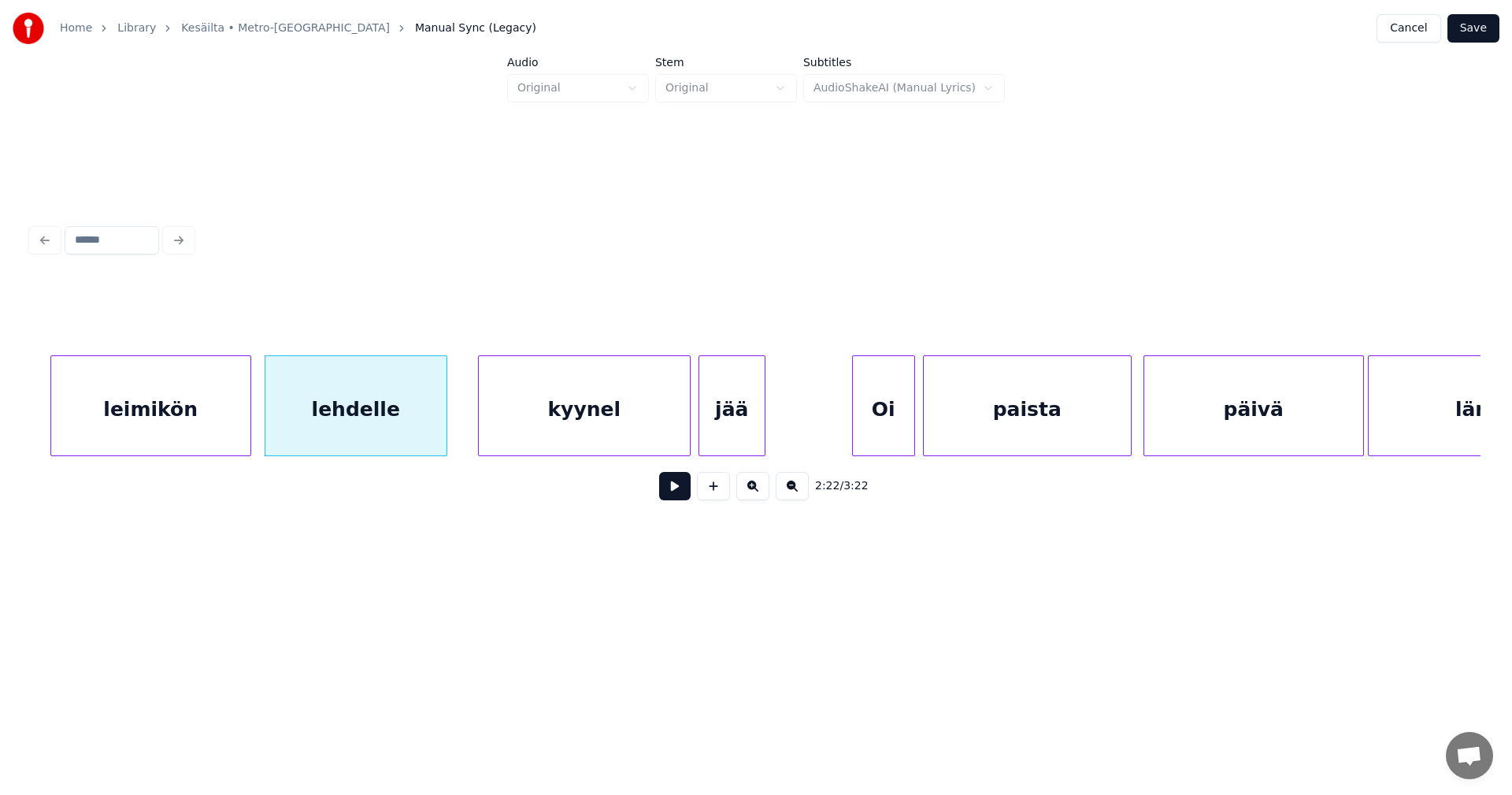
click at [445, 431] on div at bounding box center [444, 405] width 4 height 99
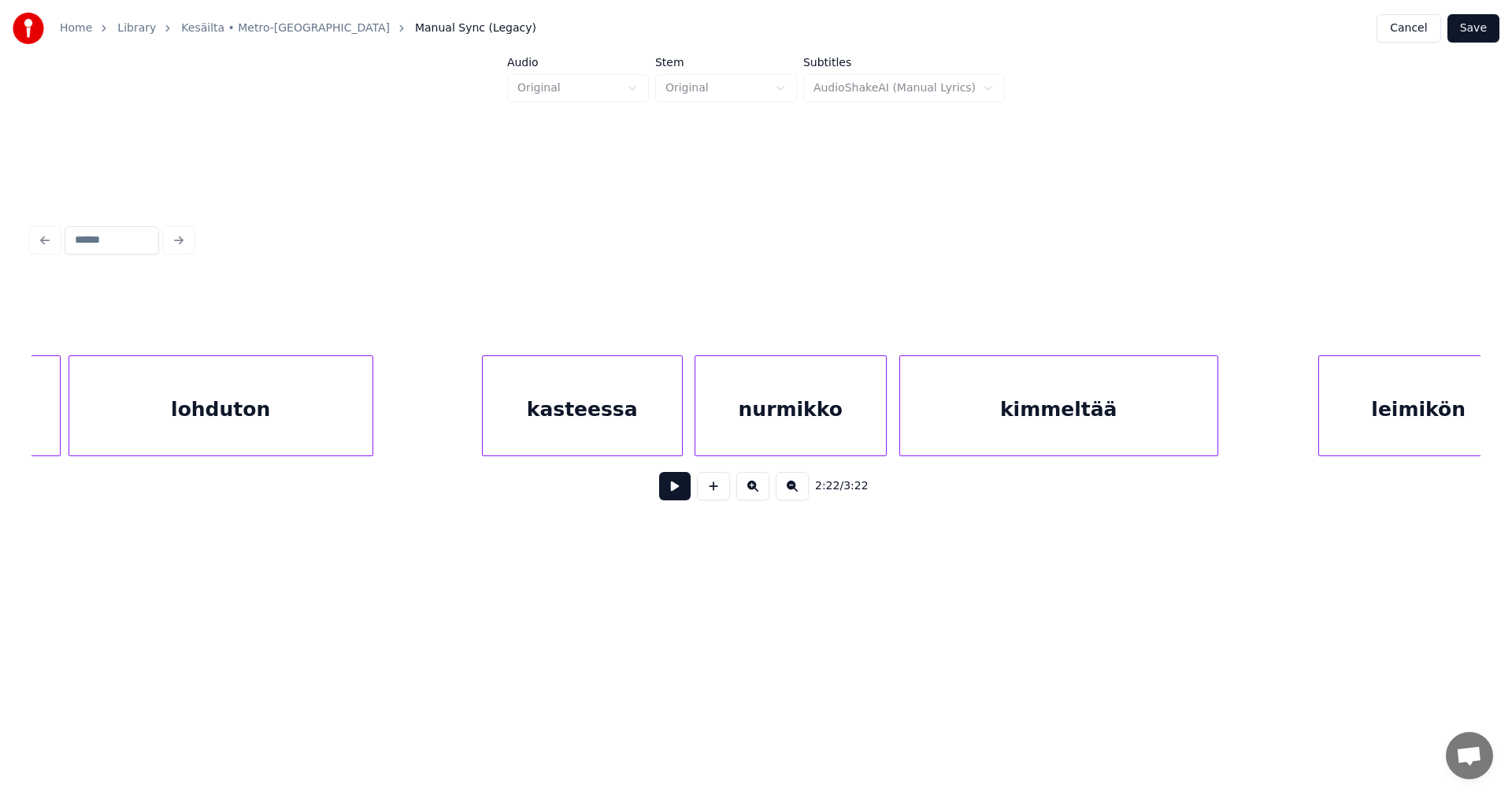
click at [1371, 427] on div "leimikön" at bounding box center [1418, 410] width 199 height 107
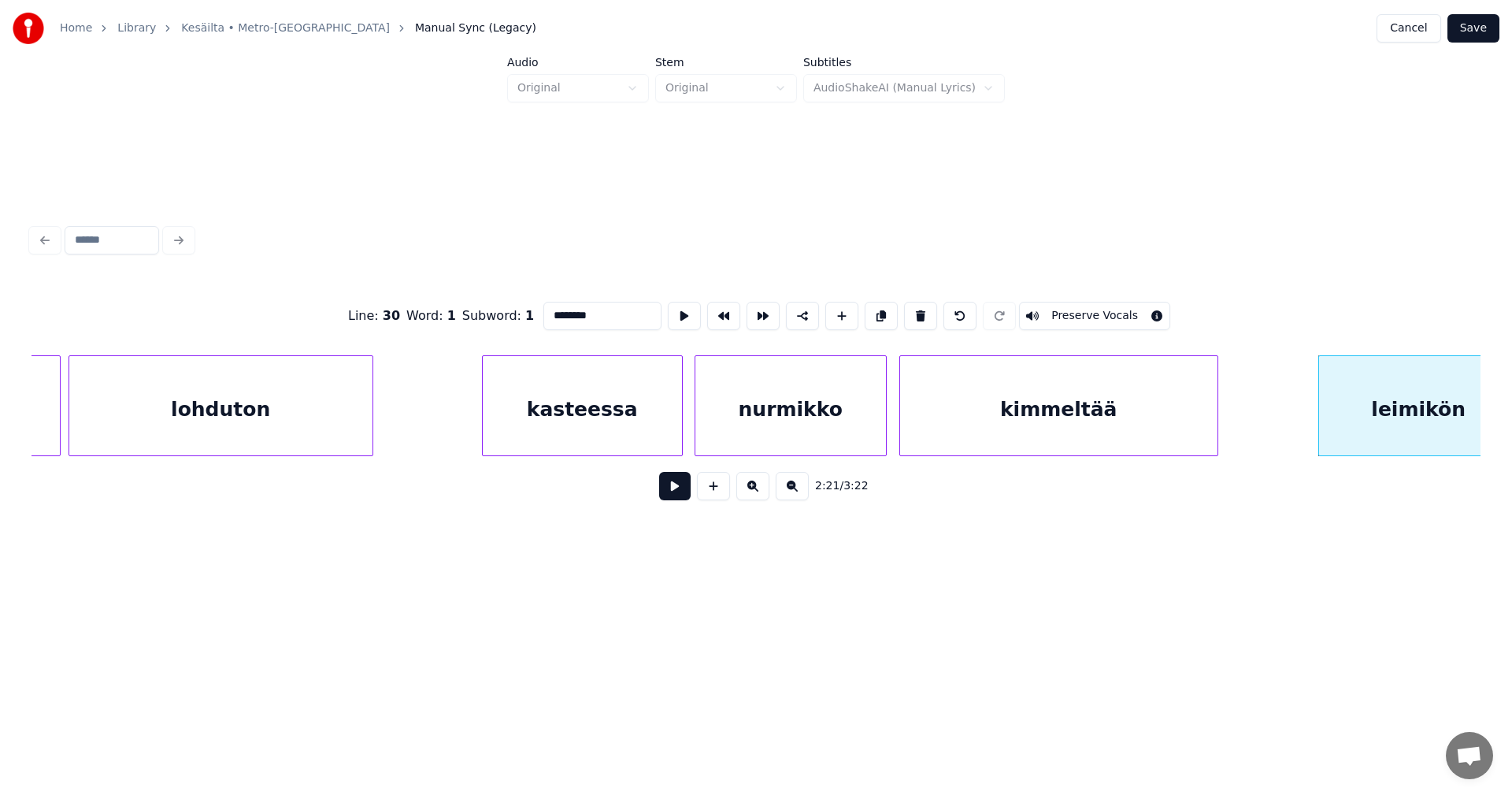
click at [673, 495] on button at bounding box center [675, 486] width 32 height 28
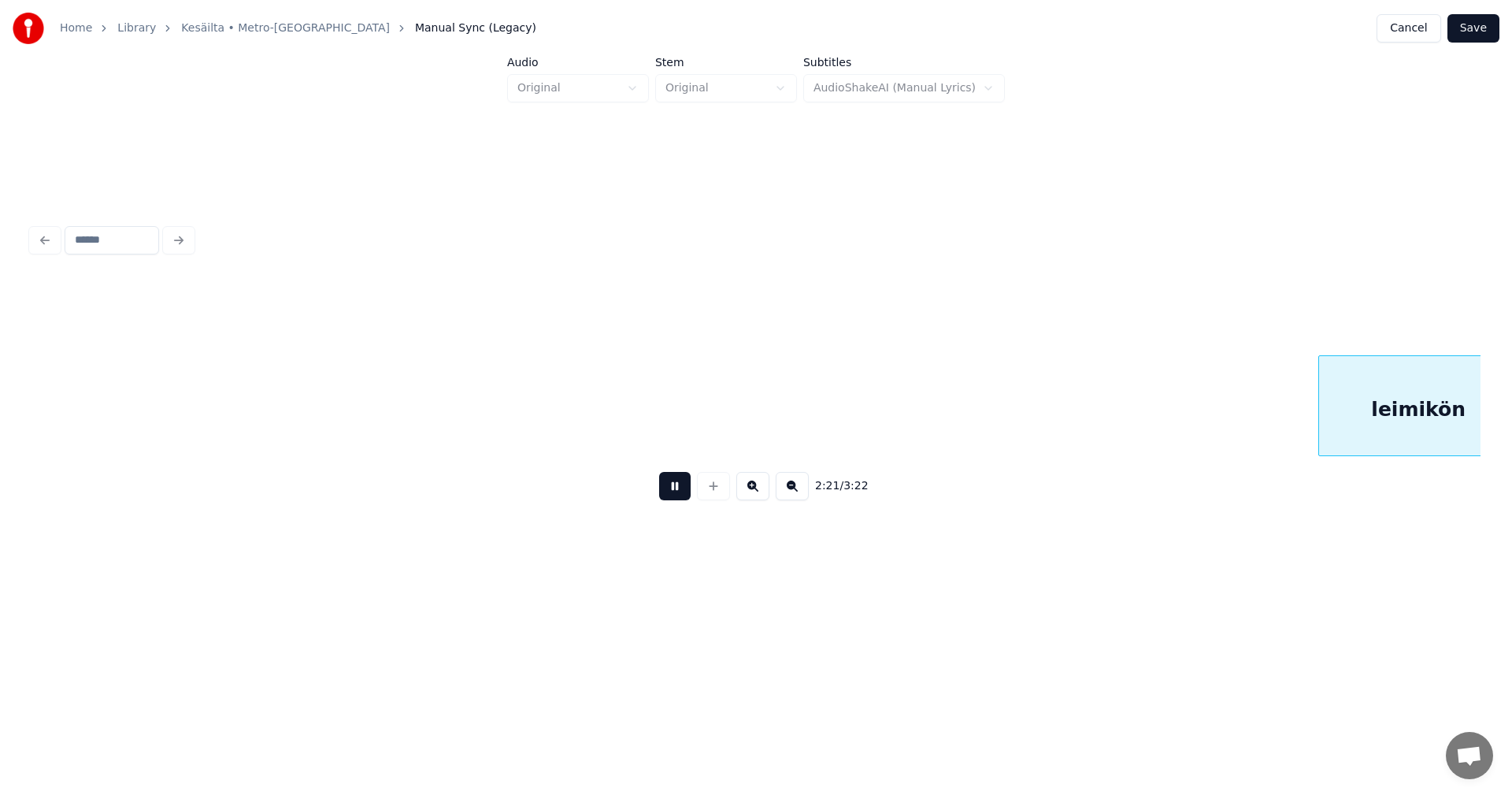
scroll to position [0, 27933]
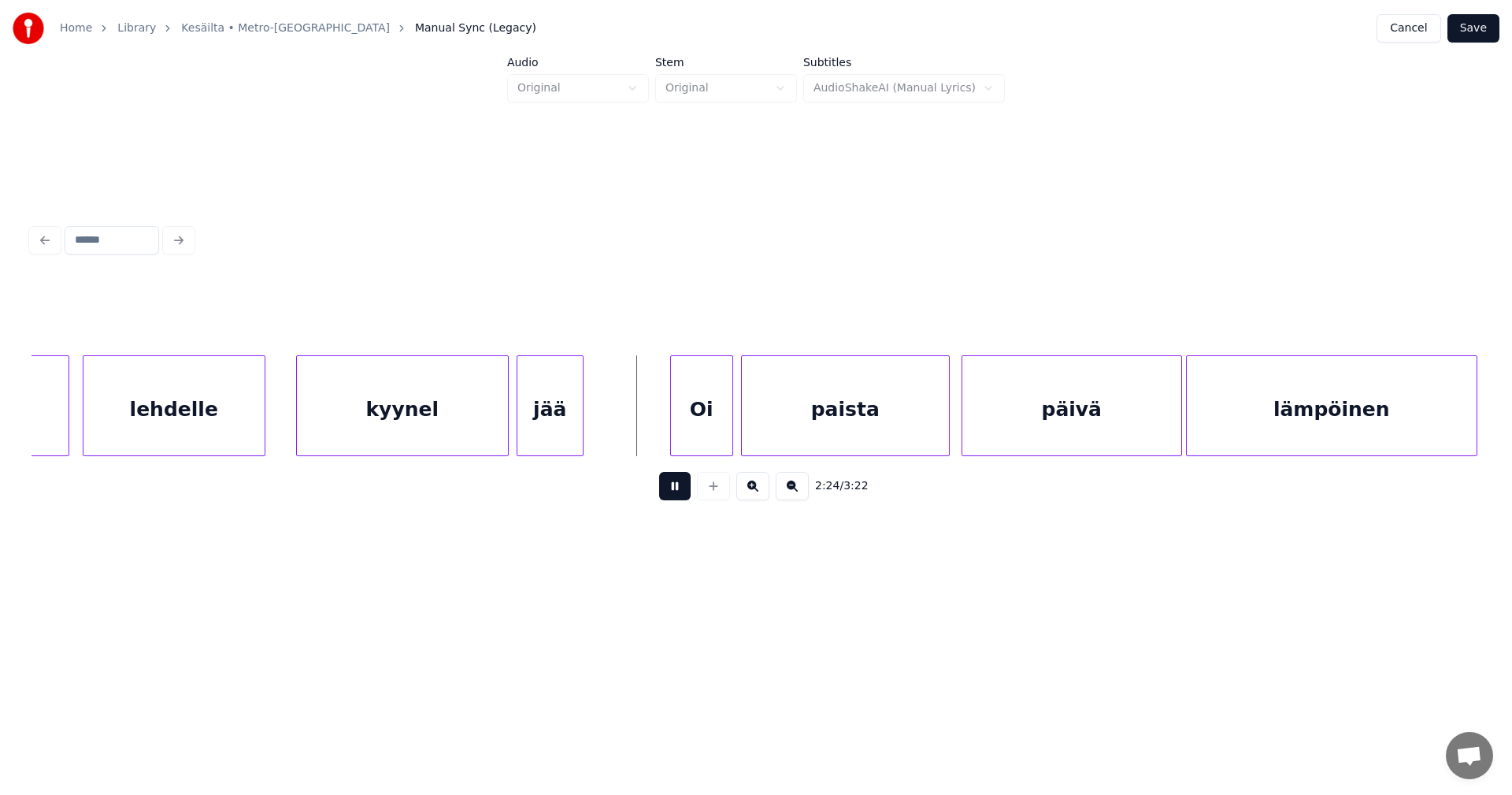
click at [674, 493] on button at bounding box center [675, 486] width 32 height 28
click at [704, 437] on div "Oi" at bounding box center [695, 410] width 61 height 107
click at [830, 435] on div "paista" at bounding box center [840, 410] width 207 height 107
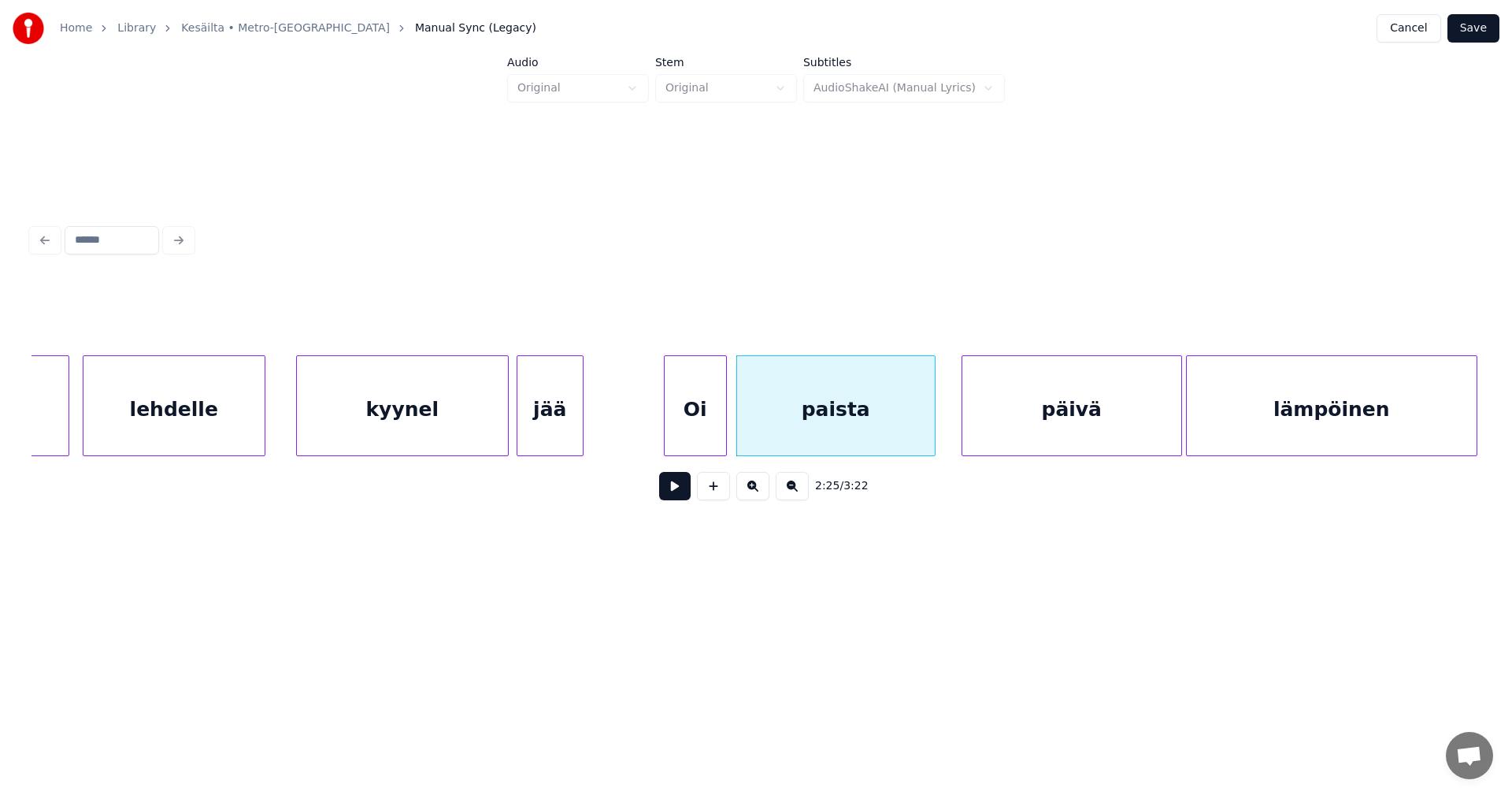
click at [932, 433] on div at bounding box center [931, 405] width 4 height 99
click at [712, 434] on div "Oi" at bounding box center [695, 410] width 61 height 107
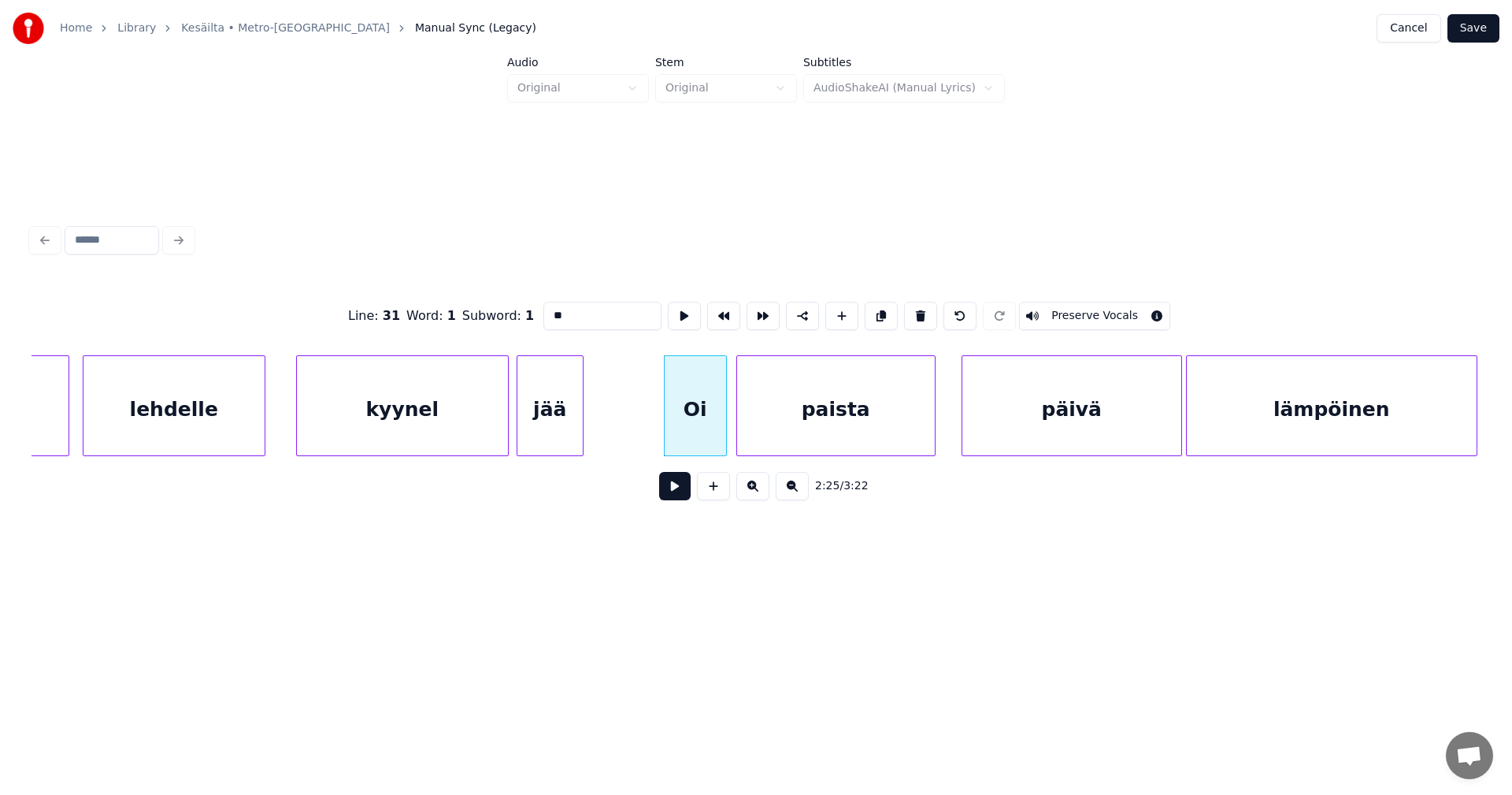
click at [688, 488] on button at bounding box center [675, 486] width 32 height 28
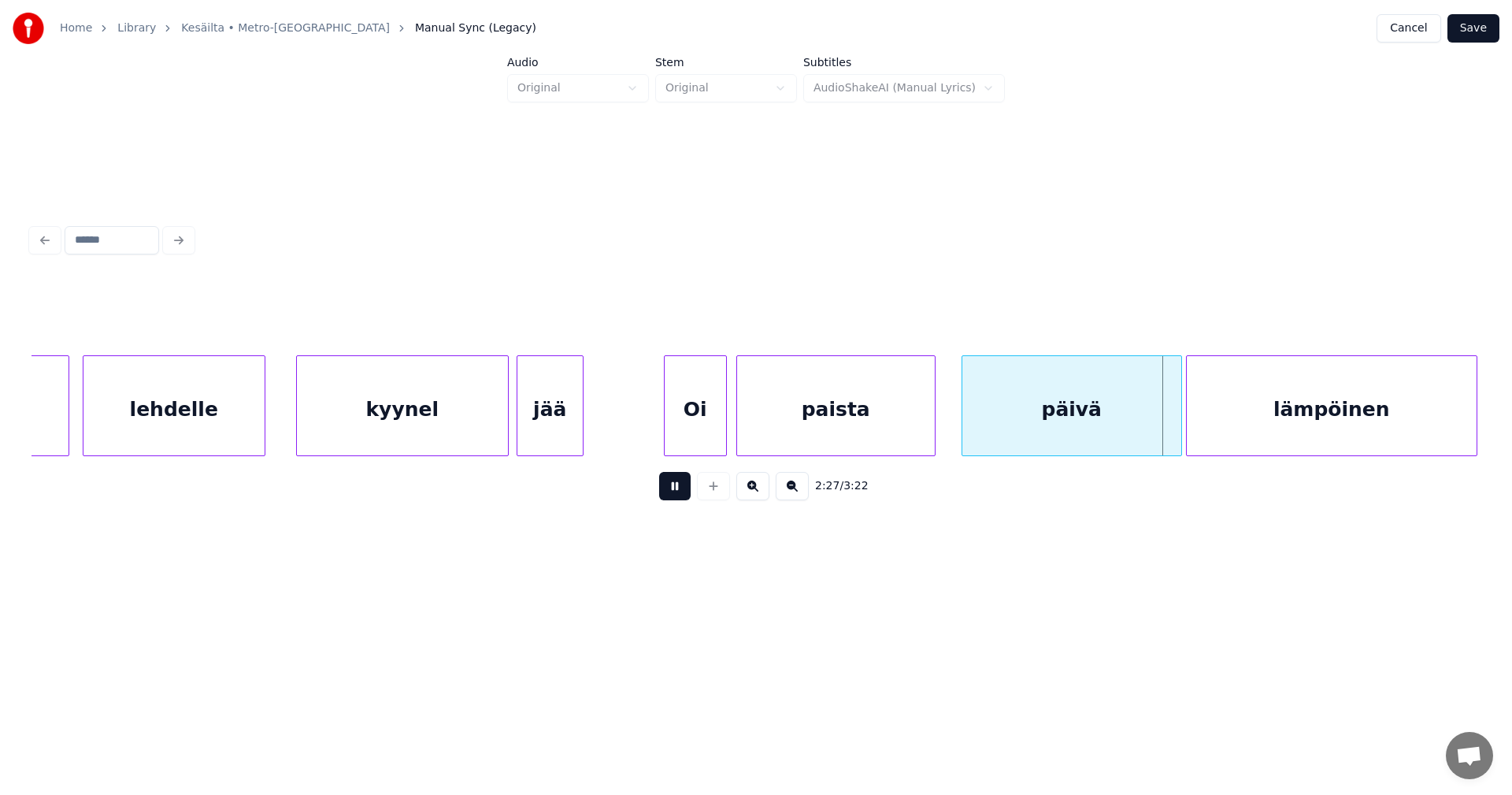
click at [688, 488] on button at bounding box center [675, 486] width 32 height 28
click at [1173, 425] on div at bounding box center [1173, 405] width 4 height 99
click at [686, 491] on button at bounding box center [675, 486] width 32 height 28
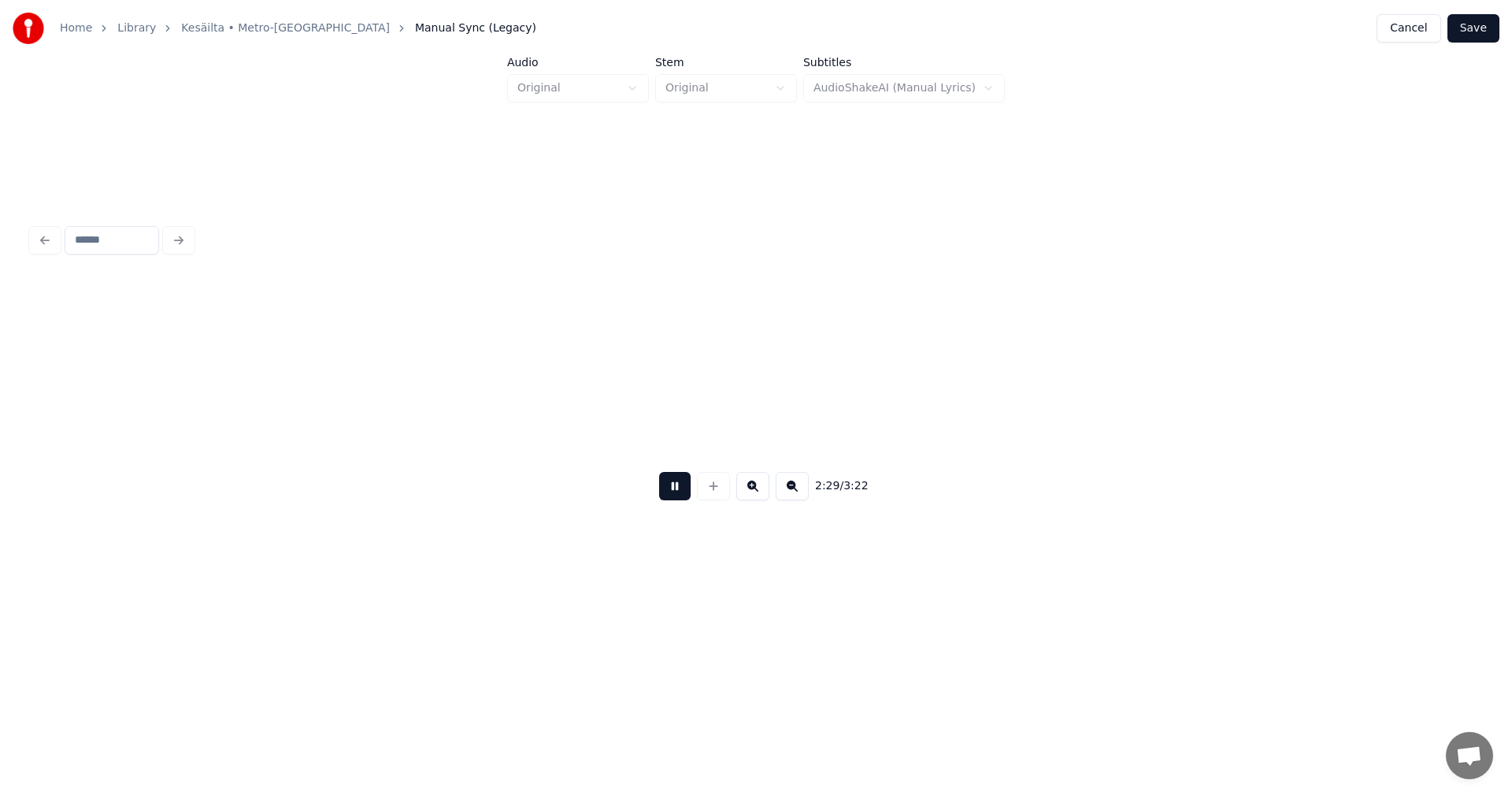
scroll to position [0, 29382]
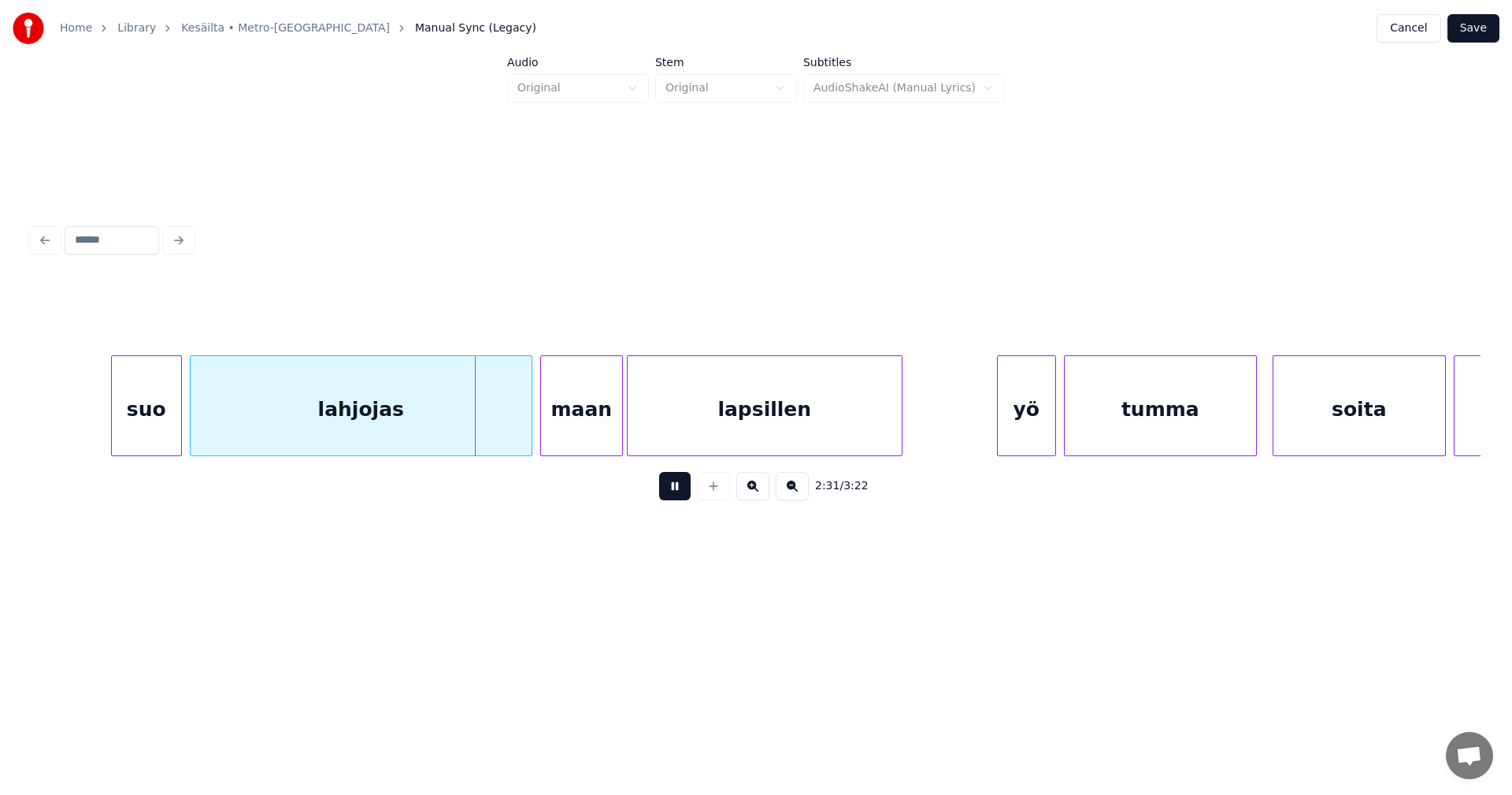
click at [683, 492] on button at bounding box center [675, 486] width 32 height 28
click at [494, 430] on div at bounding box center [496, 405] width 4 height 99
click at [571, 434] on div "maan" at bounding box center [570, 410] width 81 height 107
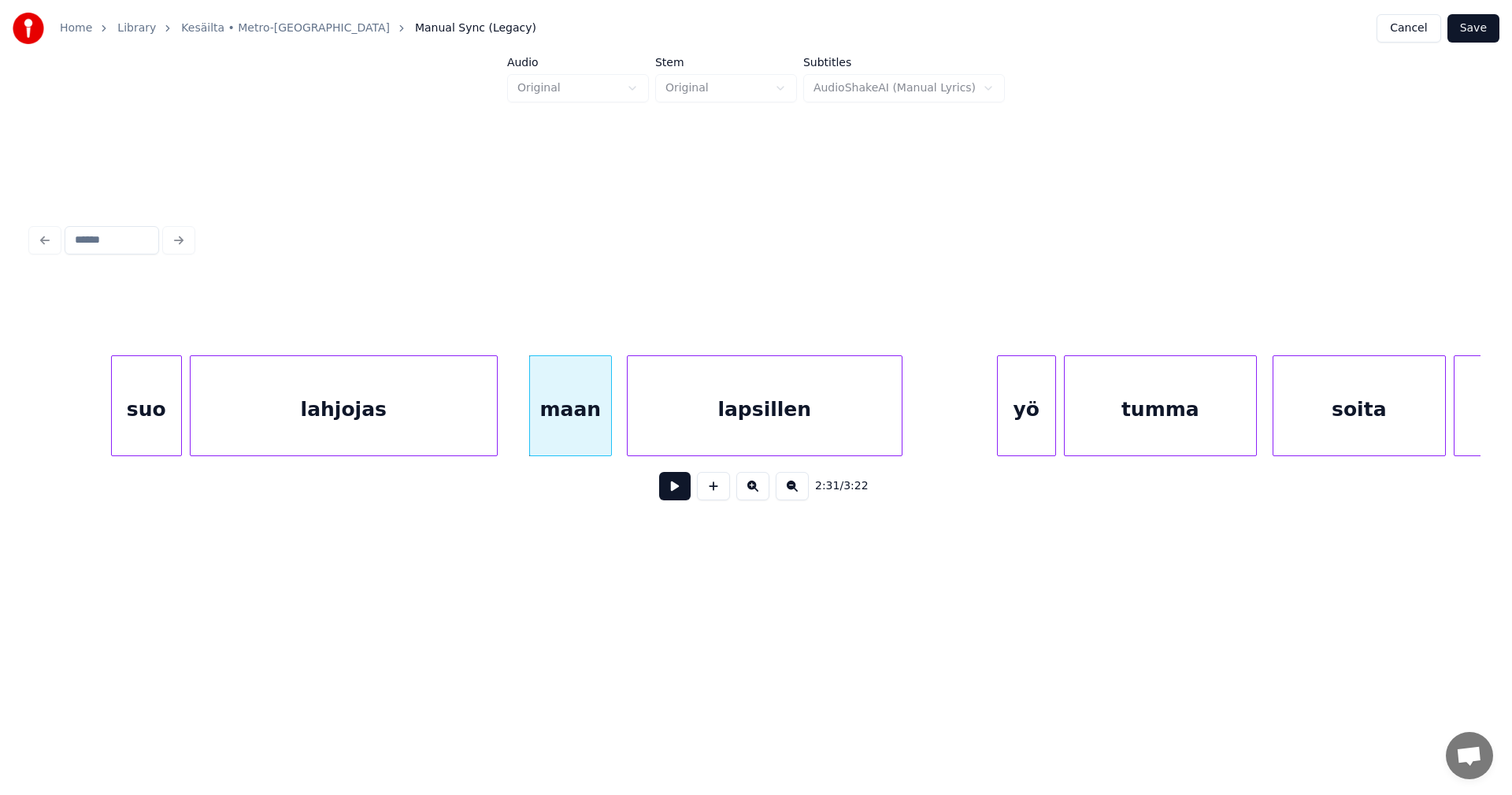
click at [674, 498] on button at bounding box center [675, 486] width 32 height 28
click at [678, 497] on button at bounding box center [675, 486] width 32 height 28
click at [1009, 433] on div "yö" at bounding box center [1017, 410] width 58 height 107
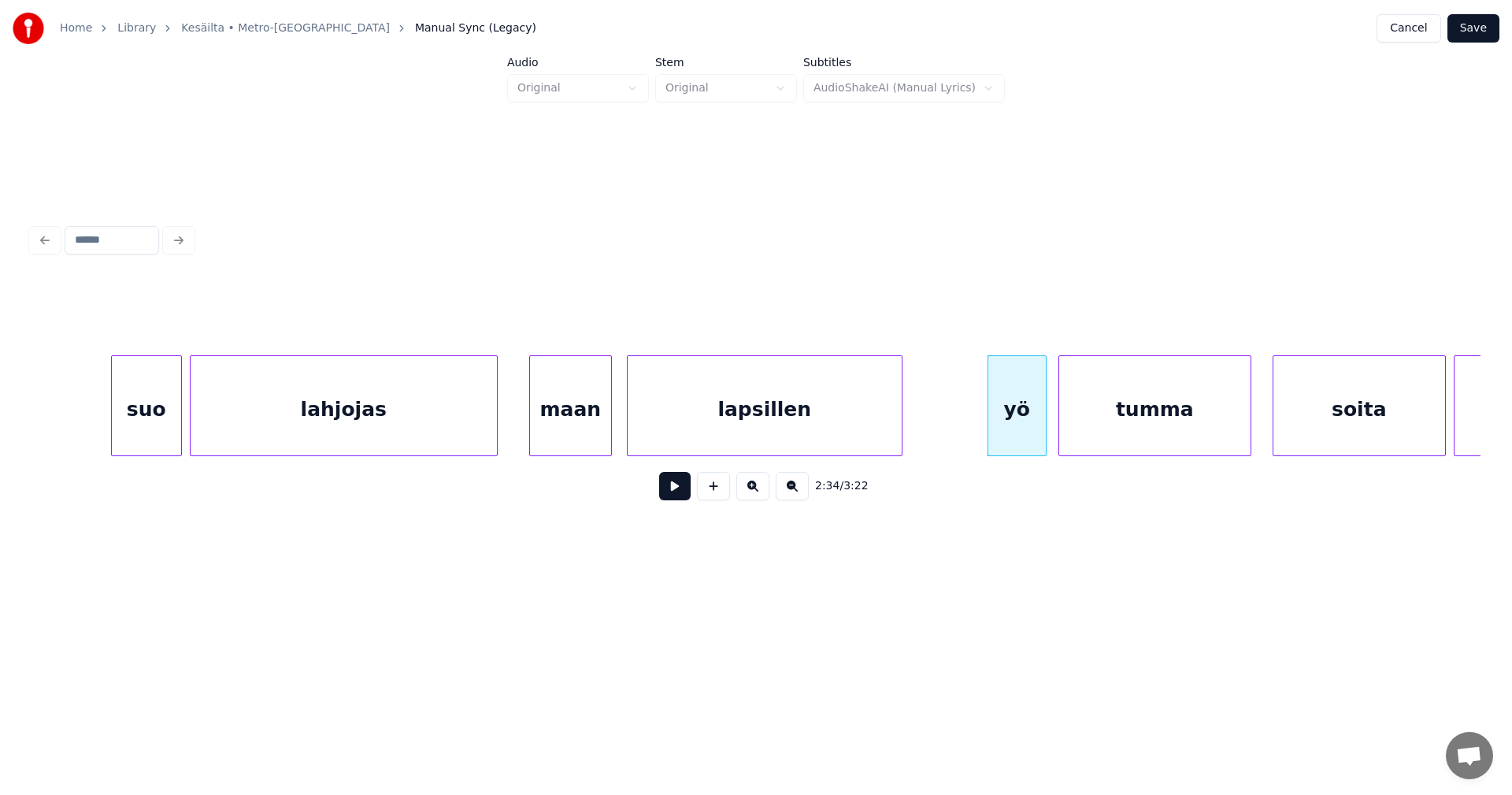
click at [1101, 426] on div "tumma" at bounding box center [1155, 410] width 191 height 107
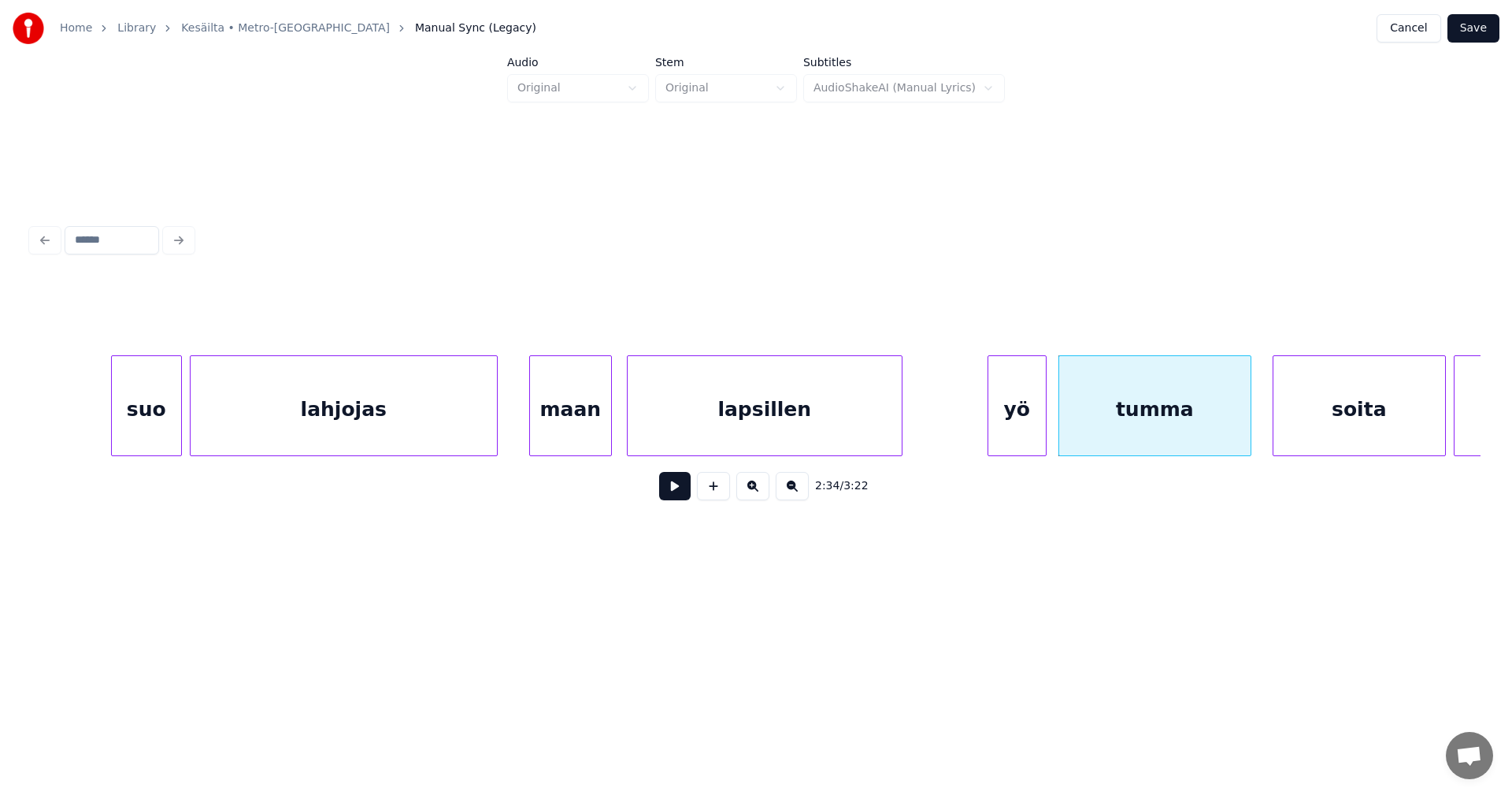
click at [1005, 426] on div "yö" at bounding box center [1017, 410] width 58 height 107
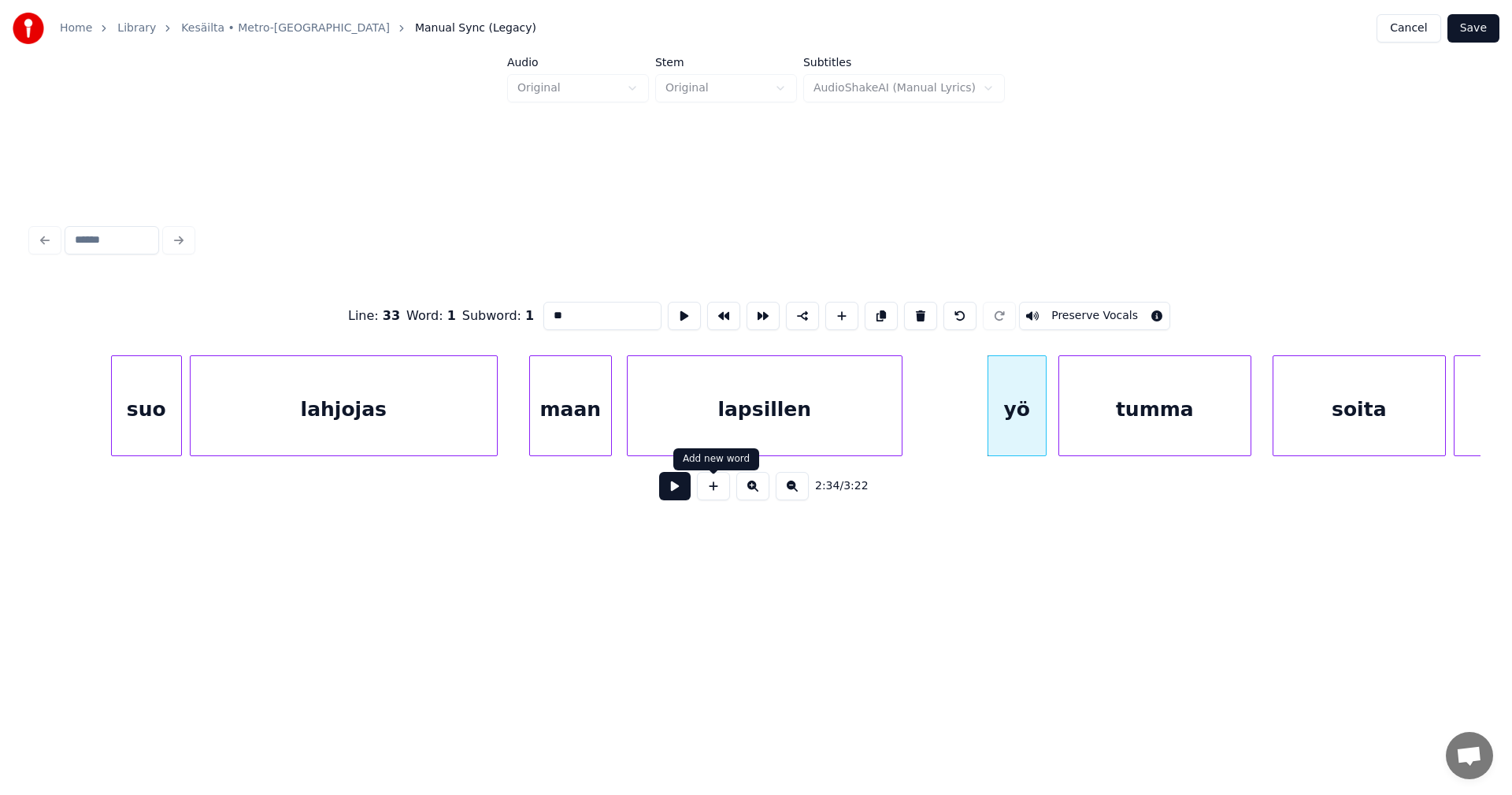
click at [684, 490] on button at bounding box center [675, 486] width 32 height 28
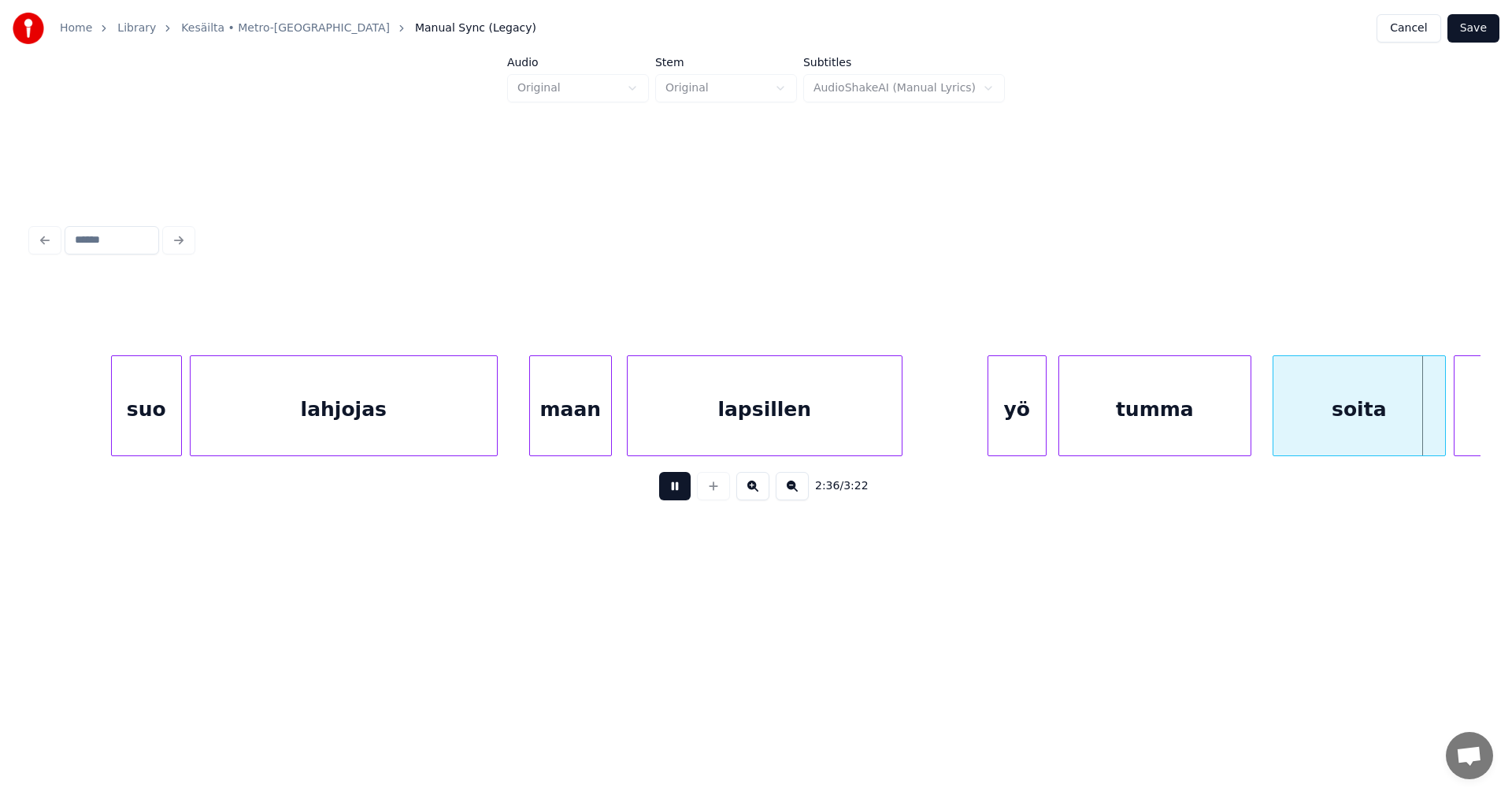
click at [684, 490] on button at bounding box center [675, 486] width 32 height 28
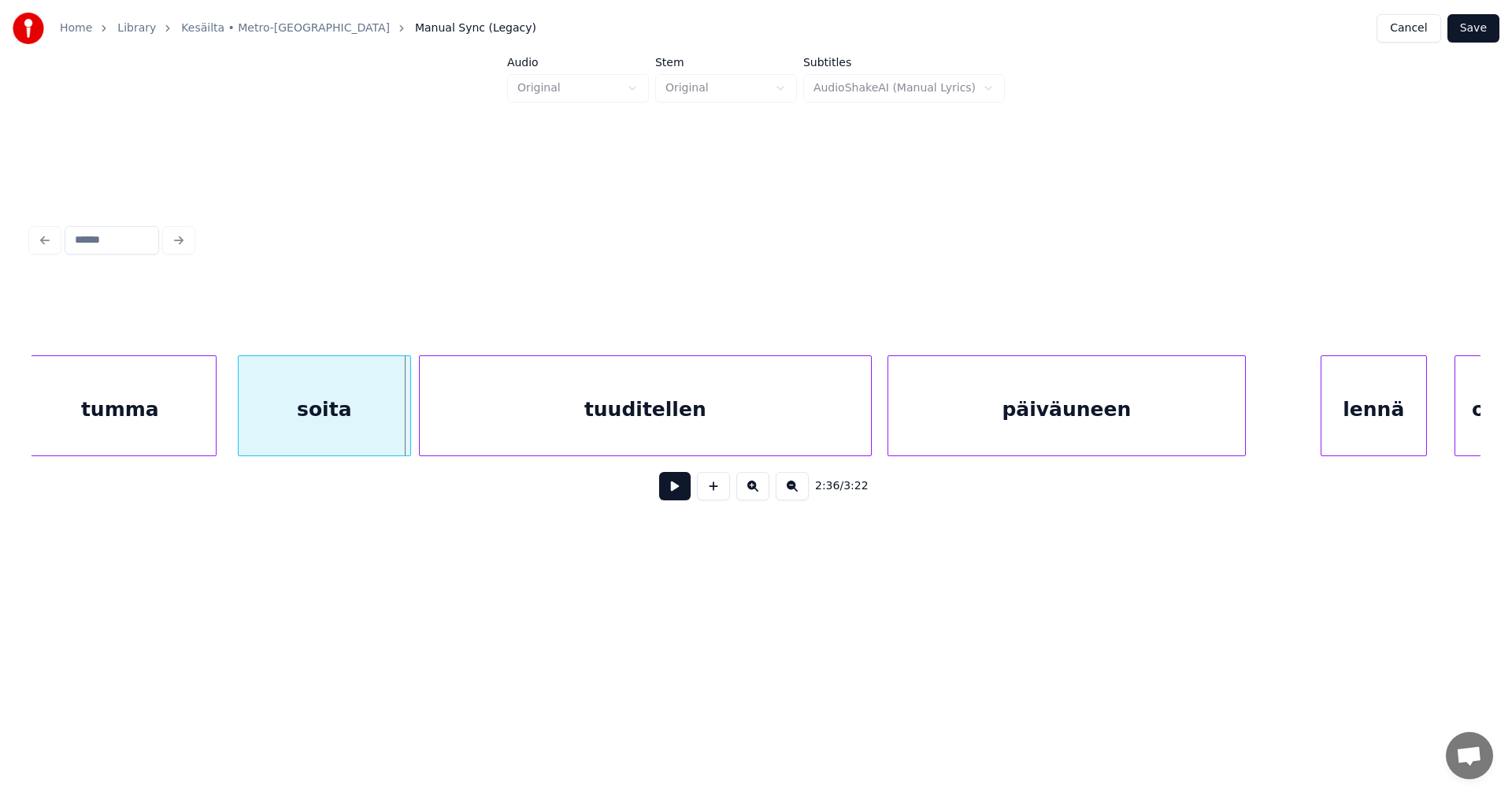
scroll to position [0, 30422]
click at [370, 421] on div "soita" at bounding box center [320, 410] width 172 height 107
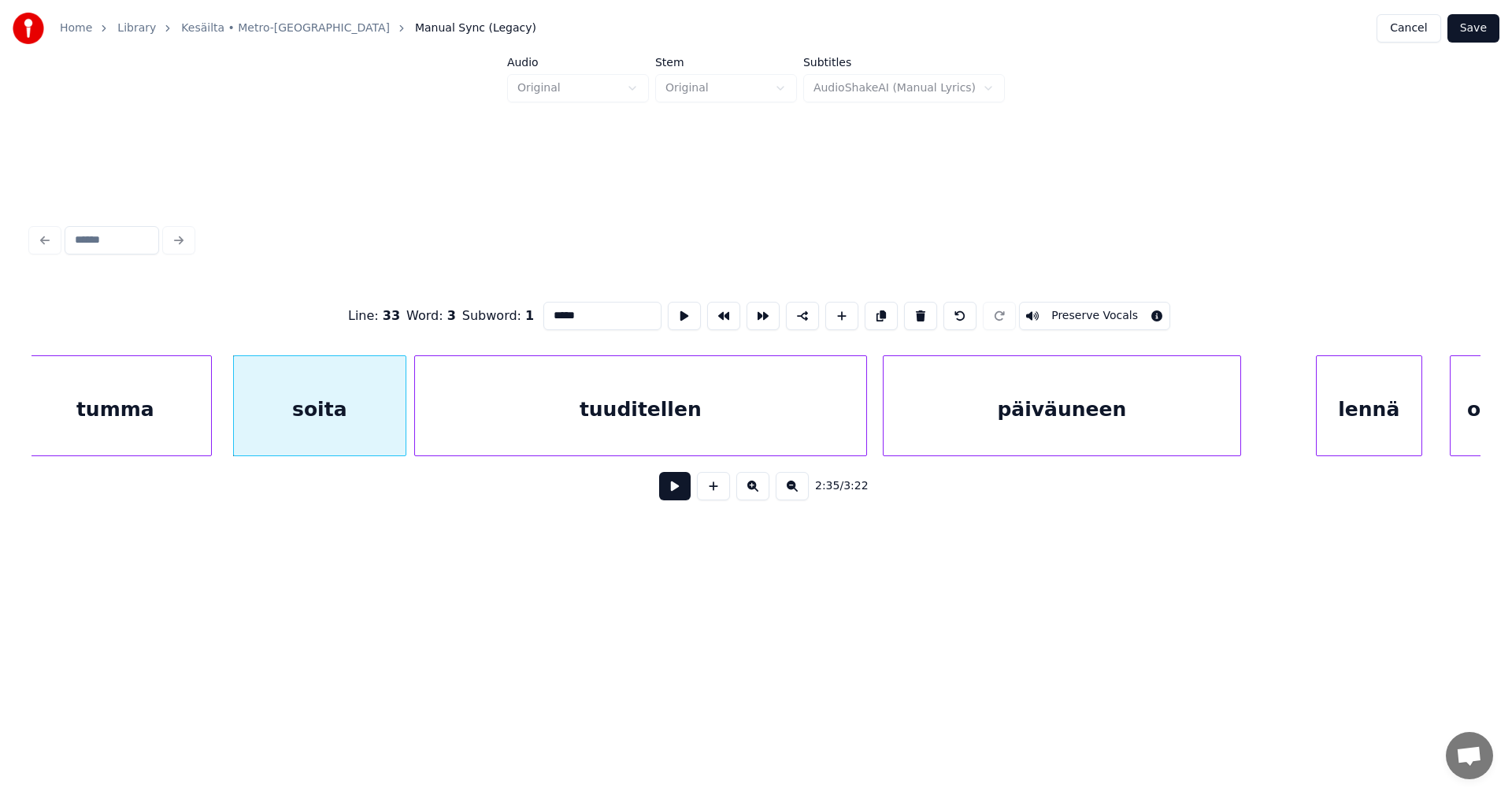
click at [676, 495] on button at bounding box center [675, 486] width 32 height 28
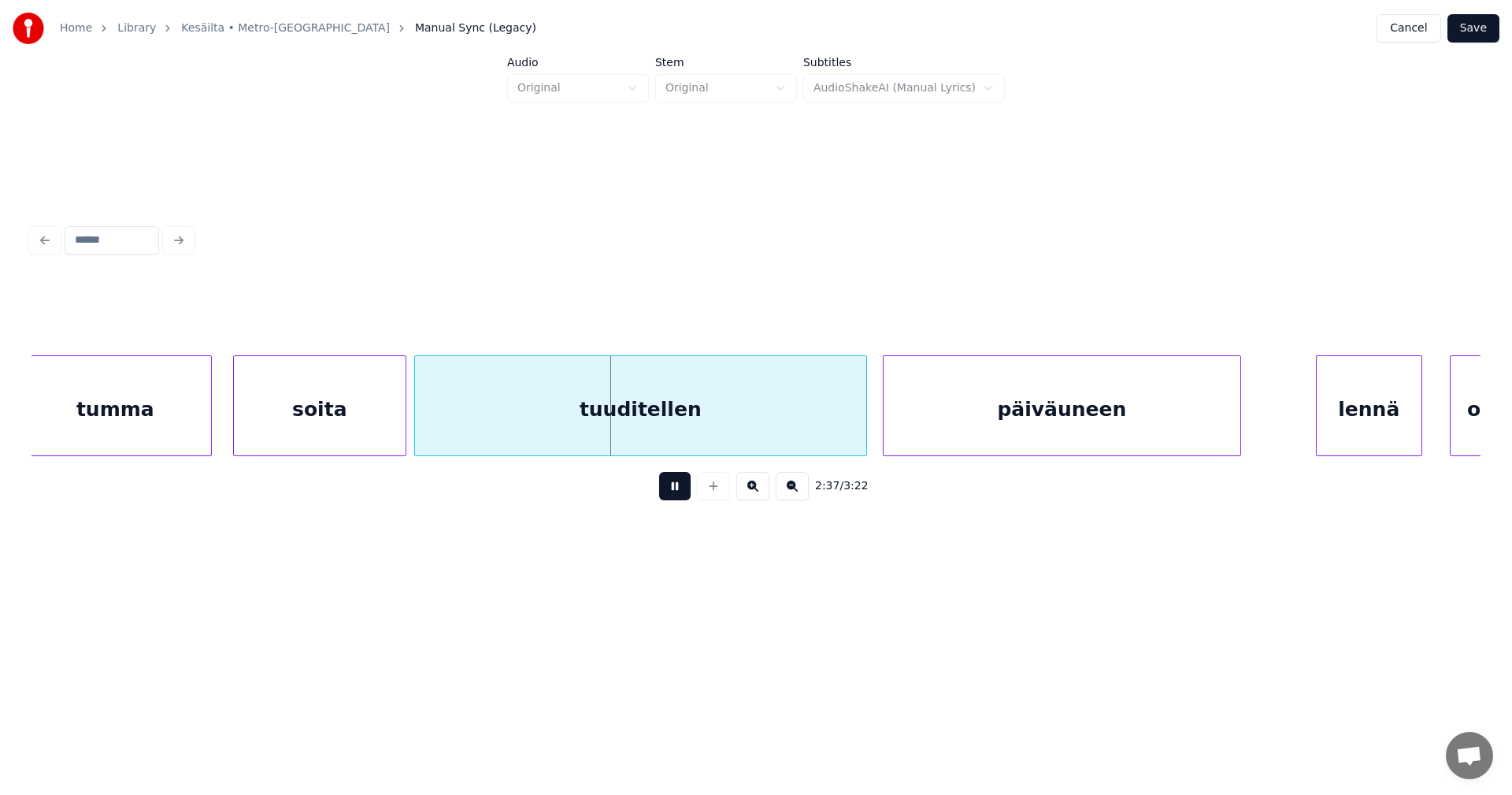
click at [675, 490] on button at bounding box center [675, 486] width 32 height 28
click at [646, 409] on div "tuuditellen" at bounding box center [640, 410] width 452 height 107
click at [677, 492] on button at bounding box center [675, 486] width 32 height 28
click at [676, 426] on div "tuuditellen" at bounding box center [640, 410] width 452 height 107
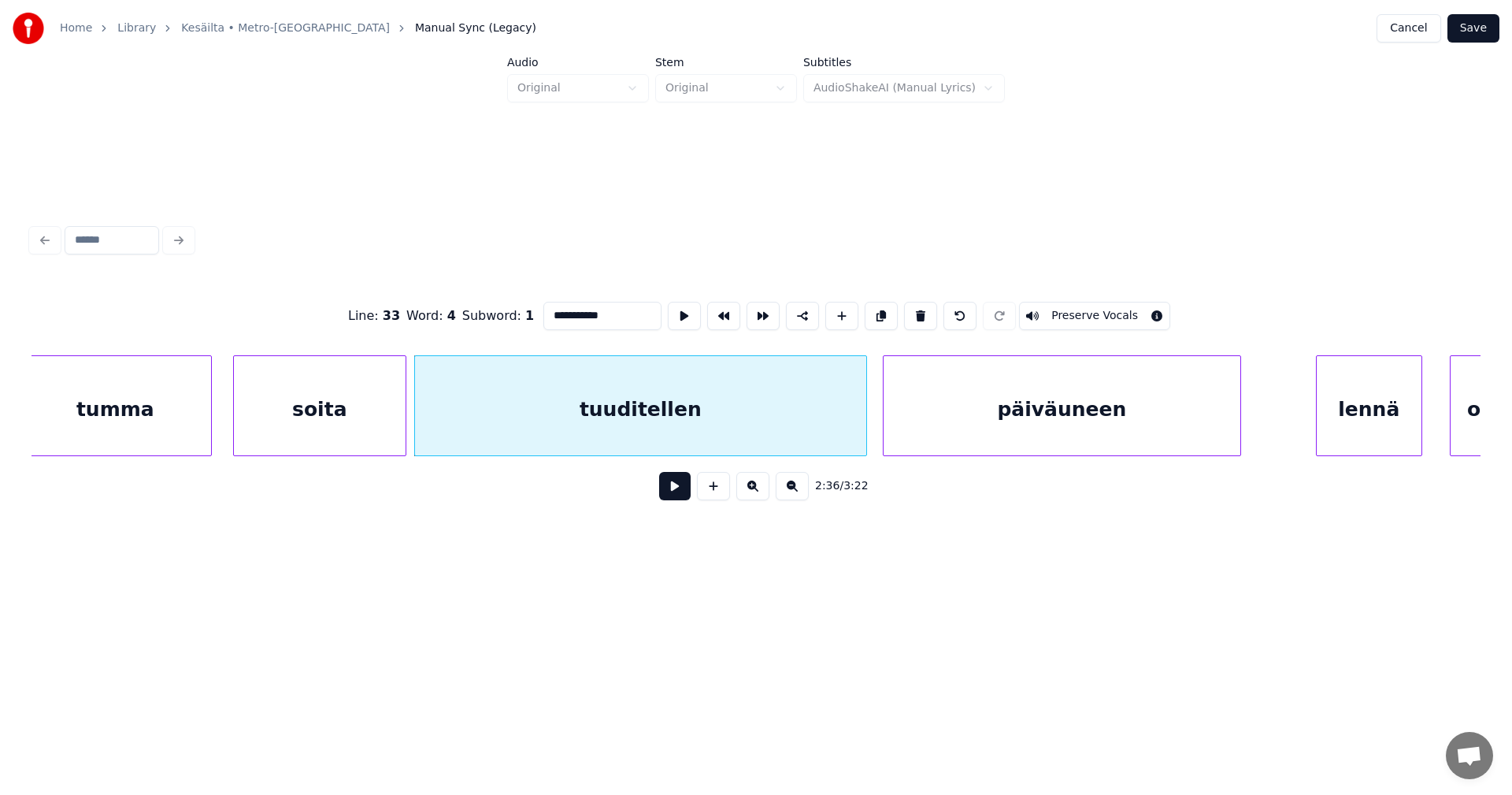
click at [676, 490] on button at bounding box center [675, 486] width 32 height 28
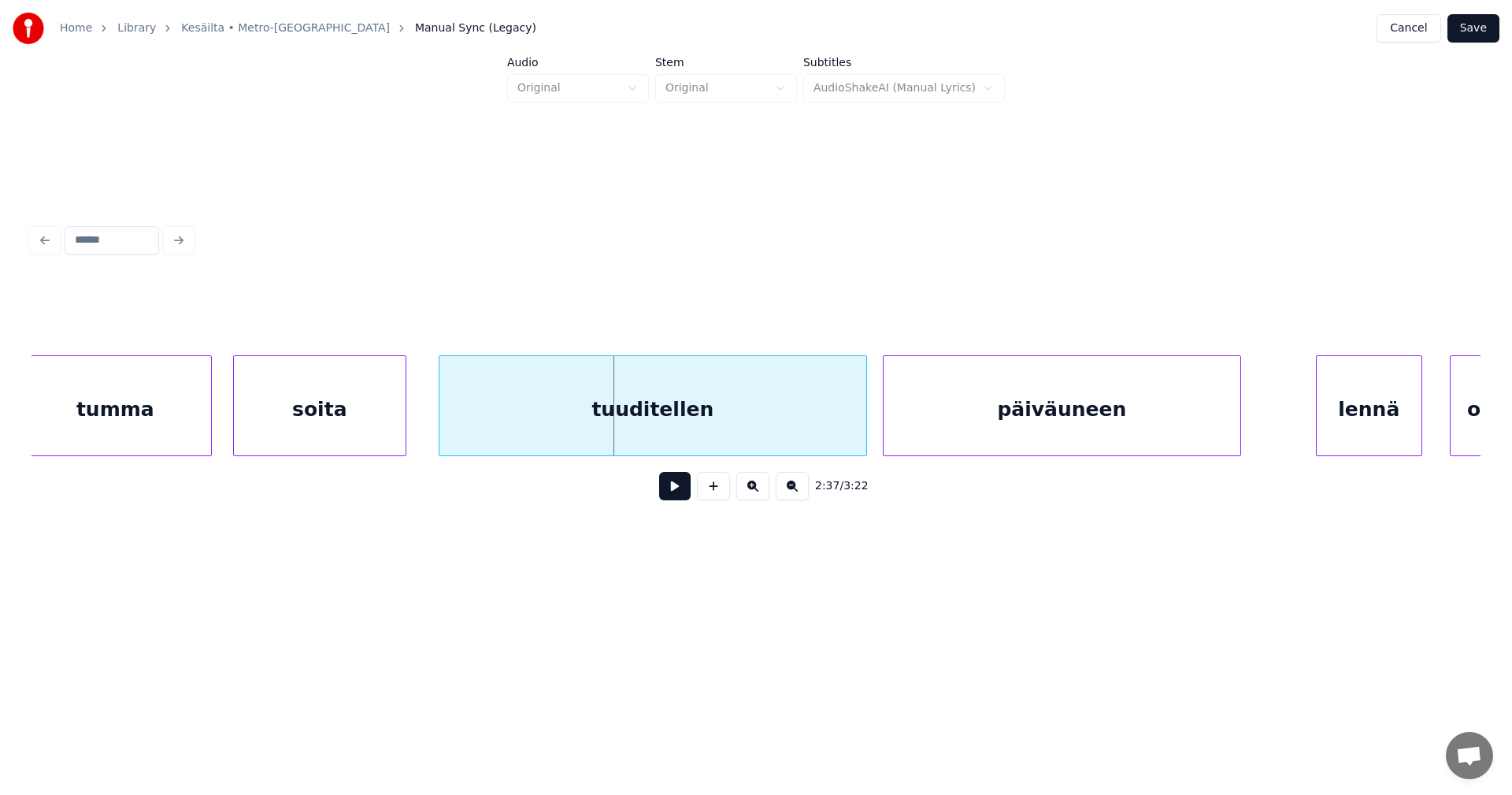
click at [439, 419] on div at bounding box center [441, 405] width 4 height 99
click at [388, 419] on div "soita" at bounding box center [320, 410] width 172 height 107
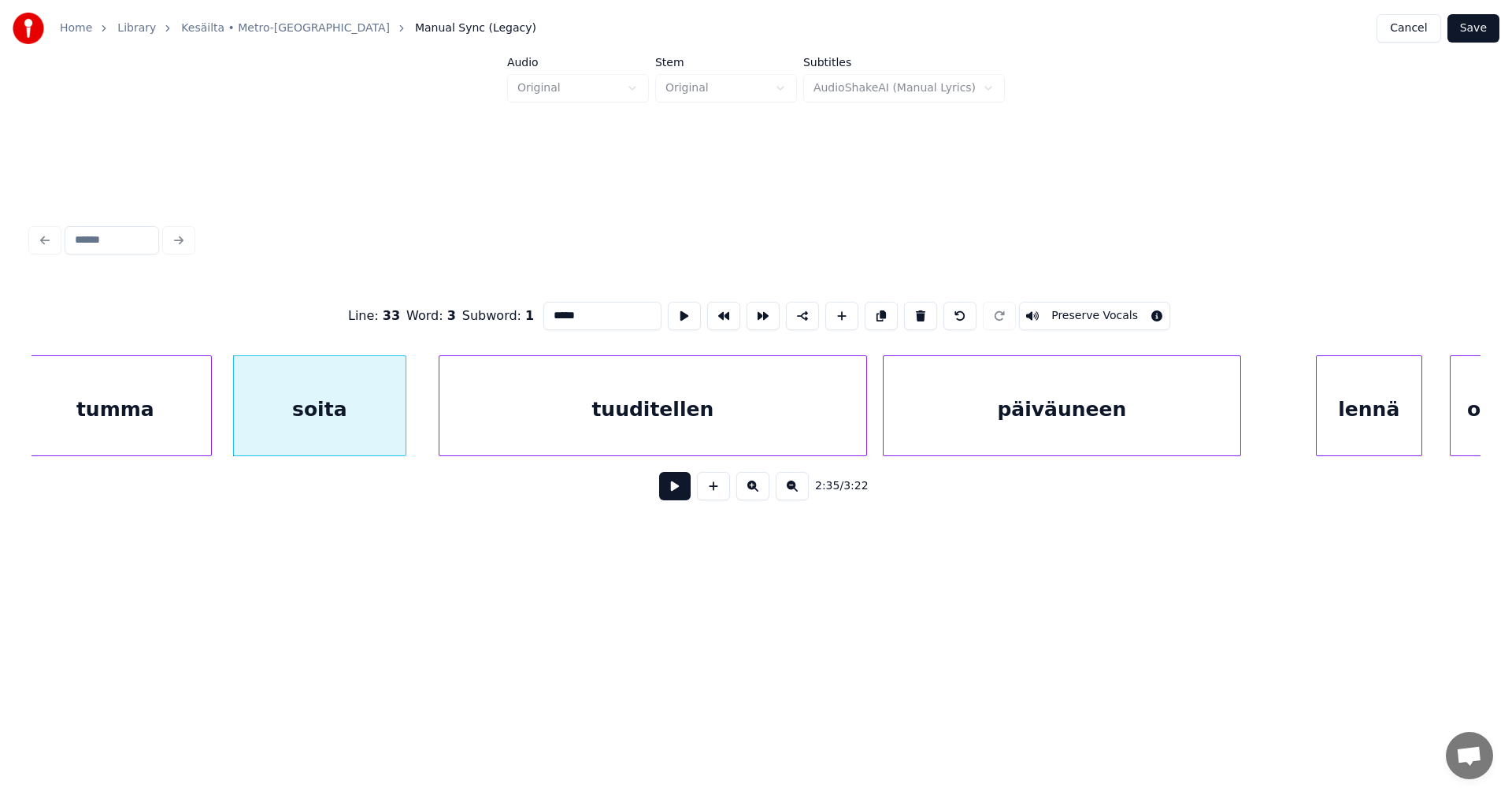
click at [676, 496] on button at bounding box center [675, 486] width 32 height 28
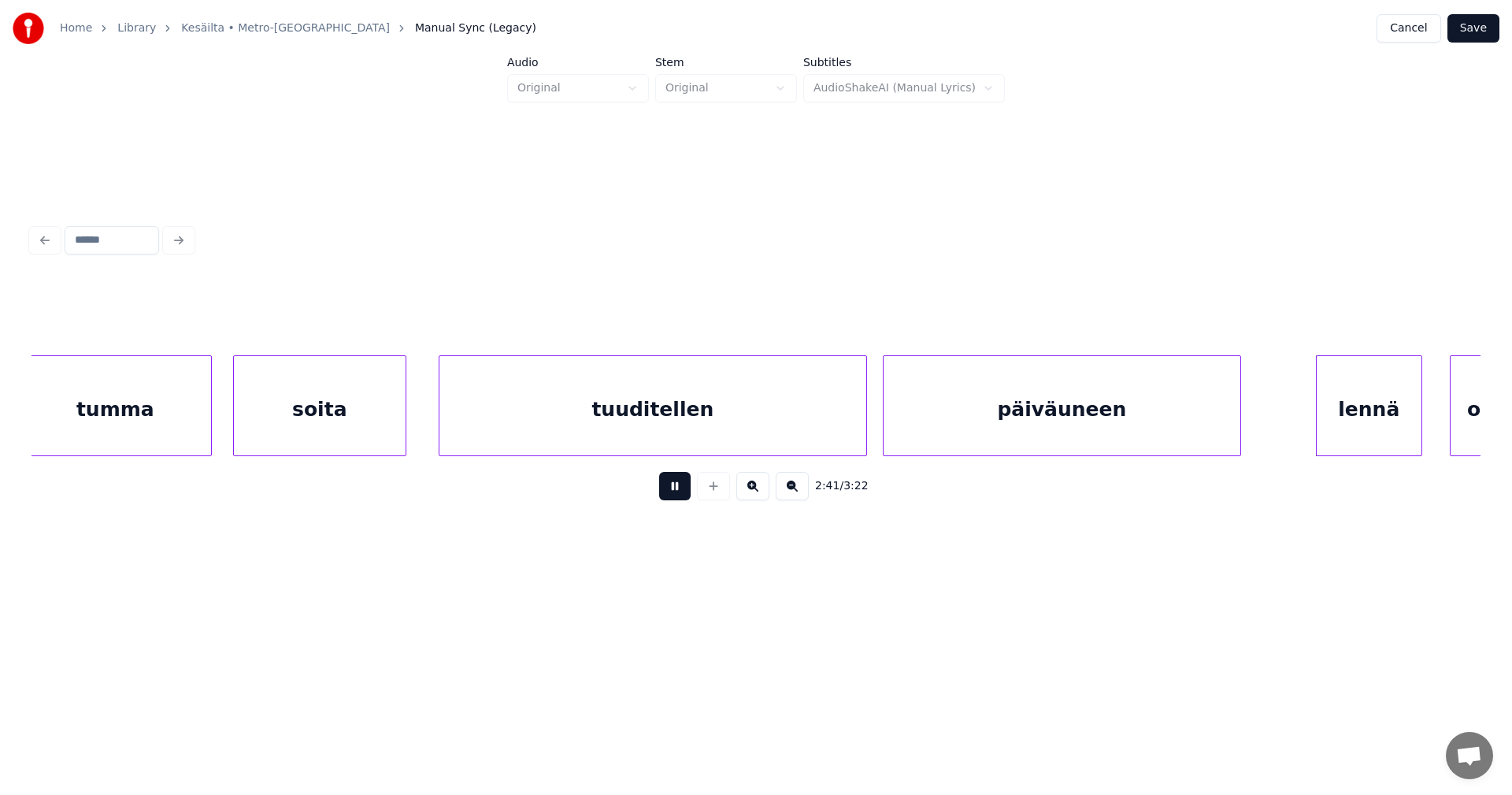
click at [675, 492] on button at bounding box center [675, 486] width 32 height 28
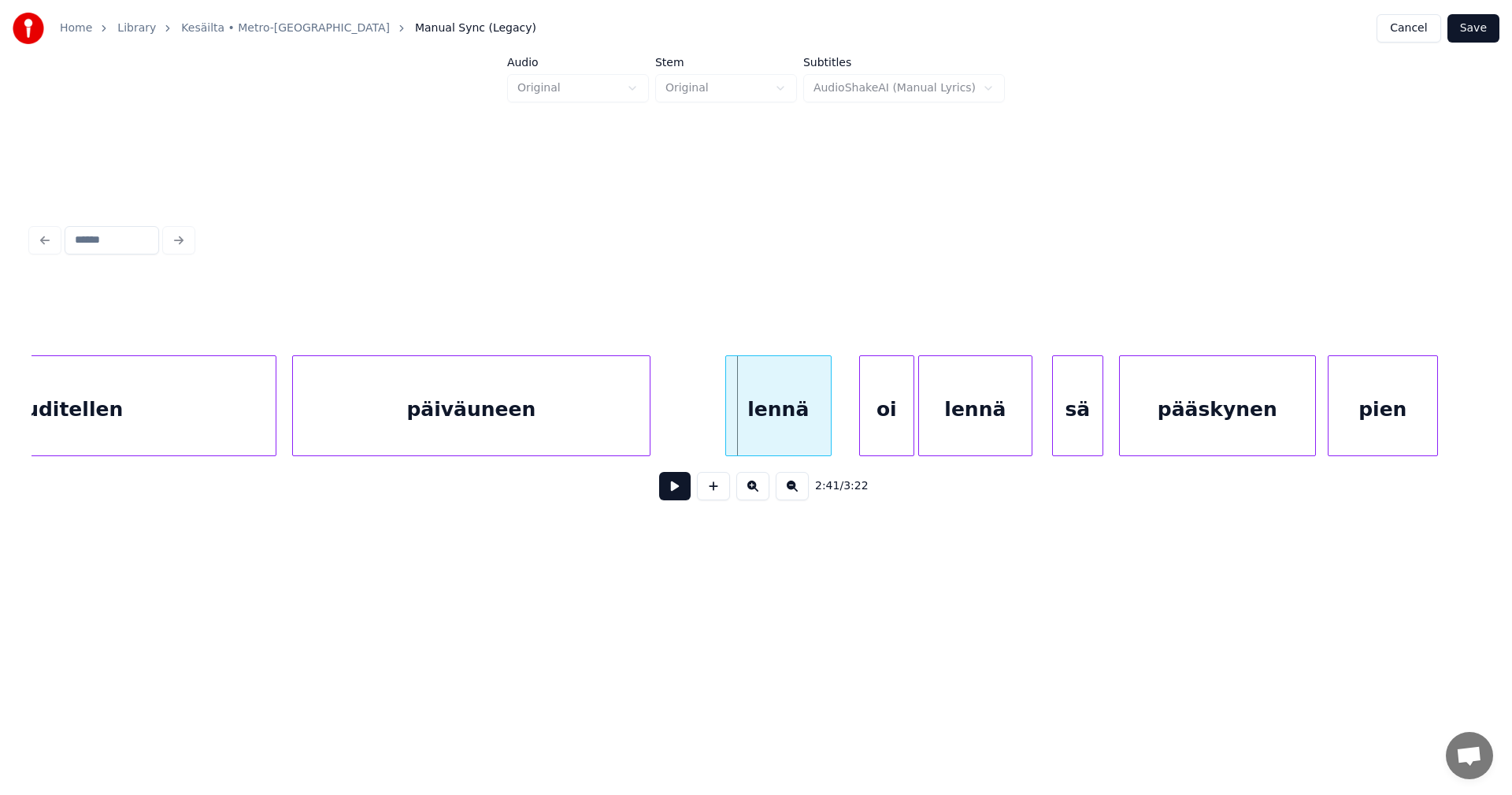
scroll to position [0, 31021]
click at [790, 414] on div "lennä" at bounding box center [764, 410] width 104 height 107
click at [864, 421] on div "oi" at bounding box center [871, 410] width 53 height 107
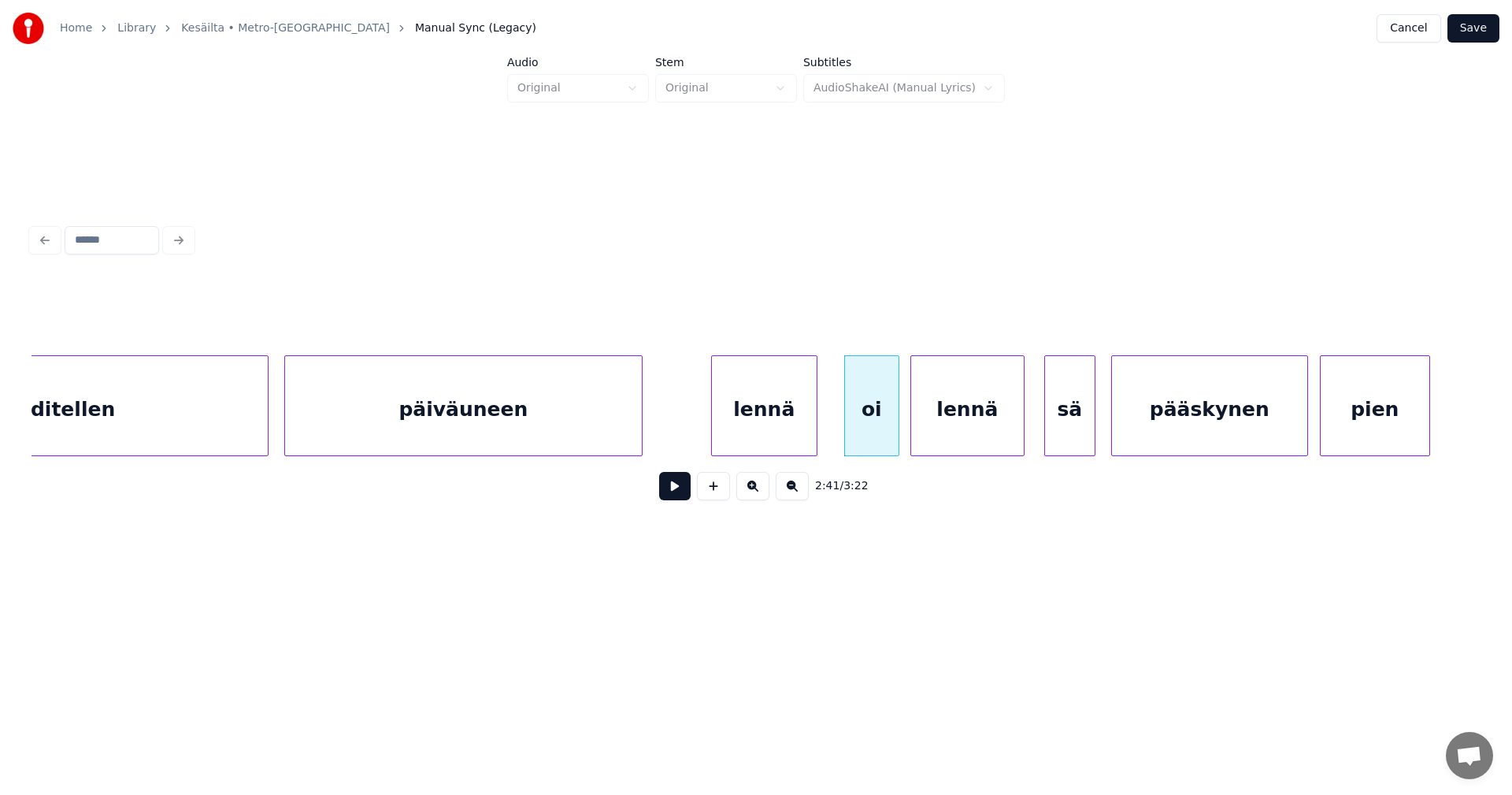
click at [752, 439] on div "lennä" at bounding box center [764, 410] width 104 height 107
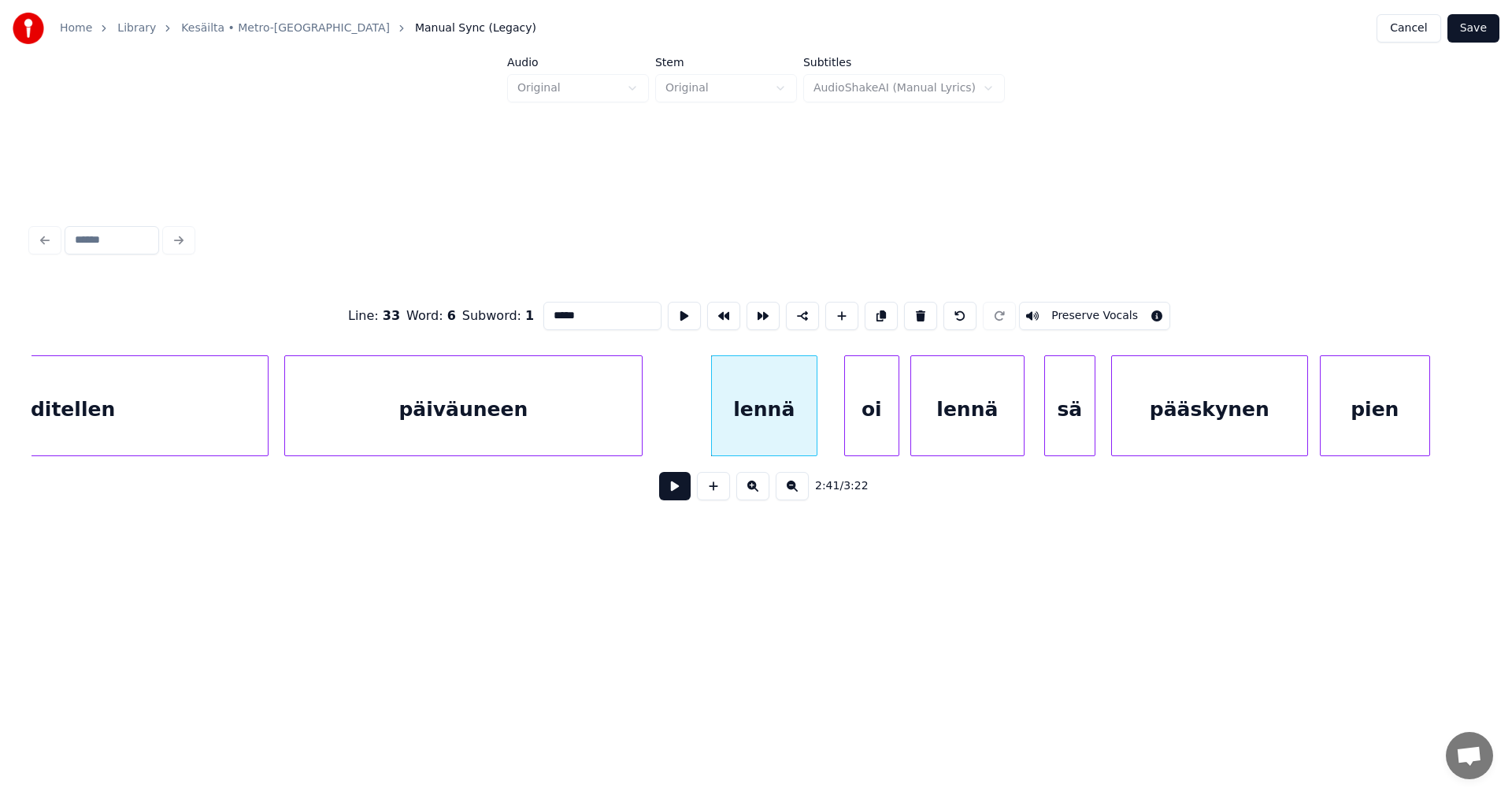
click at [671, 498] on button at bounding box center [675, 486] width 32 height 28
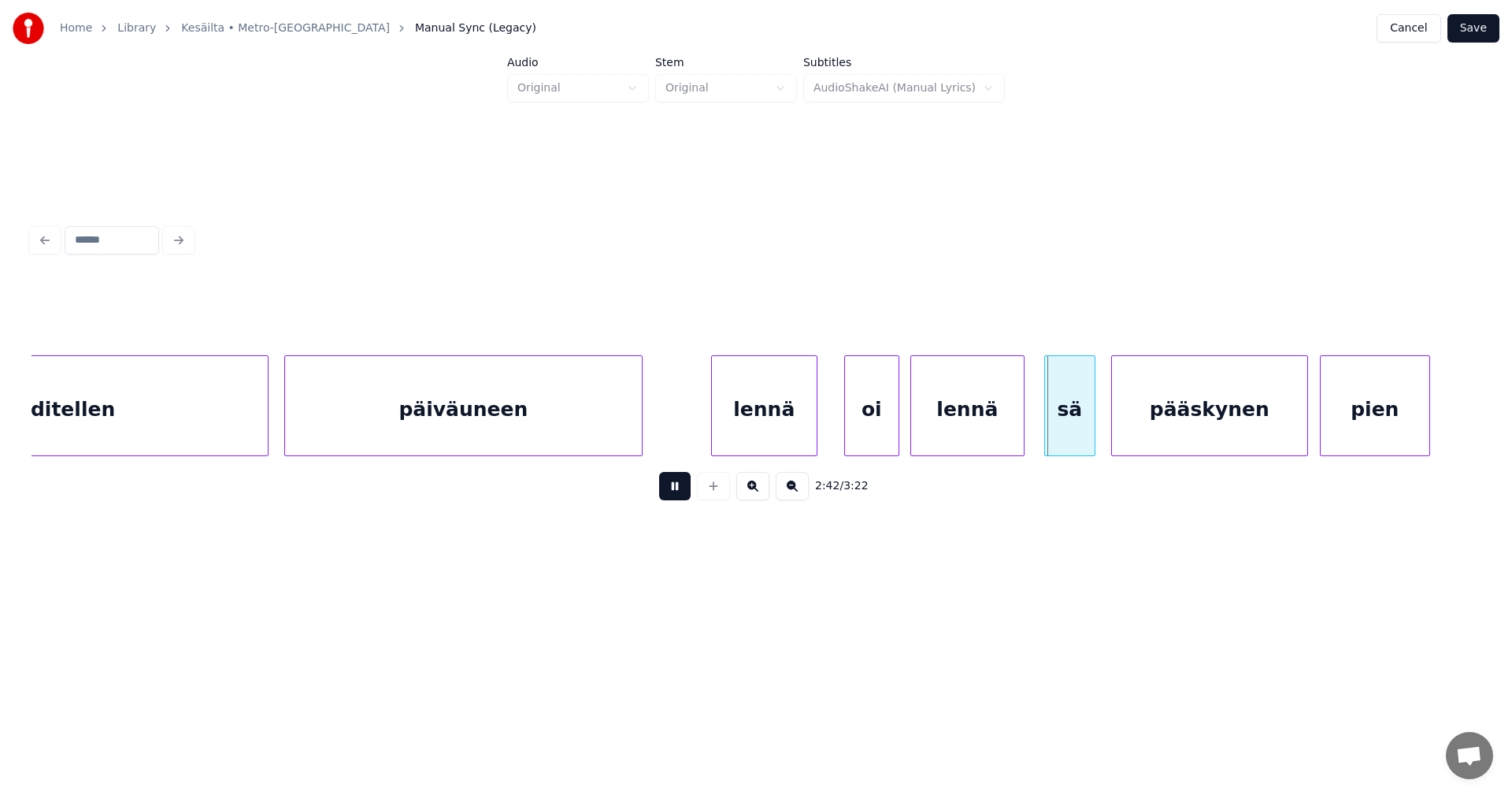
click at [675, 496] on button at bounding box center [675, 486] width 32 height 28
click at [1087, 433] on div at bounding box center [1085, 405] width 4 height 99
click at [1145, 432] on div "pääskynen" at bounding box center [1205, 410] width 196 height 107
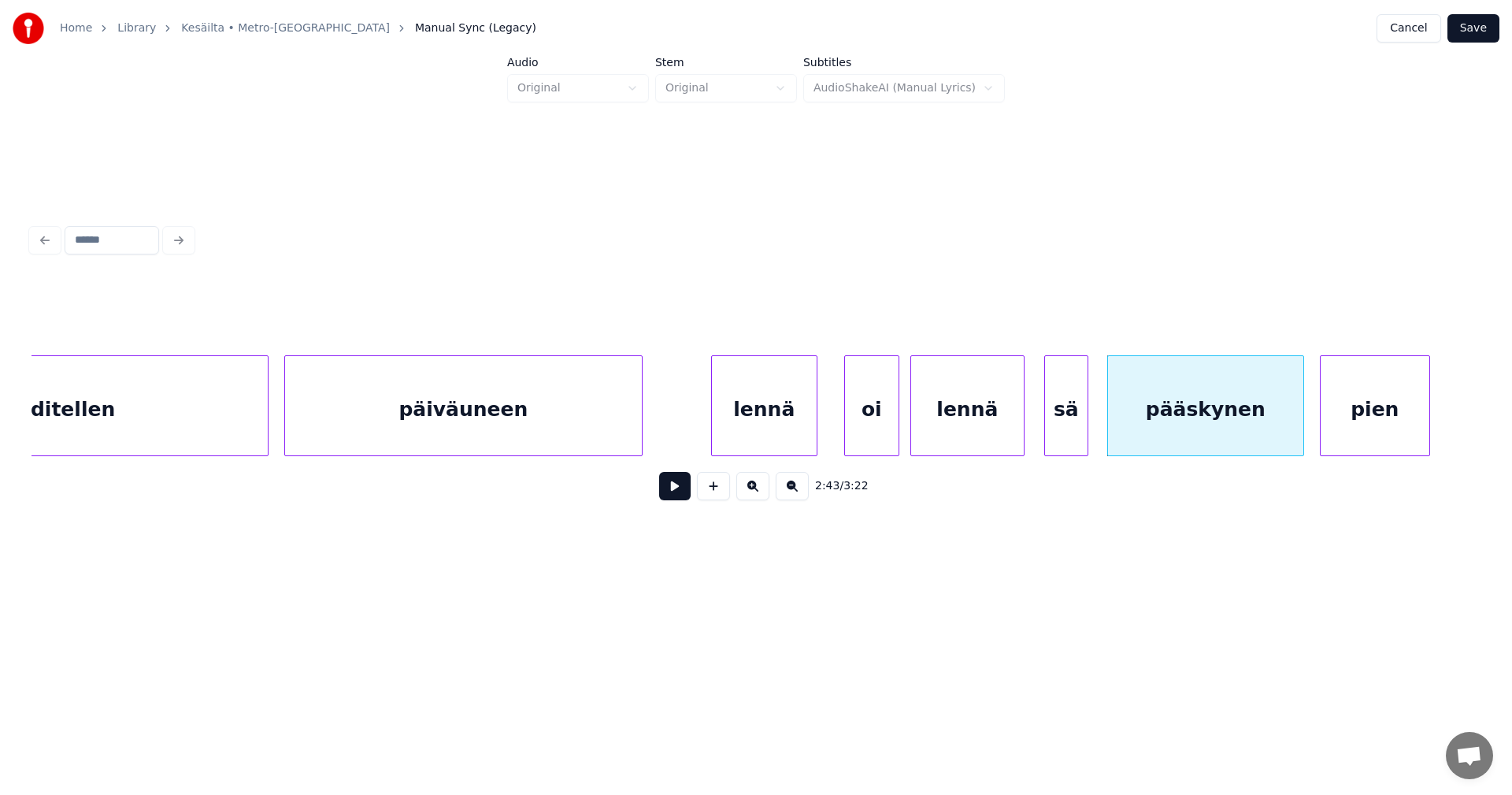
click at [1055, 433] on div "sä" at bounding box center [1066, 410] width 42 height 107
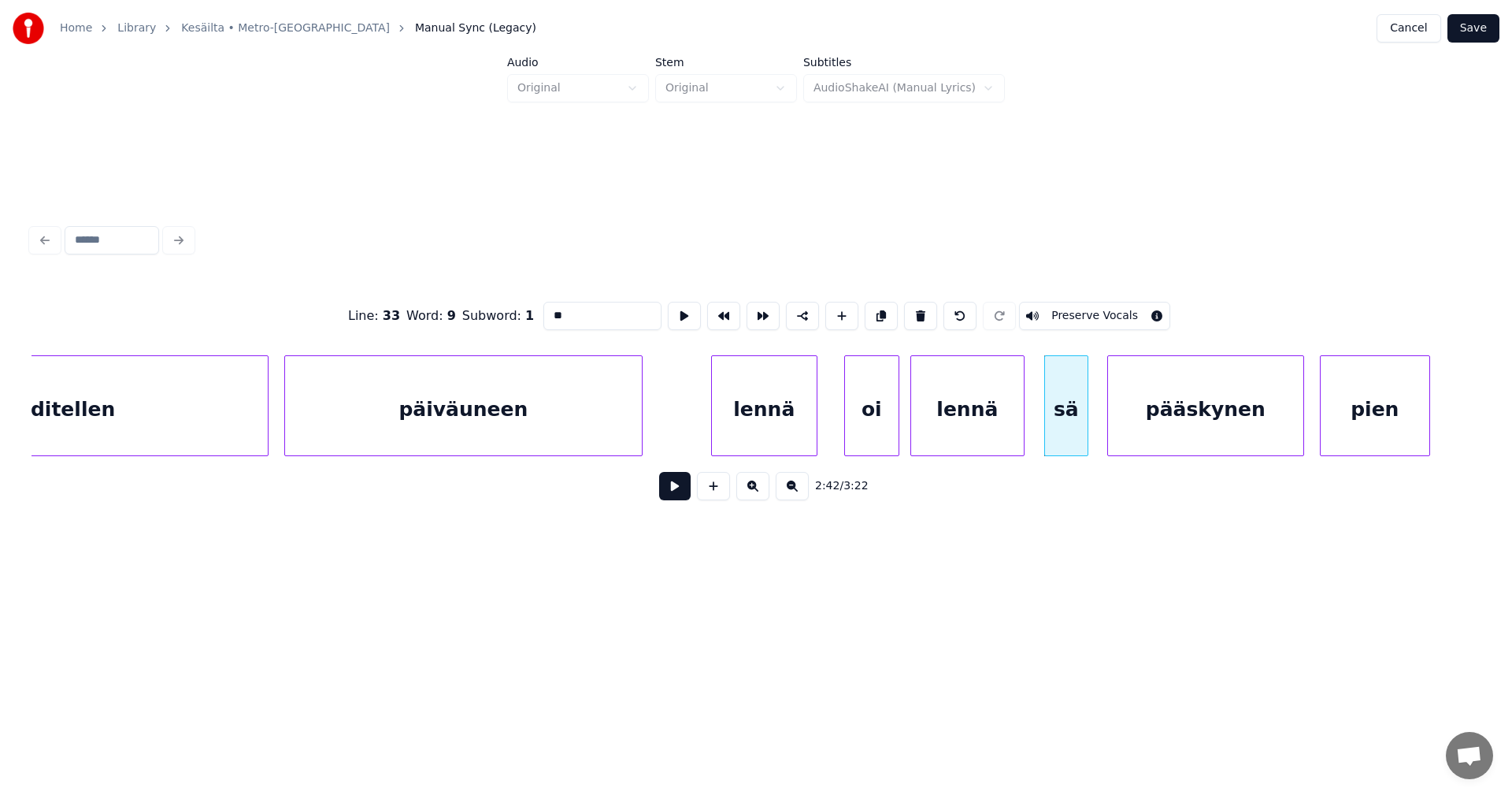
click at [686, 498] on button at bounding box center [675, 486] width 32 height 28
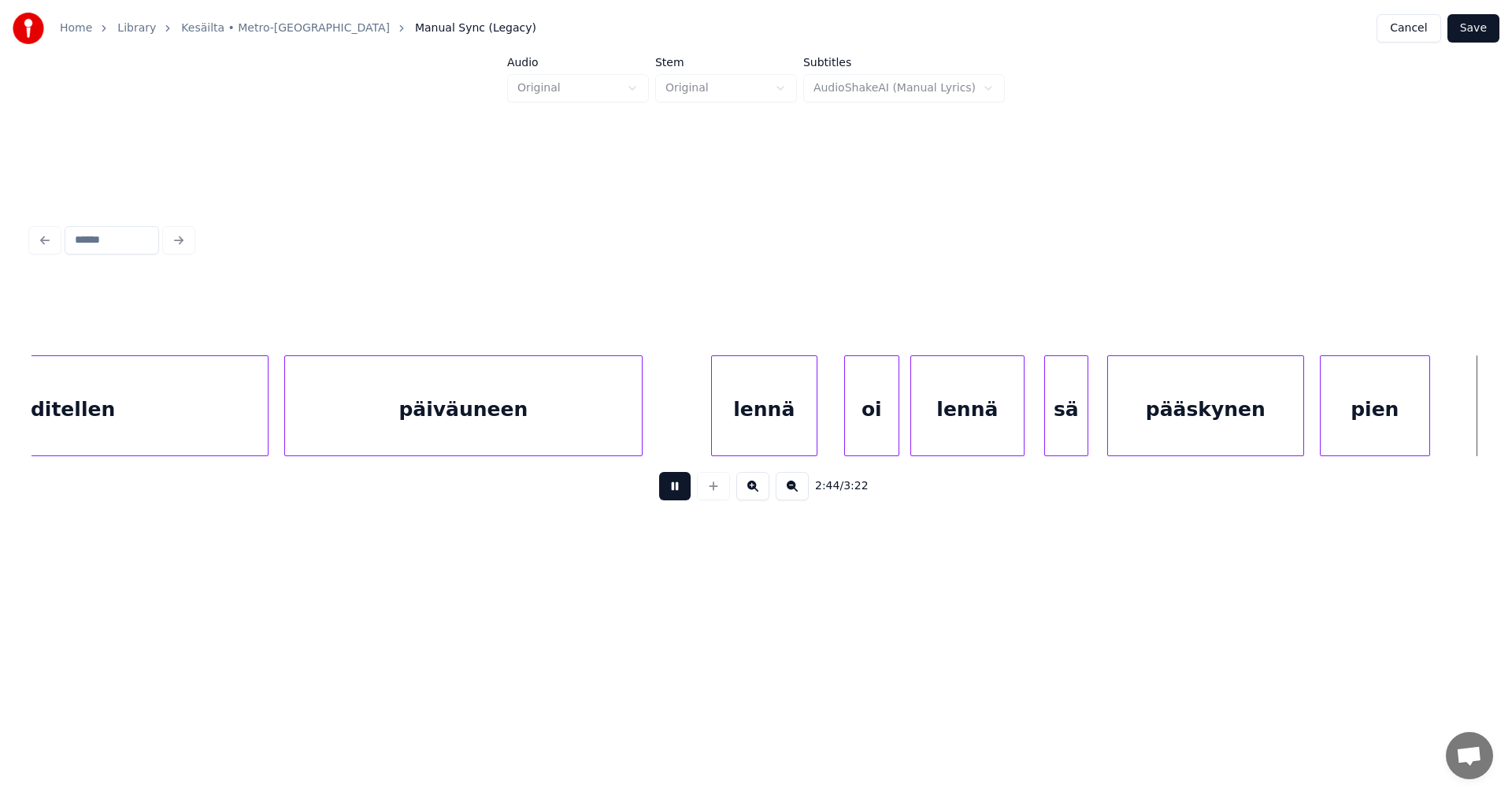
scroll to position [0, 32470]
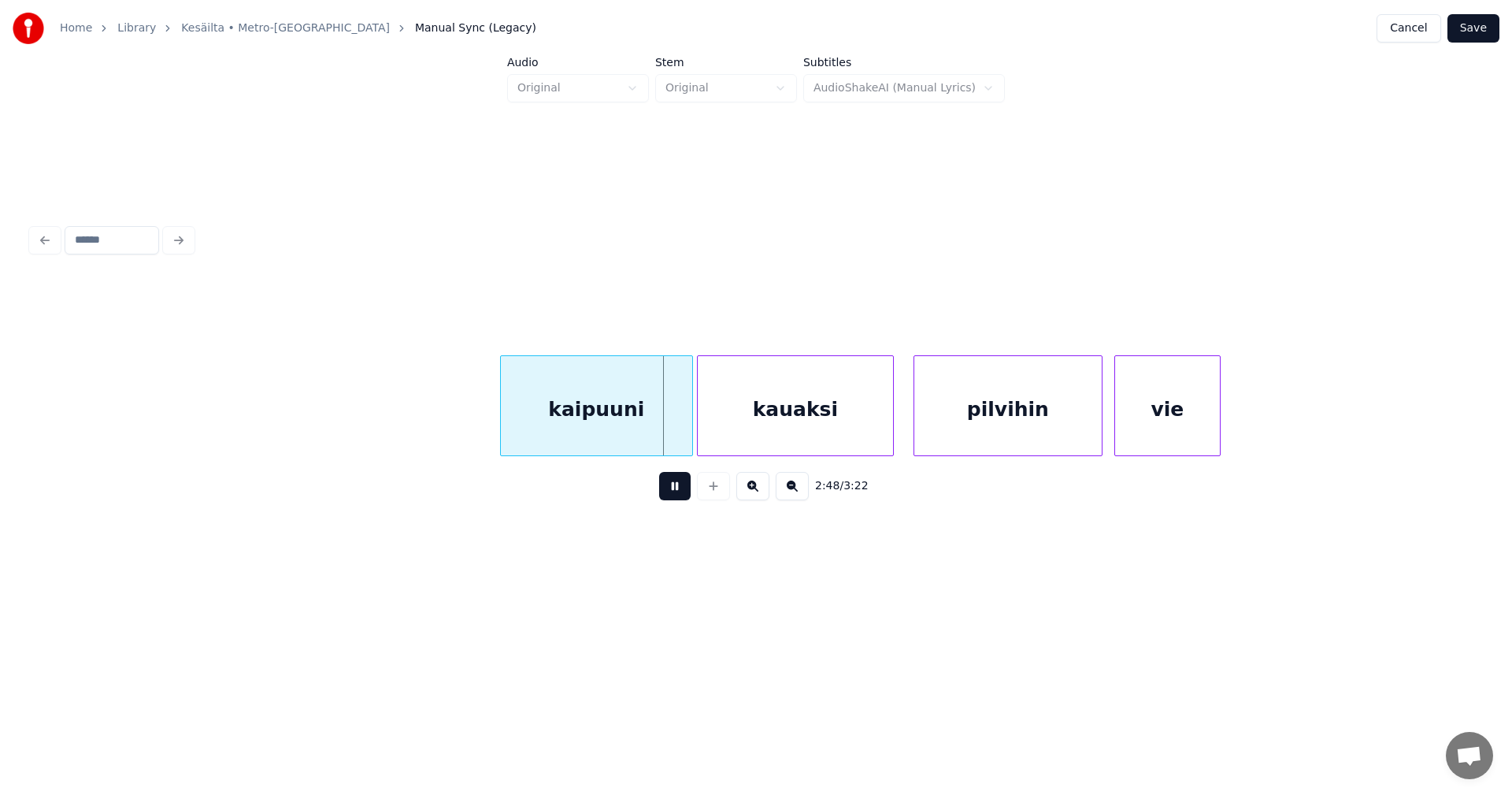
click at [683, 498] on button at bounding box center [675, 486] width 32 height 28
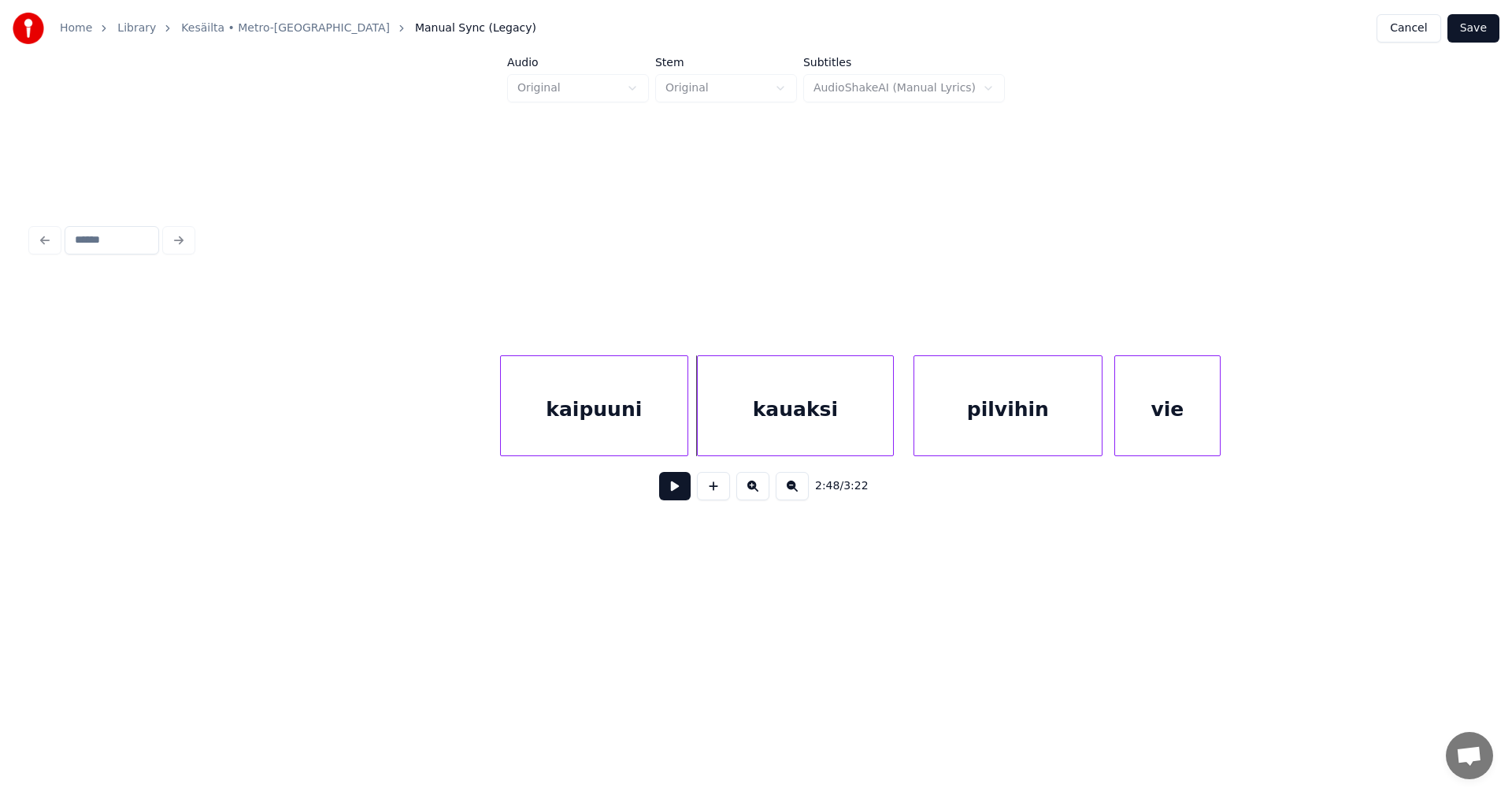
click at [683, 428] on div at bounding box center [685, 405] width 4 height 99
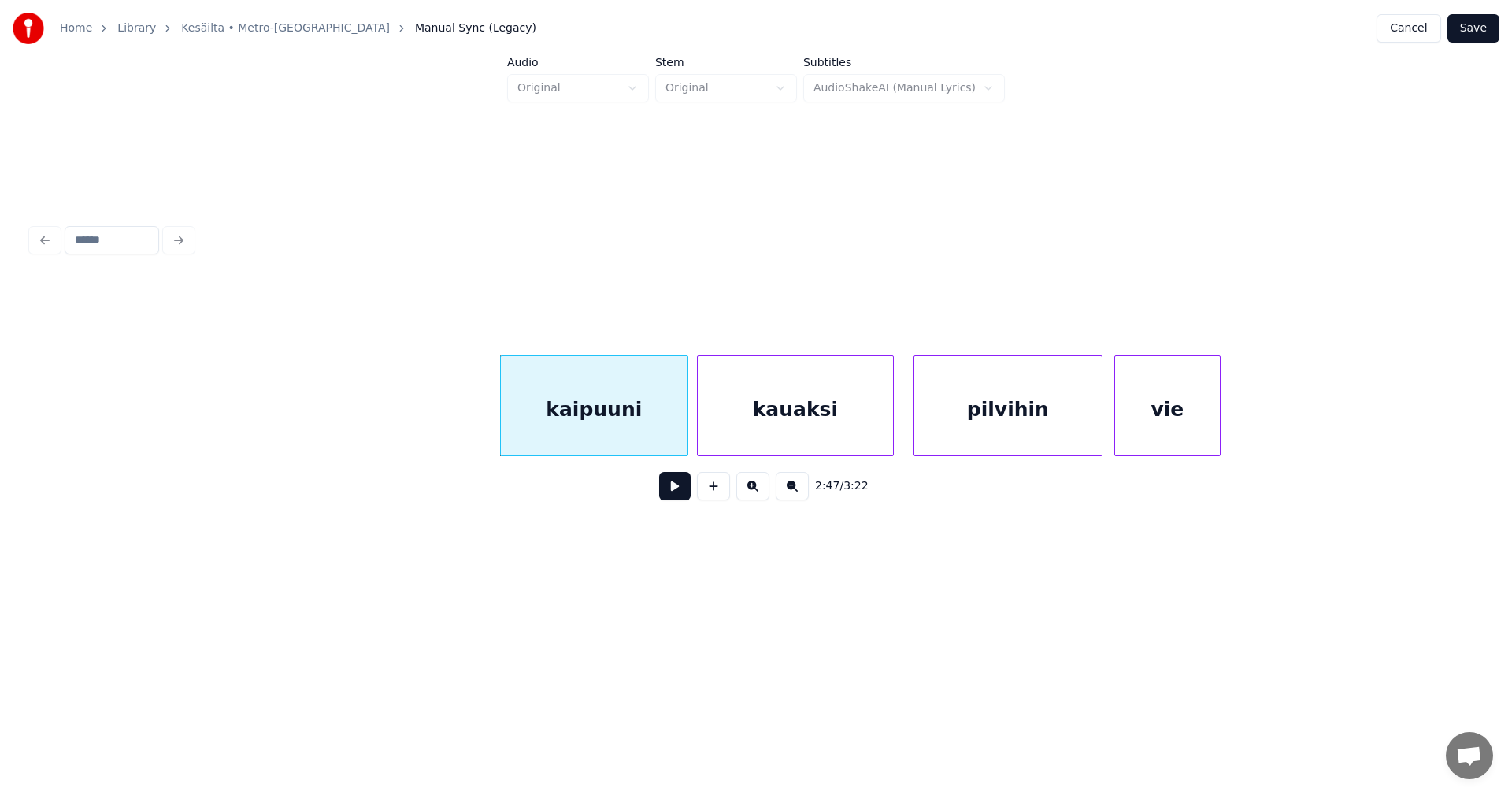
click at [683, 428] on div at bounding box center [685, 405] width 4 height 99
click at [681, 481] on button at bounding box center [675, 486] width 32 height 28
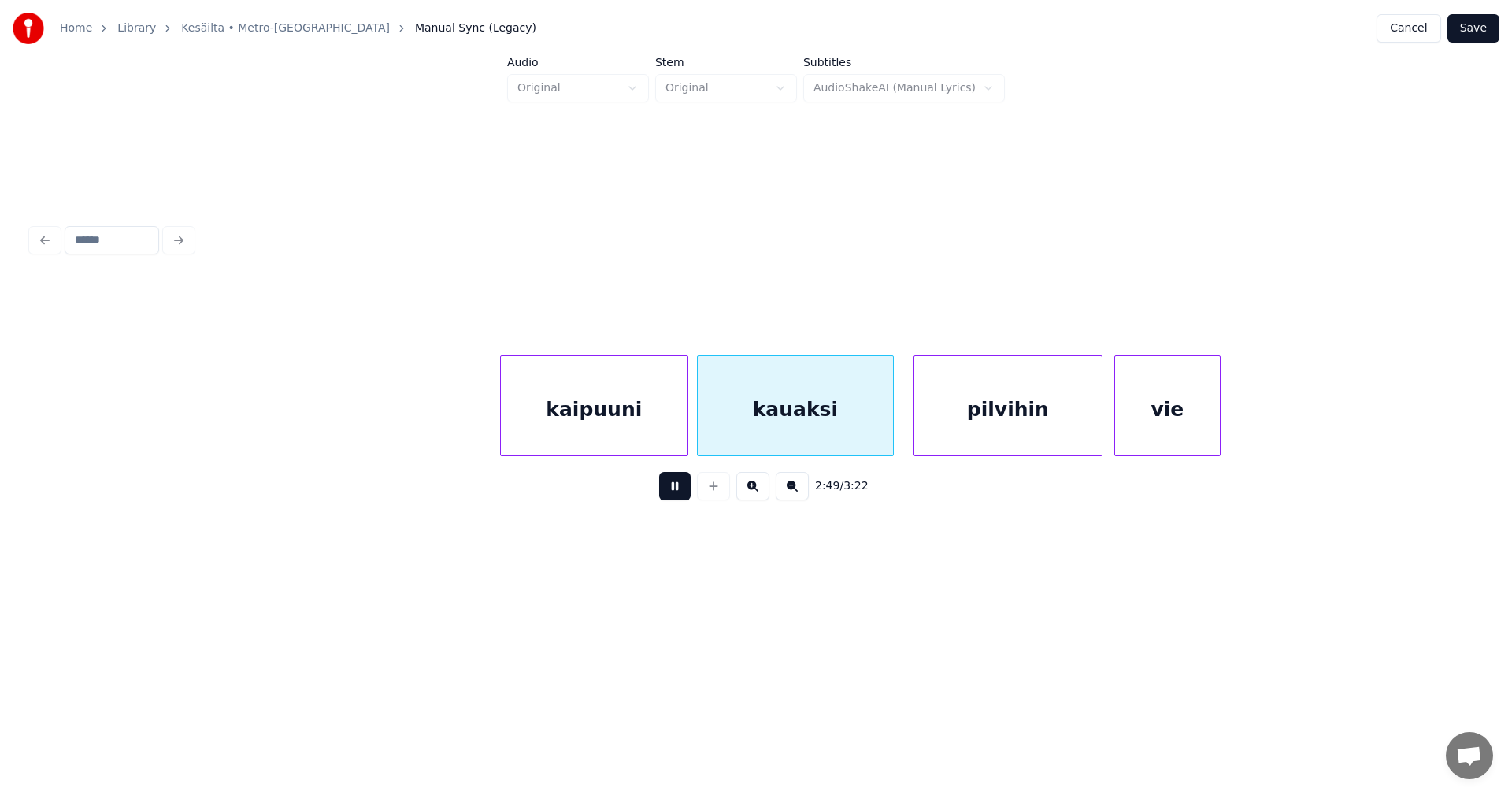
click at [678, 491] on button at bounding box center [675, 486] width 32 height 28
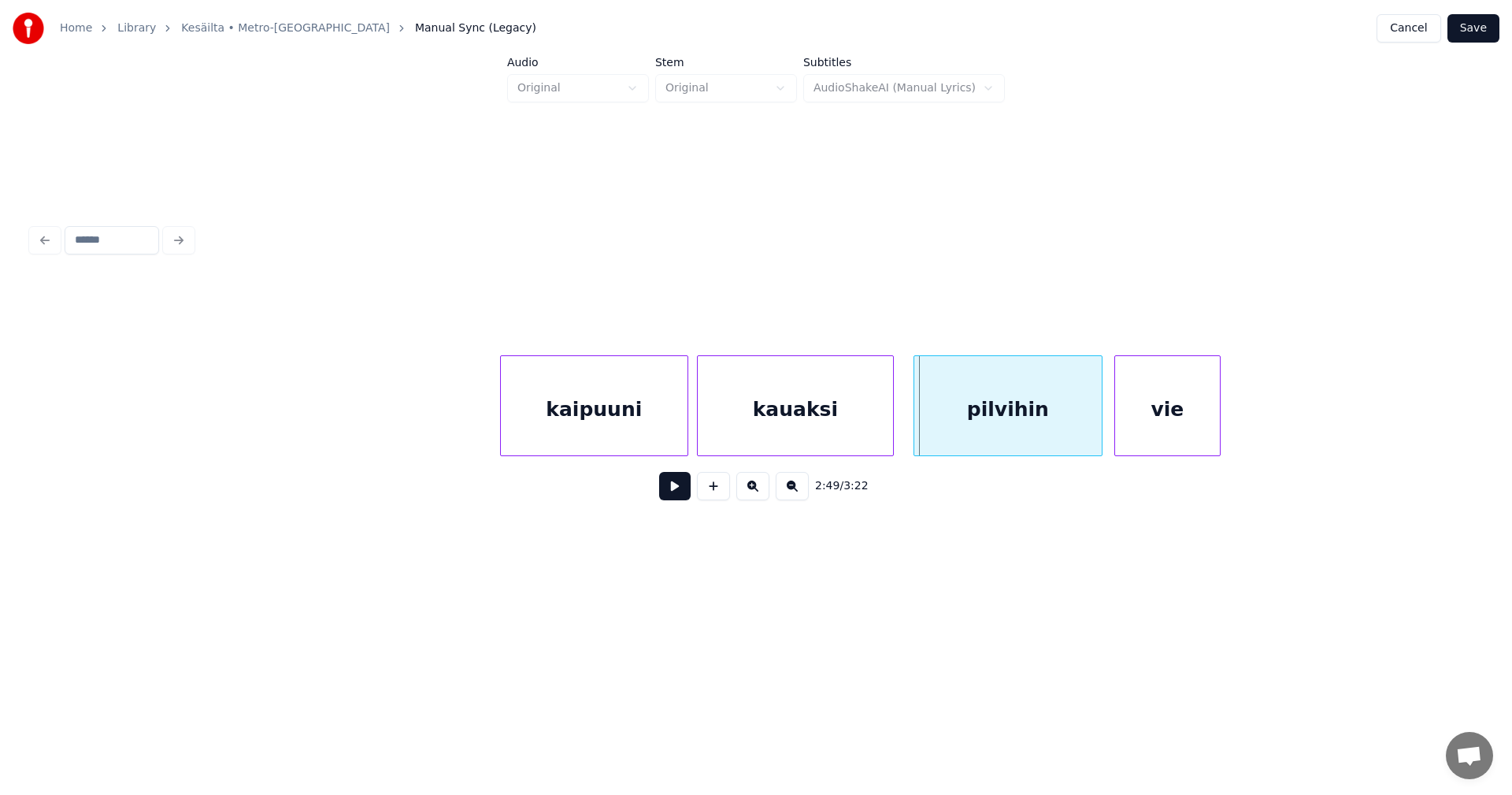
click at [678, 491] on button at bounding box center [675, 486] width 32 height 28
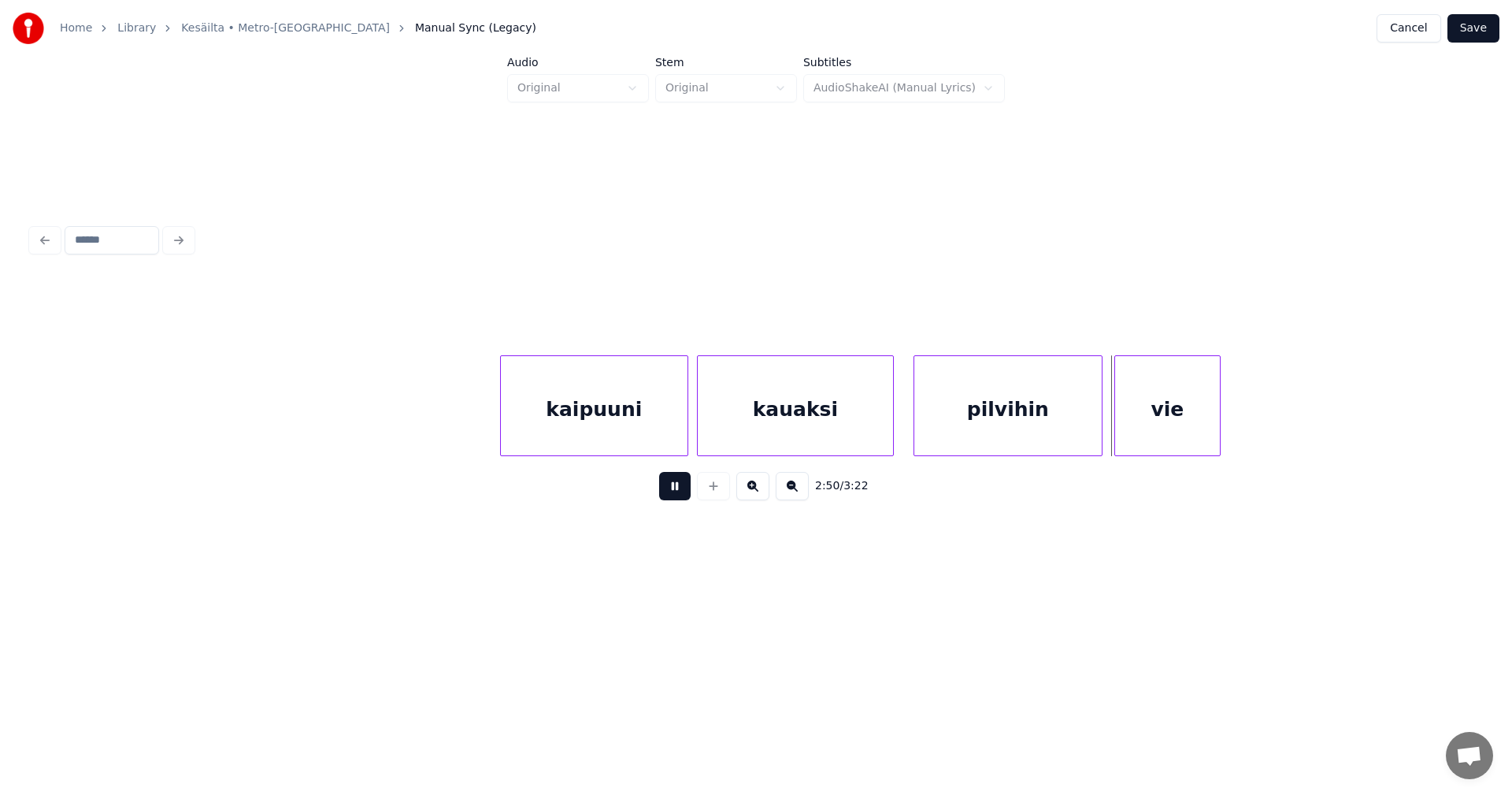
click at [678, 491] on button at bounding box center [675, 486] width 32 height 28
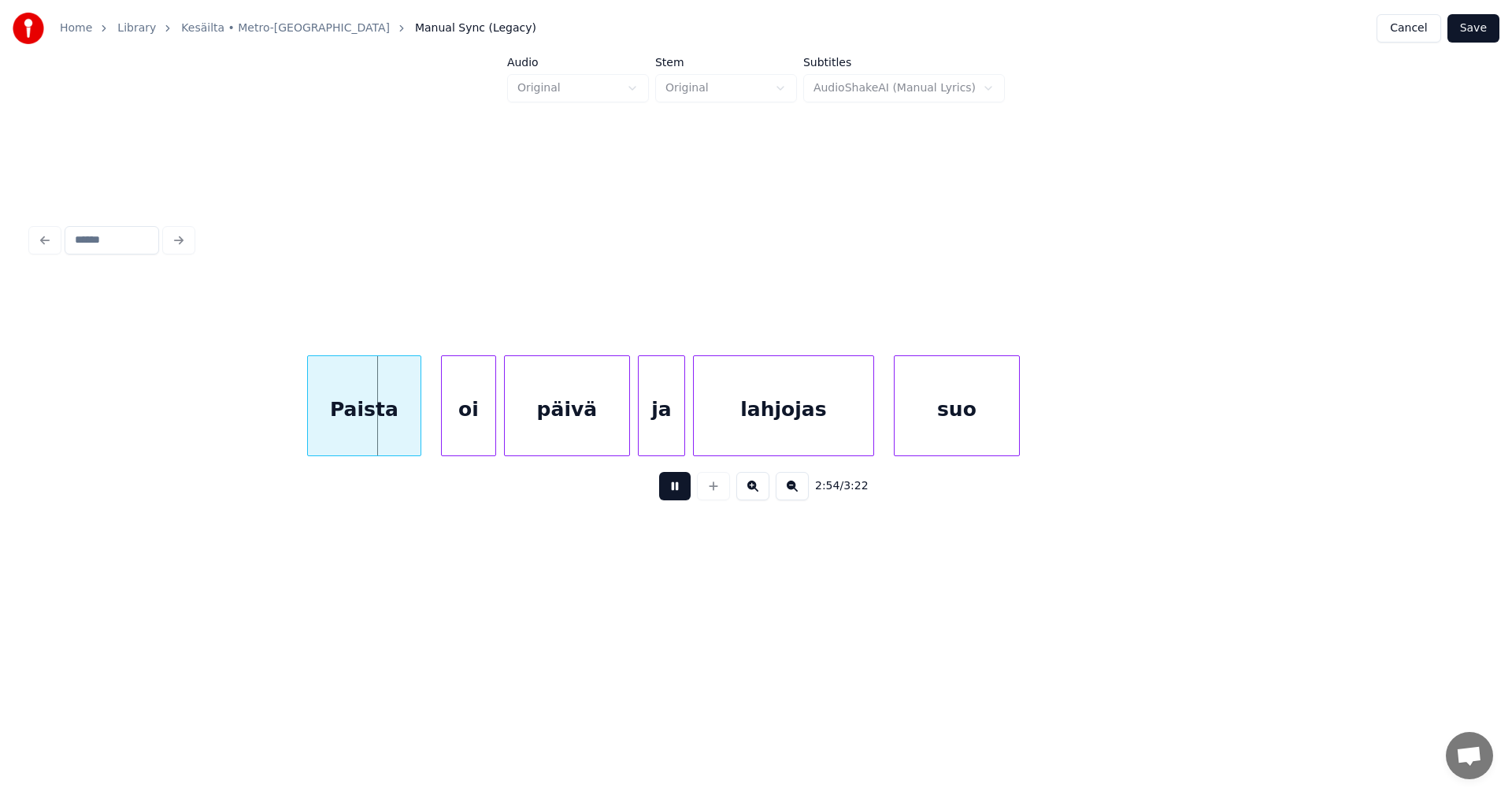
click at [678, 491] on button at bounding box center [675, 486] width 32 height 28
click at [474, 424] on div "oi" at bounding box center [460, 410] width 53 height 107
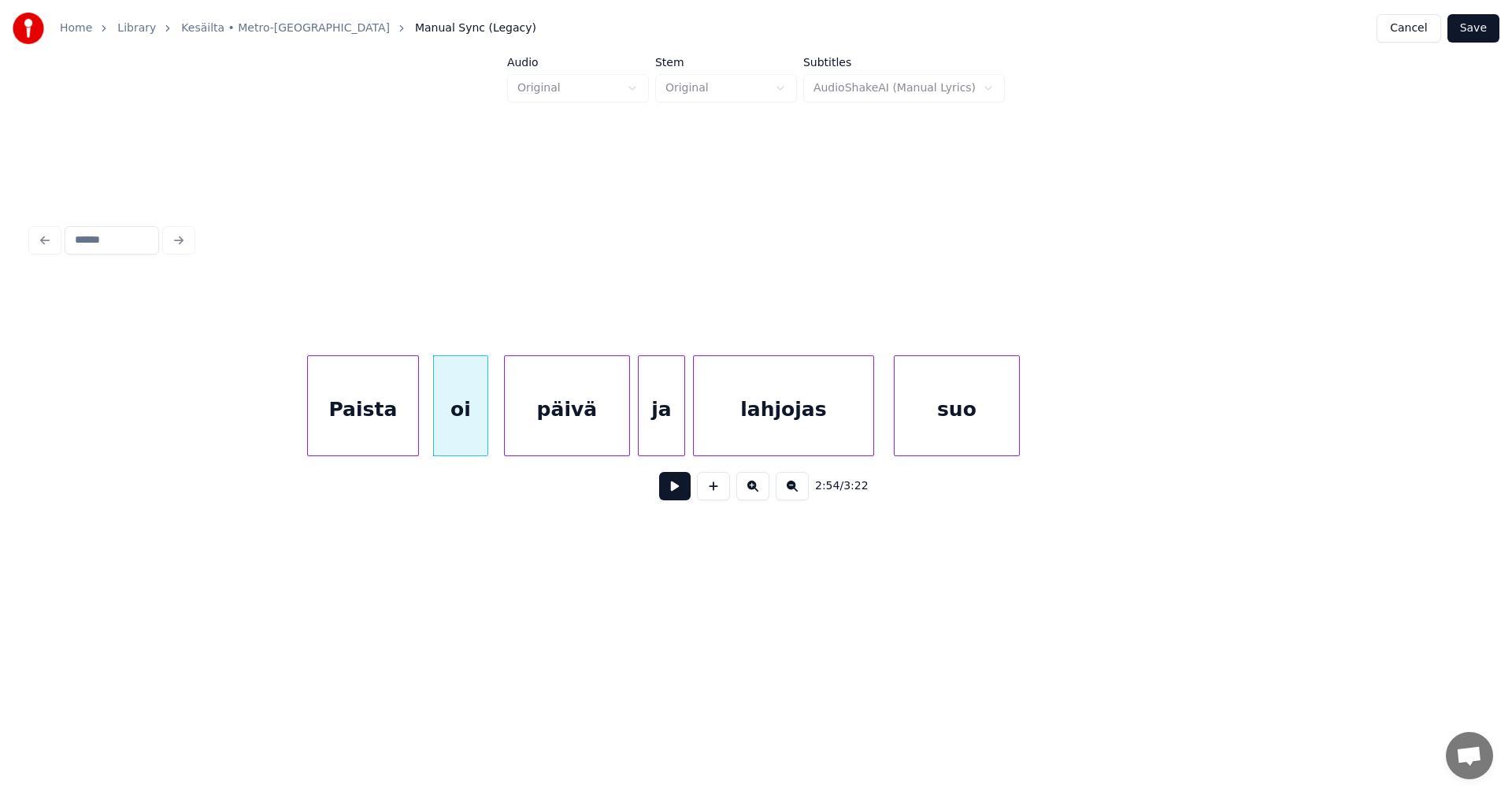
click at [416, 430] on div at bounding box center [415, 405] width 4 height 99
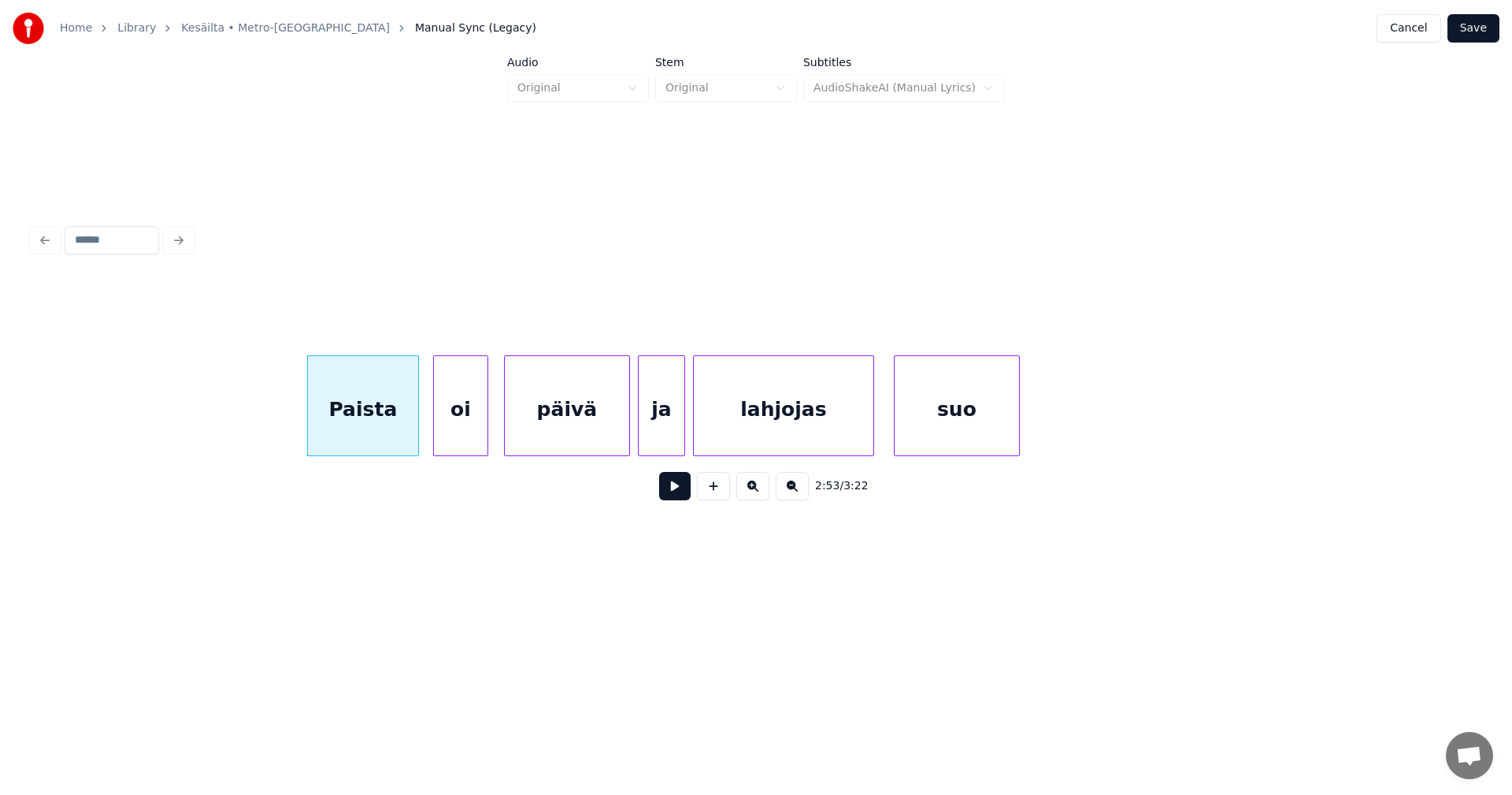
click at [405, 430] on div "Paista" at bounding box center [363, 410] width 111 height 107
click at [676, 491] on button at bounding box center [675, 486] width 32 height 28
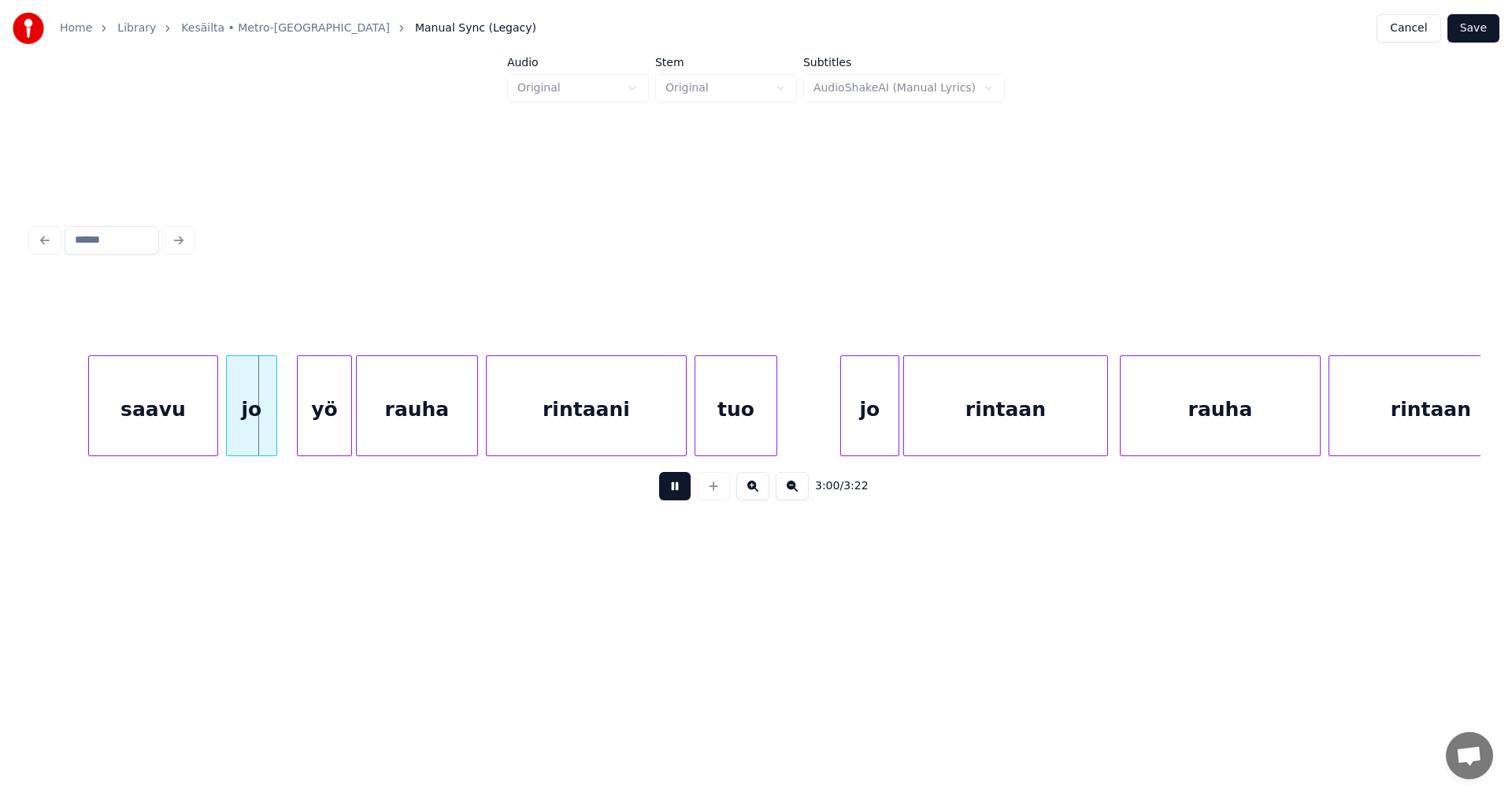
click at [676, 491] on button at bounding box center [675, 486] width 32 height 28
click at [204, 433] on div at bounding box center [204, 405] width 4 height 99
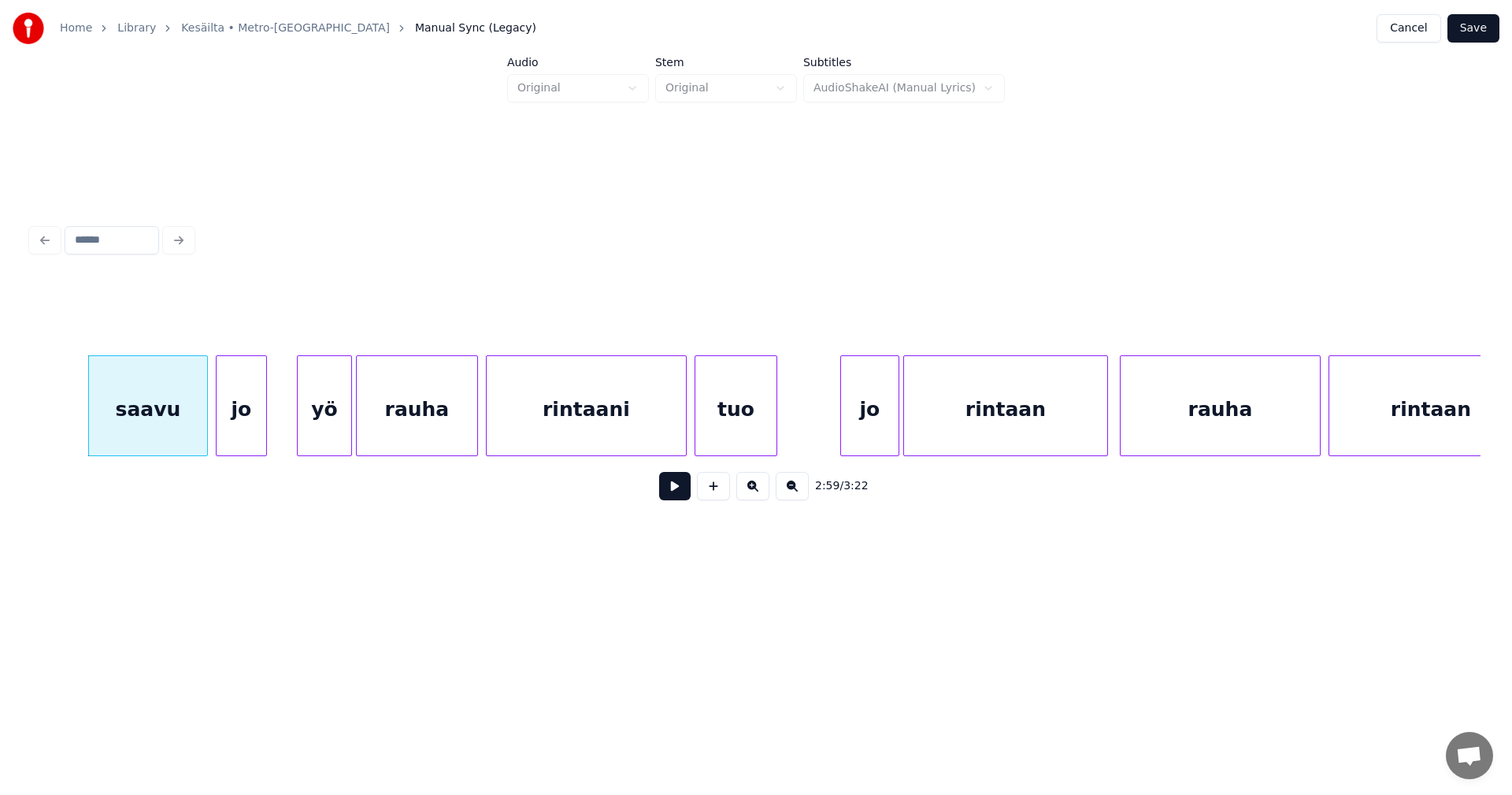
click at [251, 428] on div "jo" at bounding box center [241, 410] width 50 height 107
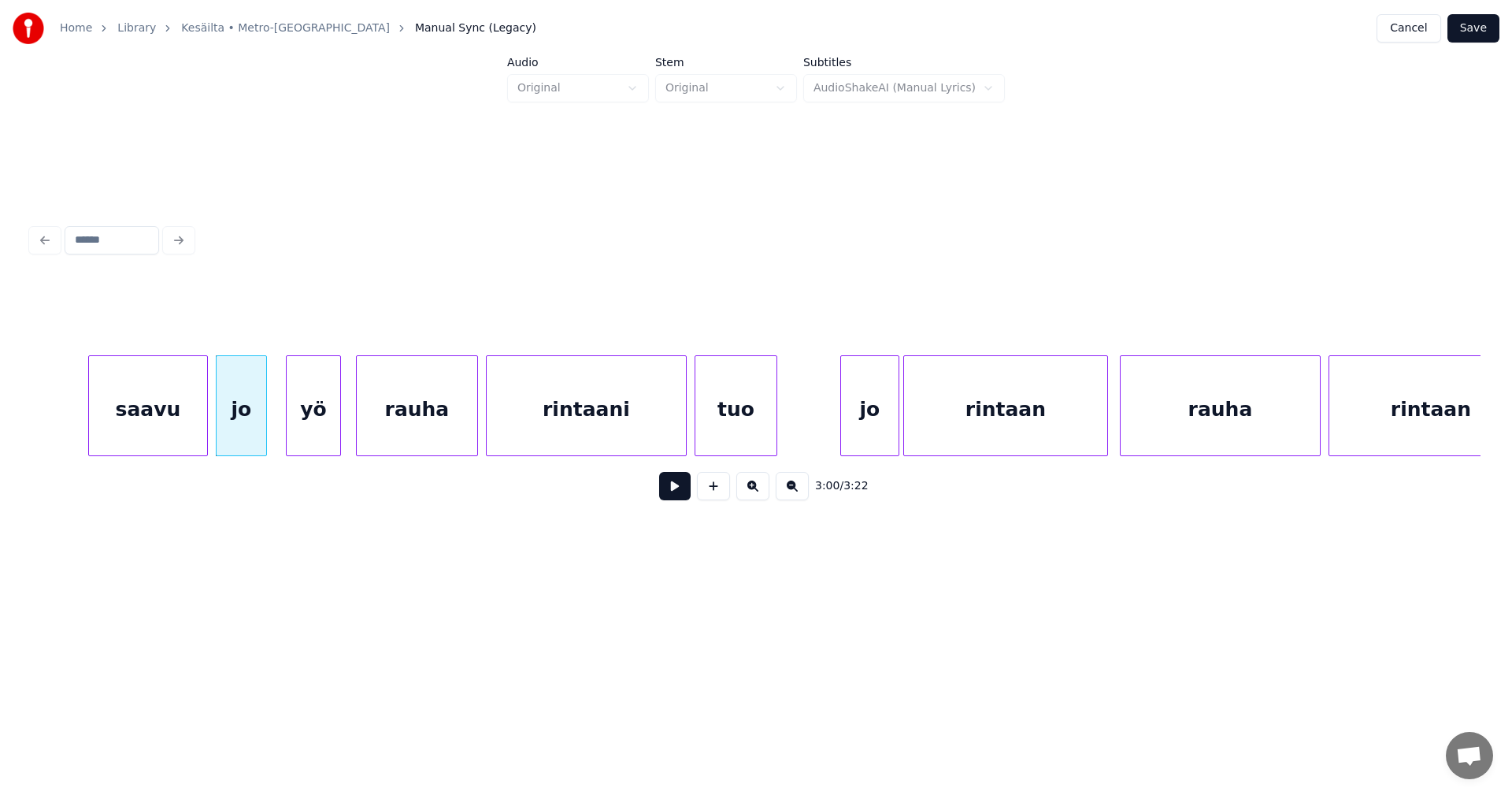
click at [311, 429] on div "yö" at bounding box center [313, 410] width 53 height 107
click at [403, 434] on div "rauha" at bounding box center [410, 410] width 120 height 107
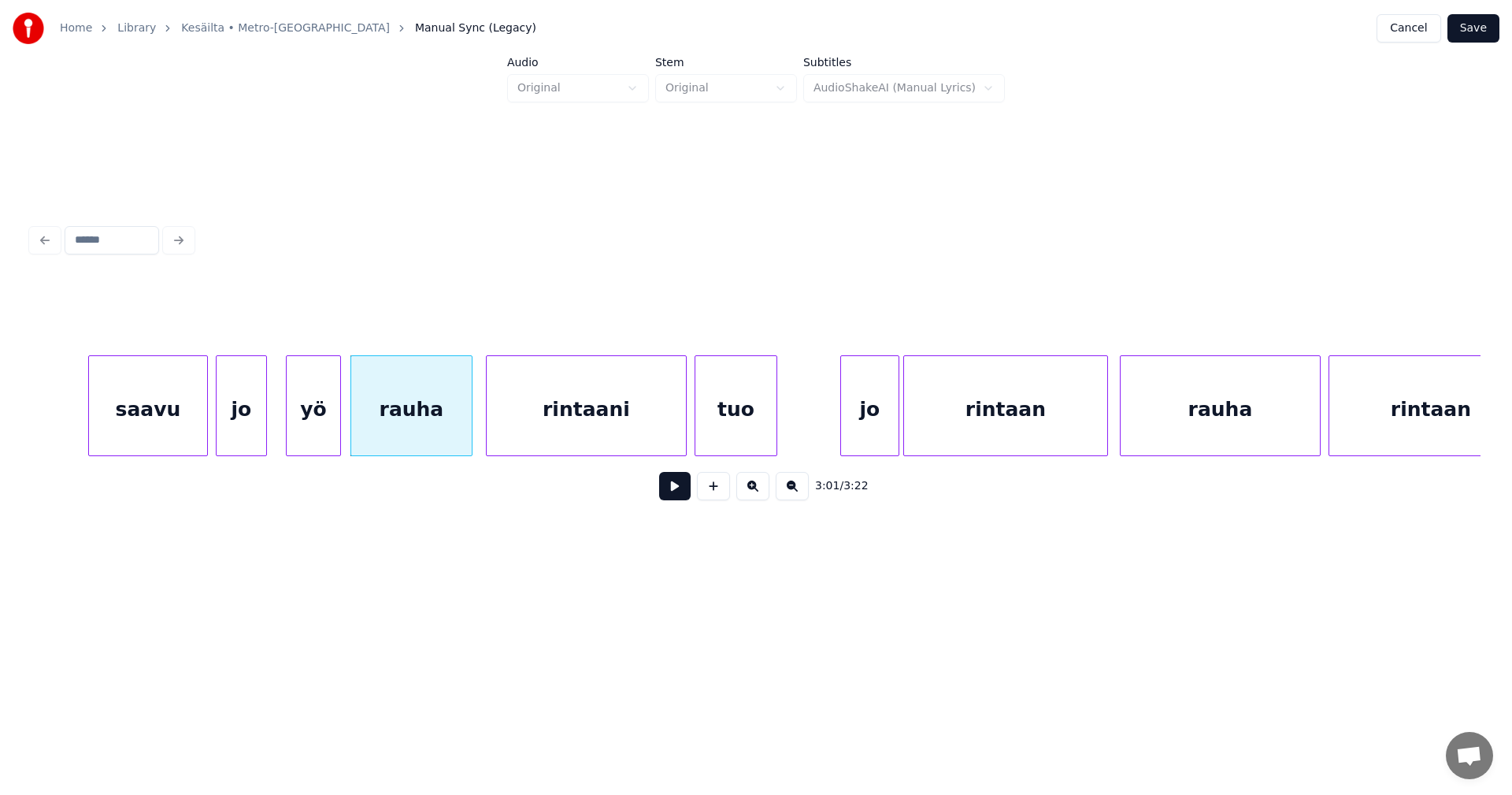
click at [196, 428] on div "saavu" at bounding box center [147, 410] width 118 height 107
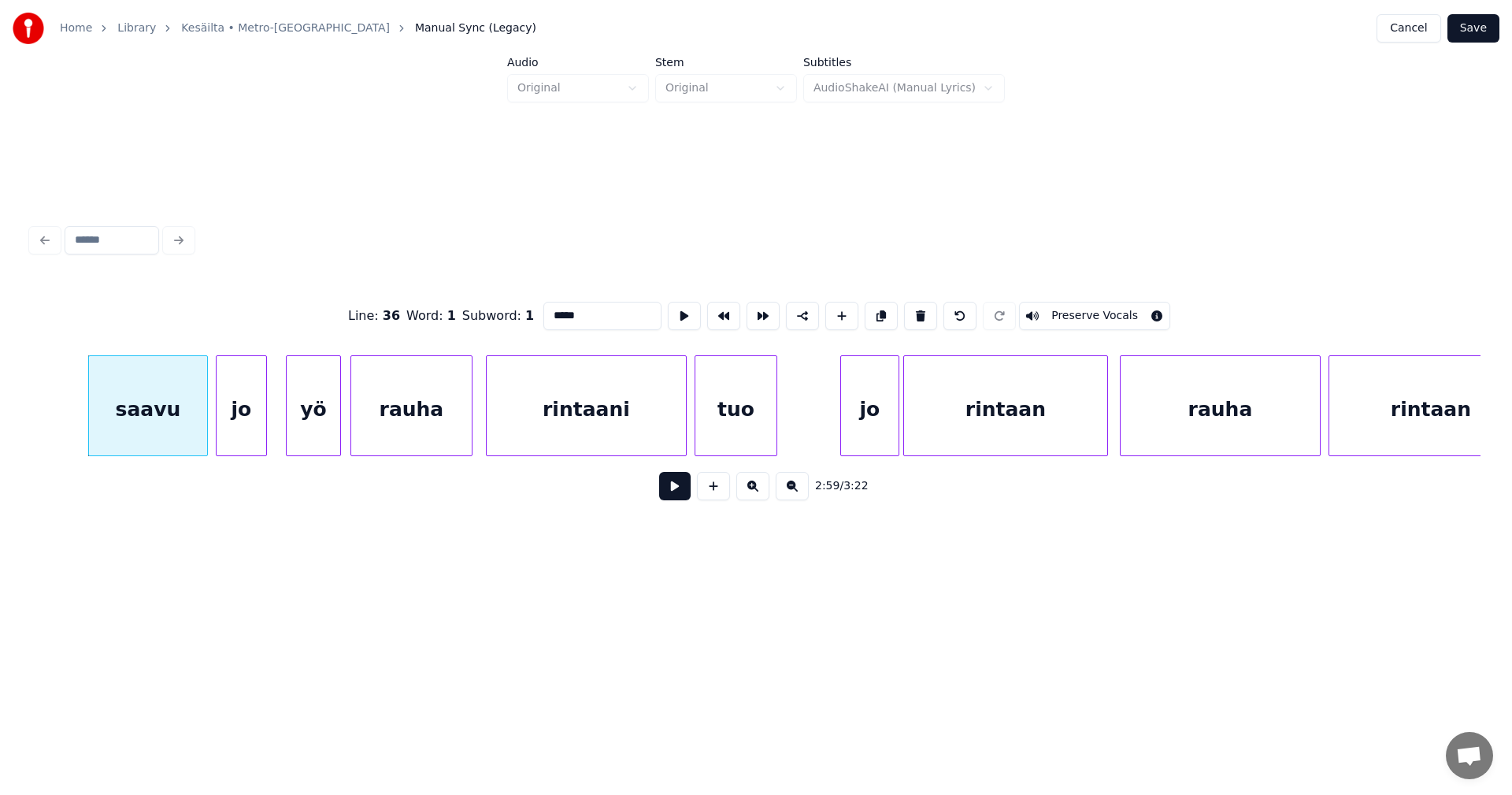
click at [682, 489] on button at bounding box center [675, 486] width 32 height 28
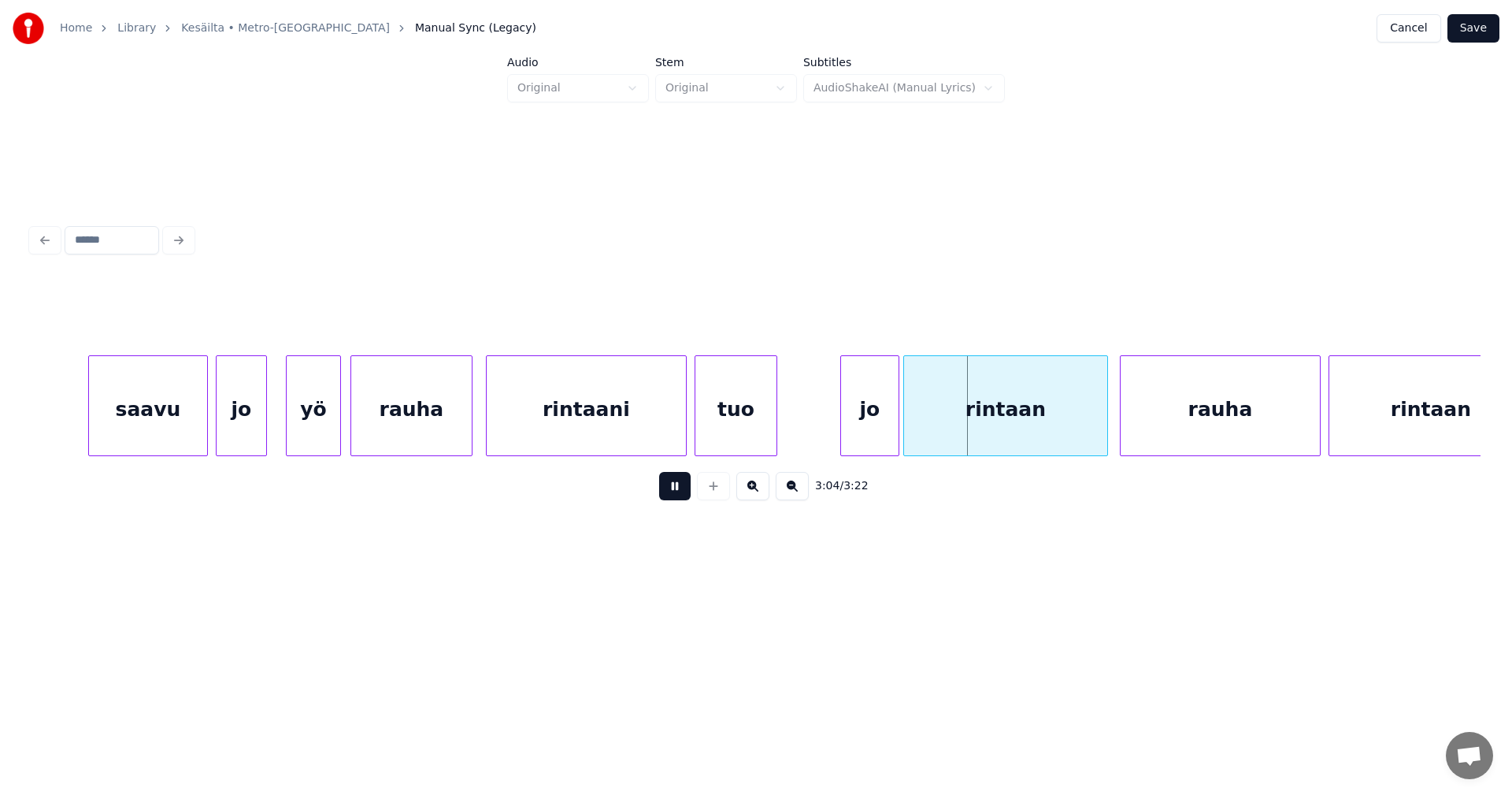
click at [679, 488] on button at bounding box center [675, 486] width 32 height 28
click at [853, 432] on div "jo" at bounding box center [867, 410] width 58 height 107
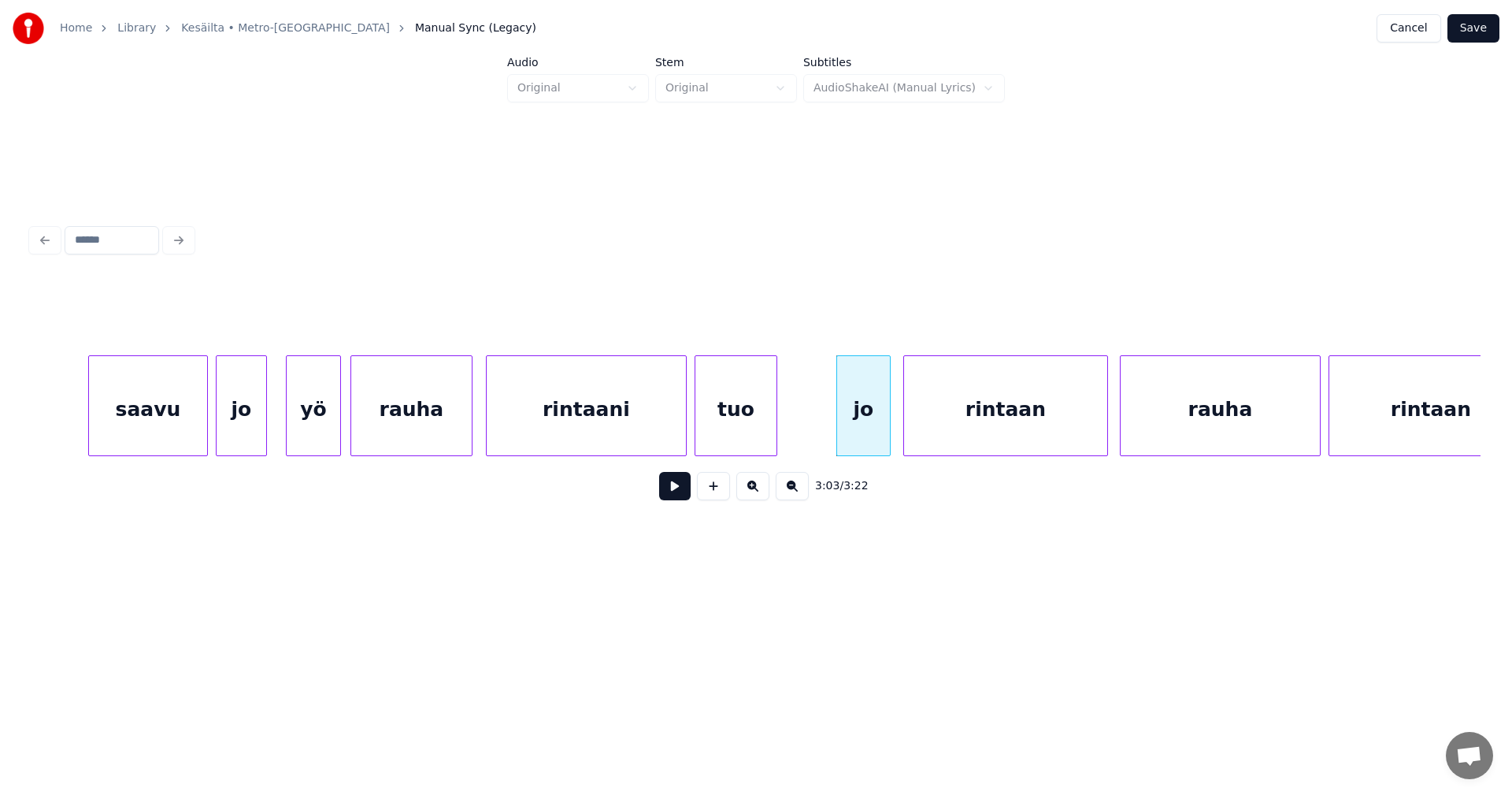
click at [887, 432] on div at bounding box center [887, 405] width 4 height 99
click at [673, 495] on button at bounding box center [675, 486] width 32 height 28
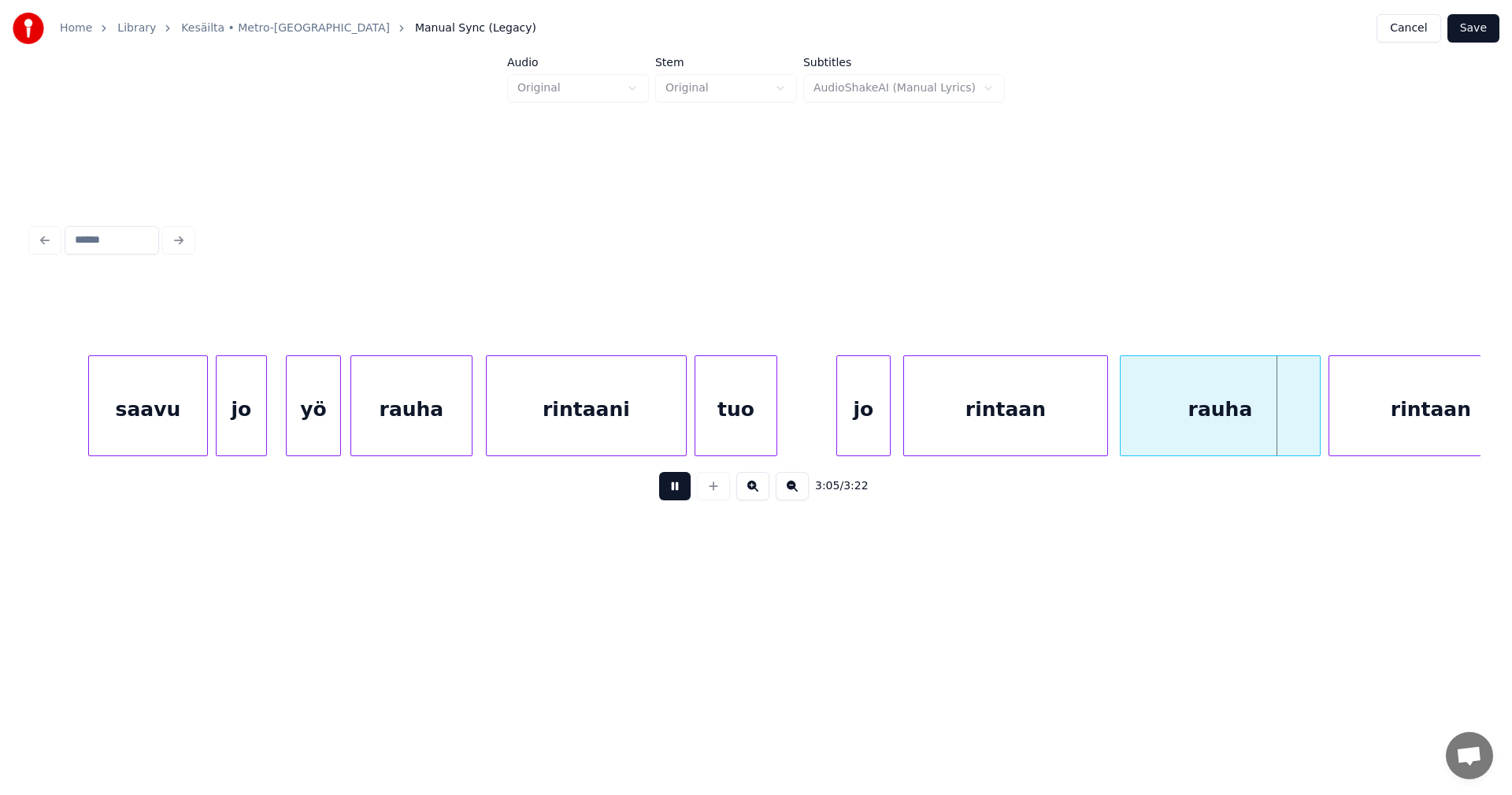
click at [673, 495] on button at bounding box center [675, 486] width 32 height 28
click at [1104, 436] on div "rintaan" at bounding box center [1002, 405] width 204 height 101
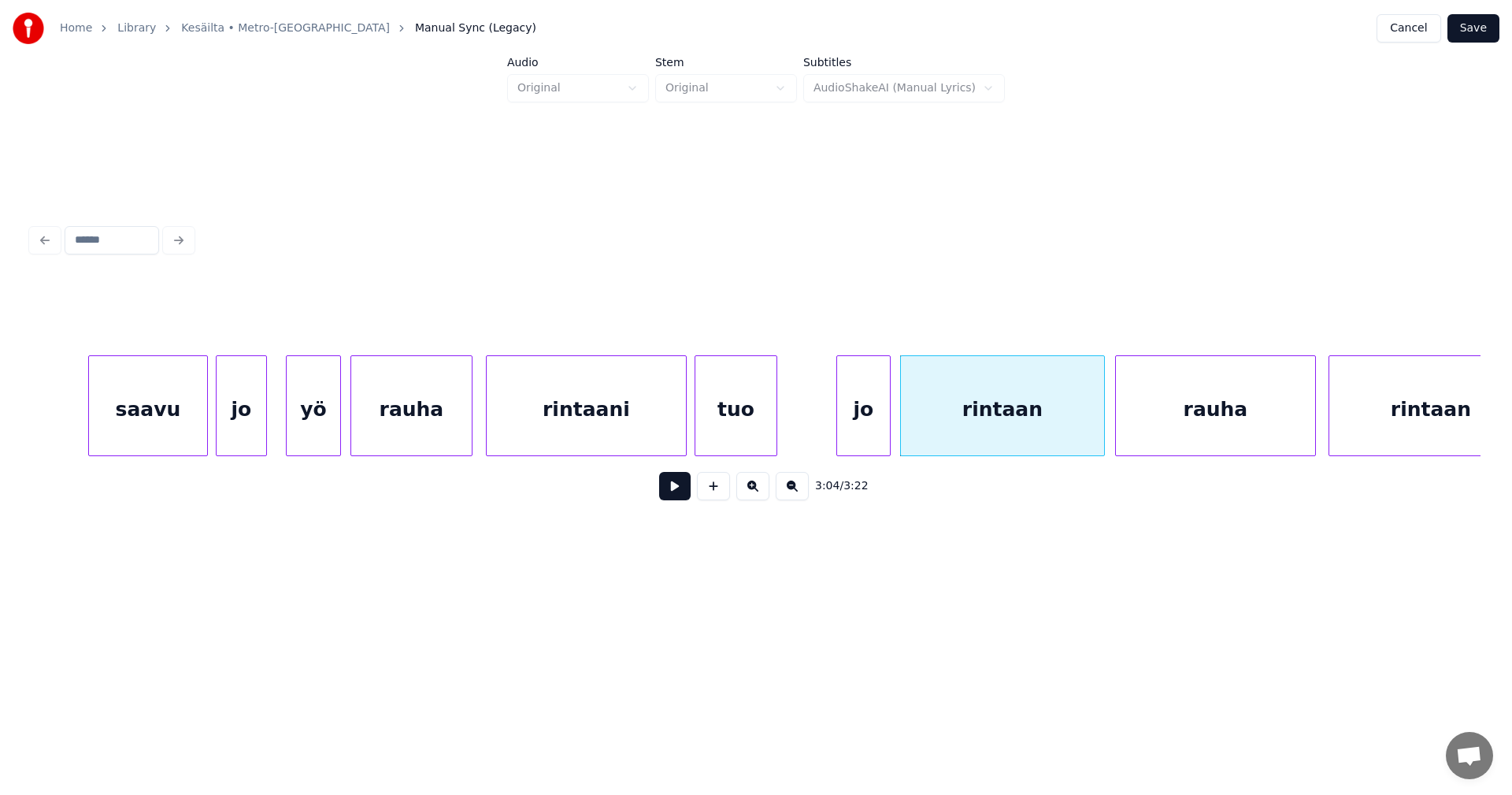
click at [1165, 434] on div "rauha" at bounding box center [1215, 410] width 199 height 107
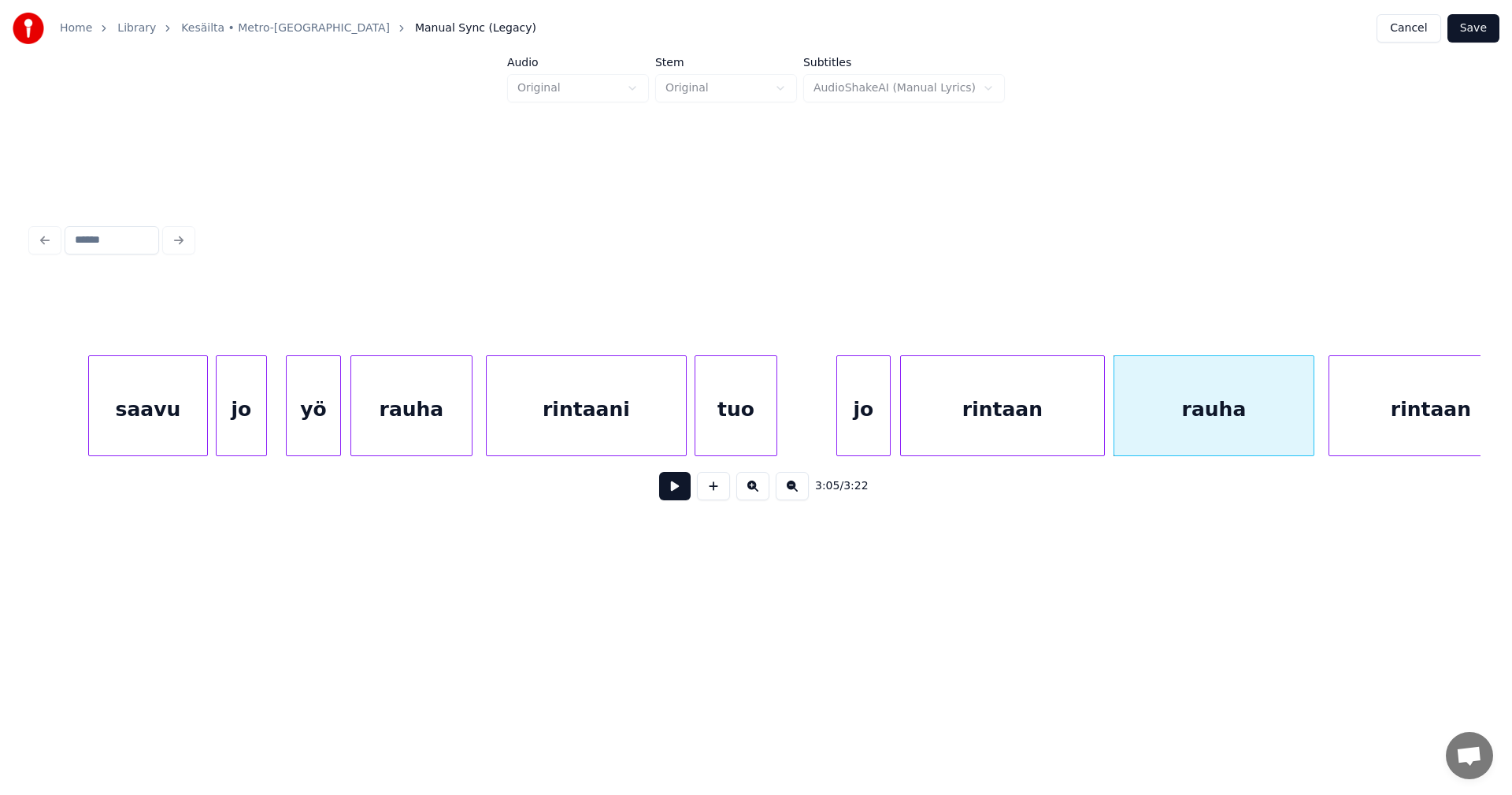
click at [1091, 435] on div "rintaan" at bounding box center [1002, 410] width 203 height 107
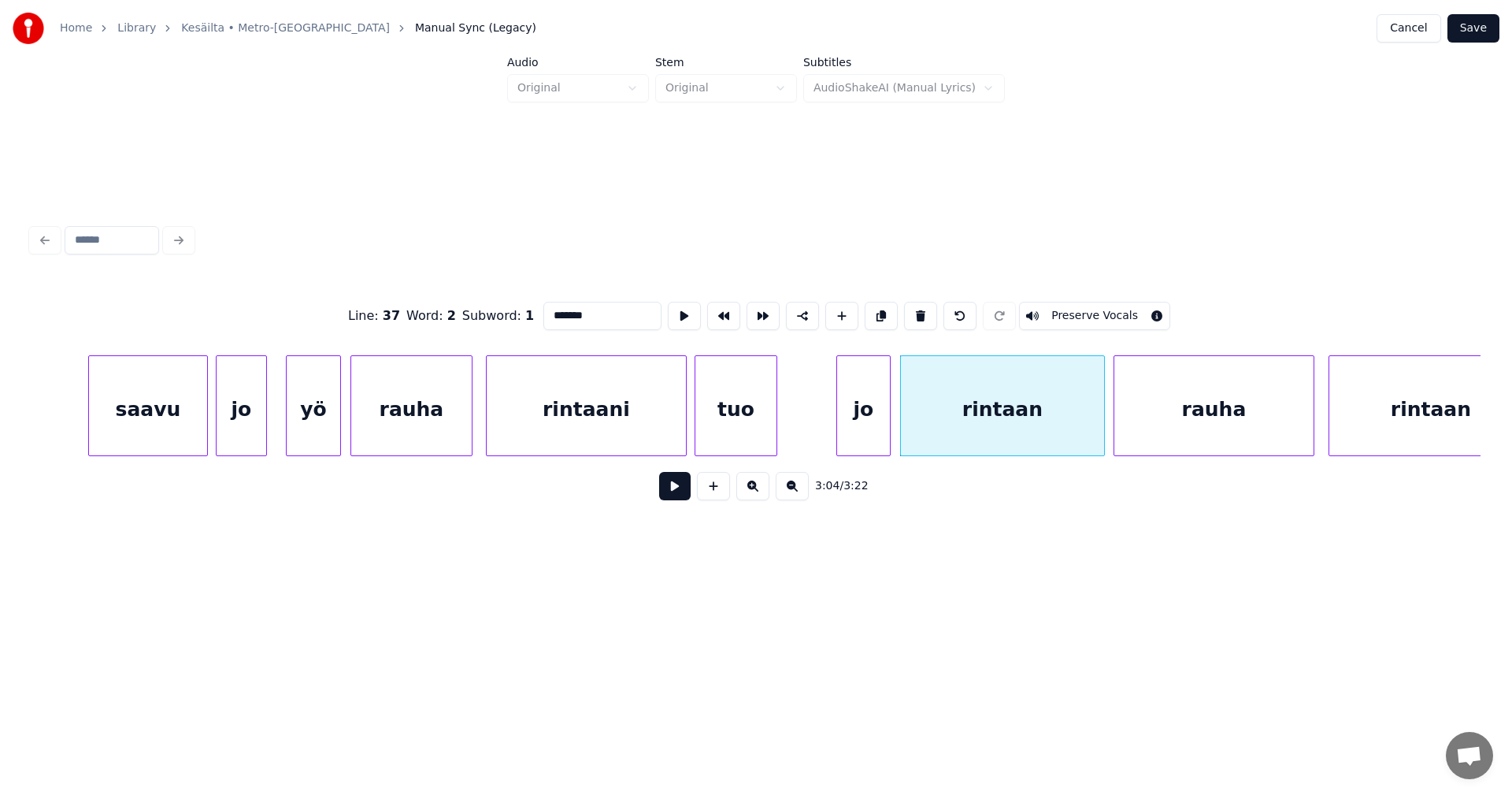
click at [686, 487] on button at bounding box center [675, 486] width 32 height 28
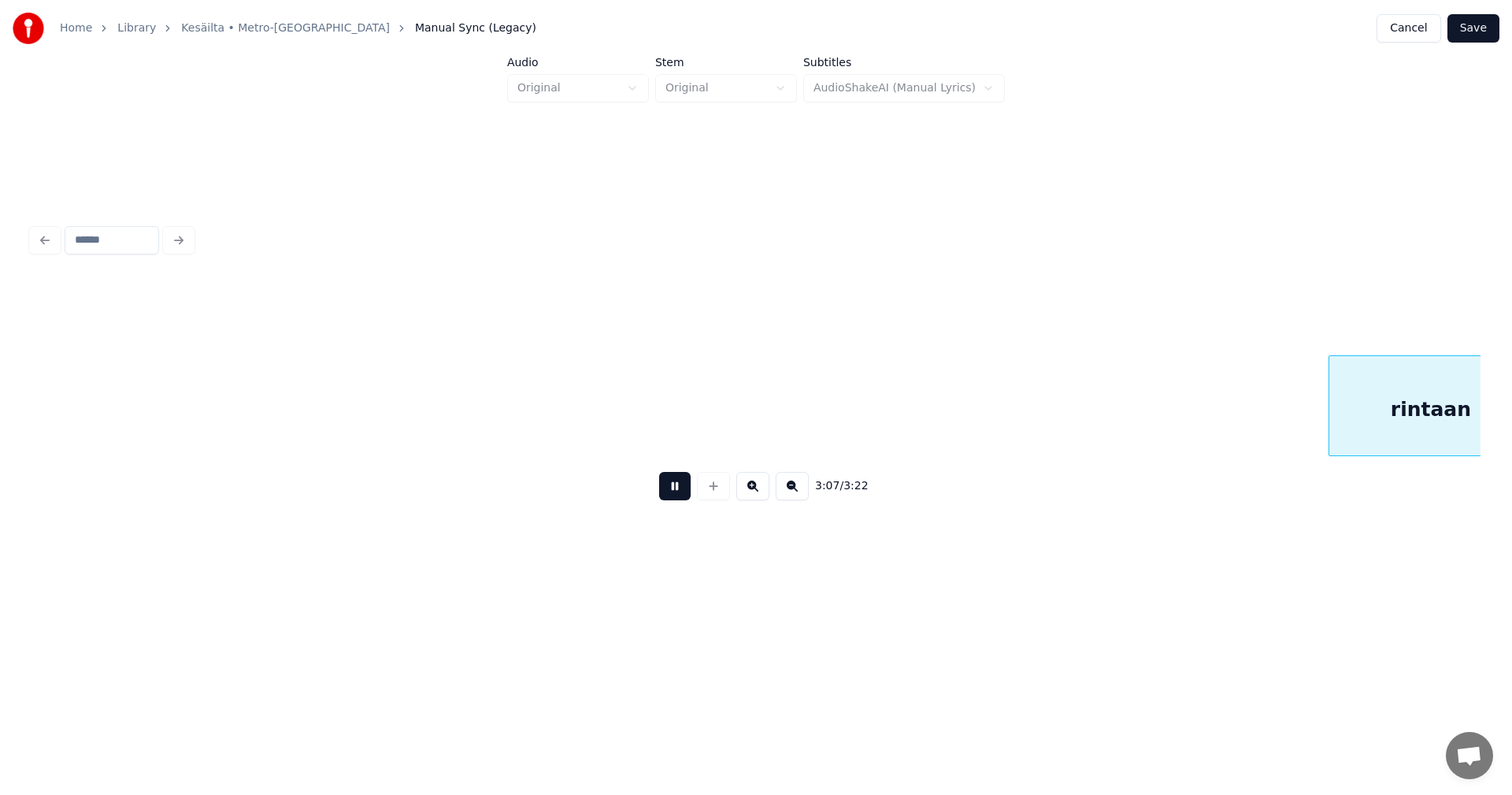
scroll to position [0, 36821]
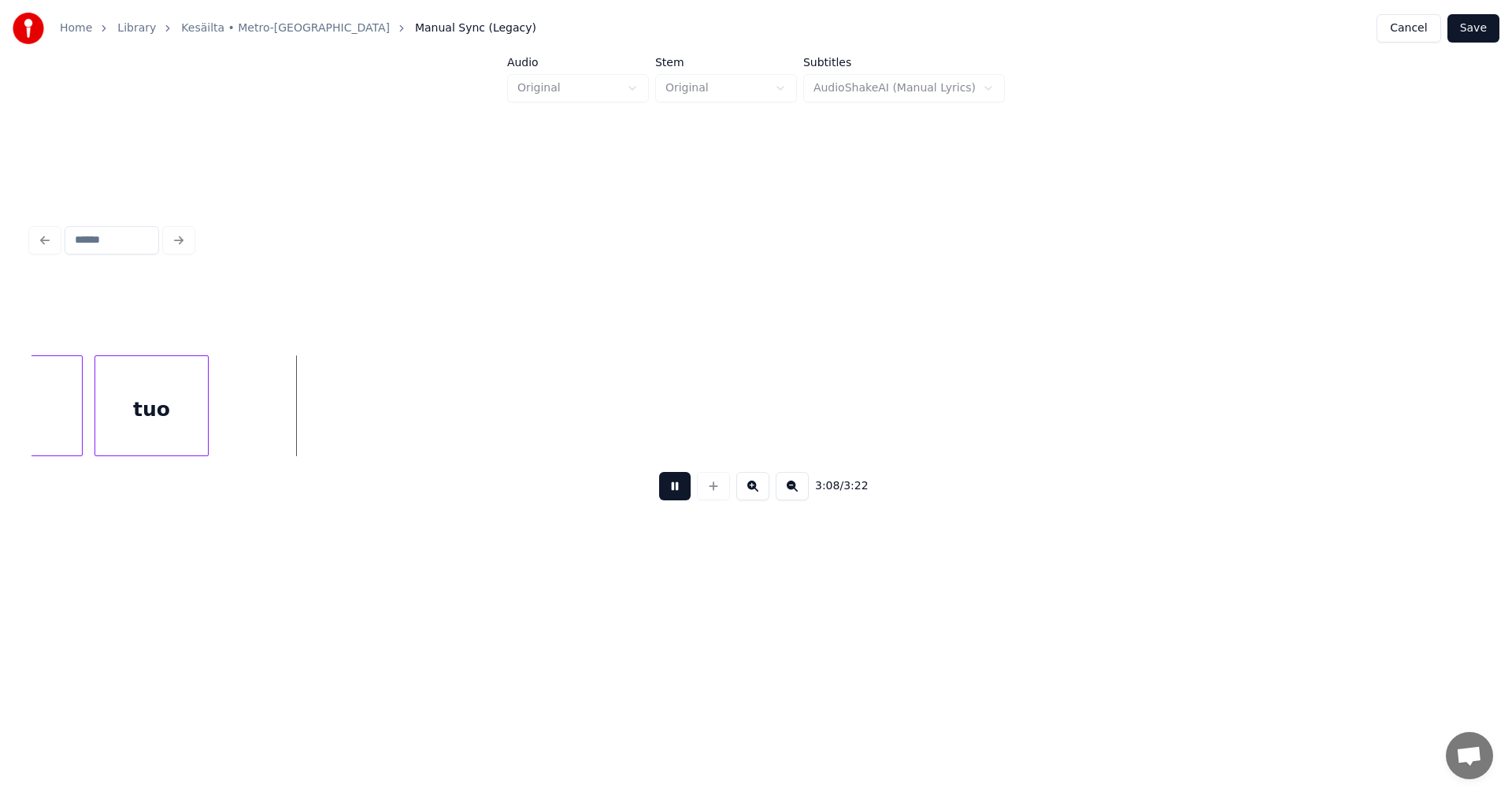
click at [686, 487] on button at bounding box center [675, 486] width 32 height 28
click at [1486, 25] on button "Save" at bounding box center [1473, 28] width 52 height 28
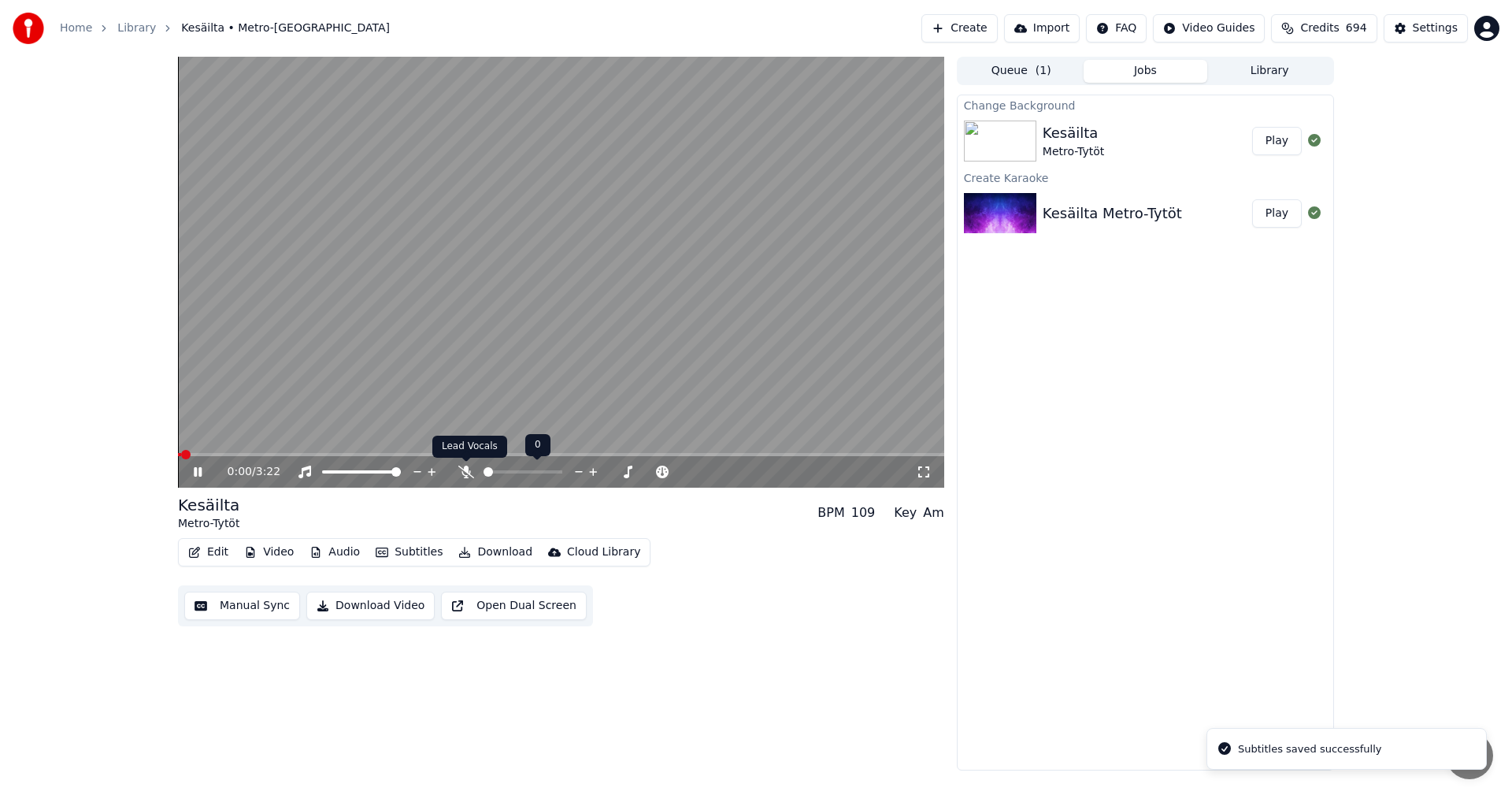
click at [466, 475] on icon at bounding box center [467, 472] width 16 height 12
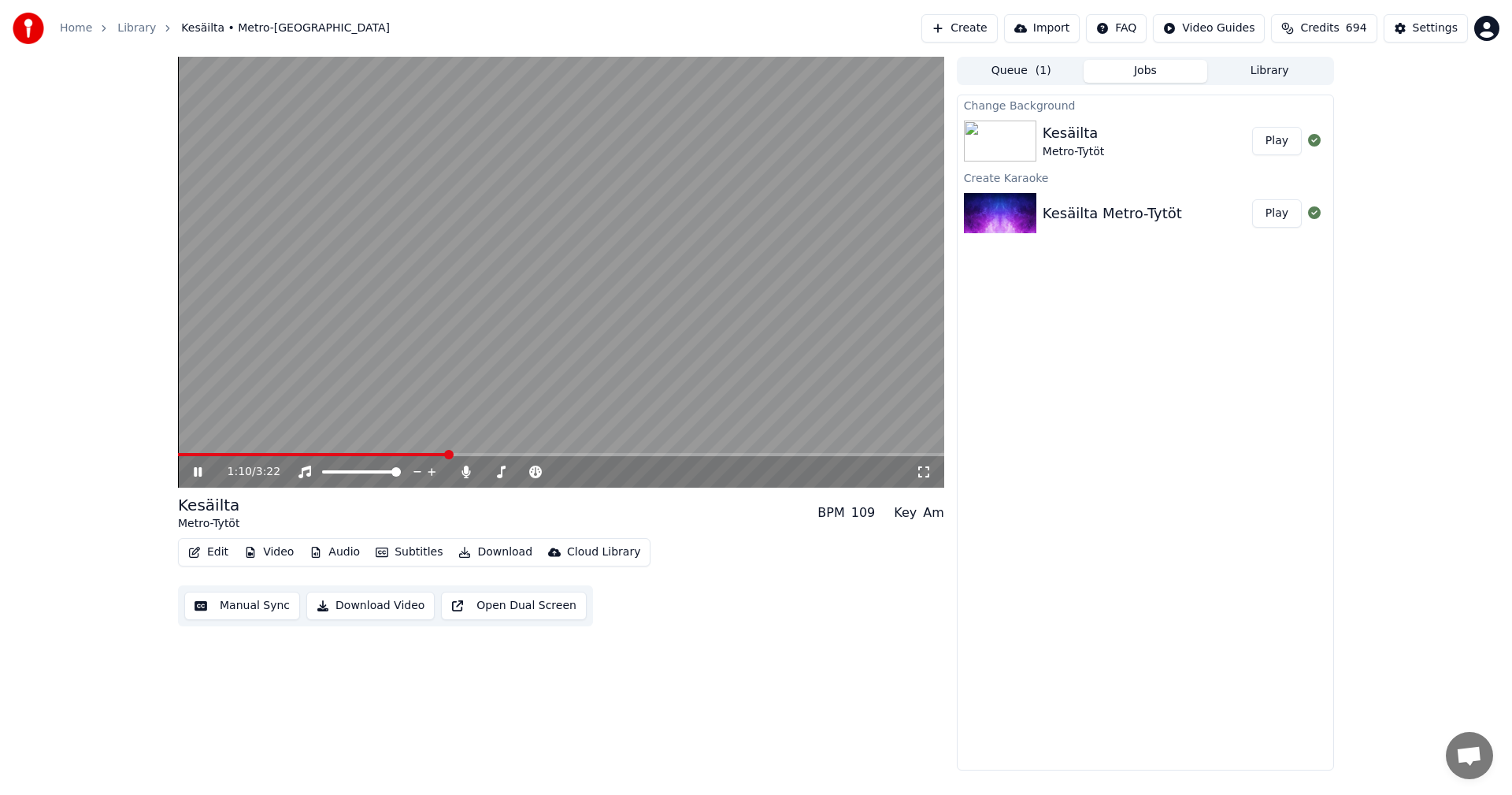
click at [197, 468] on icon at bounding box center [209, 472] width 37 height 12
click at [210, 551] on button "Edit" at bounding box center [208, 552] width 53 height 22
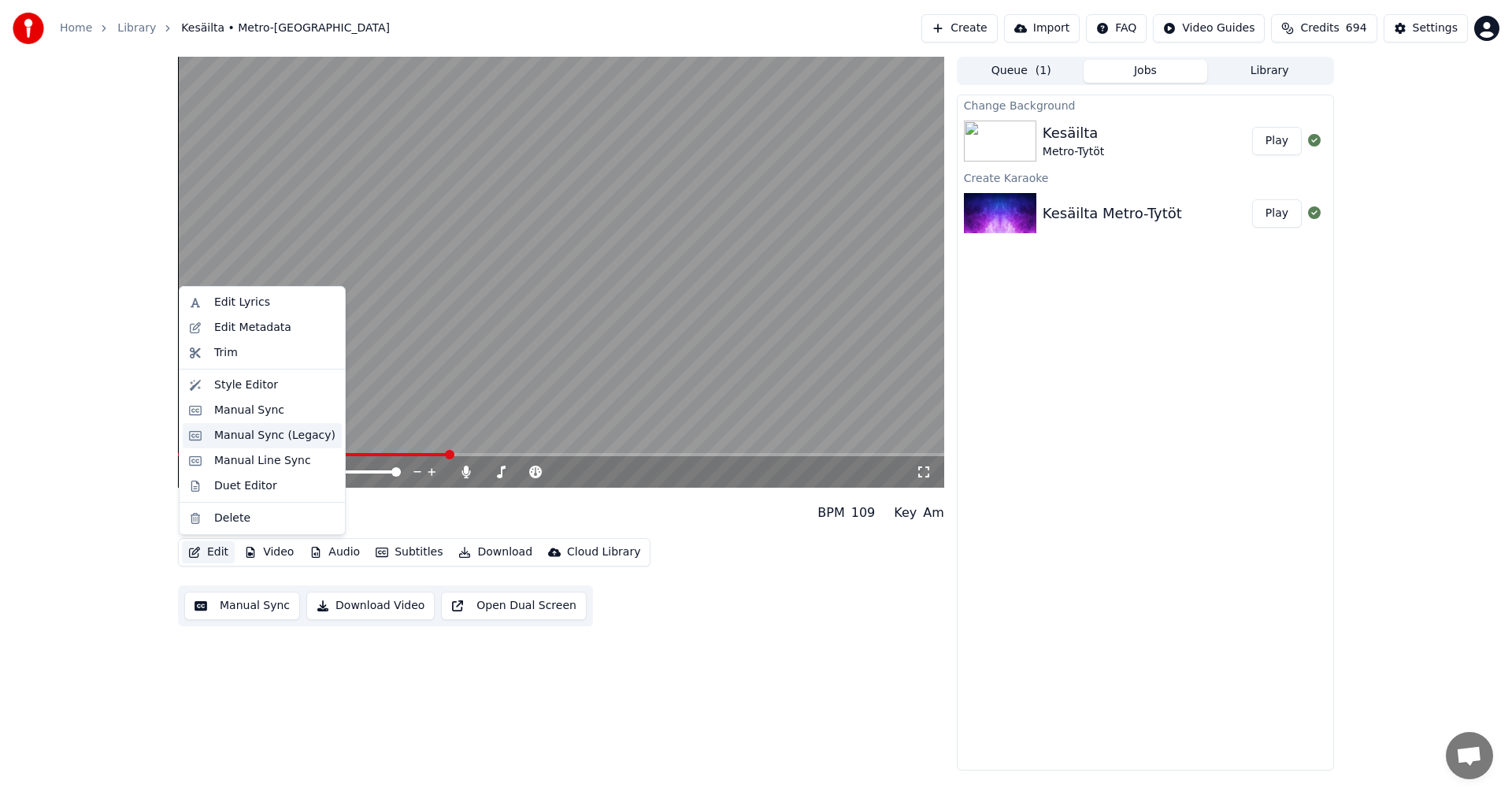
click at [267, 440] on div "Manual Sync (Legacy)" at bounding box center [275, 436] width 121 height 16
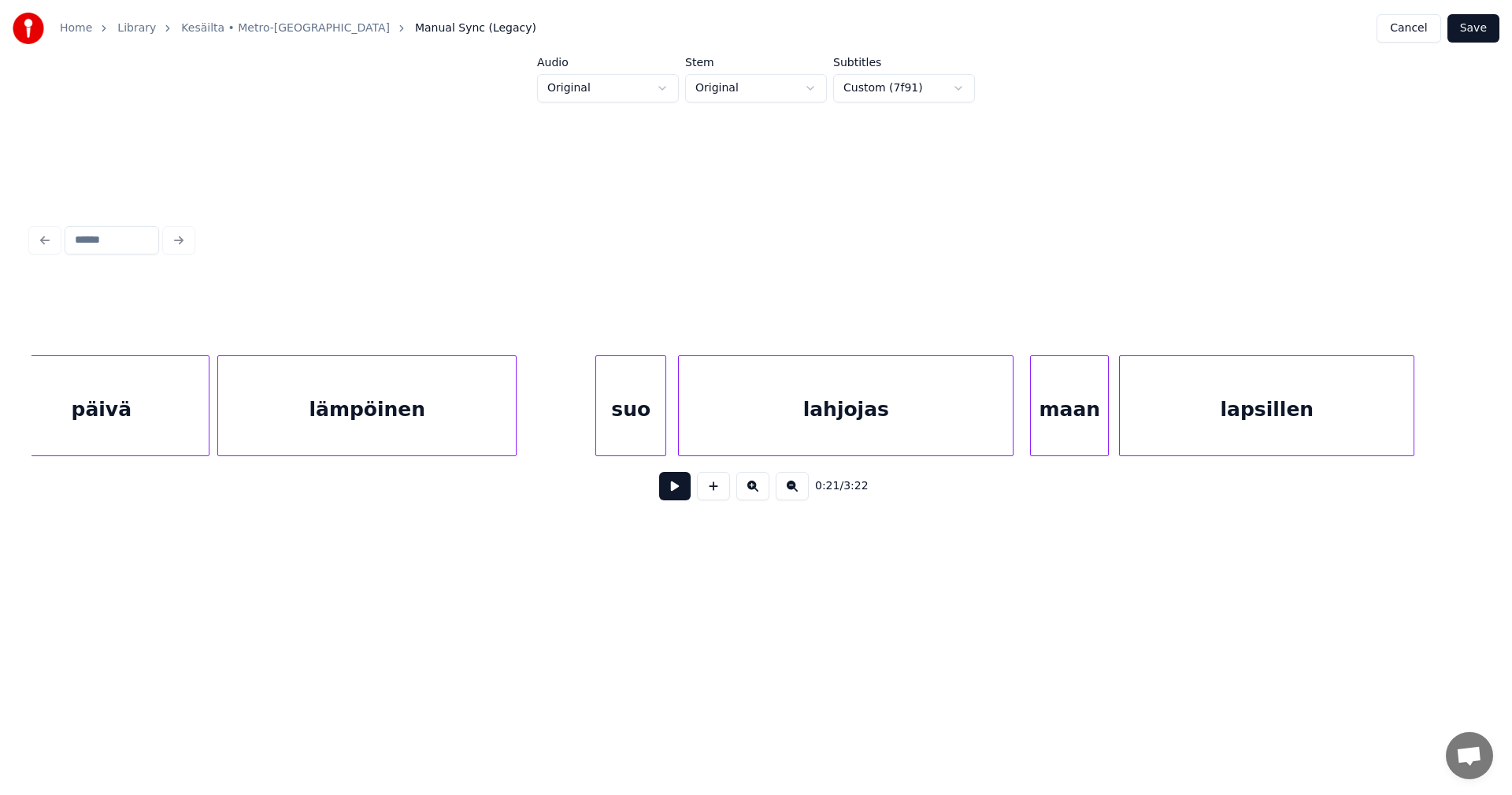
scroll to position [0, 11850]
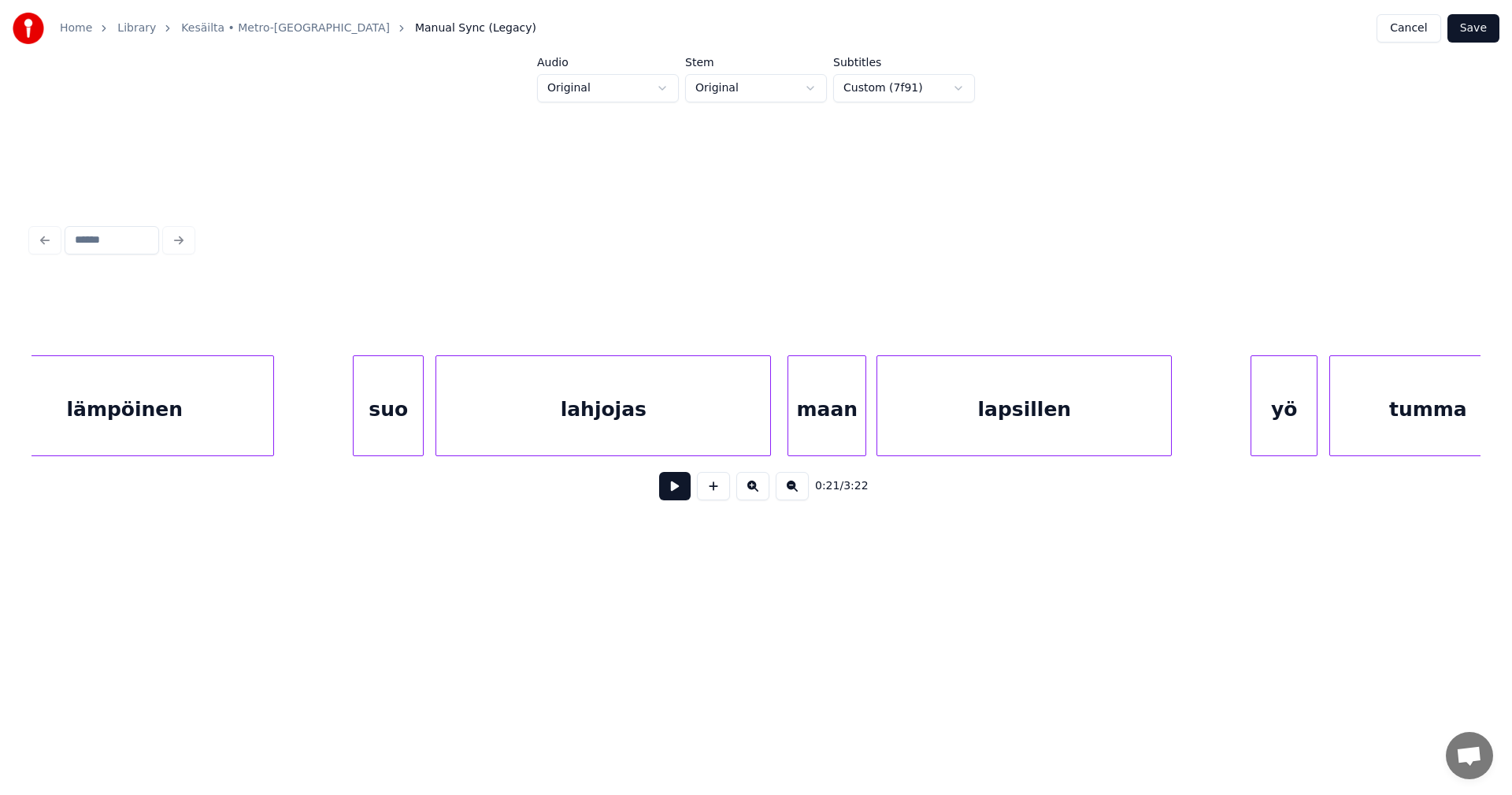
click at [460, 427] on div "lahjojas" at bounding box center [603, 410] width 334 height 107
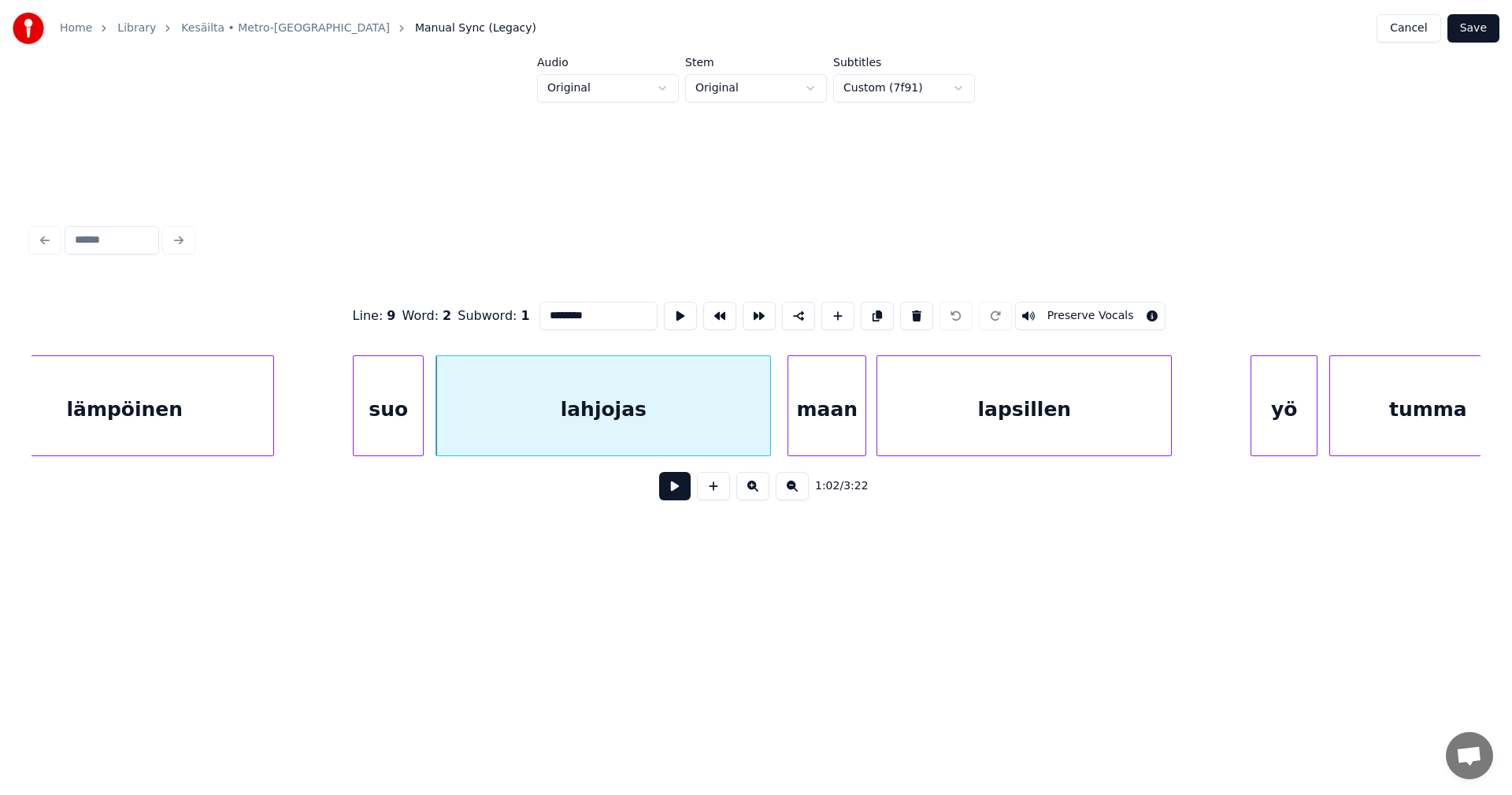
click at [666, 493] on button at bounding box center [675, 486] width 32 height 28
click at [669, 492] on button at bounding box center [675, 486] width 32 height 28
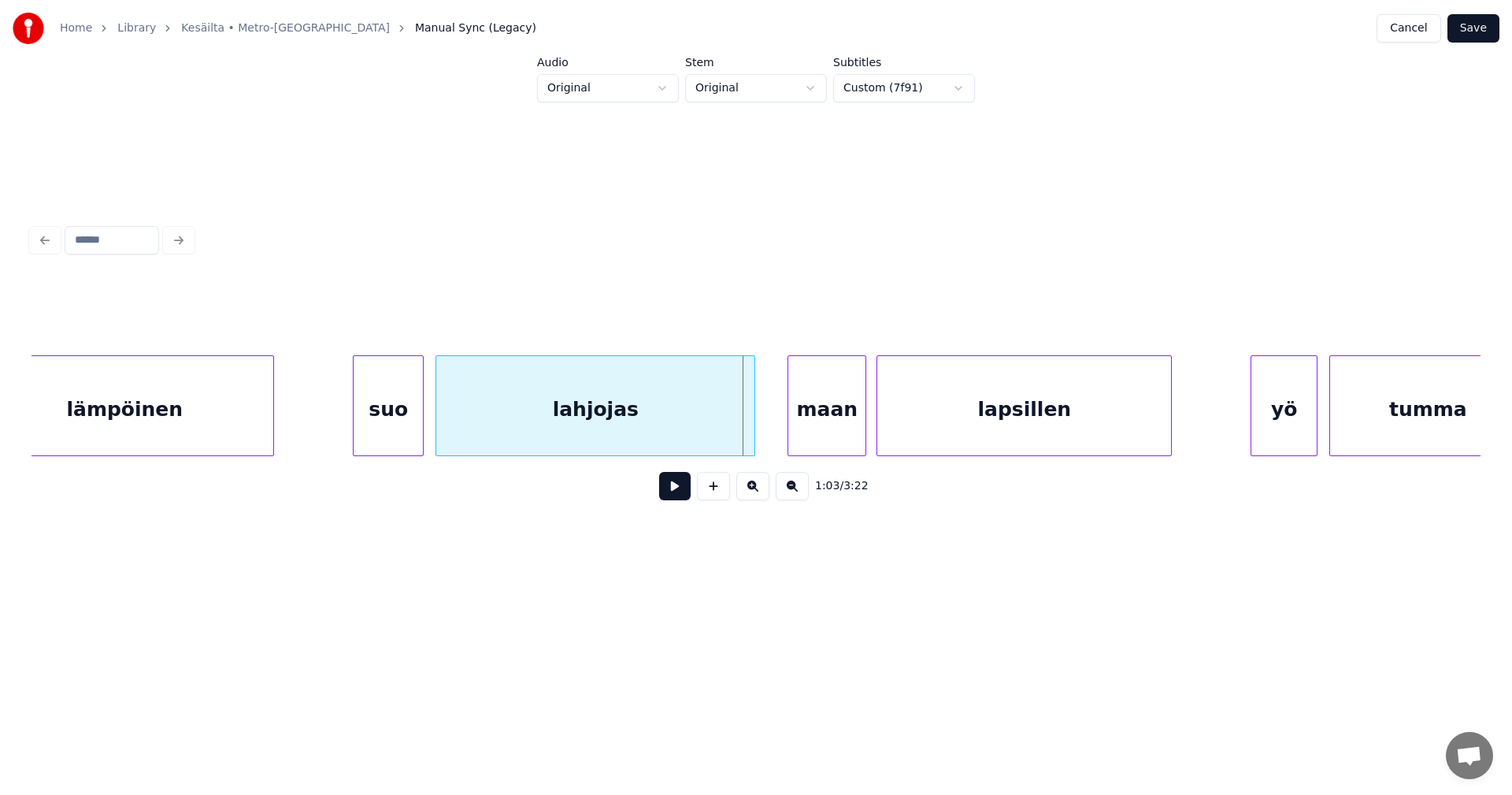
click at [754, 436] on div at bounding box center [752, 405] width 4 height 99
click at [803, 439] on div "maan" at bounding box center [822, 410] width 77 height 107
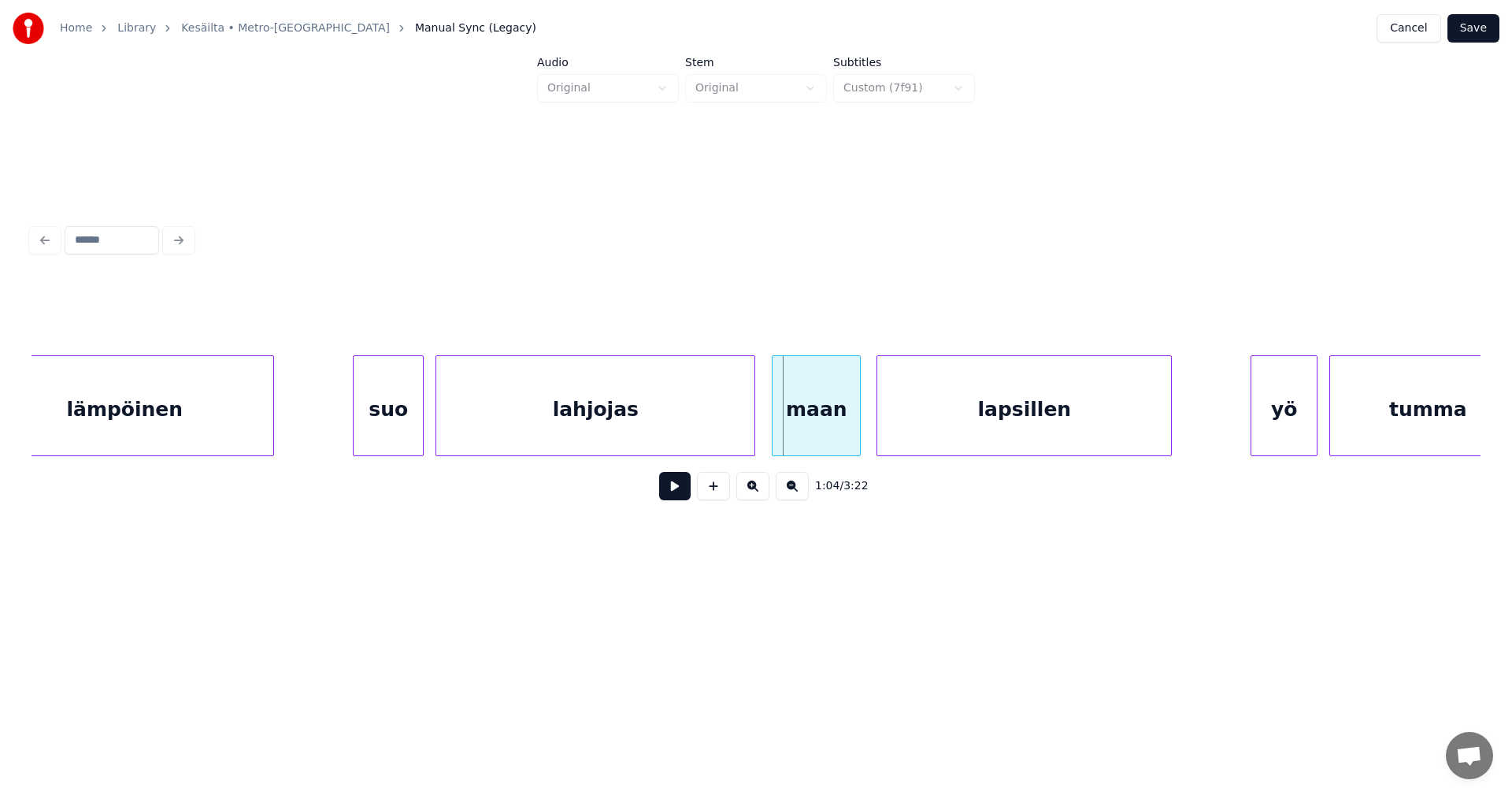
click at [775, 436] on div at bounding box center [774, 405] width 4 height 99
click at [678, 493] on button at bounding box center [675, 486] width 32 height 28
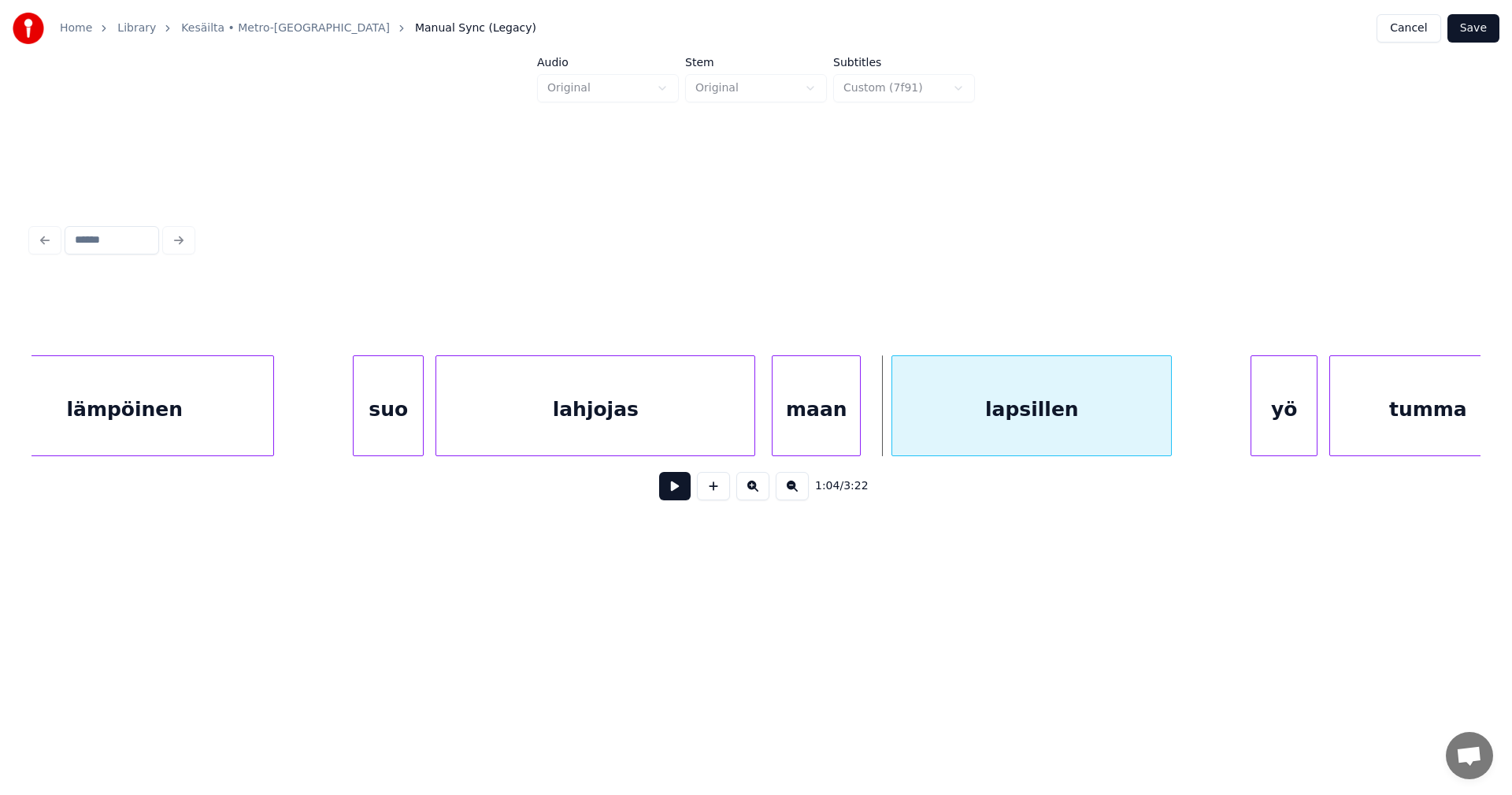
click at [892, 433] on div at bounding box center [894, 405] width 4 height 99
click at [916, 433] on div "lapsillen" at bounding box center [1031, 410] width 279 height 107
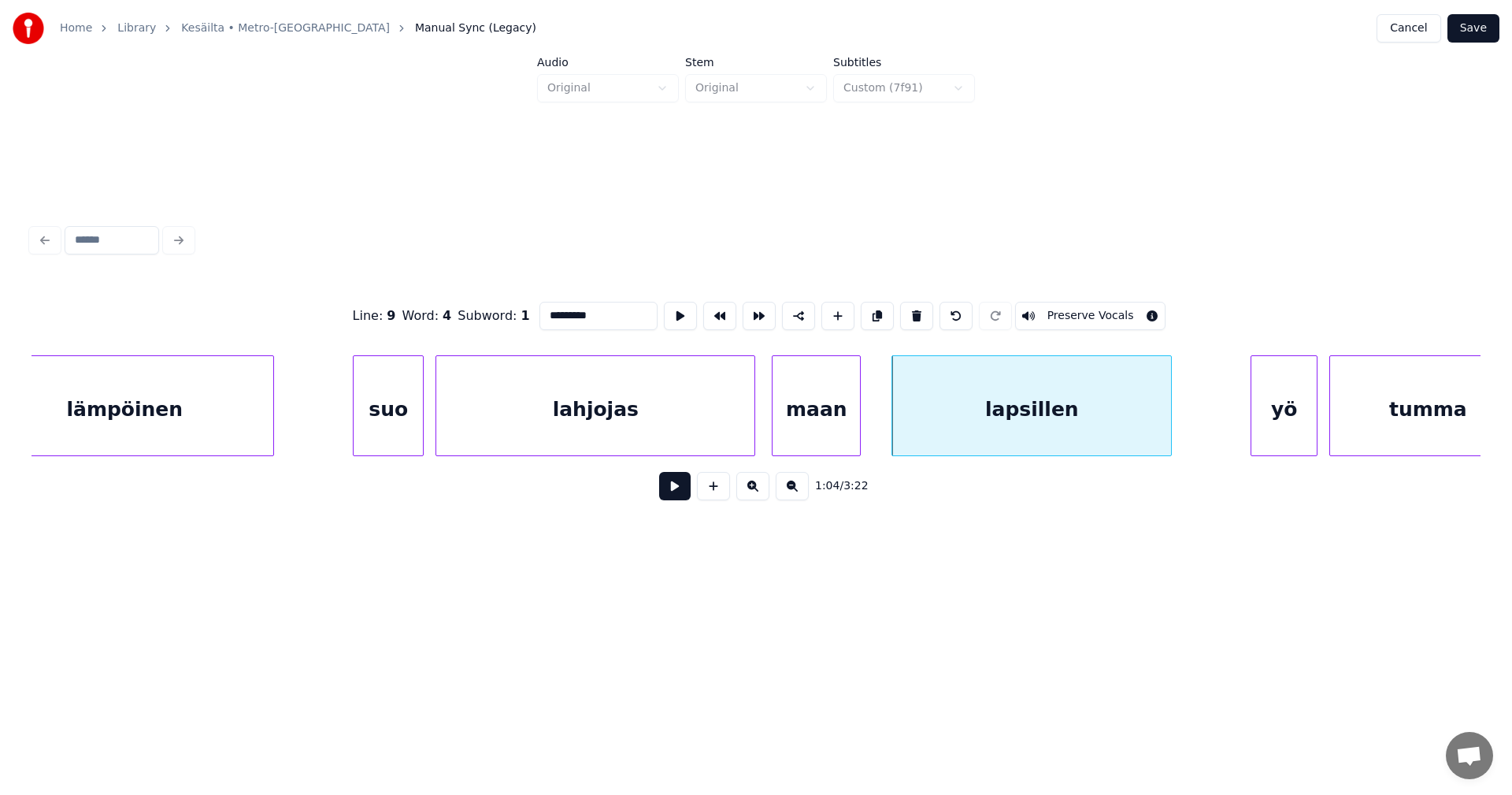
click at [688, 491] on button at bounding box center [675, 486] width 32 height 28
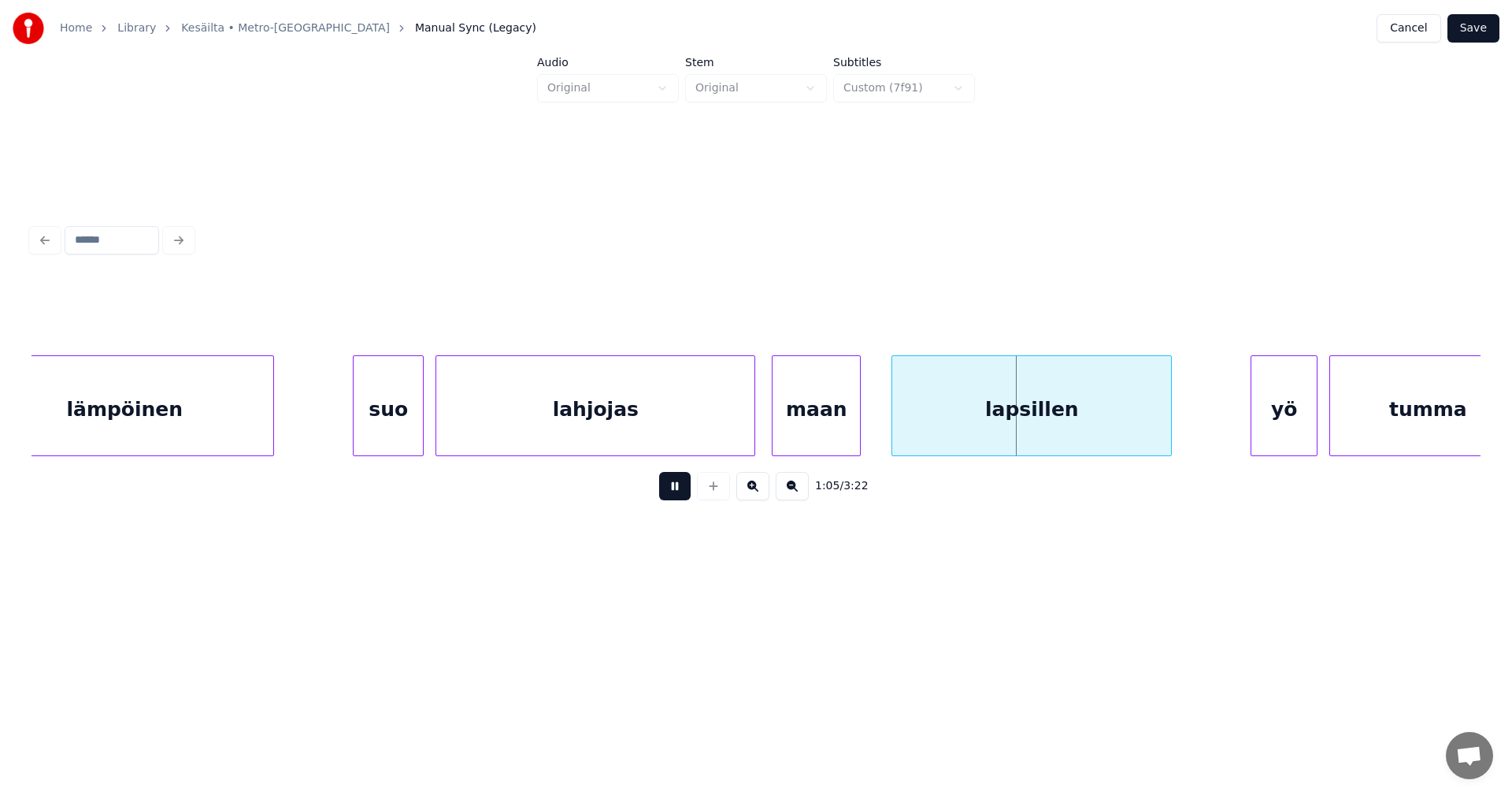
click at [688, 491] on button at bounding box center [675, 486] width 32 height 28
click at [891, 424] on div "lapsillen" at bounding box center [1031, 405] width 281 height 101
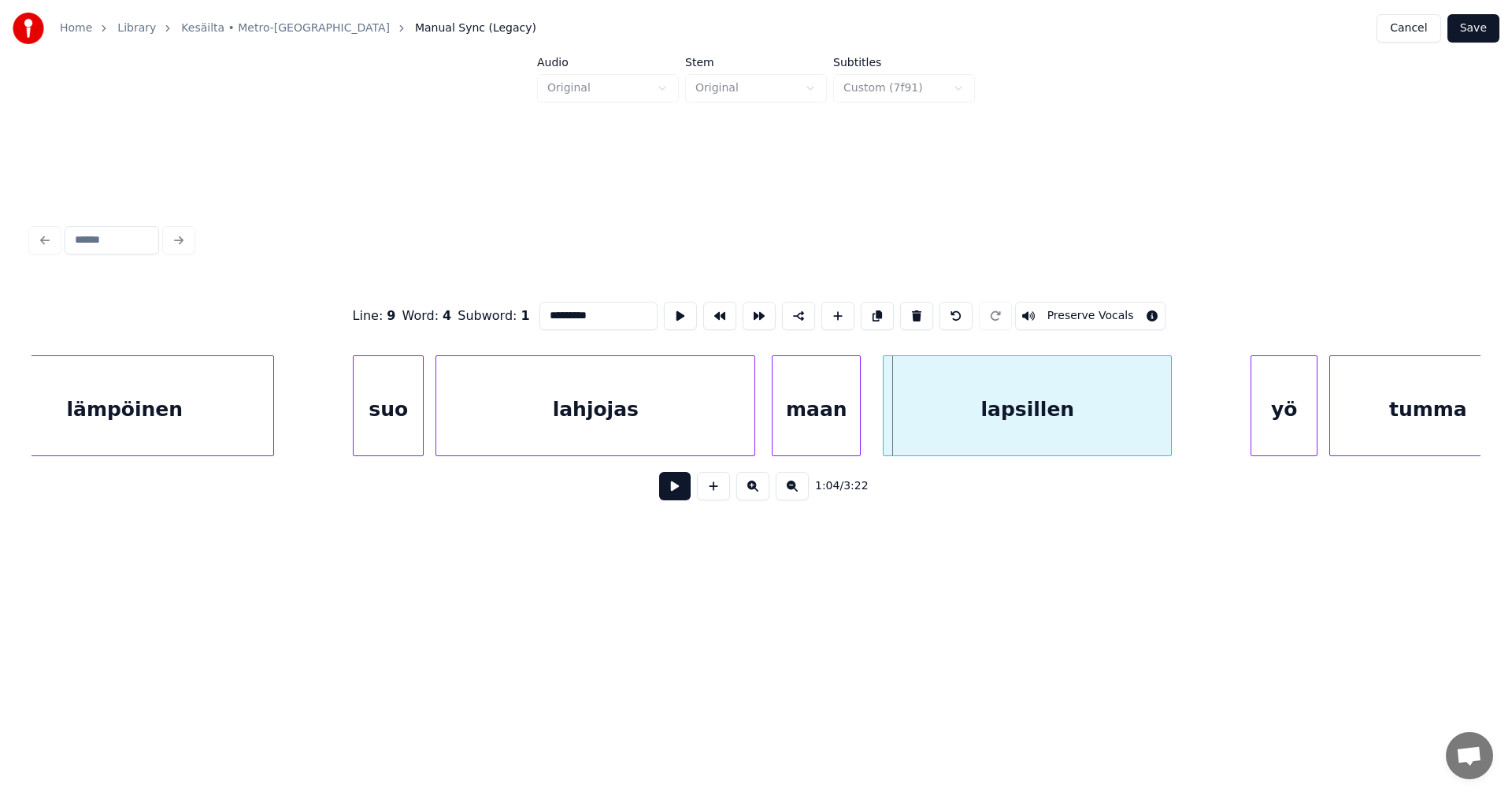
click at [884, 428] on div at bounding box center [885, 405] width 4 height 99
click at [710, 427] on div "lahjojas" at bounding box center [595, 410] width 318 height 107
type input "********"
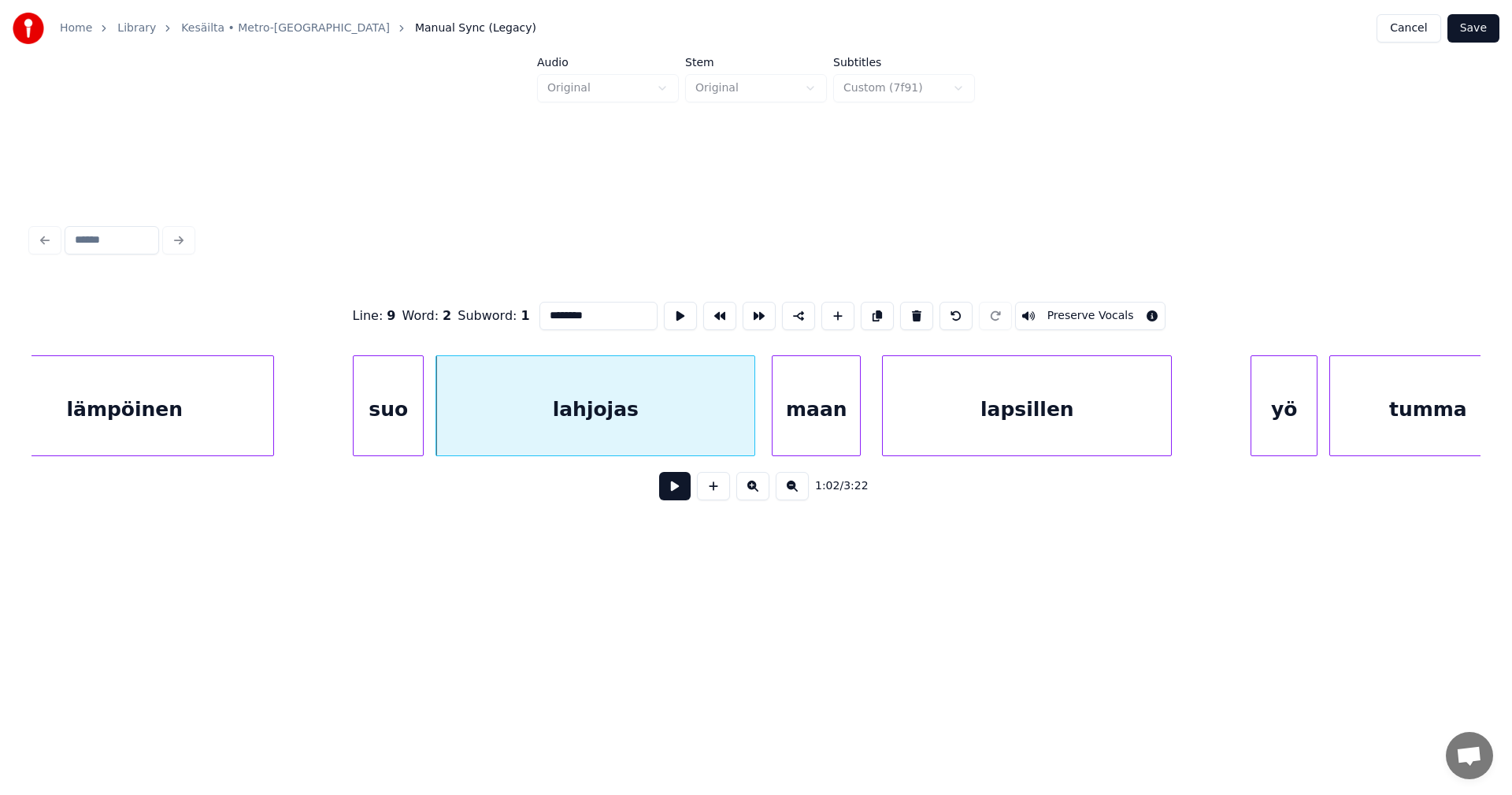
click at [683, 491] on button at bounding box center [675, 486] width 32 height 28
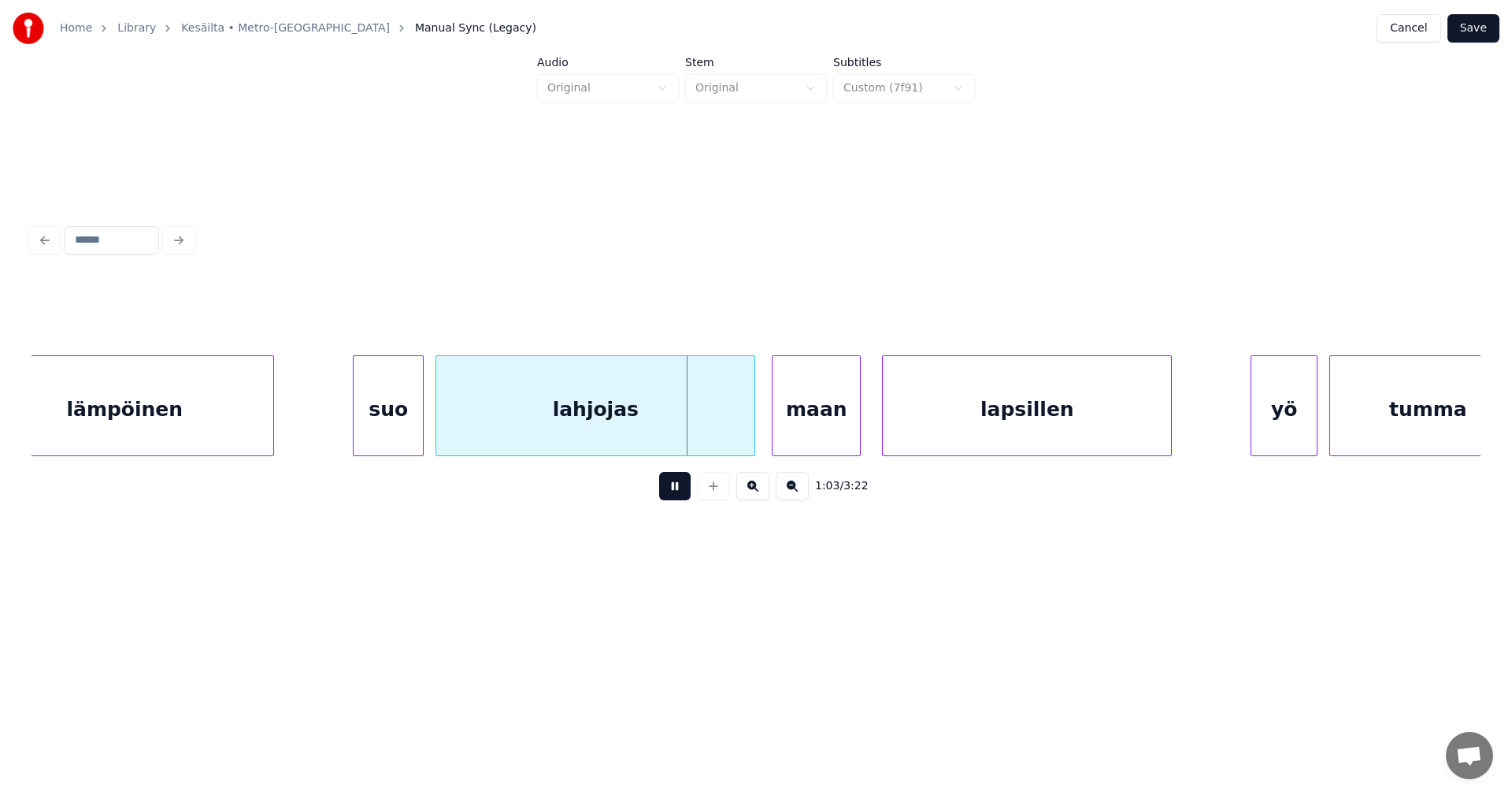
click at [683, 491] on button at bounding box center [675, 486] width 32 height 28
click at [687, 491] on button at bounding box center [675, 486] width 32 height 28
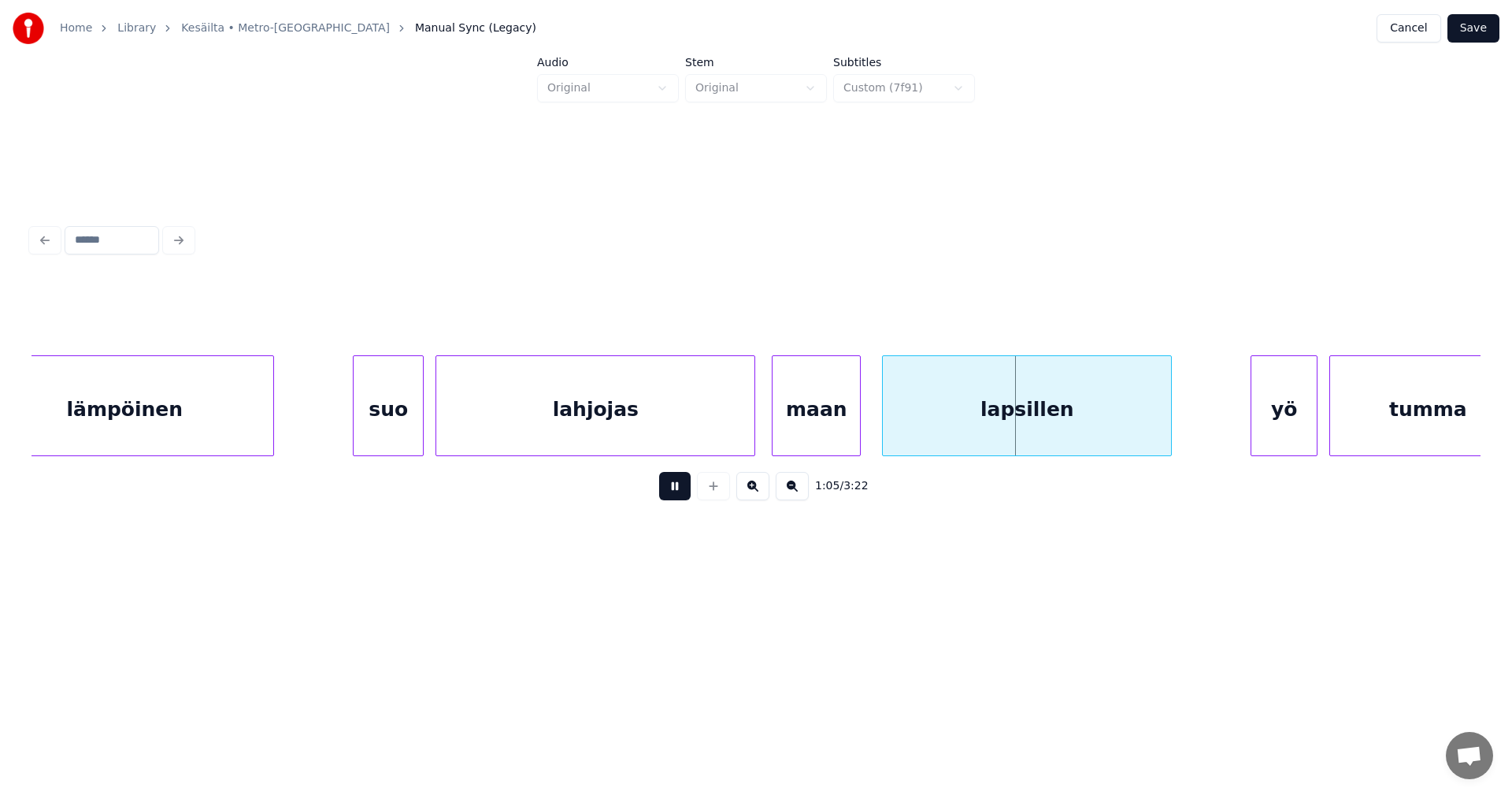
drag, startPoint x: 687, startPoint y: 491, endPoint x: 688, endPoint y: 448, distance: 43.0
click at [687, 491] on button at bounding box center [675, 486] width 32 height 28
click at [688, 446] on div "lahjojas" at bounding box center [595, 410] width 318 height 107
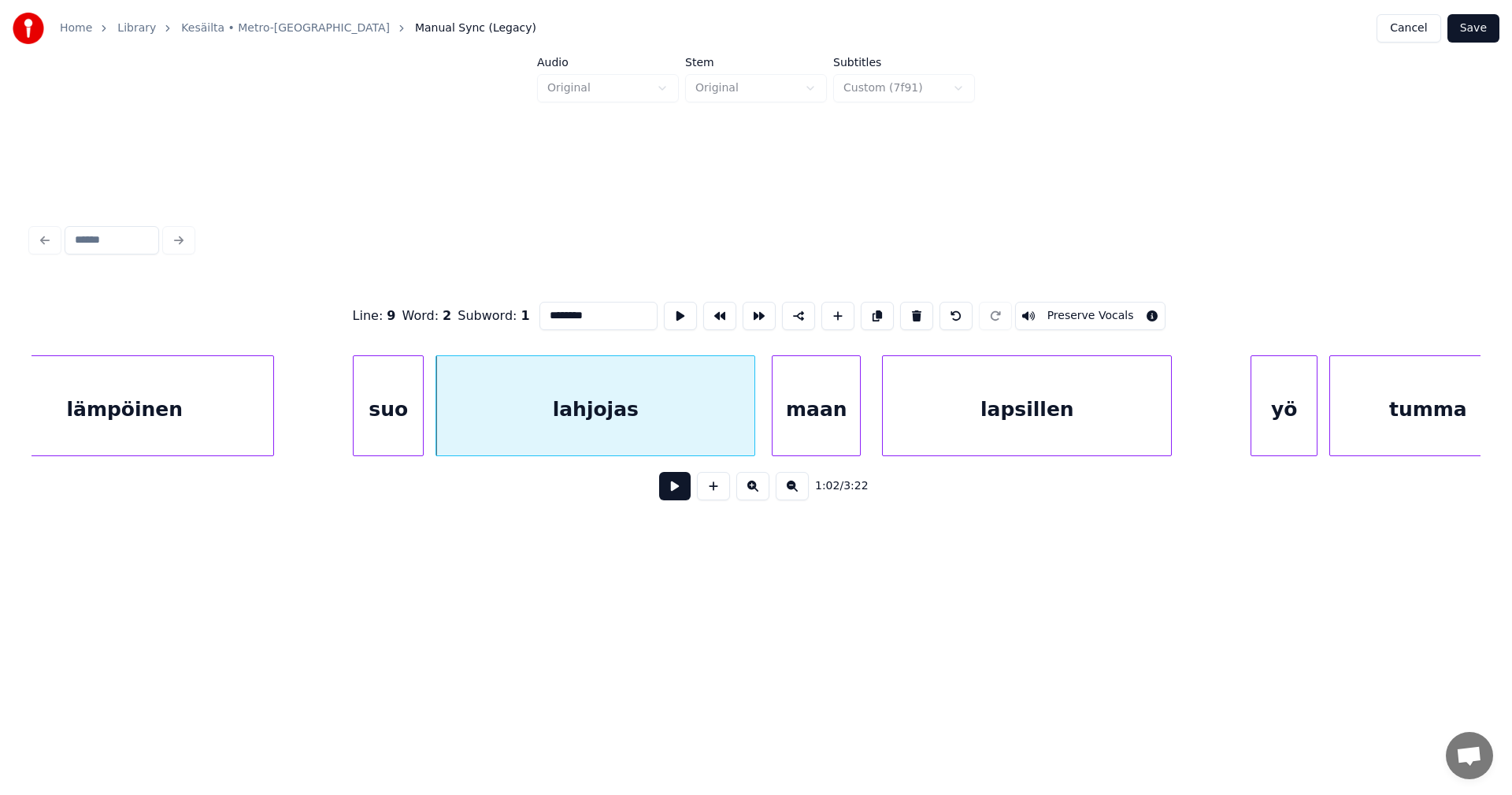
click at [670, 500] on button at bounding box center [675, 486] width 32 height 28
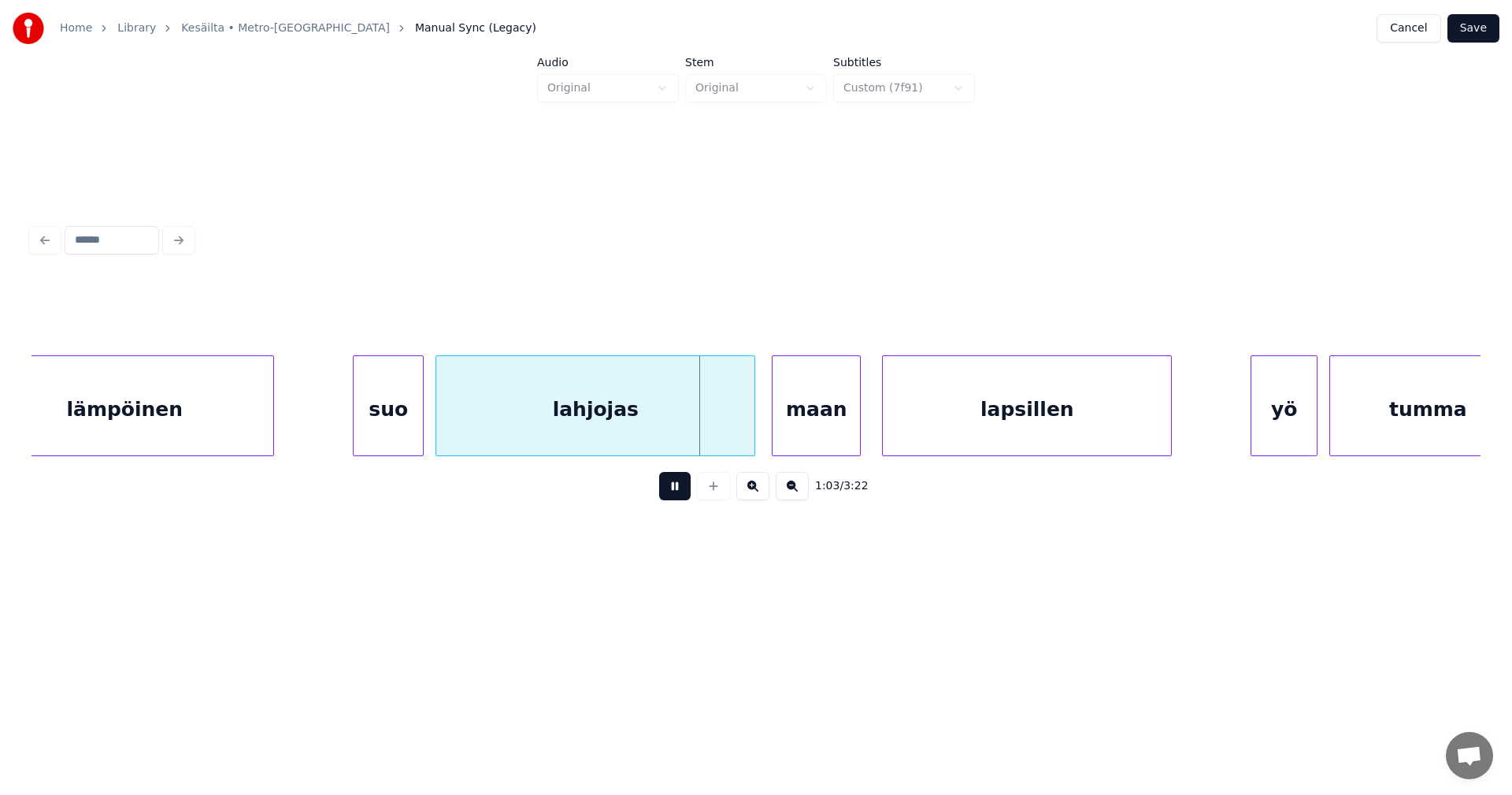
click at [673, 497] on button at bounding box center [675, 486] width 32 height 28
click at [743, 434] on div at bounding box center [742, 405] width 4 height 99
click at [674, 485] on button at bounding box center [675, 486] width 32 height 28
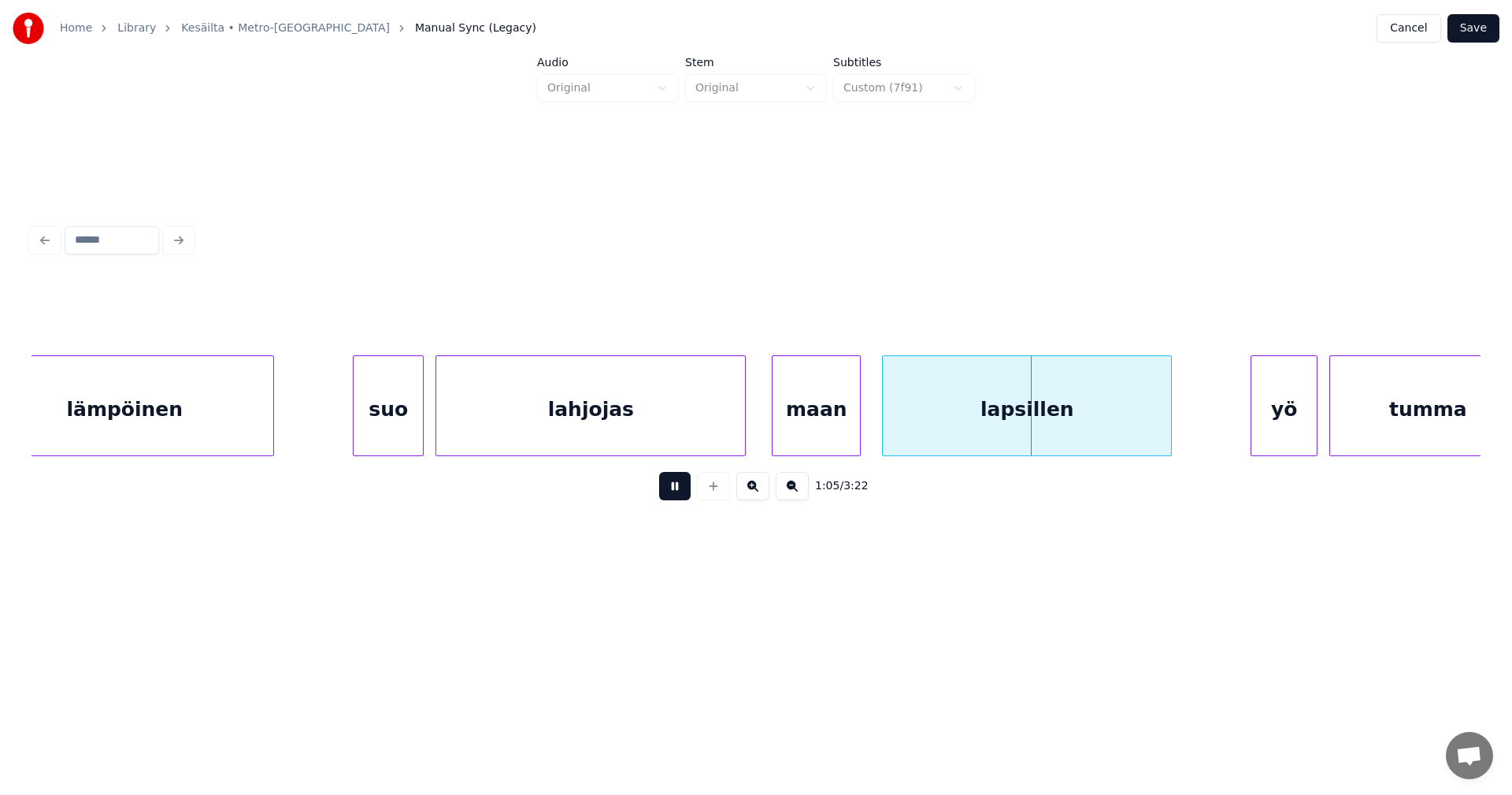
drag, startPoint x: 676, startPoint y: 490, endPoint x: 814, endPoint y: 438, distance: 147.5
click at [681, 488] on button at bounding box center [675, 486] width 32 height 28
click at [814, 436] on div "maan" at bounding box center [817, 410] width 88 height 107
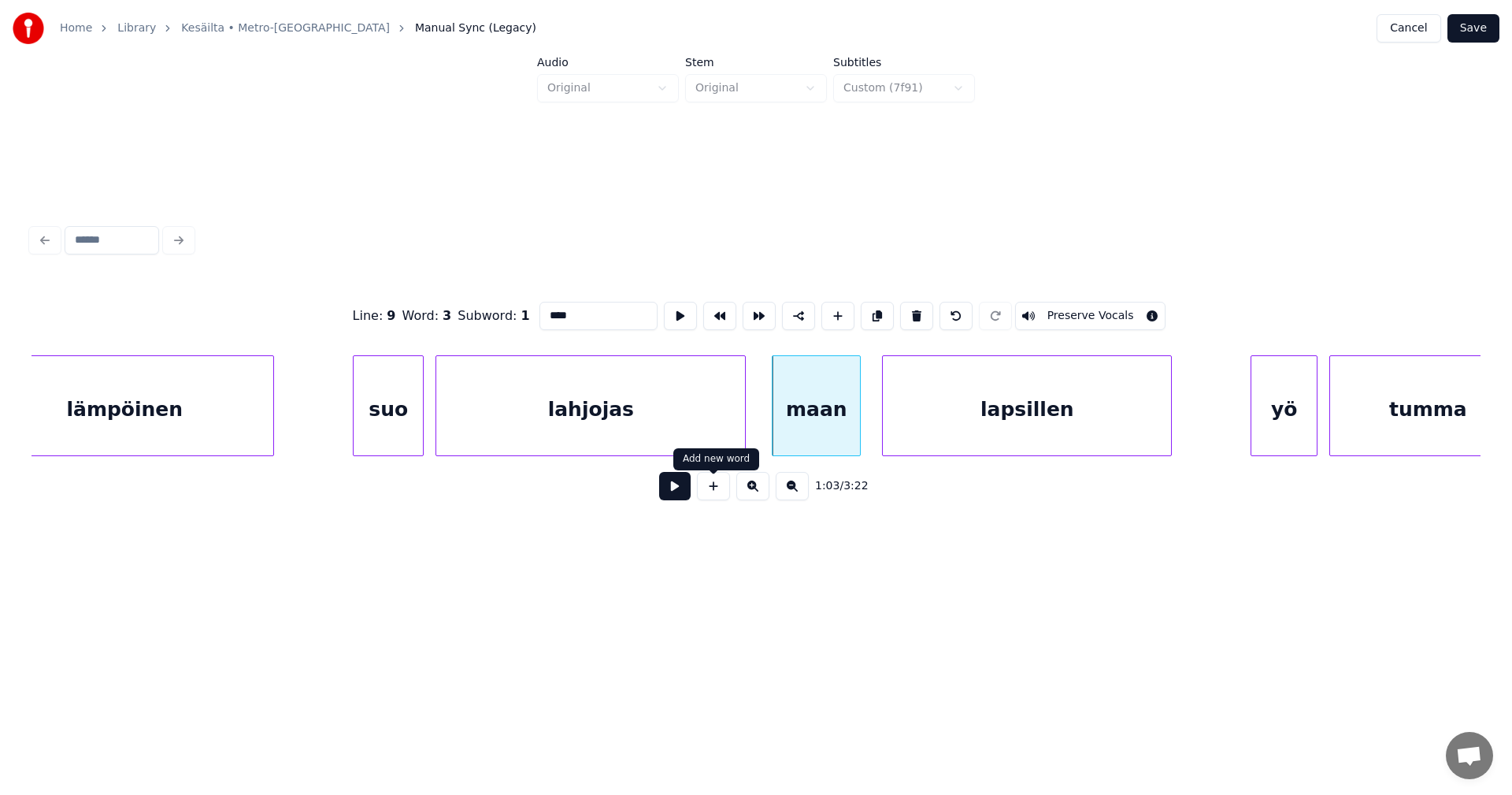
click at [675, 493] on button at bounding box center [675, 486] width 32 height 28
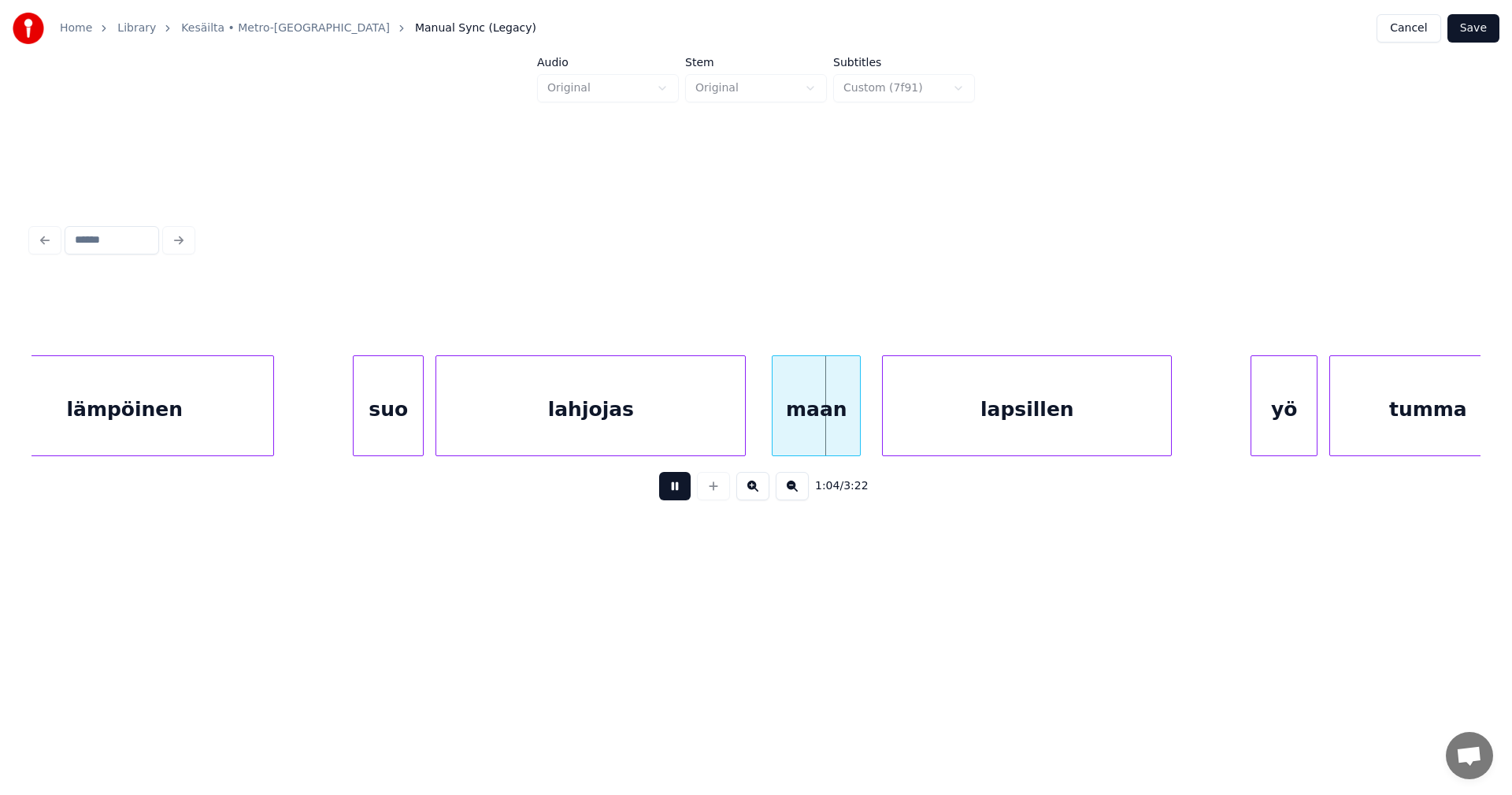
click at [675, 493] on button at bounding box center [675, 486] width 32 height 28
click at [879, 426] on div at bounding box center [879, 405] width 4 height 99
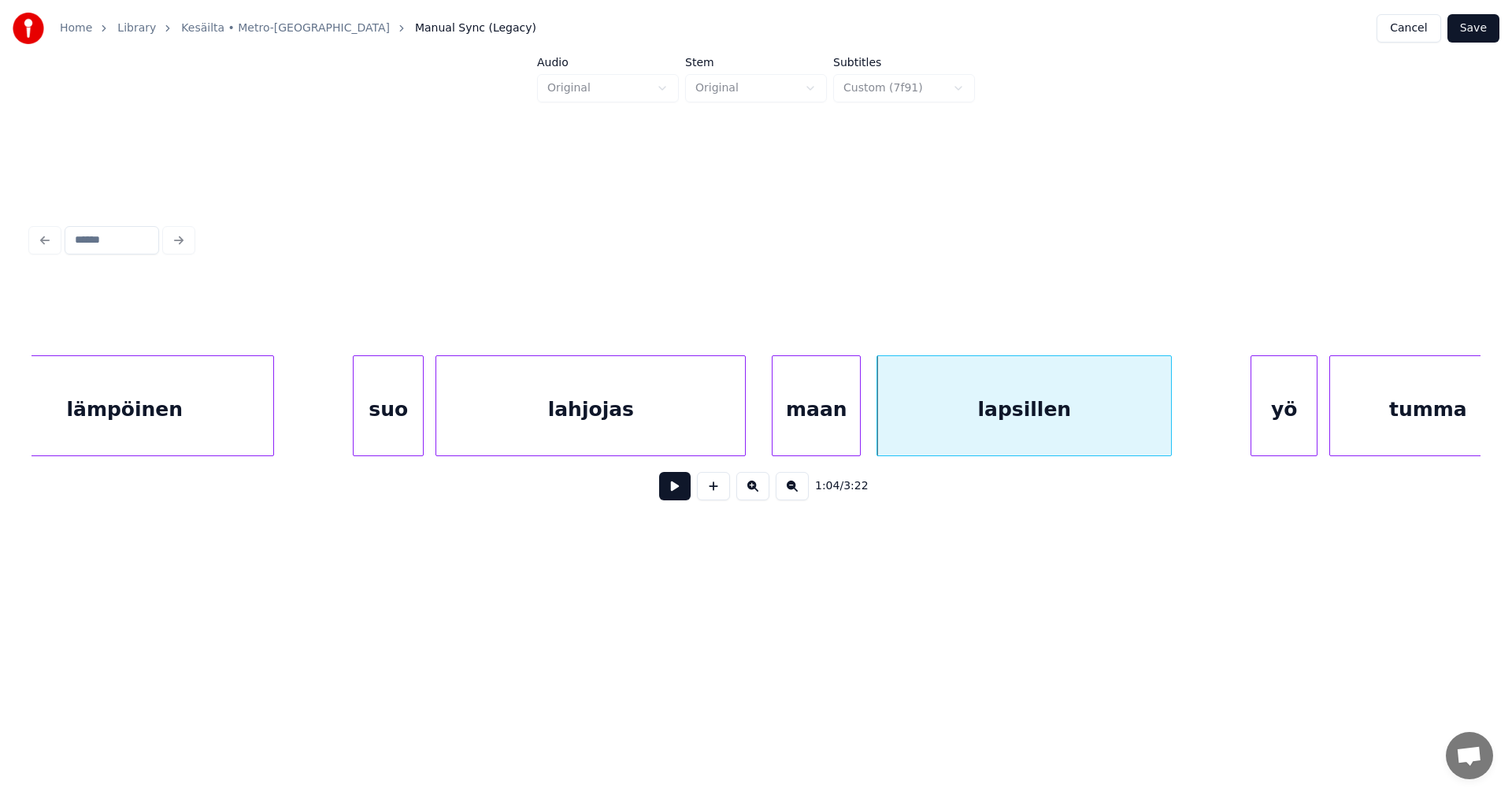
click at [1491, 22] on button "Save" at bounding box center [1473, 28] width 52 height 28
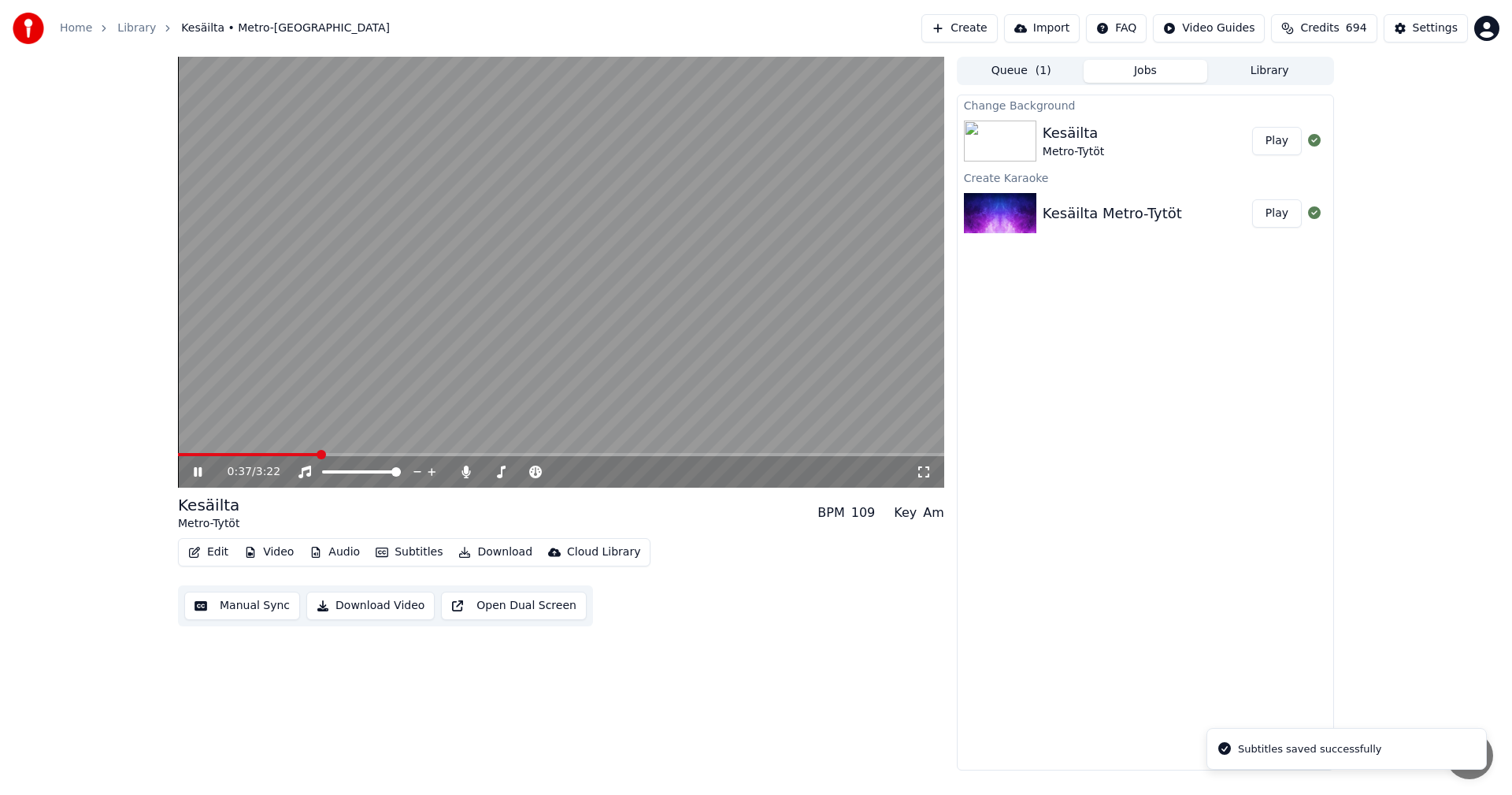
click at [318, 455] on span at bounding box center [561, 455] width 767 height 4
click at [264, 455] on span at bounding box center [258, 455] width 160 height 4
click at [200, 468] on icon at bounding box center [197, 471] width 8 height 10
click at [216, 546] on button "Edit" at bounding box center [208, 552] width 53 height 22
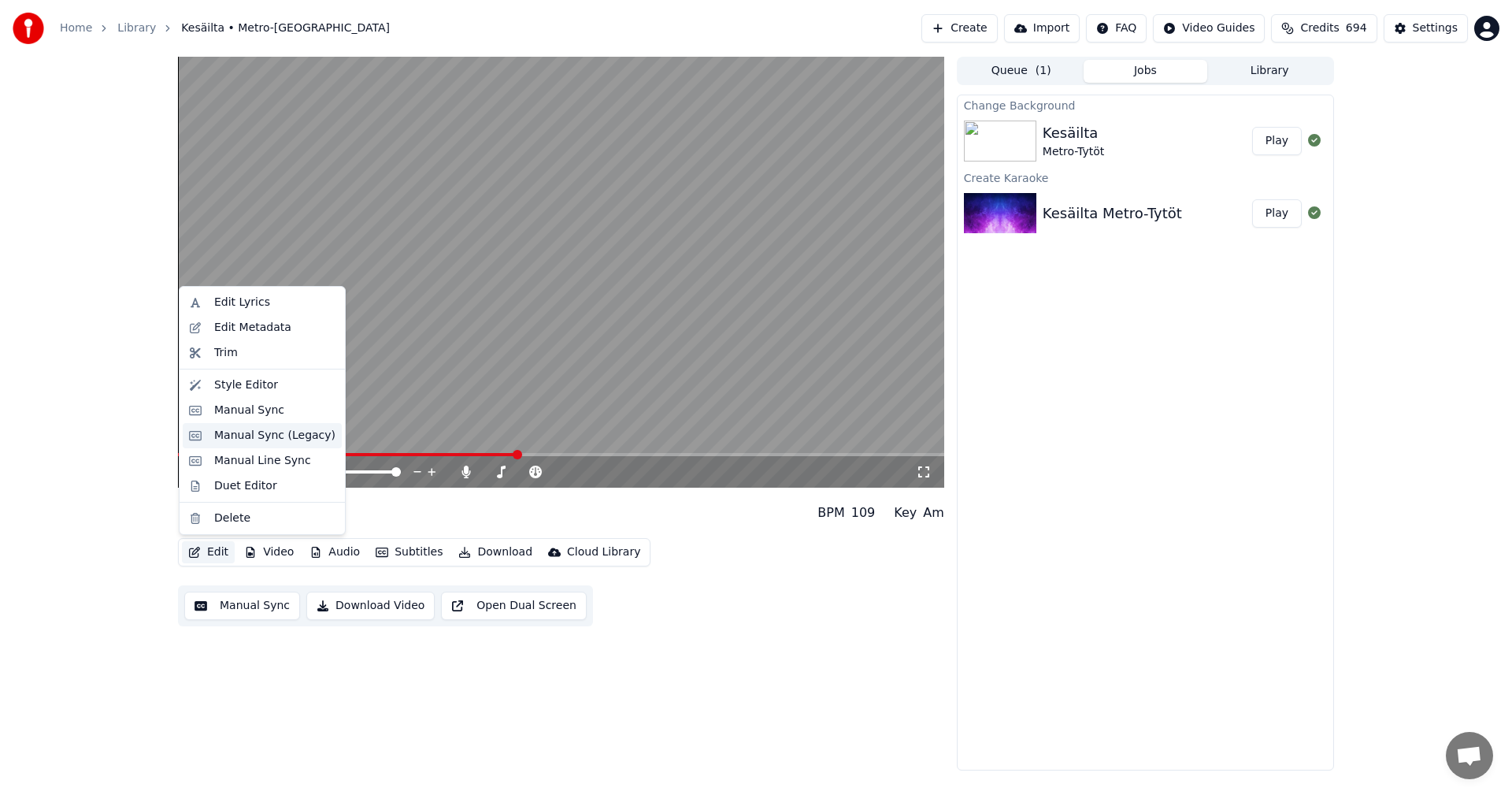
click at [289, 442] on div "Manual Sync (Legacy)" at bounding box center [275, 436] width 121 height 16
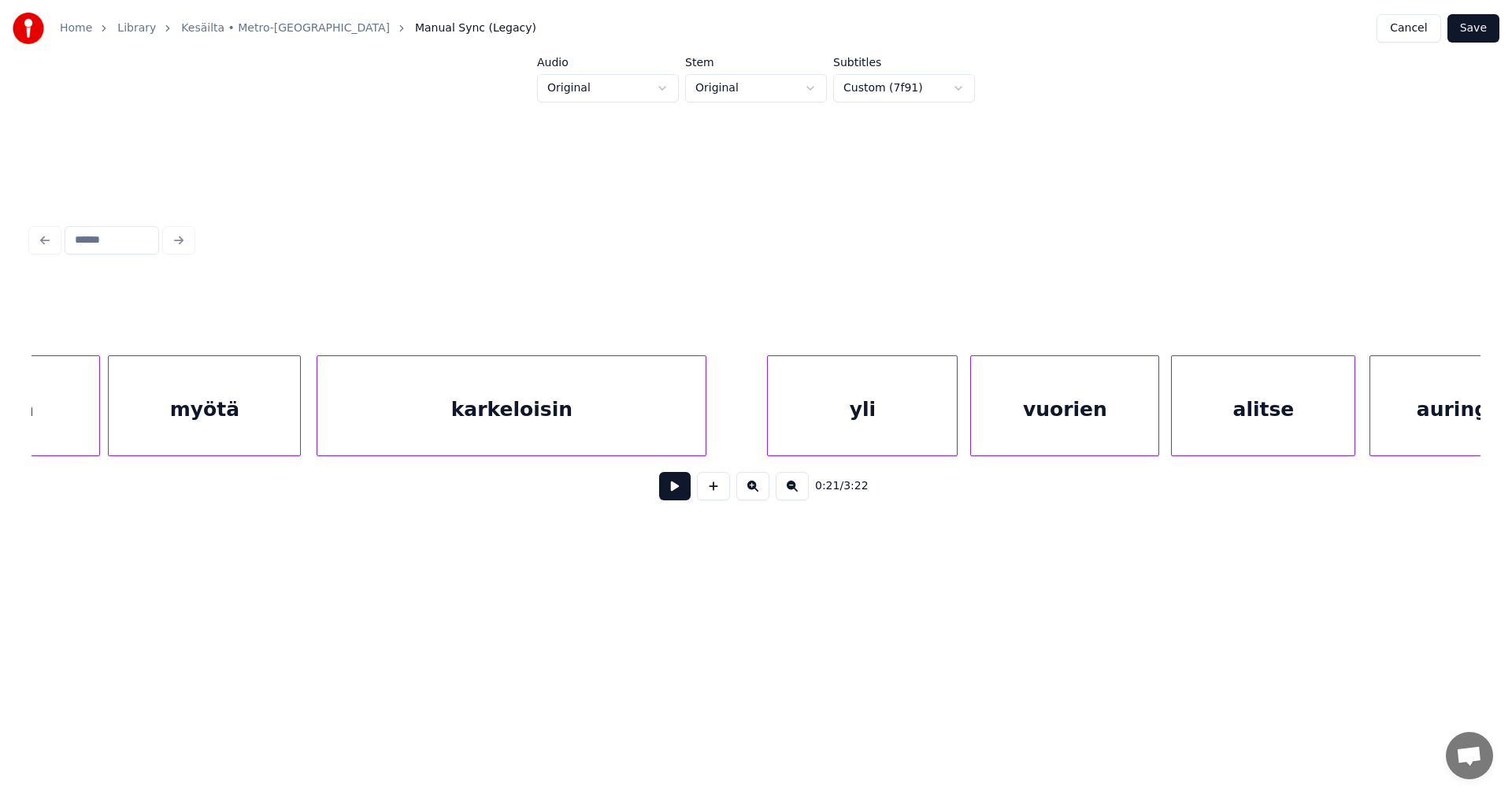
scroll to position [0, 15992]
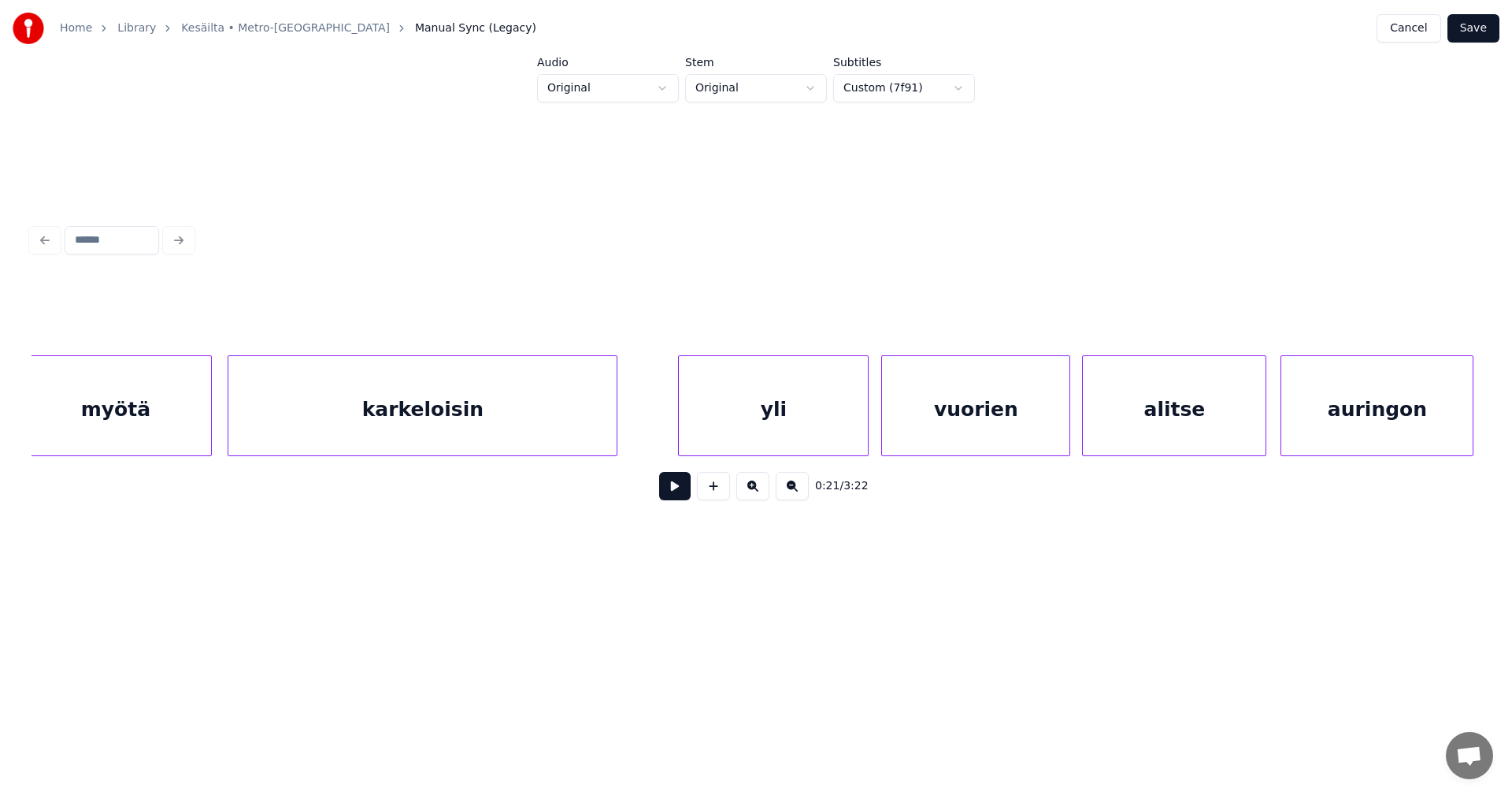
click at [719, 406] on div "yli" at bounding box center [774, 410] width 189 height 107
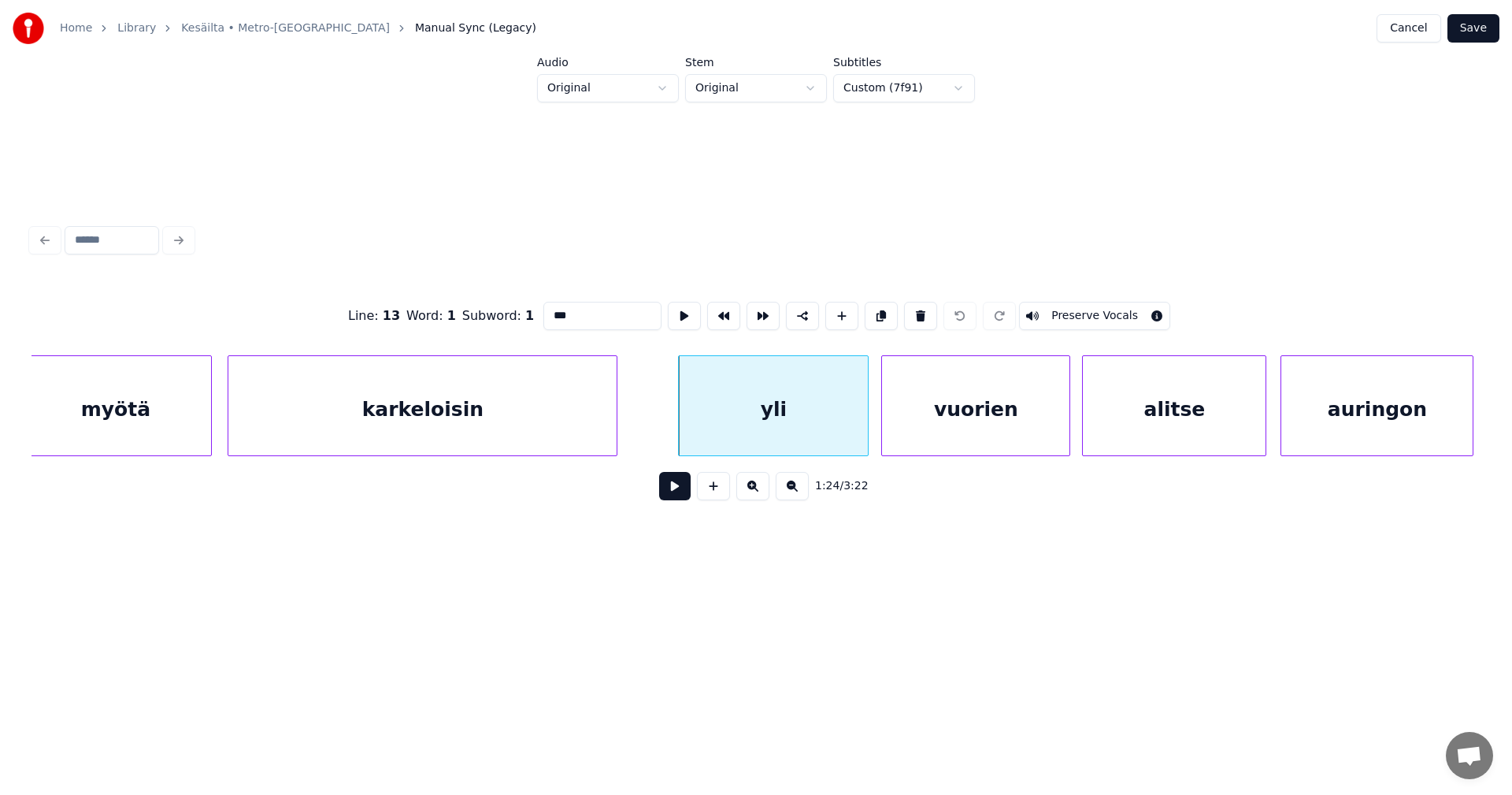
click at [674, 500] on button at bounding box center [675, 486] width 32 height 28
click at [677, 500] on button at bounding box center [675, 486] width 32 height 28
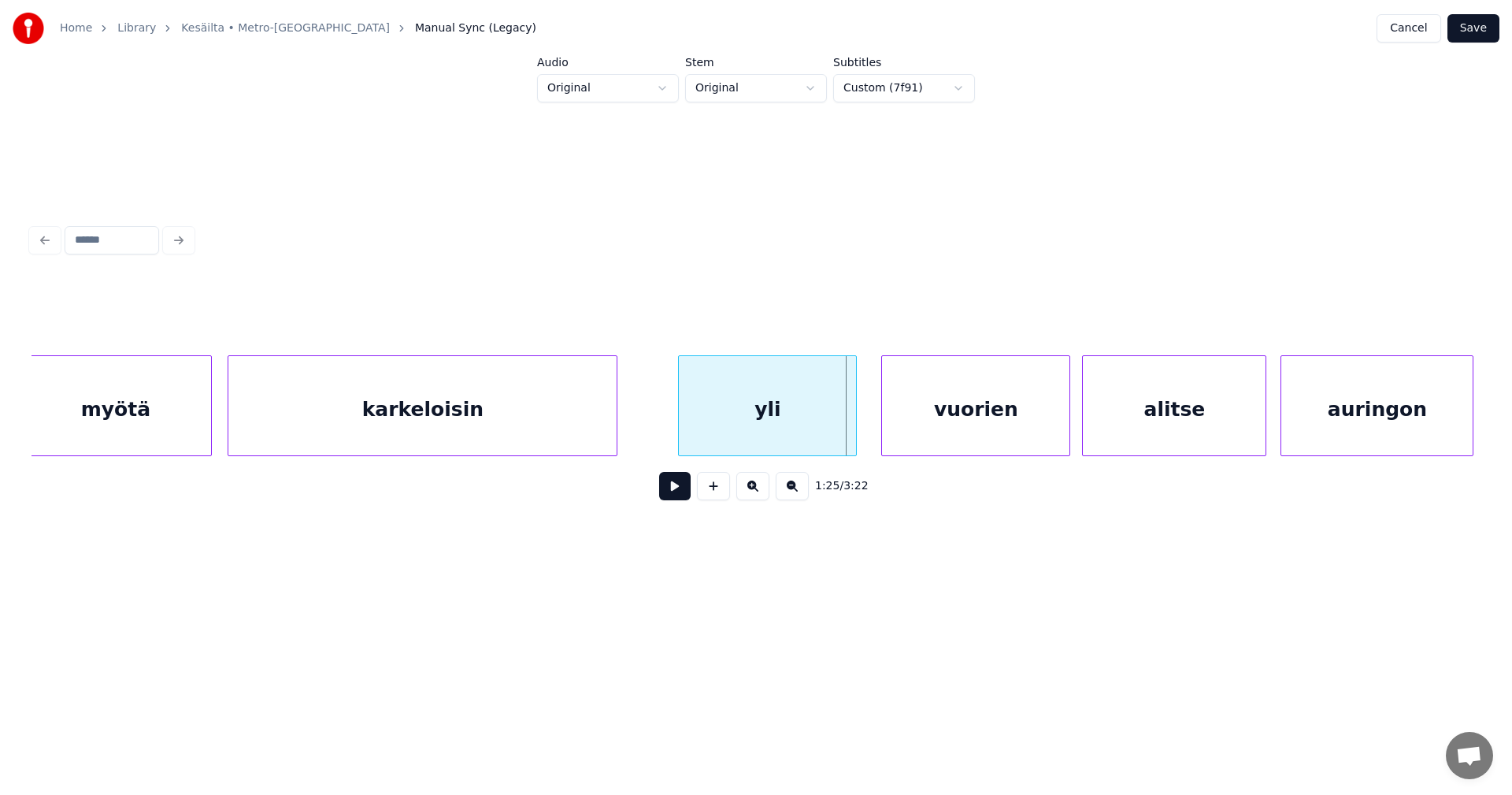
click at [852, 440] on div at bounding box center [853, 405] width 4 height 99
click at [836, 436] on div "yli" at bounding box center [767, 410] width 177 height 107
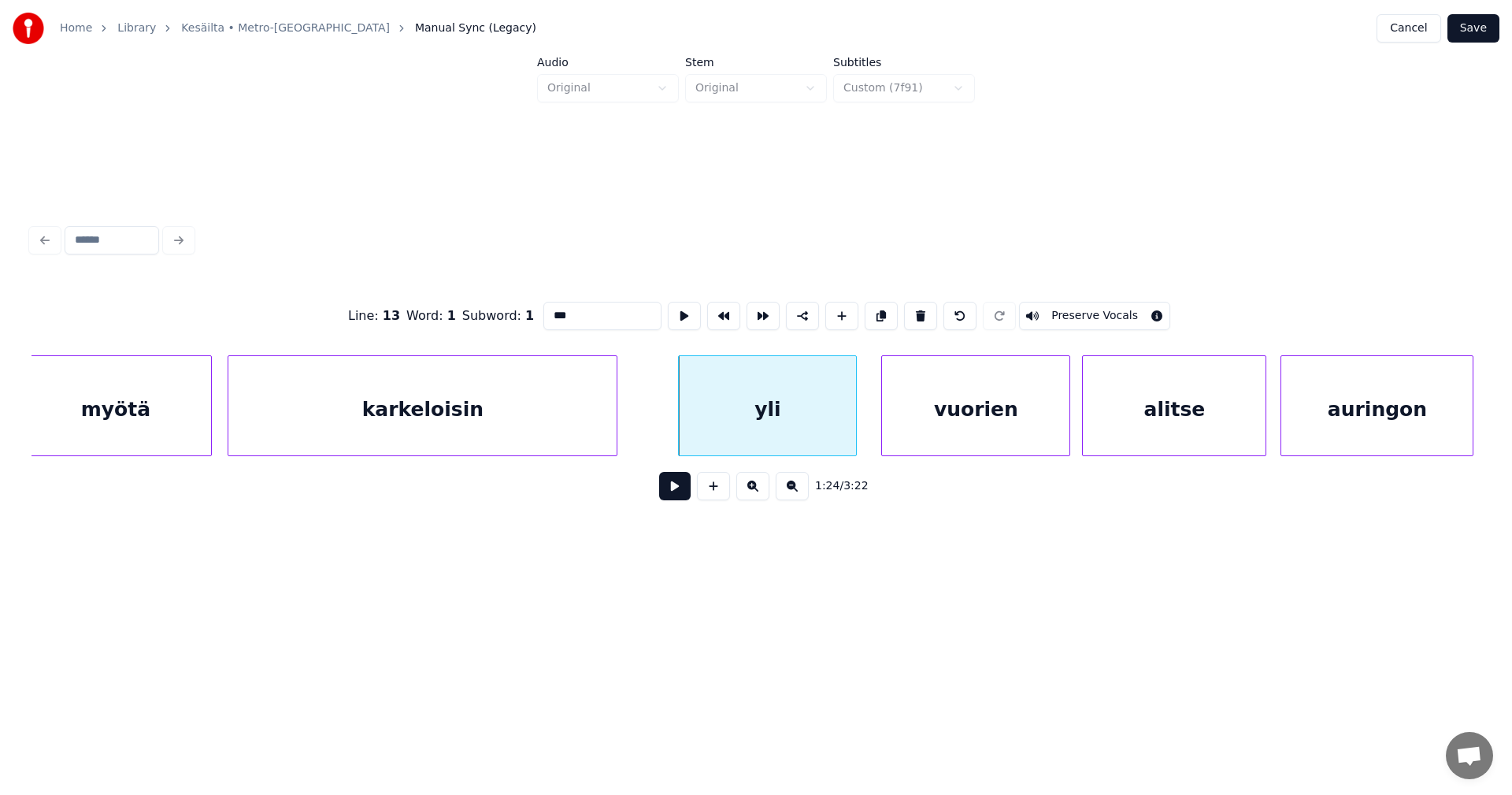
click at [681, 497] on button at bounding box center [675, 486] width 32 height 28
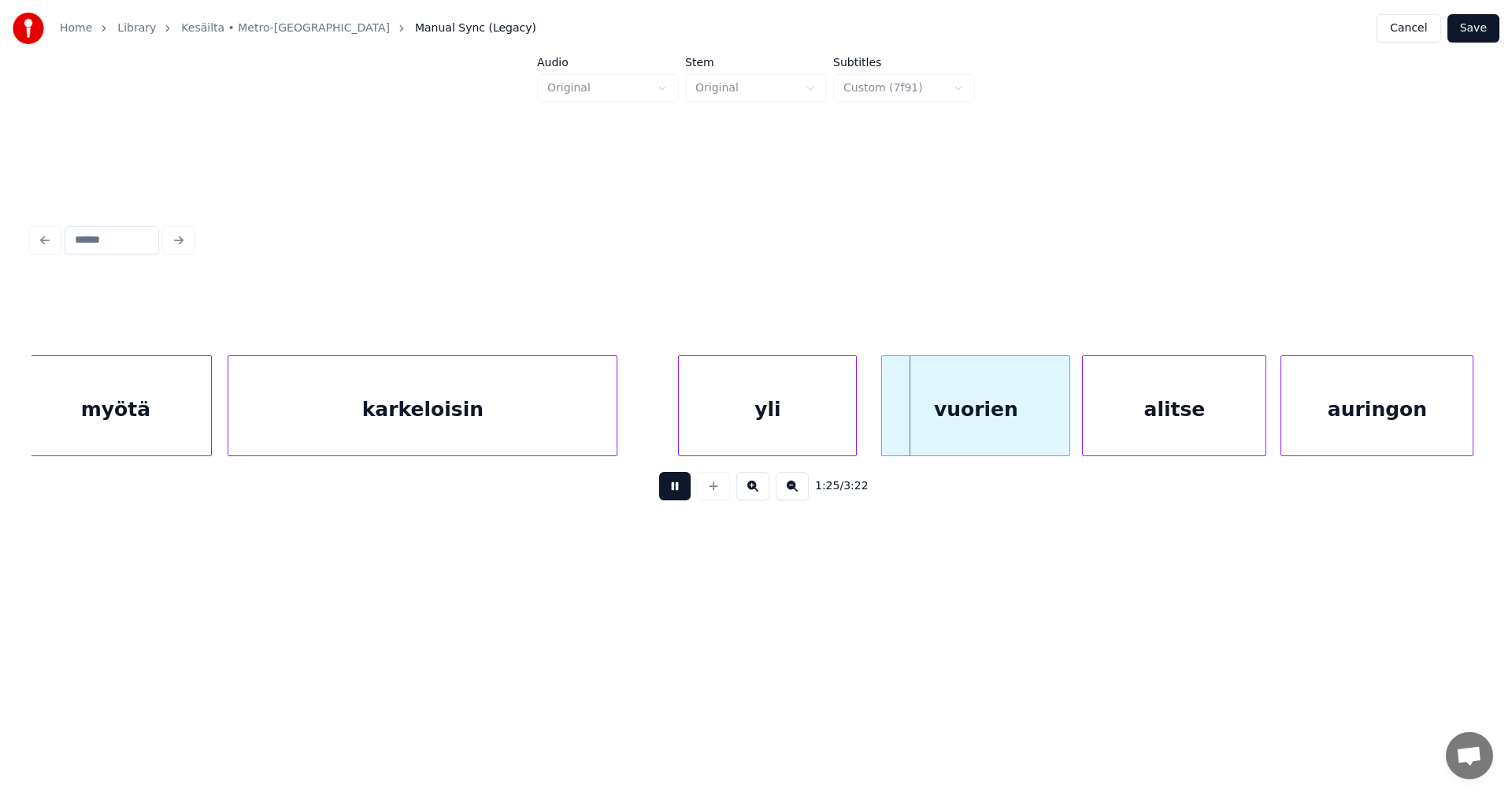
click at [681, 497] on button at bounding box center [675, 486] width 32 height 28
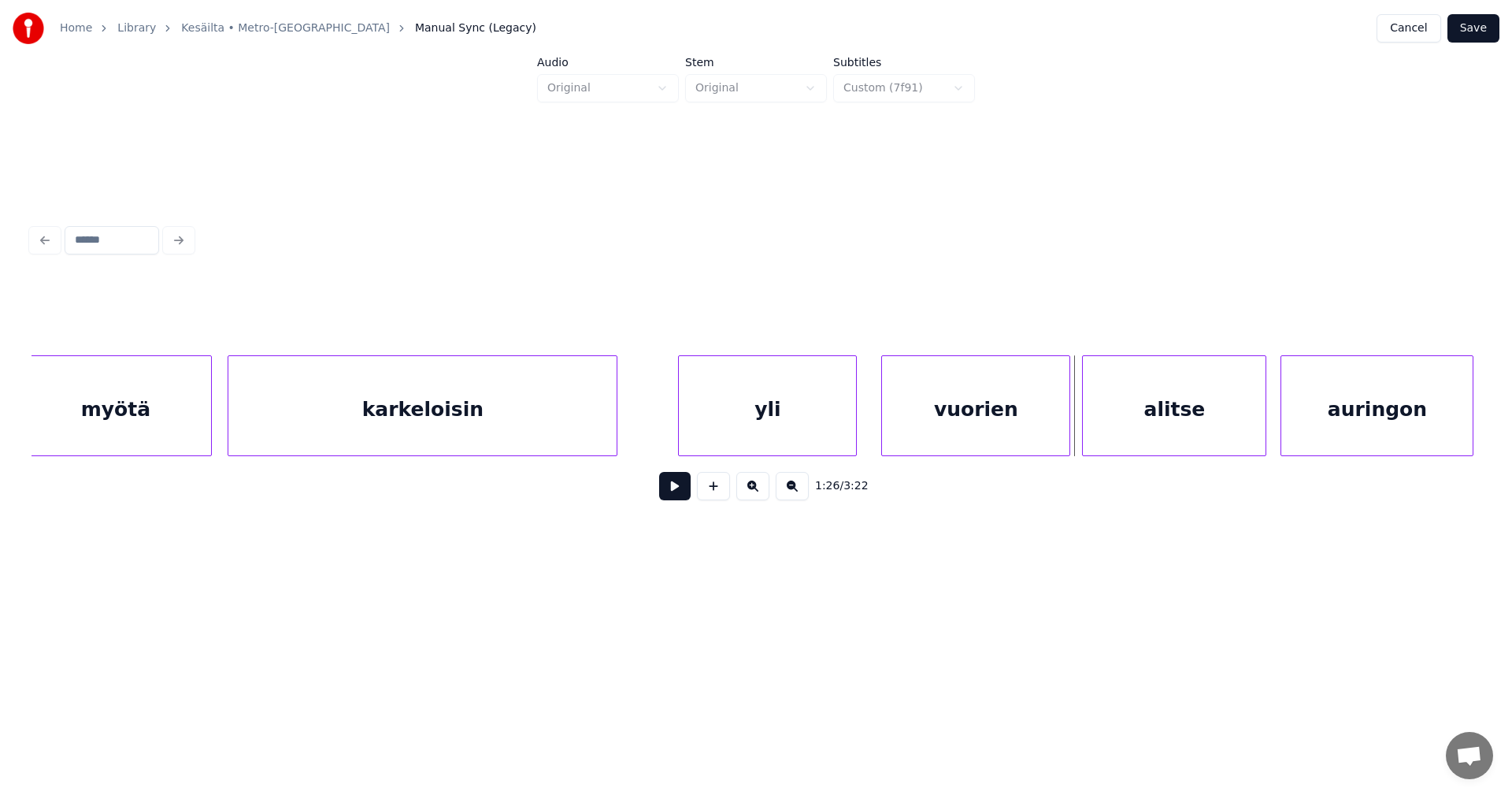
click at [1468, 30] on button "Save" at bounding box center [1473, 28] width 52 height 28
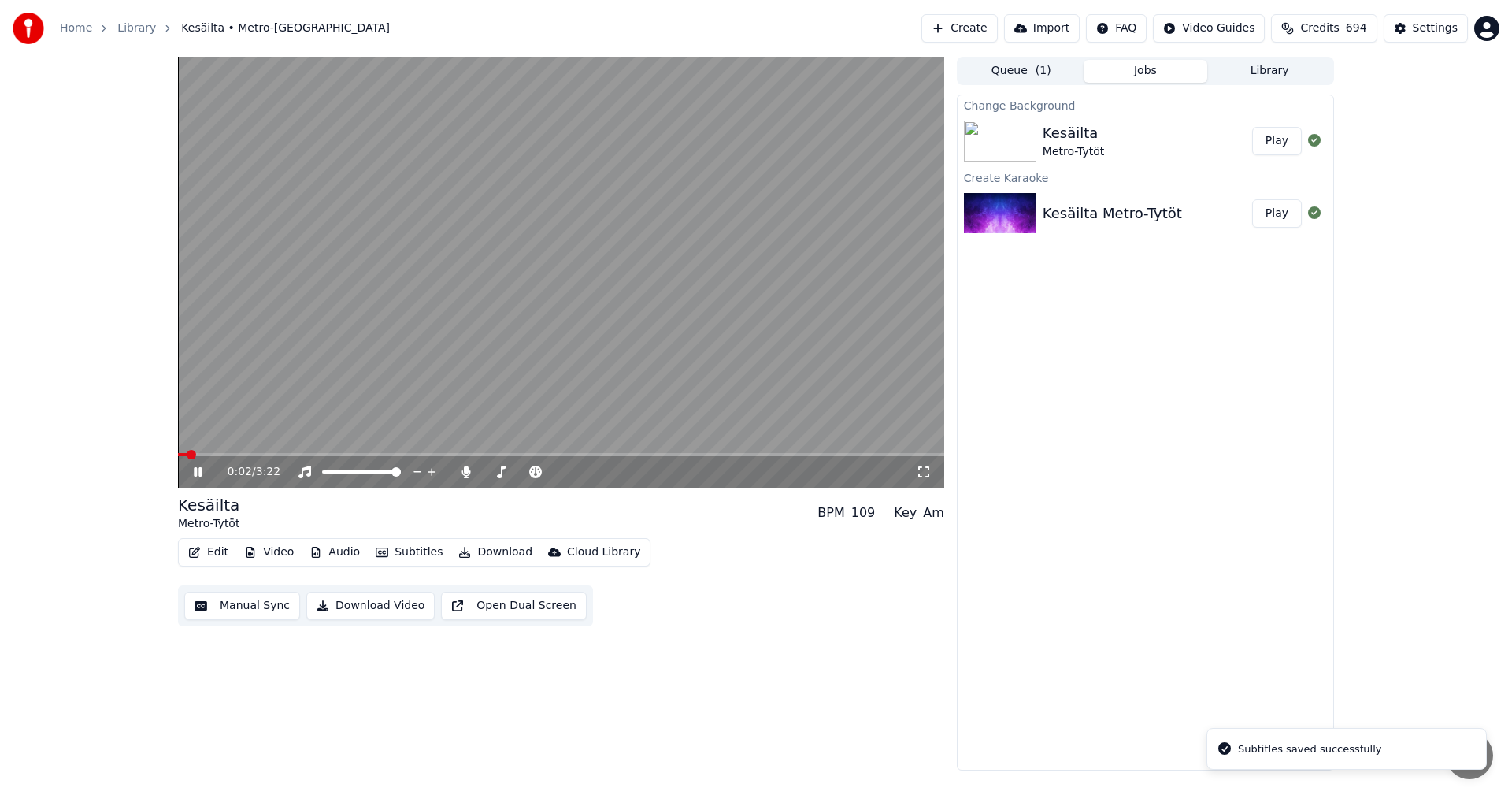
click at [390, 454] on span at bounding box center [561, 455] width 767 height 4
click at [449, 456] on span at bounding box center [561, 455] width 767 height 4
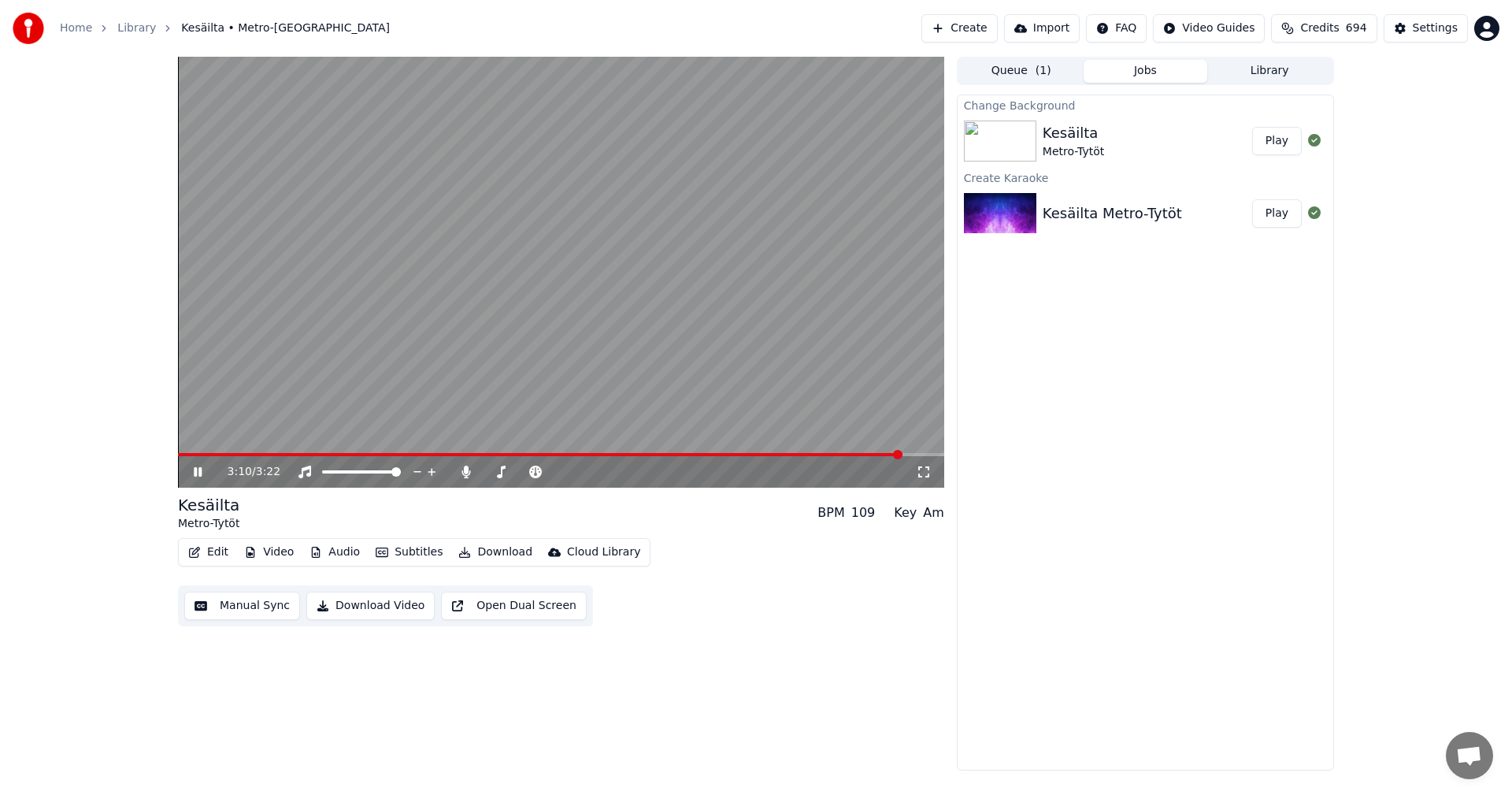
click at [196, 473] on icon at bounding box center [197, 471] width 8 height 10
click at [468, 473] on icon at bounding box center [467, 472] width 16 height 12
click at [795, 454] on span at bounding box center [540, 455] width 725 height 4
click at [189, 475] on div "2:43 / 3:22" at bounding box center [560, 472] width 753 height 16
click at [195, 475] on icon at bounding box center [197, 472] width 10 height 11
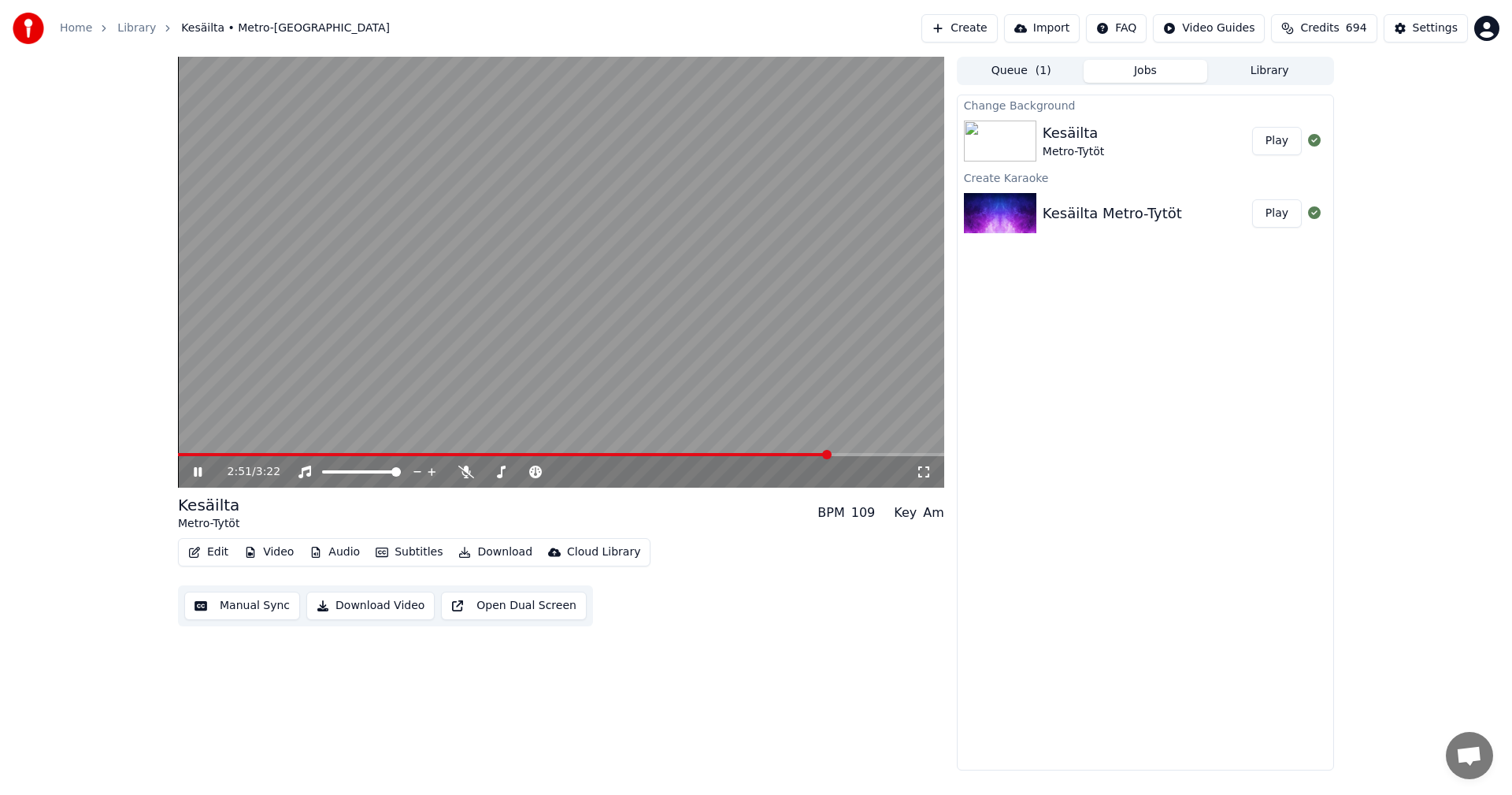
click at [196, 474] on icon at bounding box center [197, 471] width 8 height 10
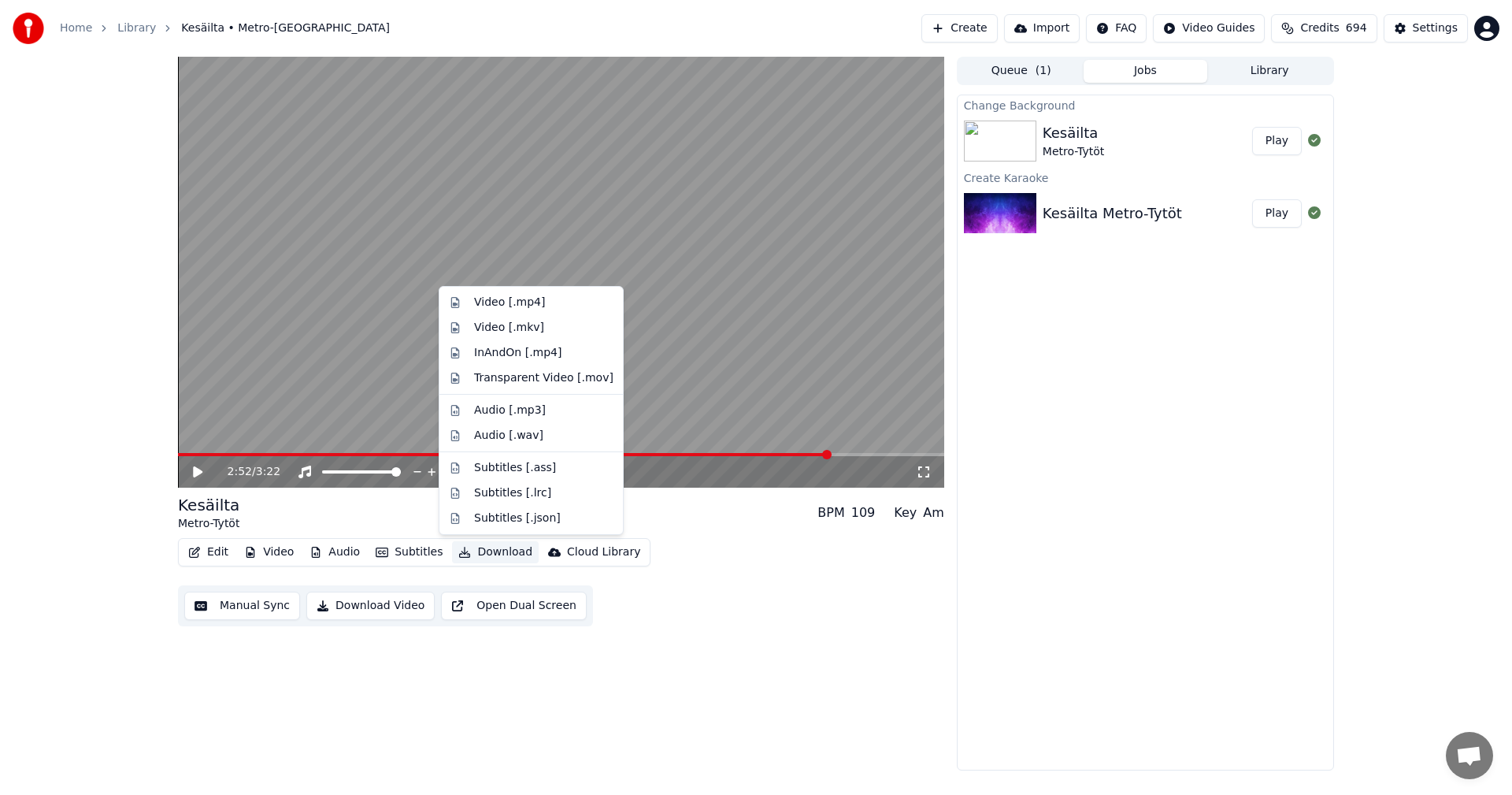
click at [499, 552] on button "Download" at bounding box center [495, 552] width 87 height 22
click at [515, 304] on div "Video [.mp4]" at bounding box center [510, 303] width 71 height 16
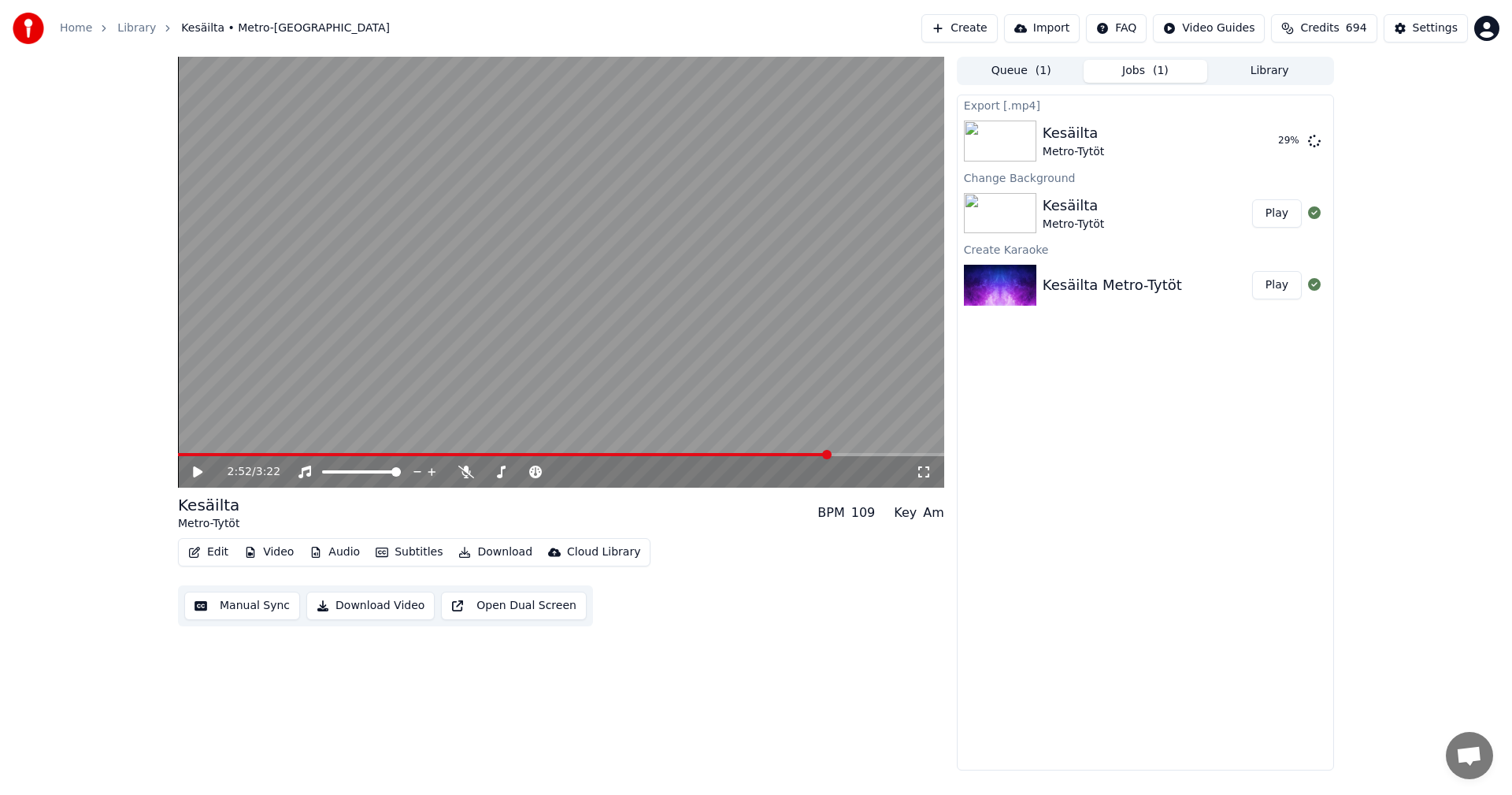
click at [196, 473] on icon at bounding box center [197, 472] width 10 height 11
click at [181, 455] on span at bounding box center [507, 455] width 658 height 4
click at [186, 458] on span at bounding box center [190, 455] width 10 height 10
click at [198, 468] on icon at bounding box center [209, 472] width 37 height 12
click at [1264, 143] on button "Show" at bounding box center [1273, 141] width 57 height 28
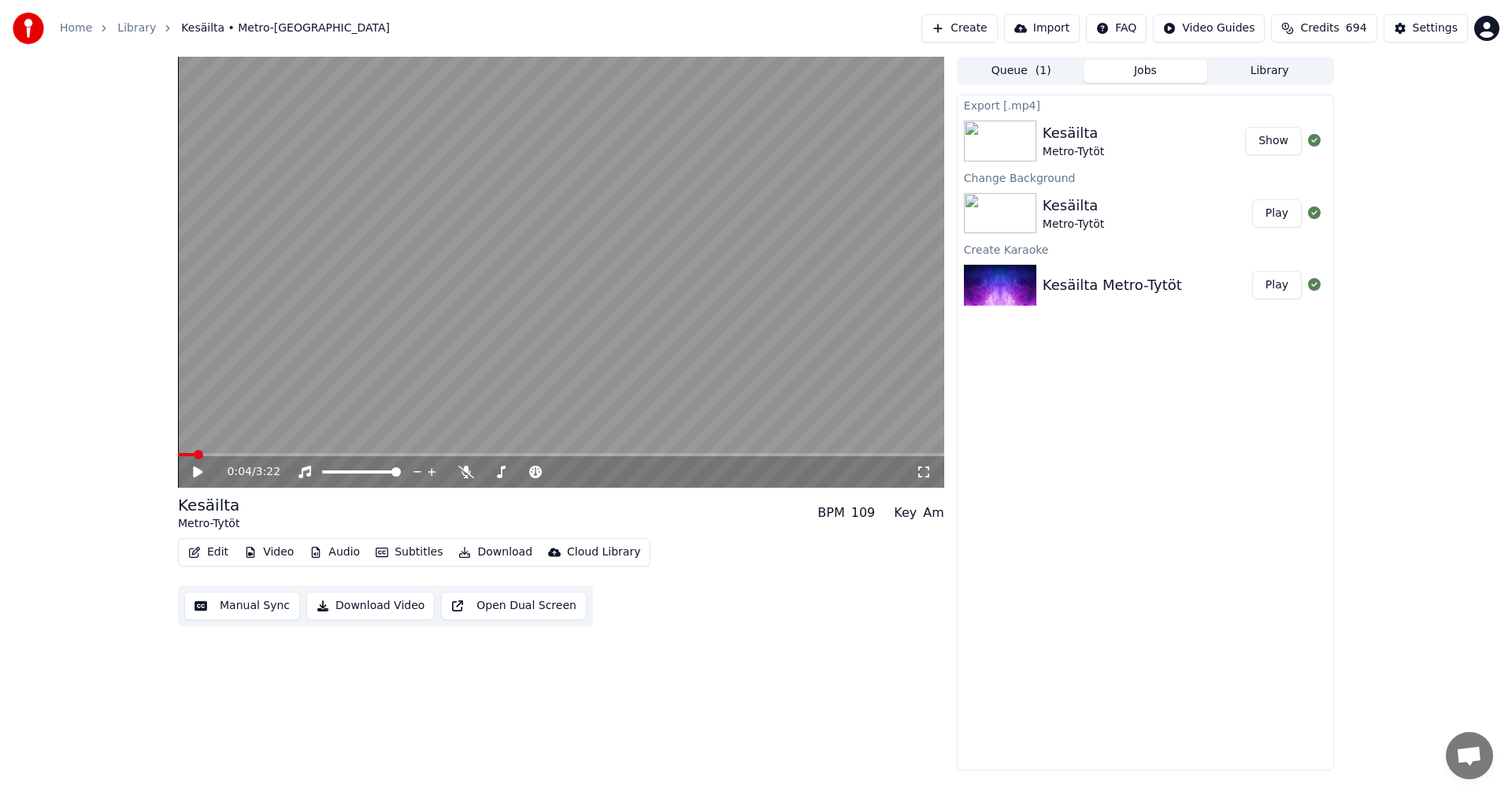
click at [265, 551] on button "Video" at bounding box center [268, 552] width 62 height 22
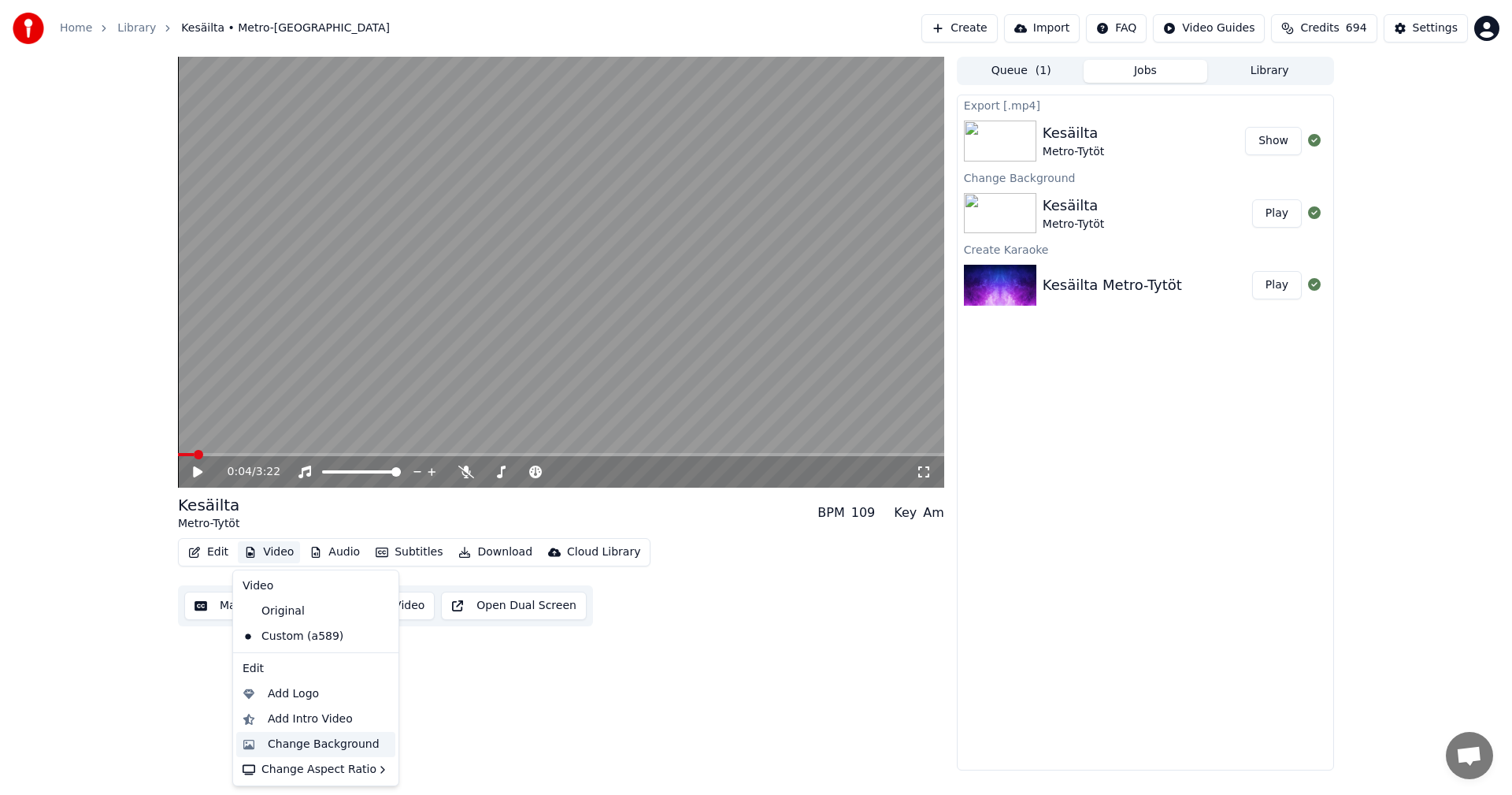
click at [280, 740] on div "Change Background" at bounding box center [324, 745] width 112 height 16
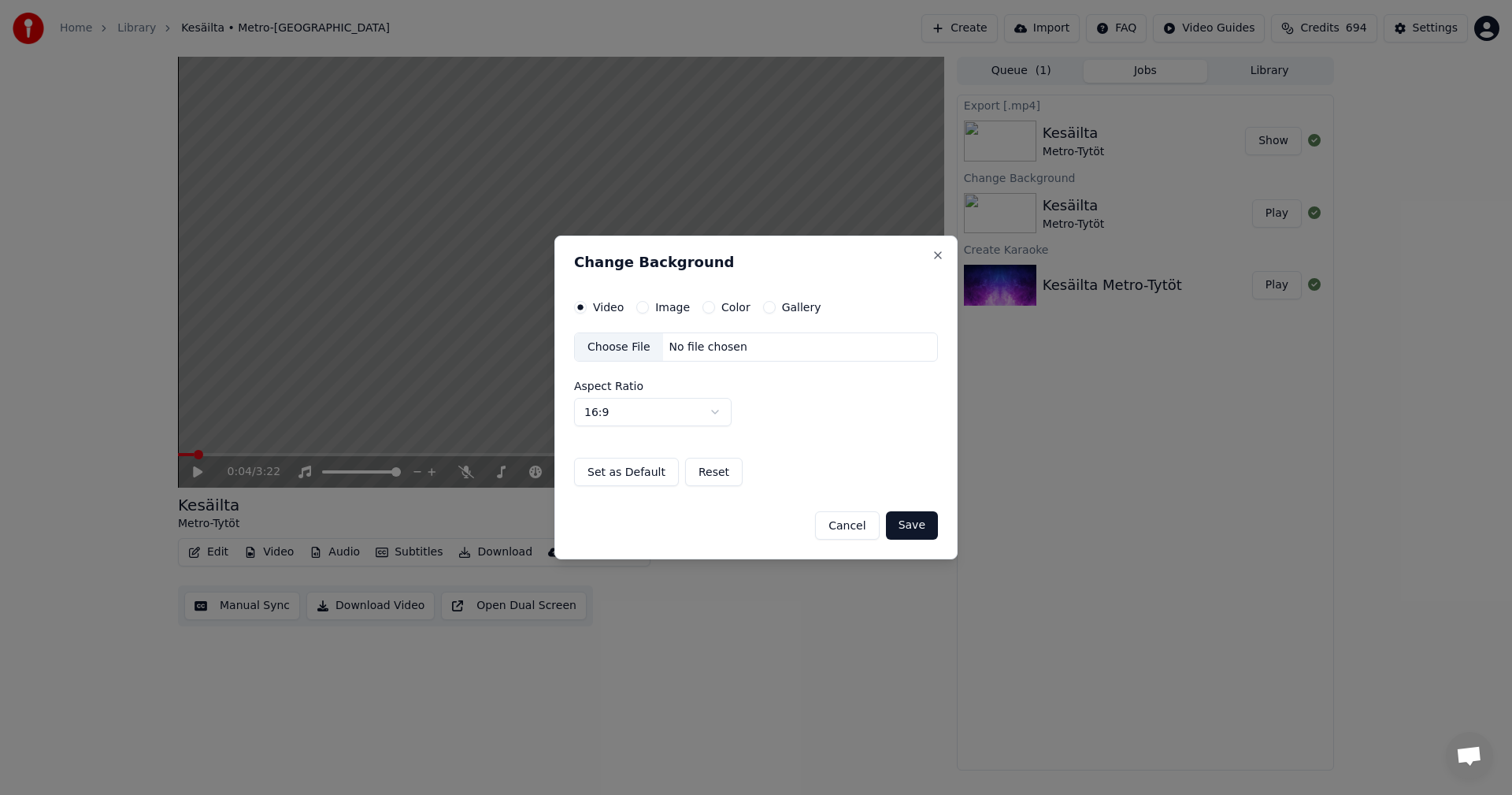
click at [644, 308] on button "Image" at bounding box center [643, 307] width 12 height 12
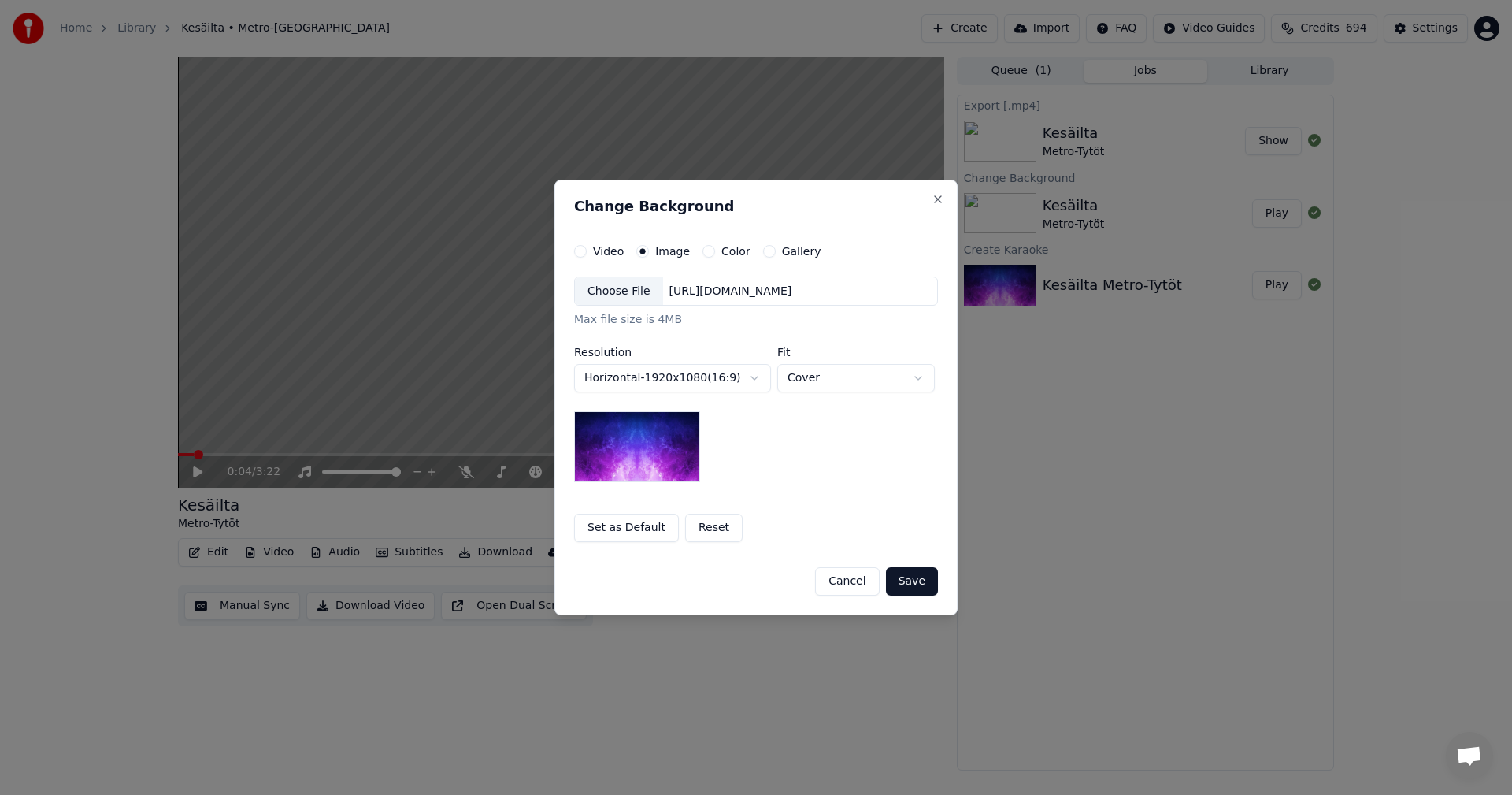
click at [634, 292] on div "Choose File" at bounding box center [618, 291] width 89 height 28
click at [915, 585] on button "Save" at bounding box center [911, 582] width 52 height 28
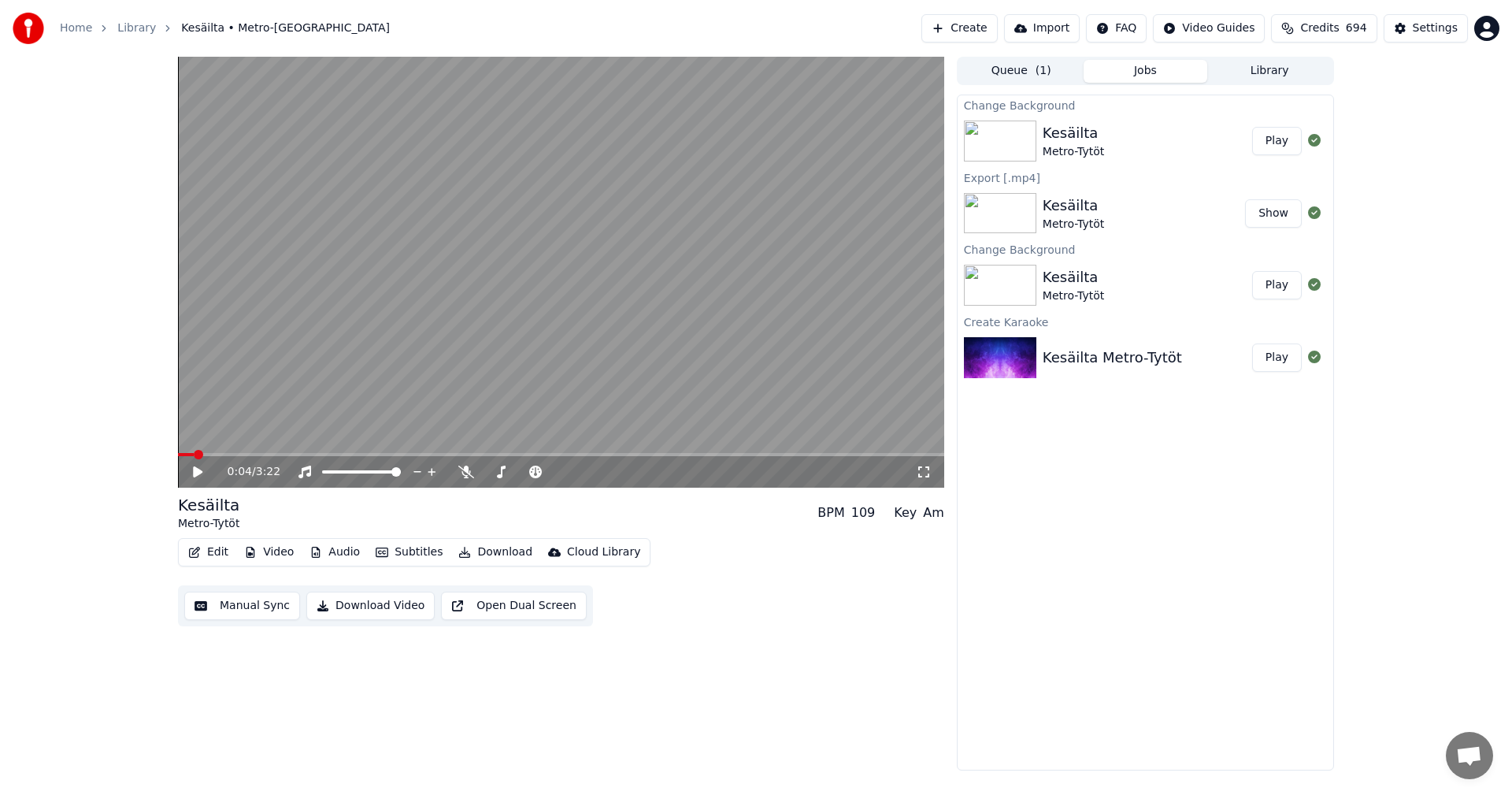
click at [1282, 140] on button "Play" at bounding box center [1277, 141] width 50 height 28
click at [198, 476] on icon at bounding box center [209, 472] width 37 height 12
click at [484, 549] on button "Download" at bounding box center [495, 552] width 87 height 22
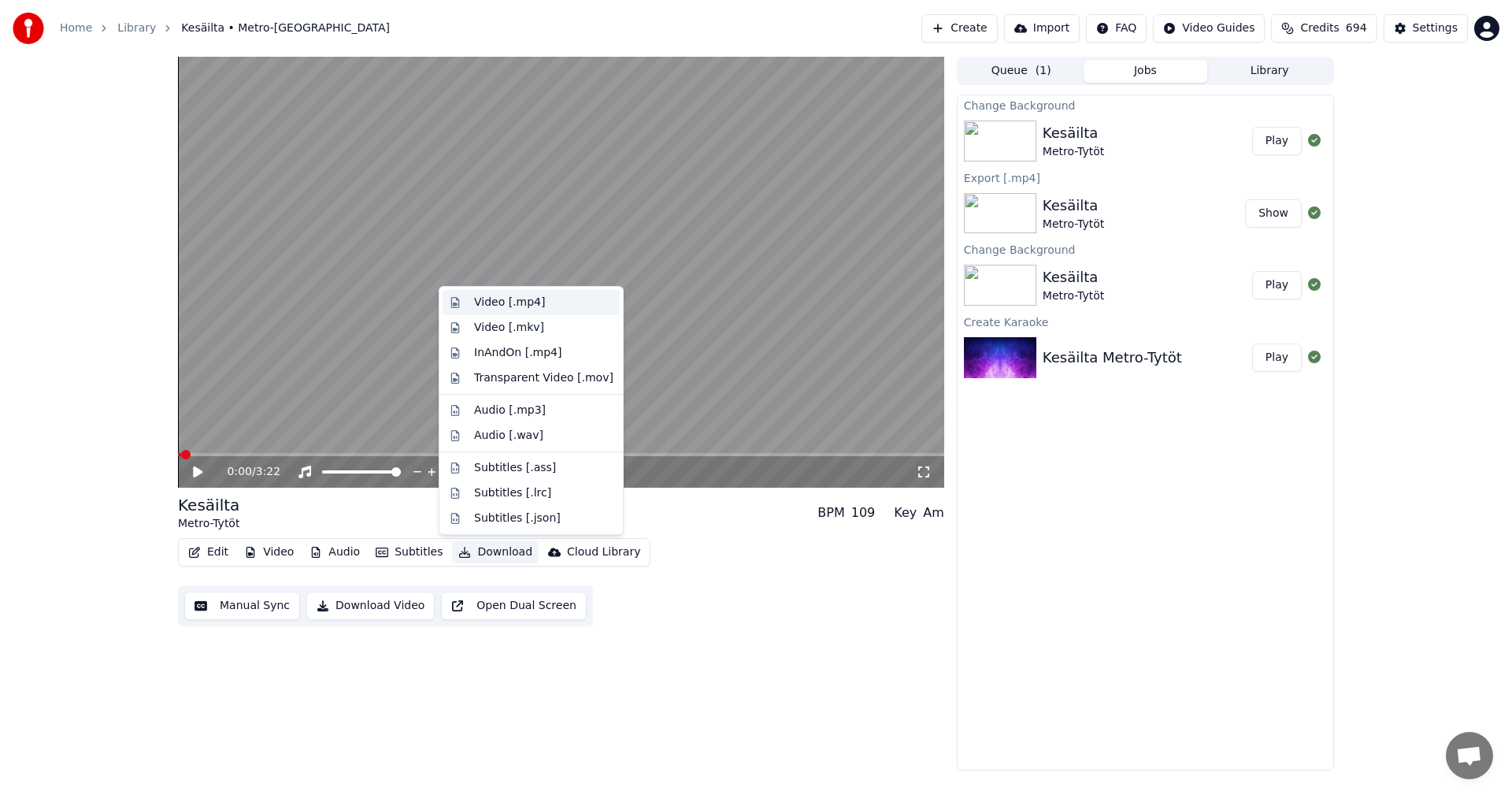
click at [509, 307] on div "Video [.mp4]" at bounding box center [510, 303] width 71 height 16
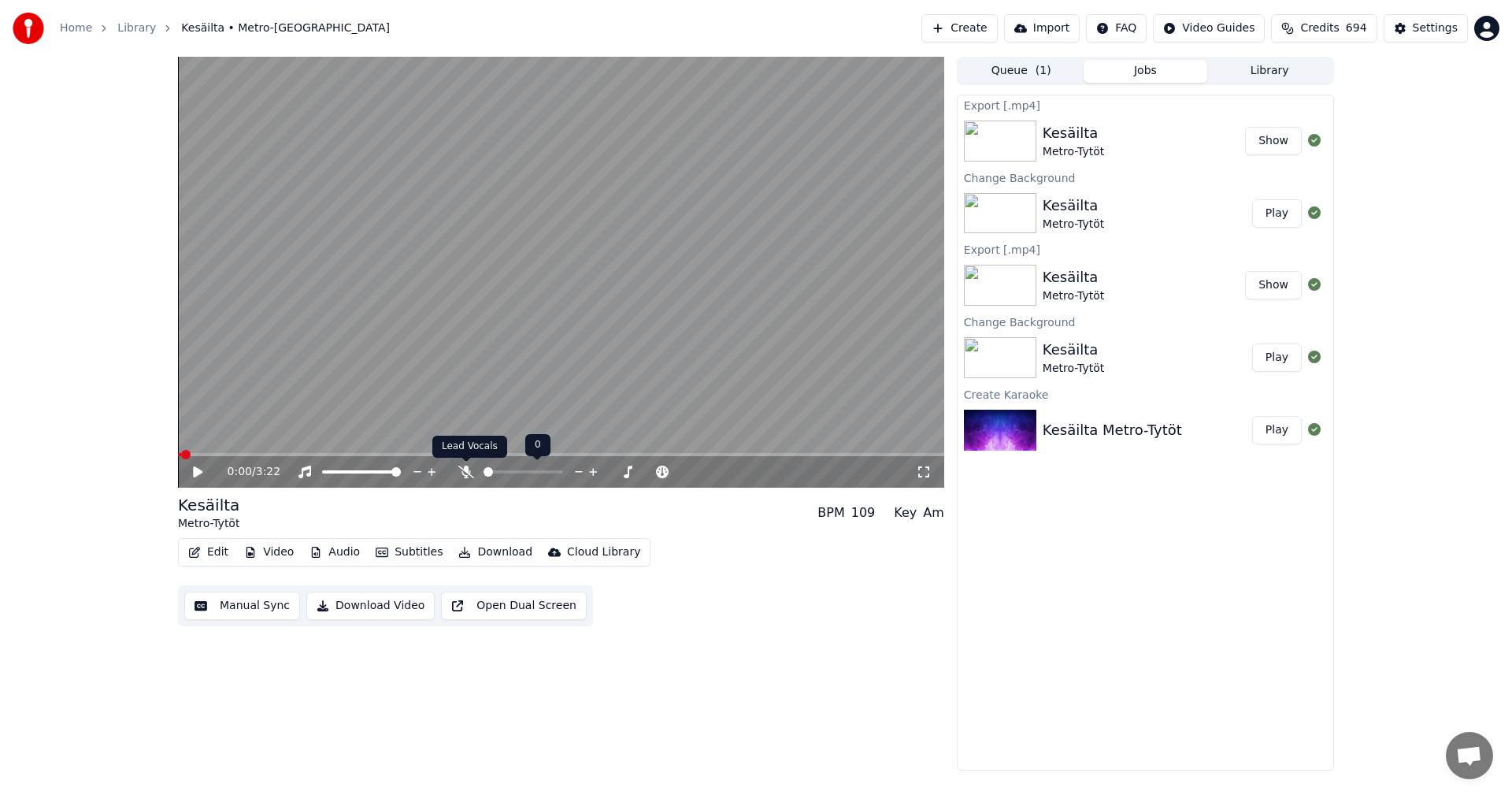
click at [467, 475] on icon at bounding box center [467, 472] width 16 height 12
click at [557, 473] on span at bounding box center [557, 471] width 10 height 10
click at [202, 469] on icon at bounding box center [209, 472] width 37 height 12
click at [239, 455] on span at bounding box center [561, 455] width 767 height 4
click at [462, 472] on icon at bounding box center [466, 472] width 9 height 12
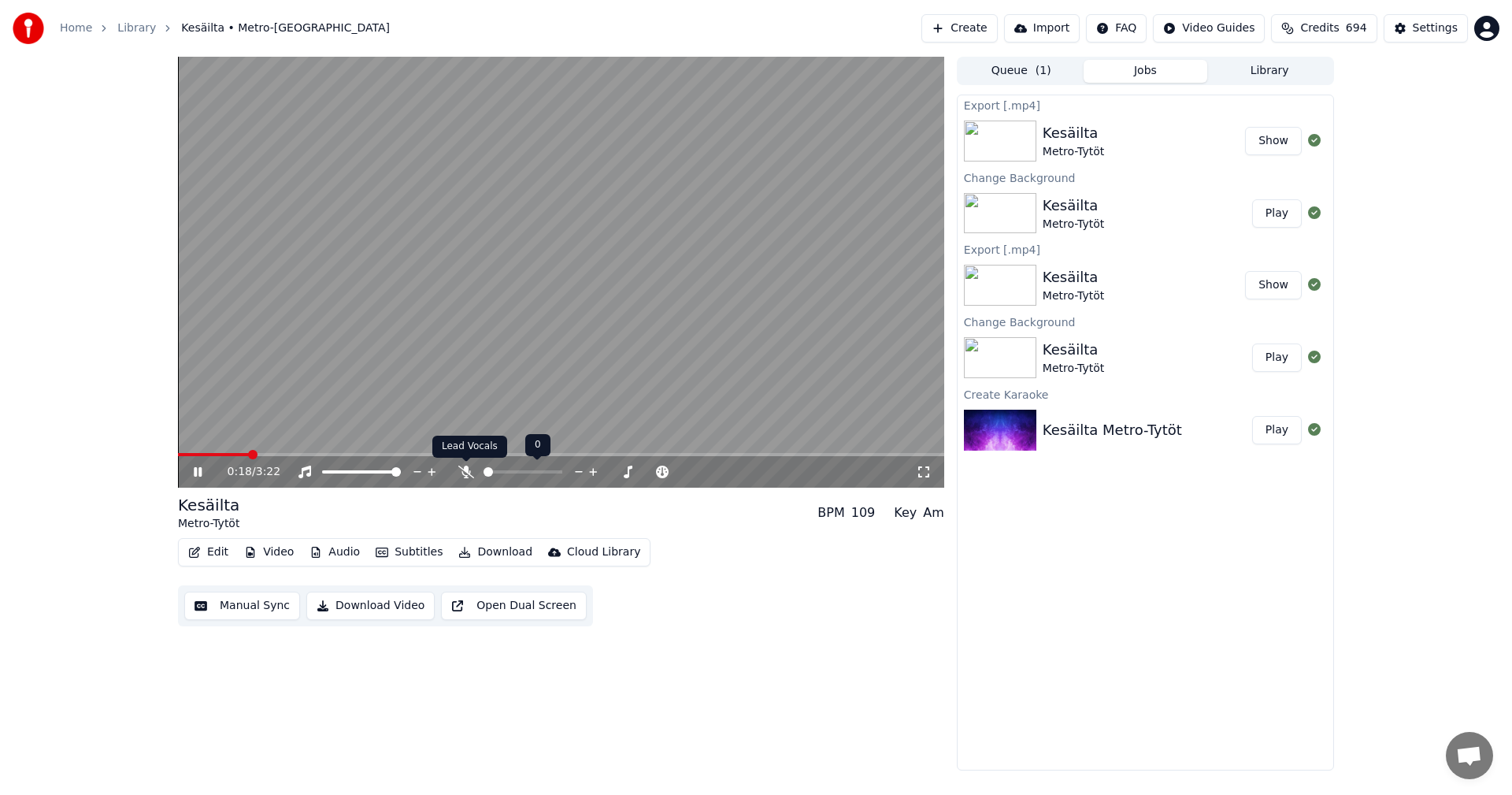
click at [465, 475] on icon at bounding box center [467, 472] width 16 height 12
click at [560, 475] on span at bounding box center [557, 471] width 10 height 10
click at [322, 469] on span at bounding box center [326, 471] width 10 height 10
click at [401, 469] on span at bounding box center [396, 471] width 10 height 10
click at [463, 472] on icon at bounding box center [467, 472] width 16 height 12
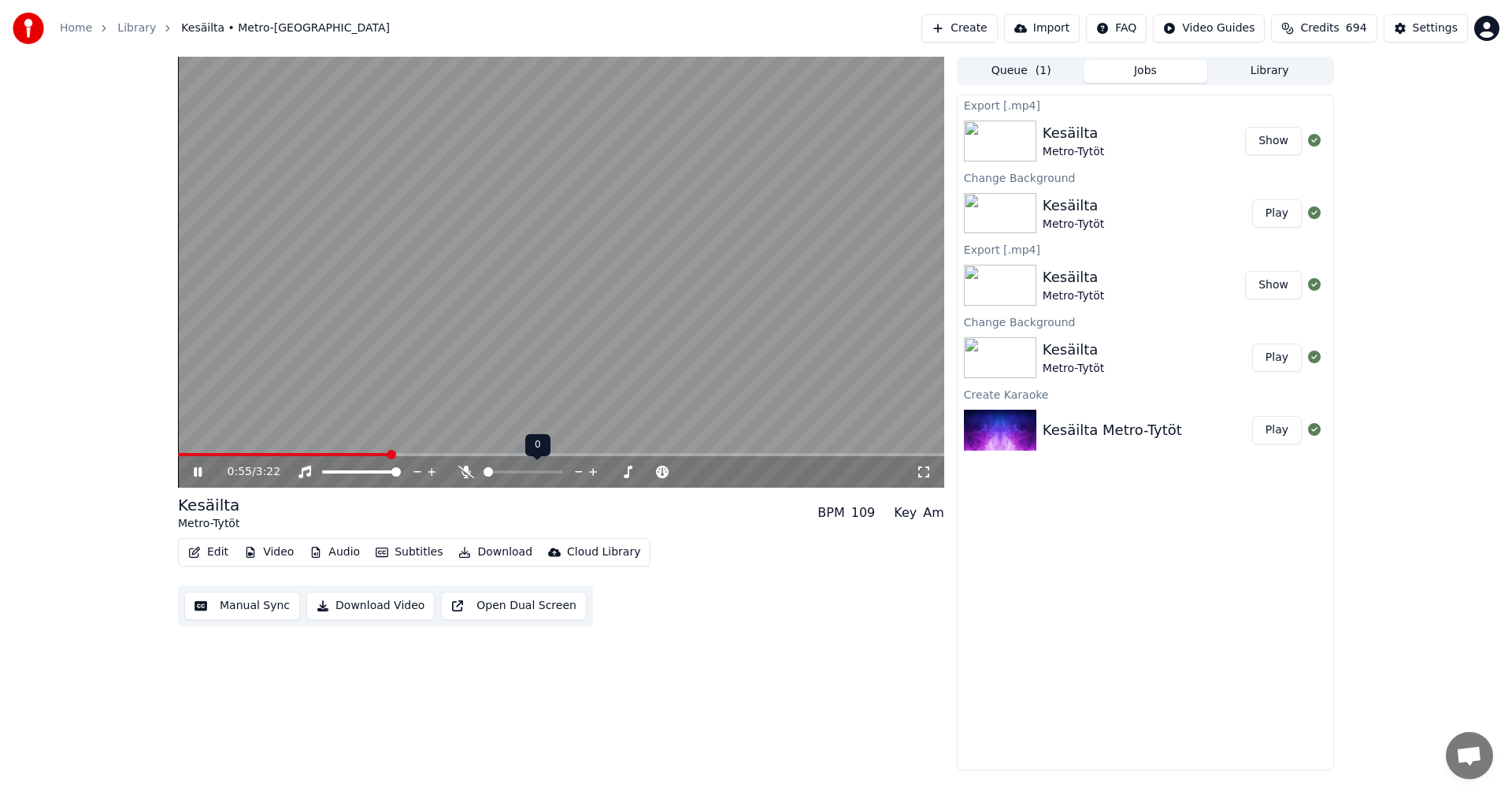
click at [464, 472] on icon at bounding box center [467, 472] width 16 height 12
click at [538, 476] on span at bounding box center [536, 471] width 10 height 10
click at [538, 471] on span at bounding box center [536, 471] width 10 height 10
click at [760, 558] on div "Edit Video Audio Subtitles Download Cloud Library Manual Sync Download Video Op…" at bounding box center [561, 582] width 767 height 89
click at [198, 475] on icon at bounding box center [209, 472] width 37 height 12
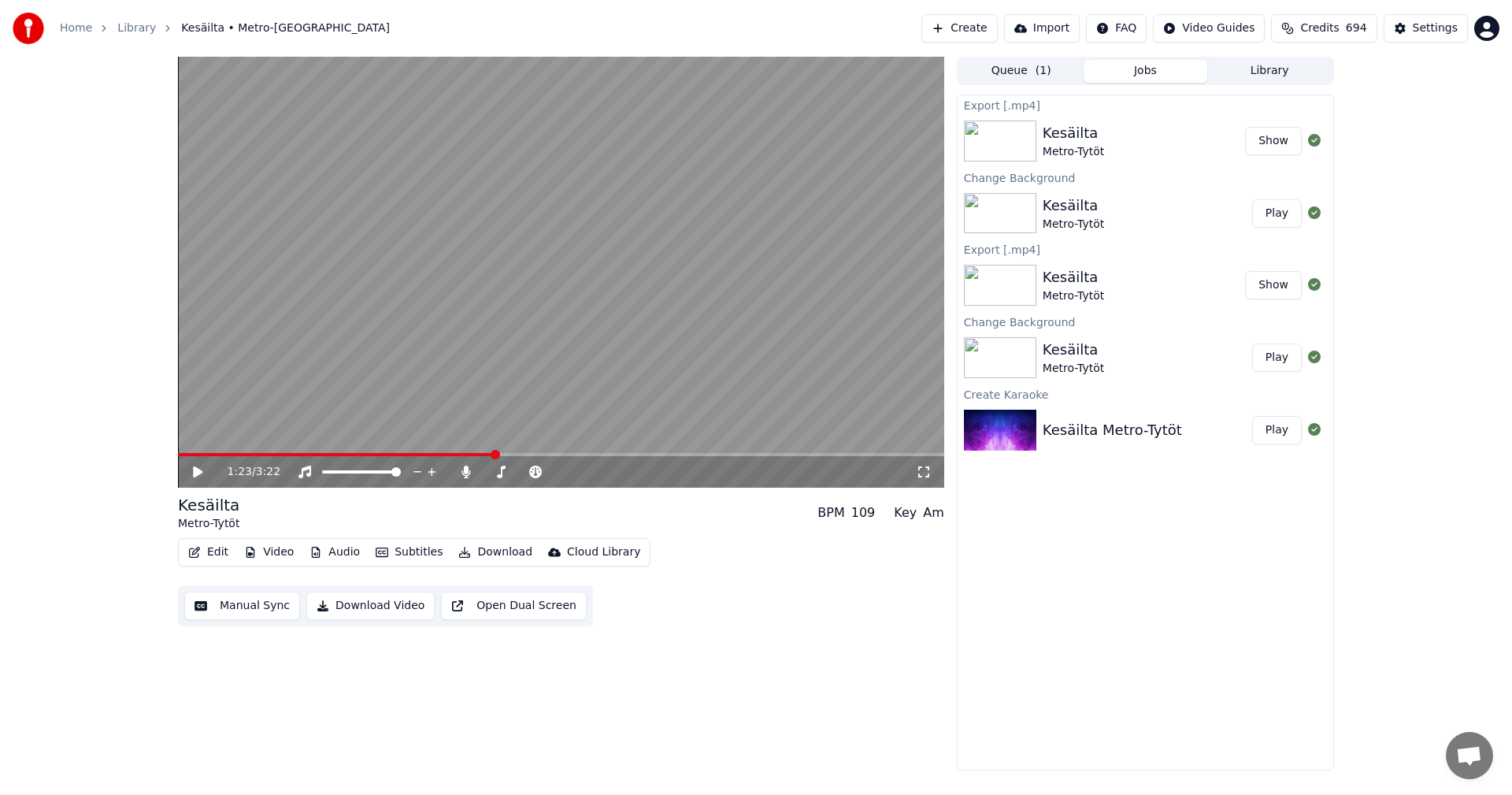
click at [515, 556] on button "Download" at bounding box center [495, 552] width 87 height 22
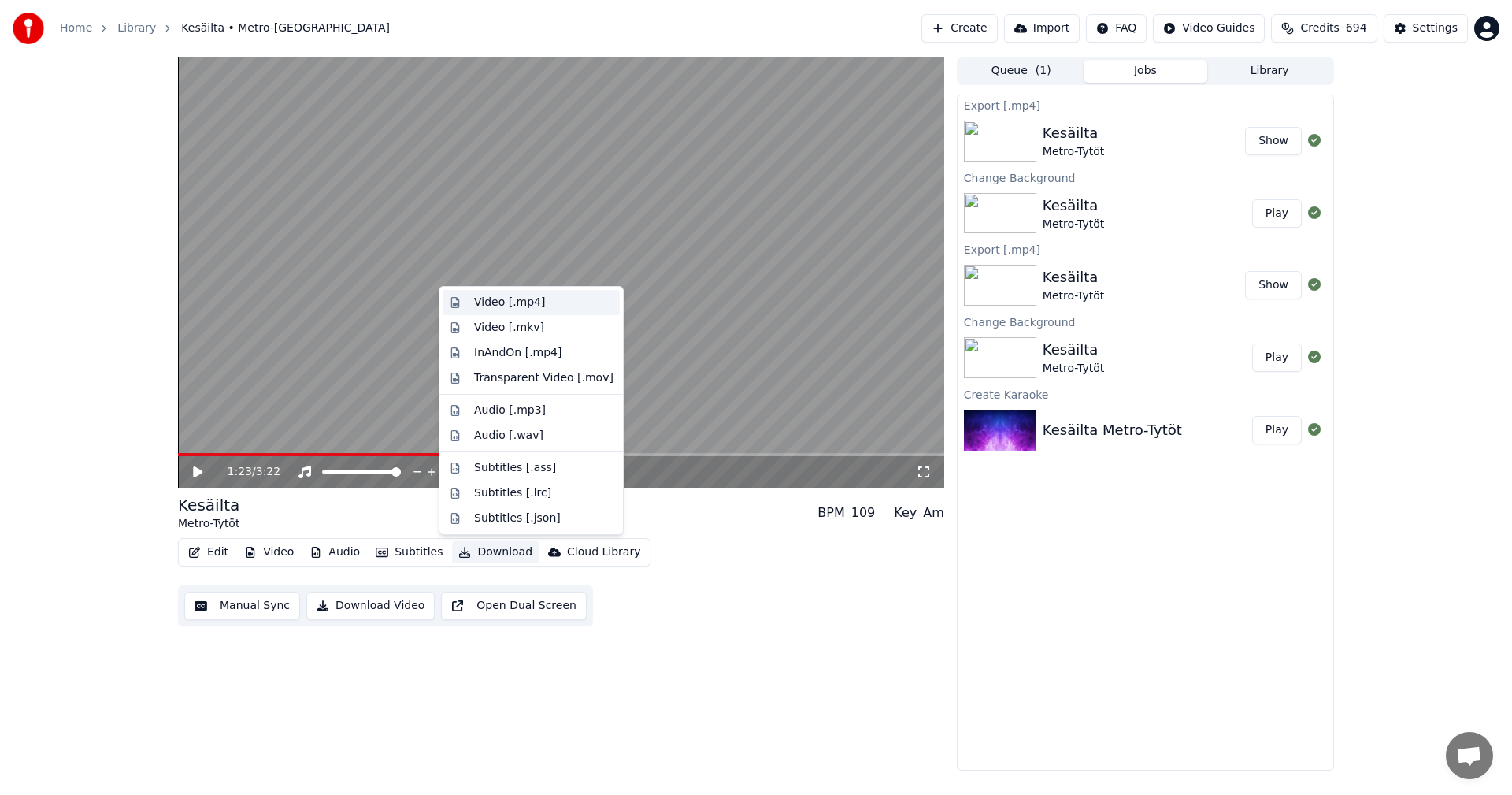
click at [544, 306] on div "Video [.mp4]" at bounding box center [544, 303] width 139 height 16
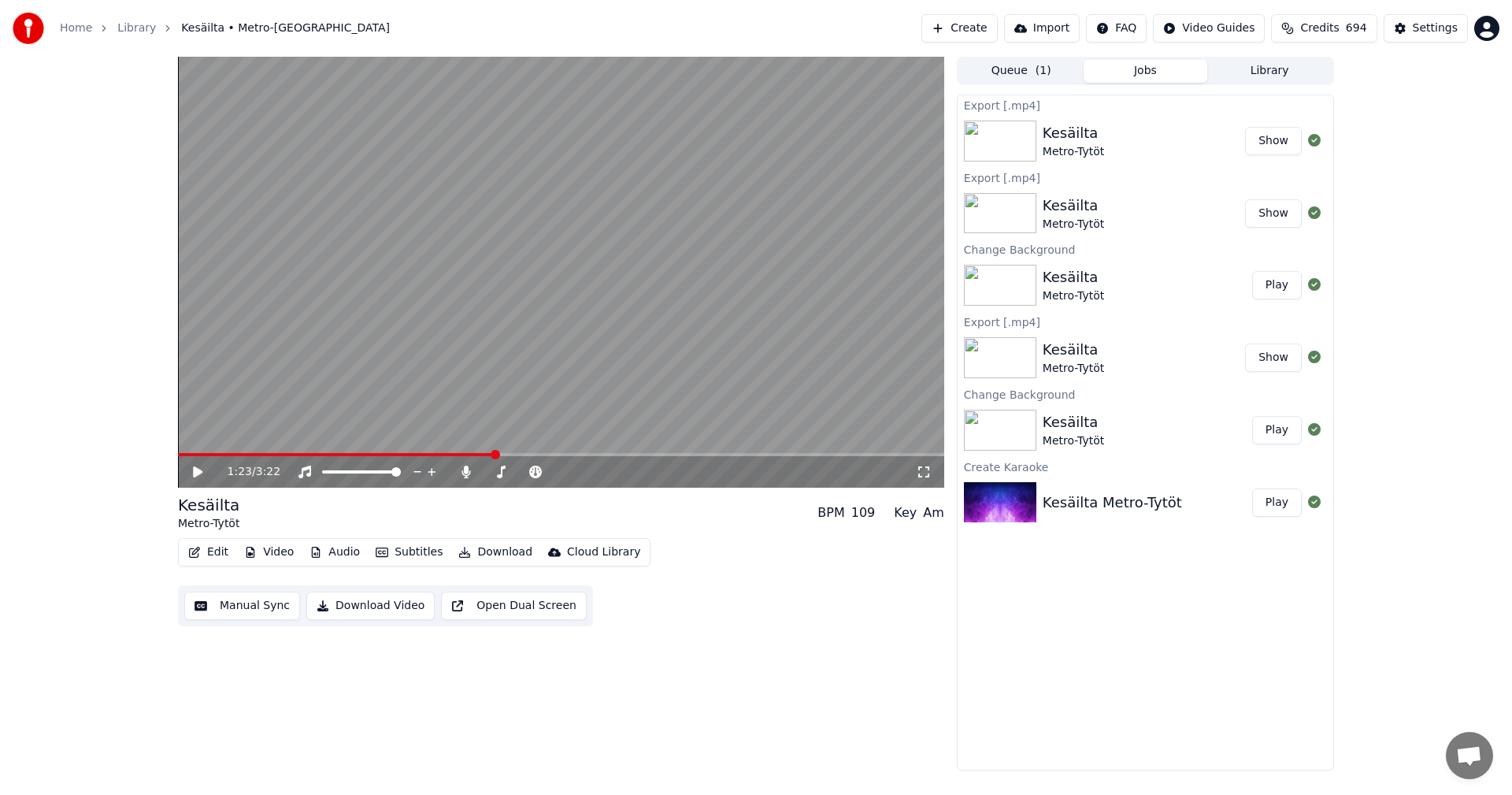
click at [1273, 149] on button "Show" at bounding box center [1273, 141] width 57 height 28
